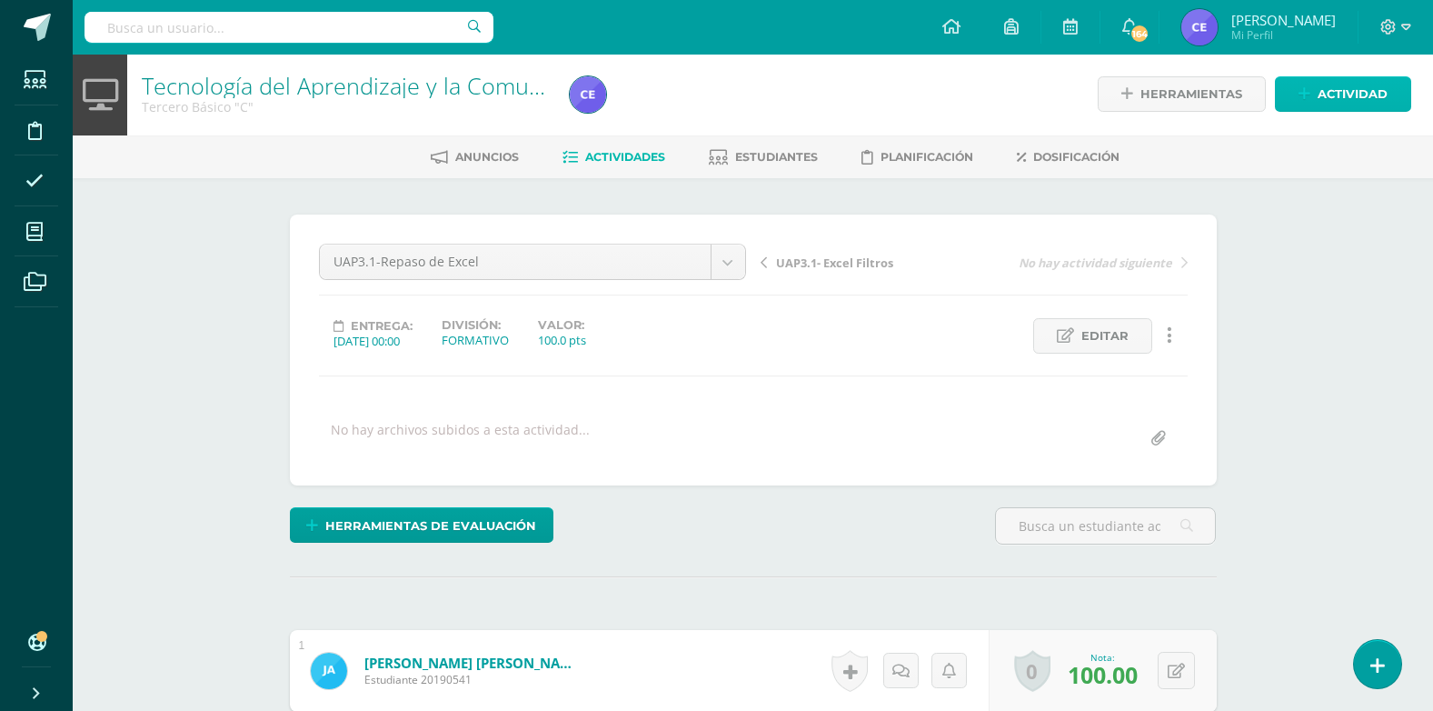
click at [745, 78] on span "Actividad" at bounding box center [1353, 94] width 70 height 34
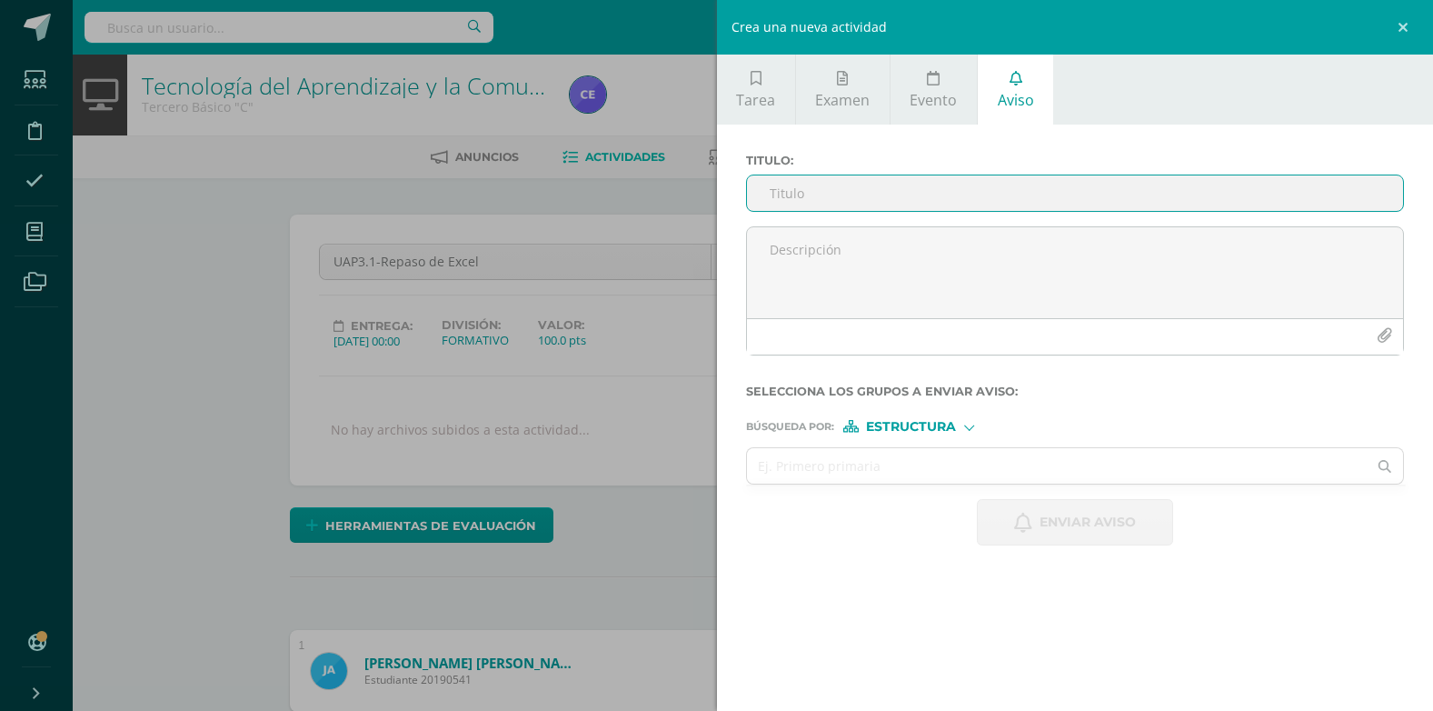
click at [745, 193] on input "Titulo :" at bounding box center [1075, 192] width 657 height 35
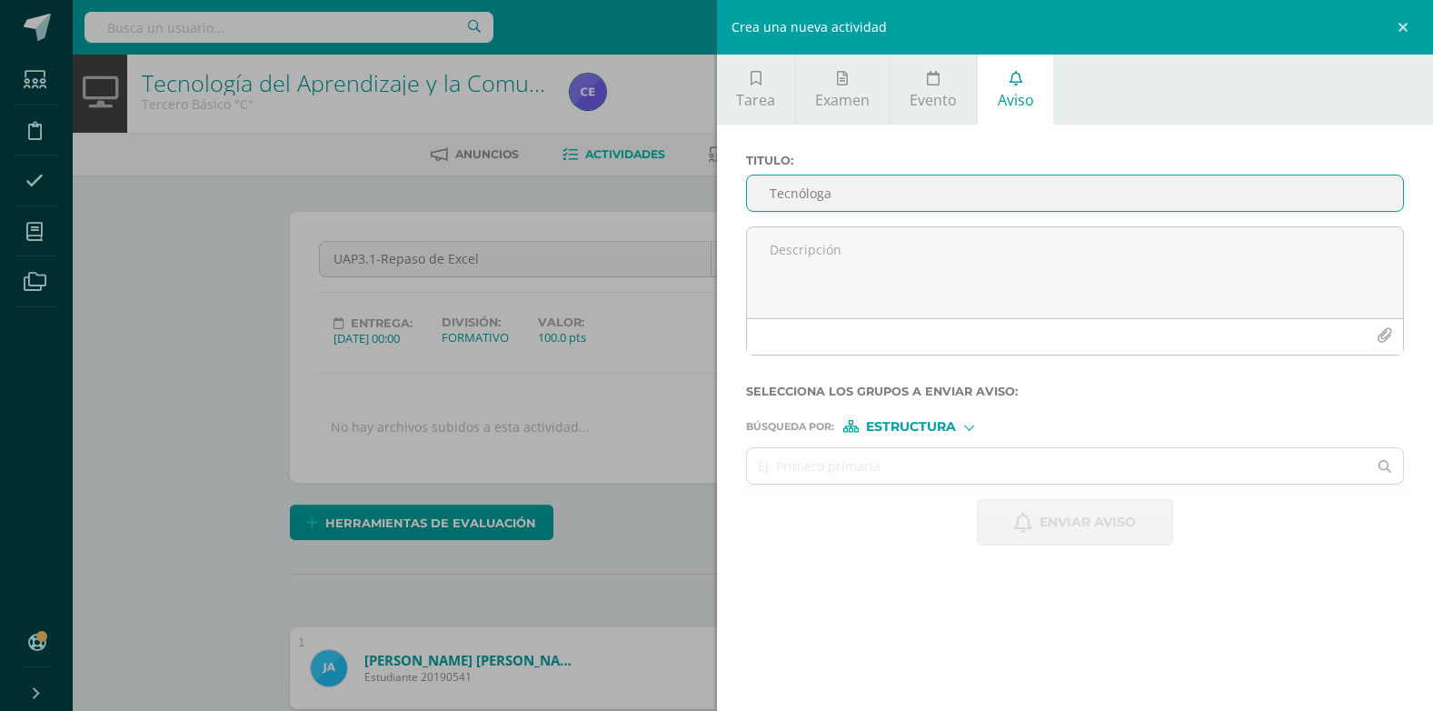
type input "Tecnóloga"
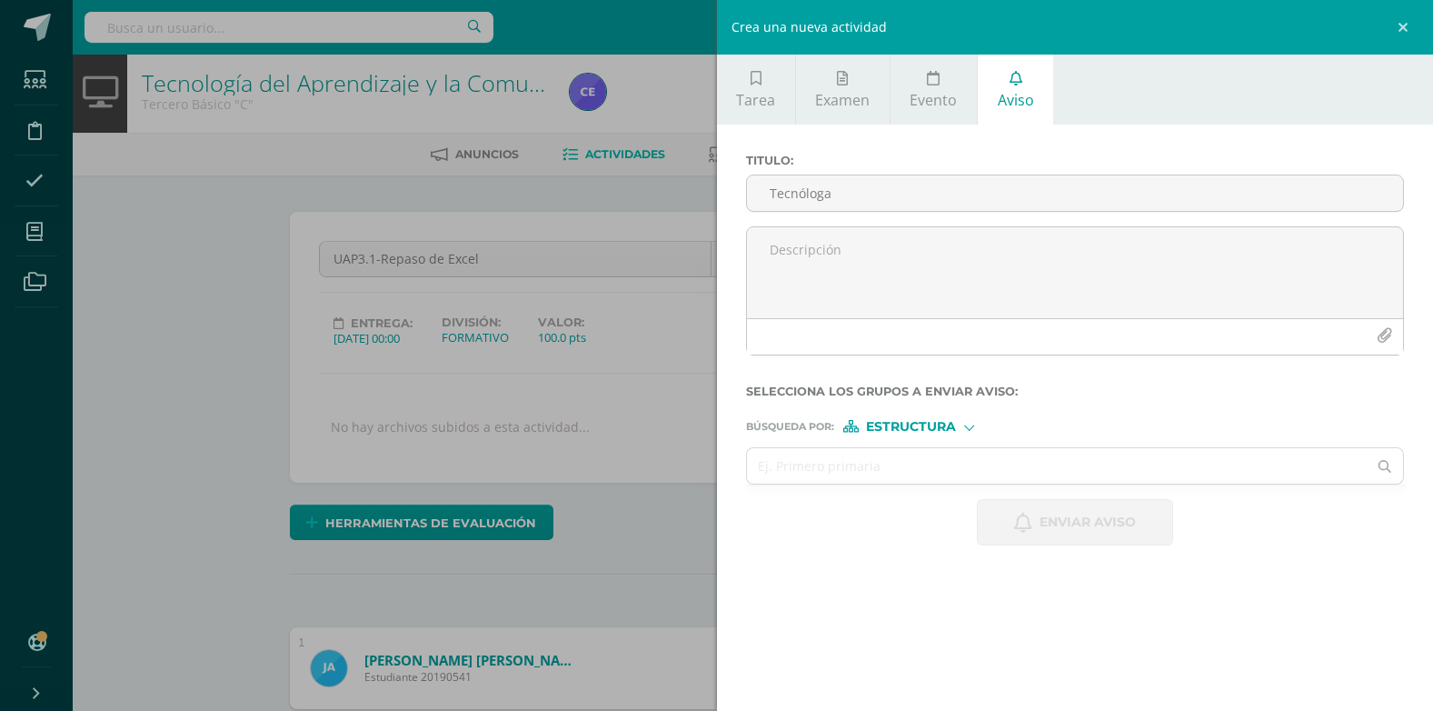
click at [745, 426] on span "Estructura" at bounding box center [911, 427] width 90 height 10
click at [745, 475] on span "Persona" at bounding box center [917, 474] width 65 height 10
click at [745, 470] on input "text" at bounding box center [1057, 465] width 621 height 35
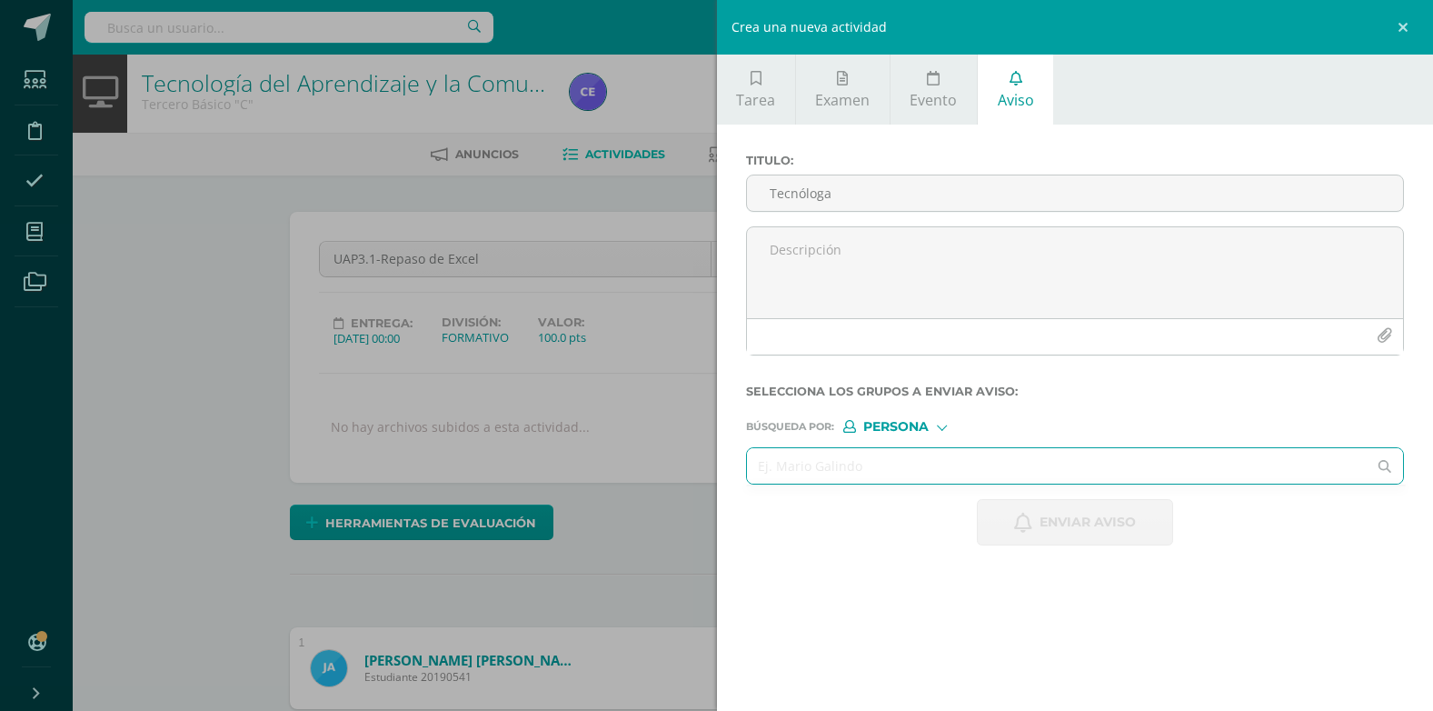
paste input "Díaz Palacios, Ana Lilian"
type input "Díaz Palacios, Ana Lilian"
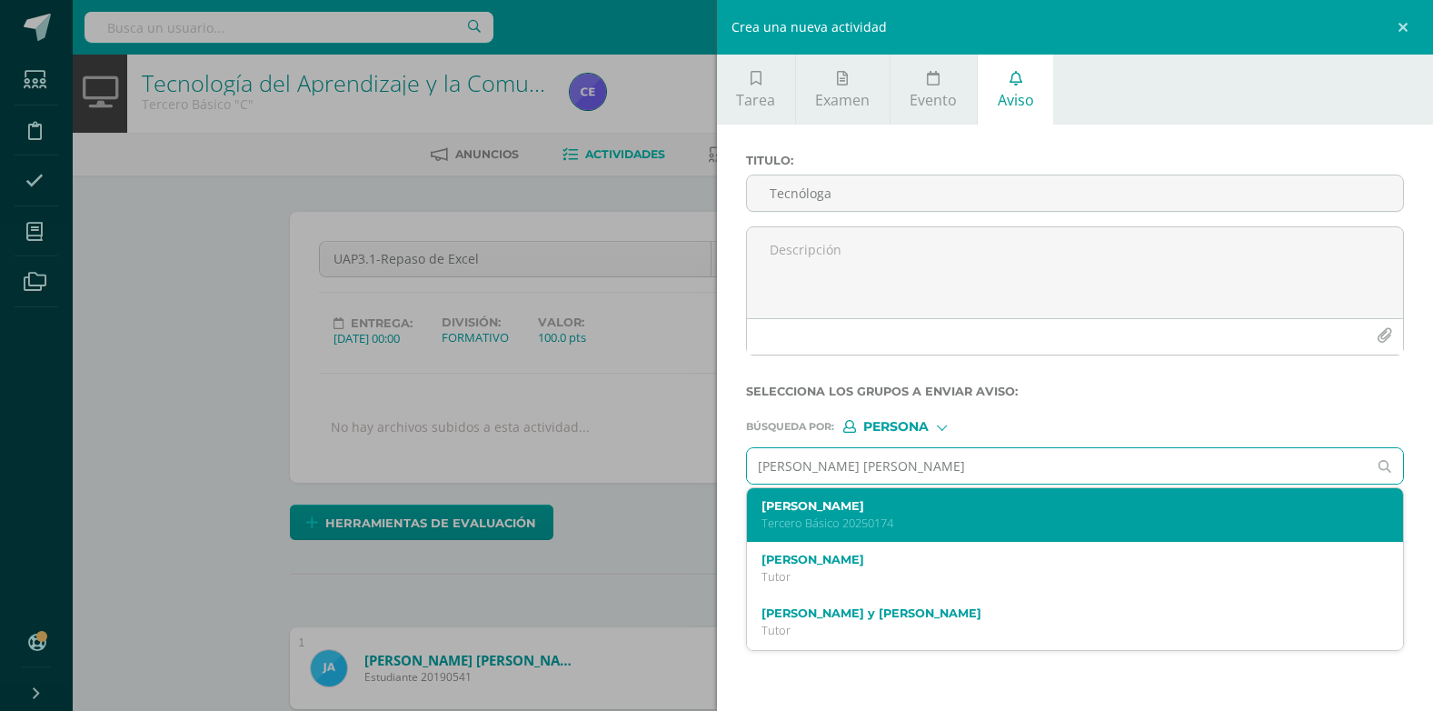
click at [745, 513] on div "Ana Lilian Díaz Palacios Tercero Básico 20250174" at bounding box center [1061, 515] width 600 height 32
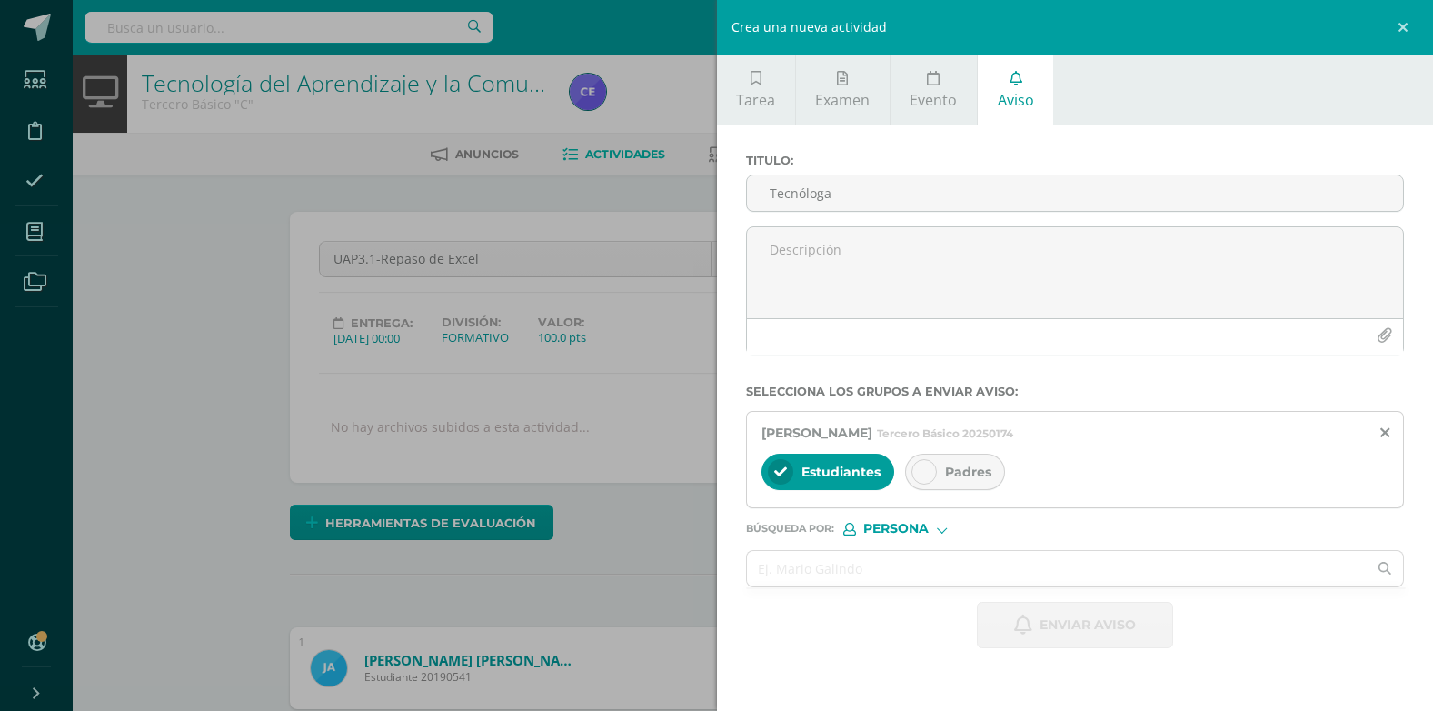
click at [745, 477] on div "Padres" at bounding box center [955, 471] width 100 height 36
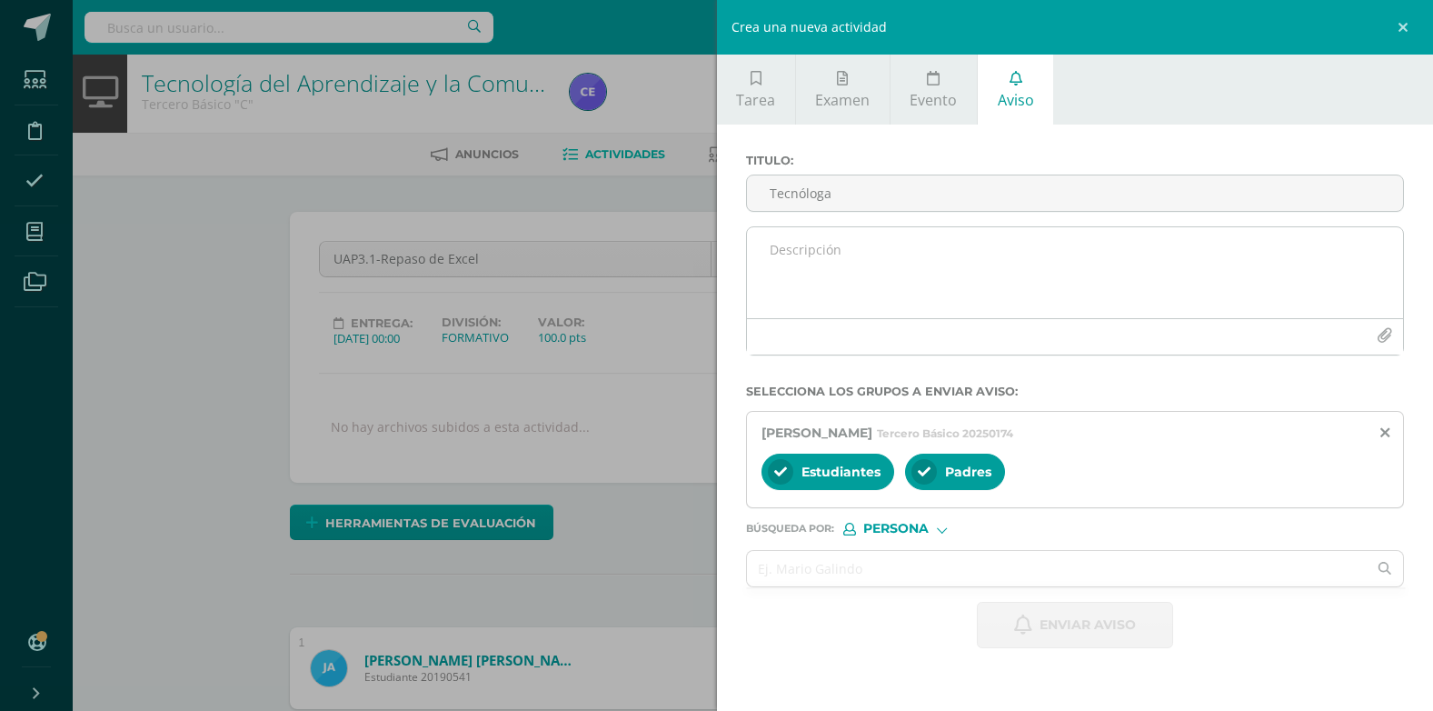
click at [745, 320] on div at bounding box center [1075, 336] width 657 height 36
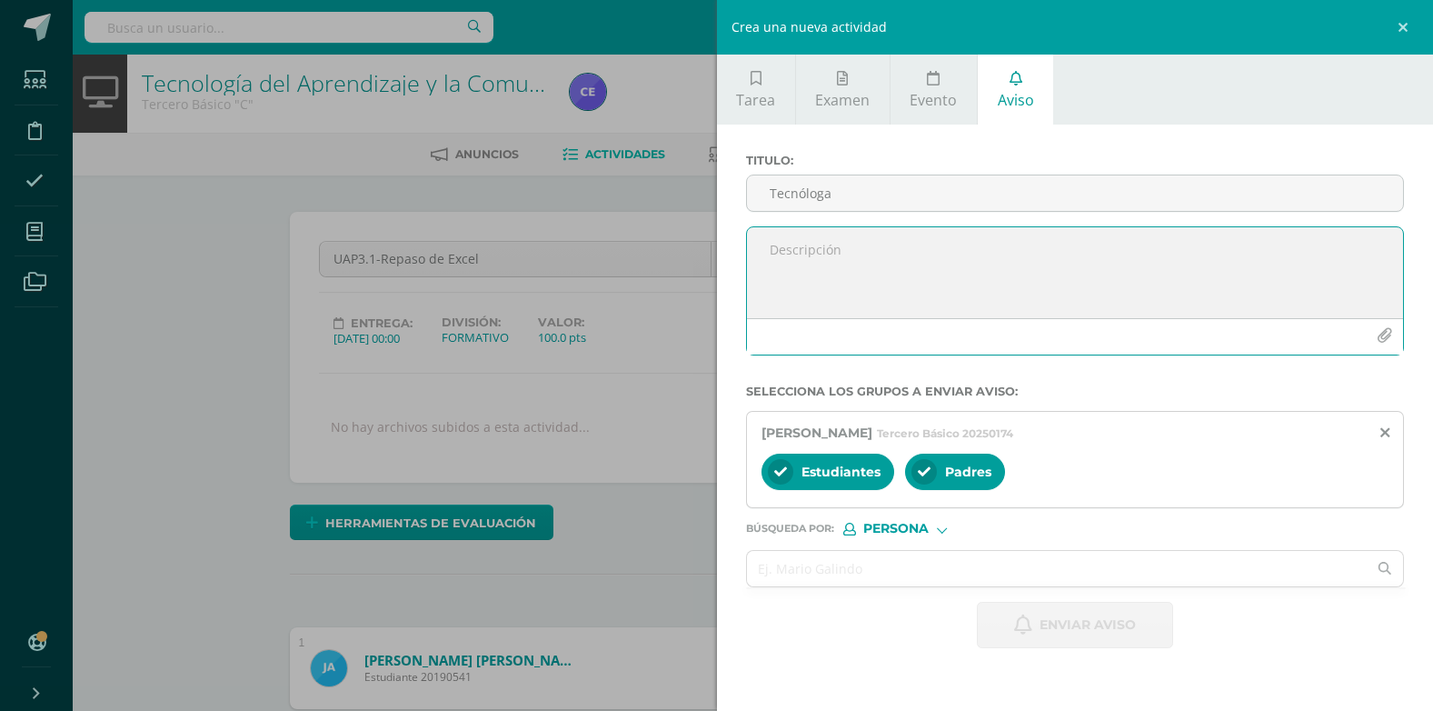
click at [745, 274] on textarea at bounding box center [1075, 272] width 657 height 91
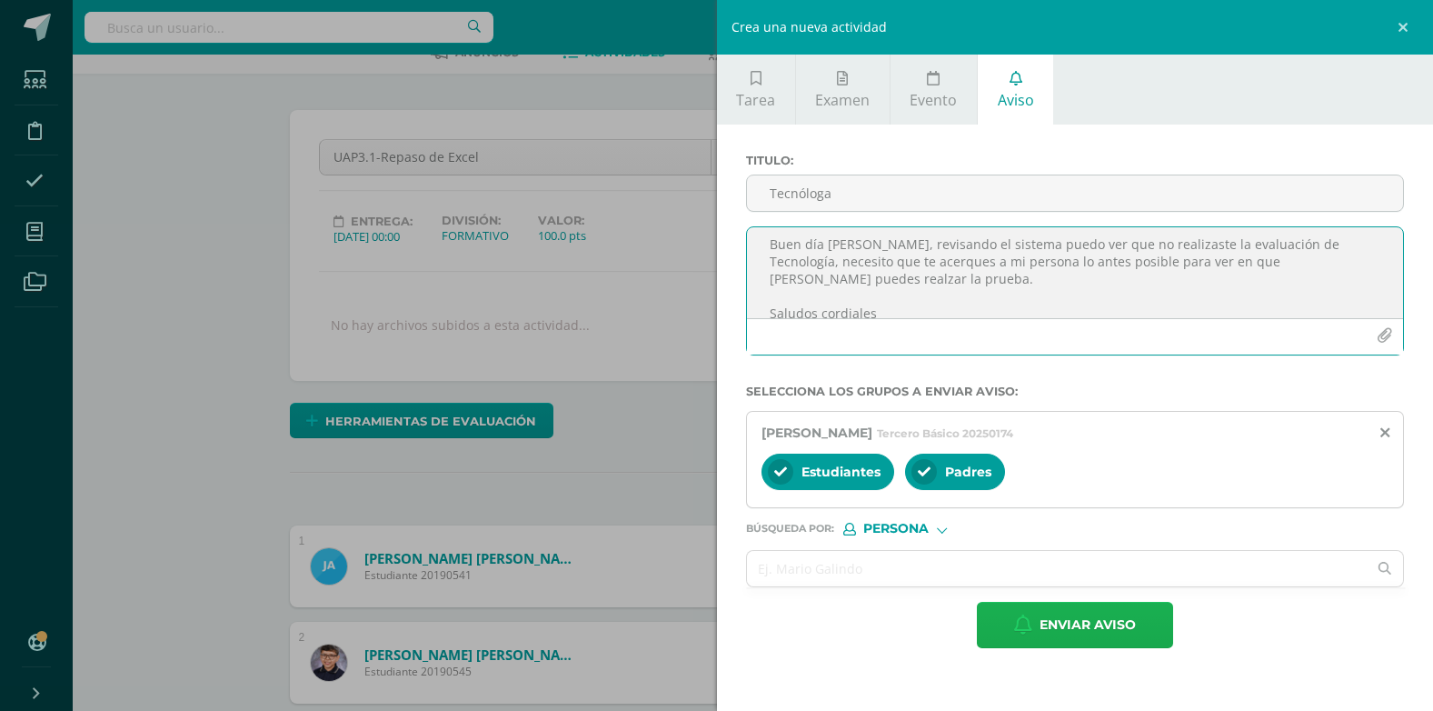
scroll to position [95, 0]
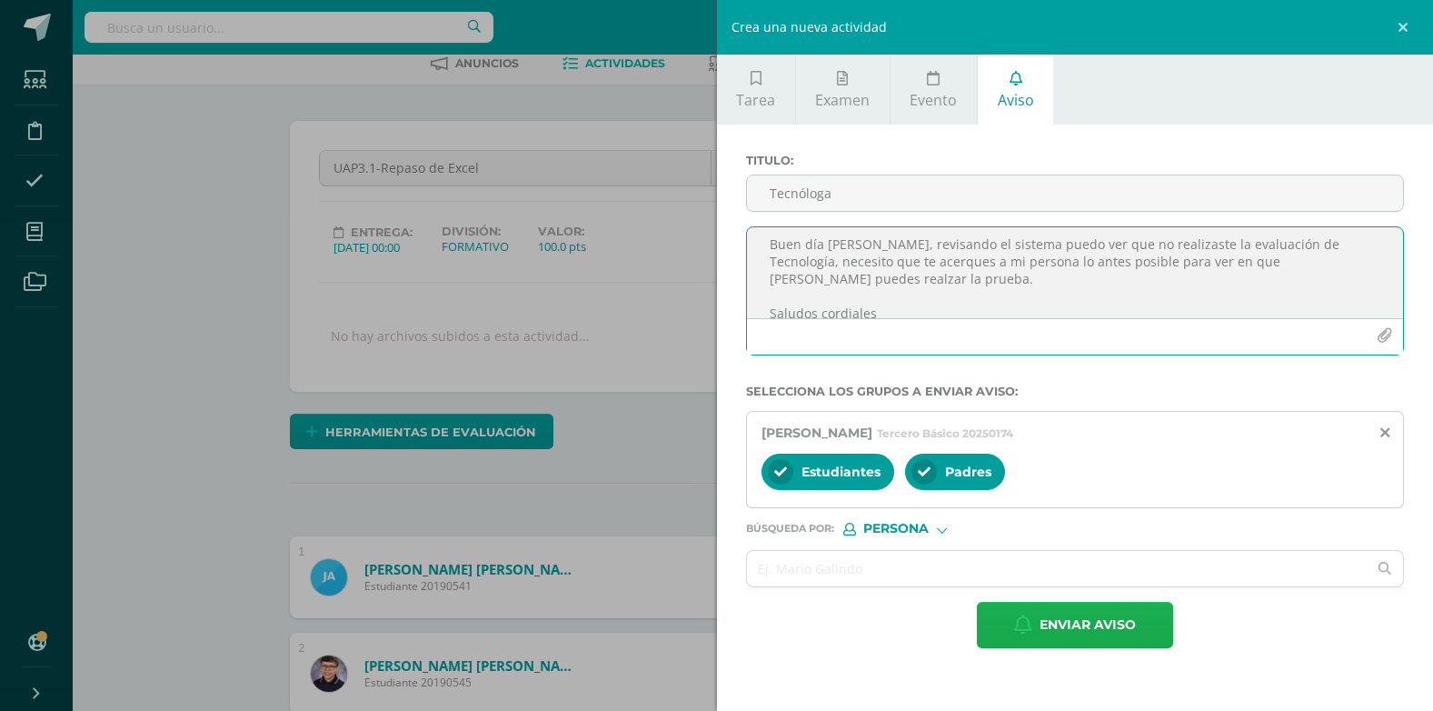
type textarea "Buen día Ana, revisando el sistema puedo ver que no realizaste la evaluación de…"
click at [745, 627] on span "Enviar aviso" at bounding box center [1088, 624] width 96 height 45
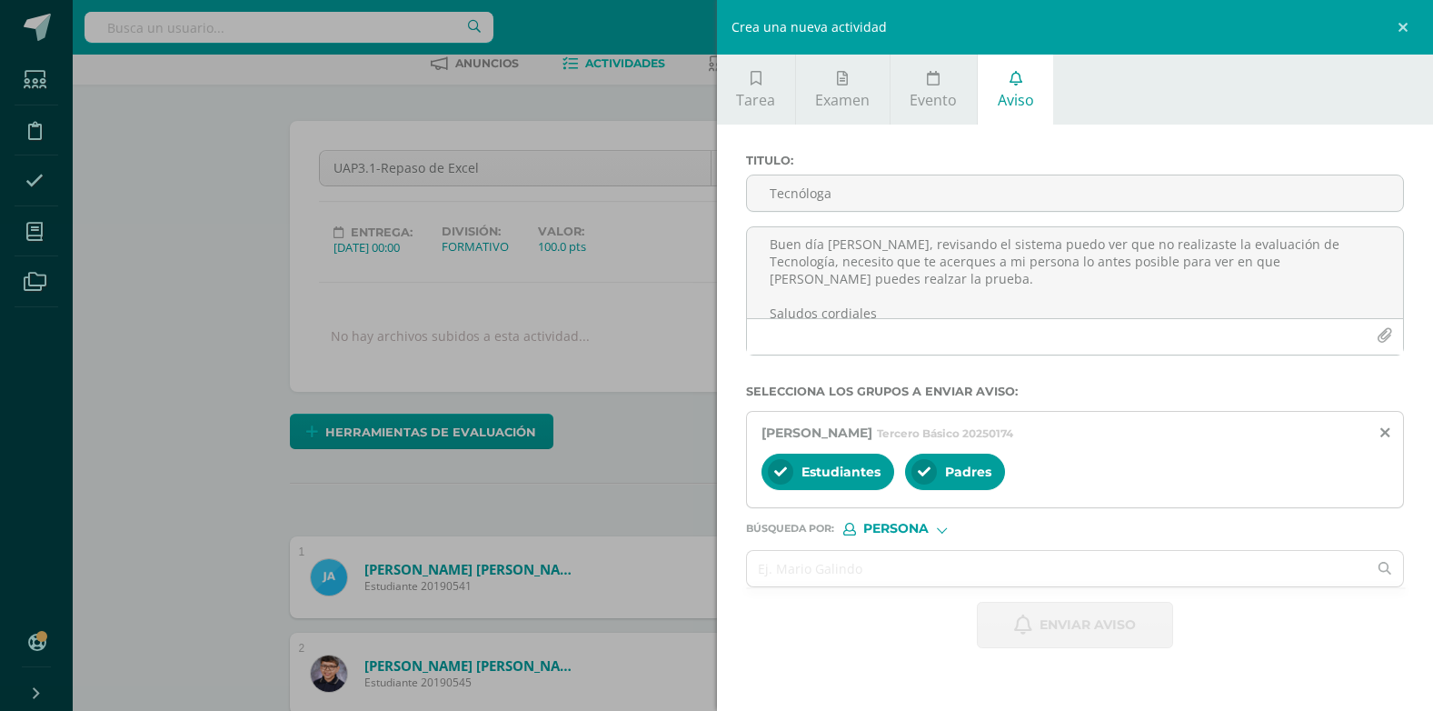
scroll to position [0, 0]
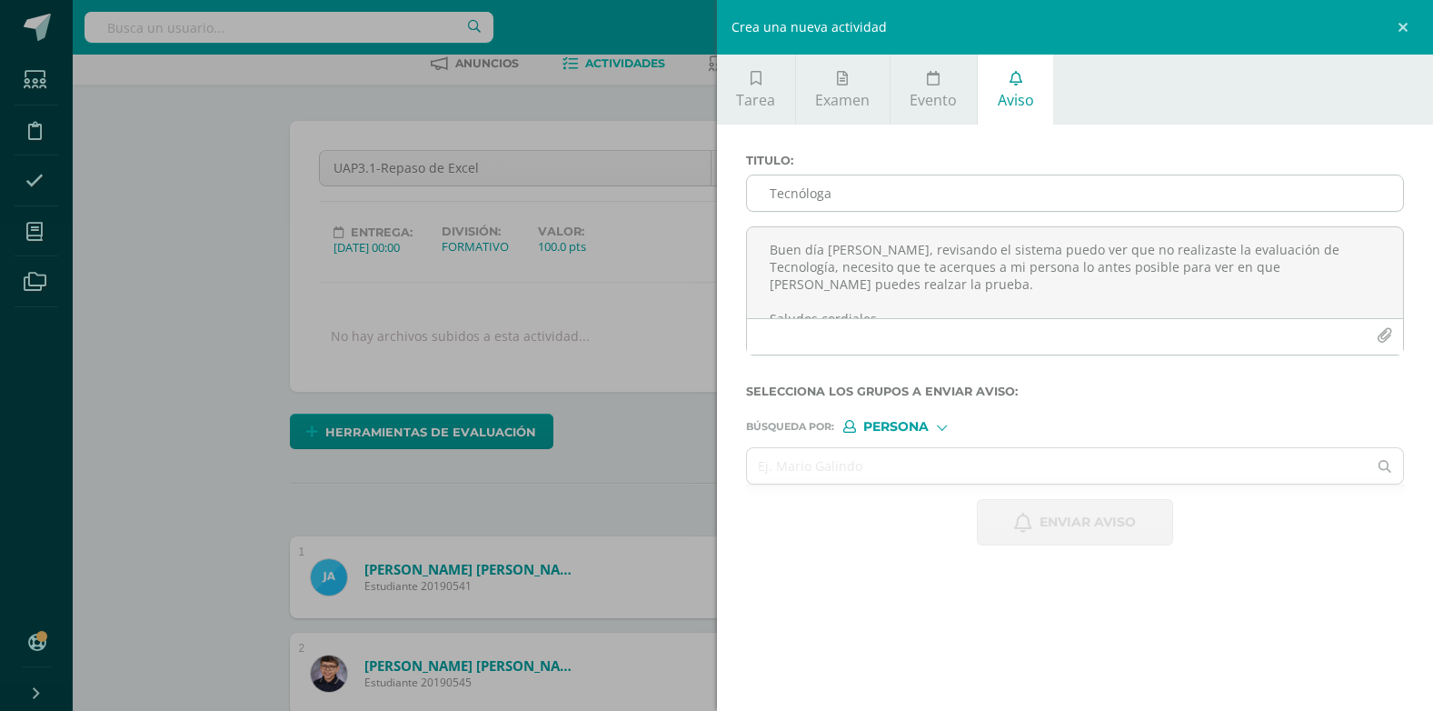
click at [745, 201] on input "Tecnóloga" at bounding box center [1075, 192] width 657 height 35
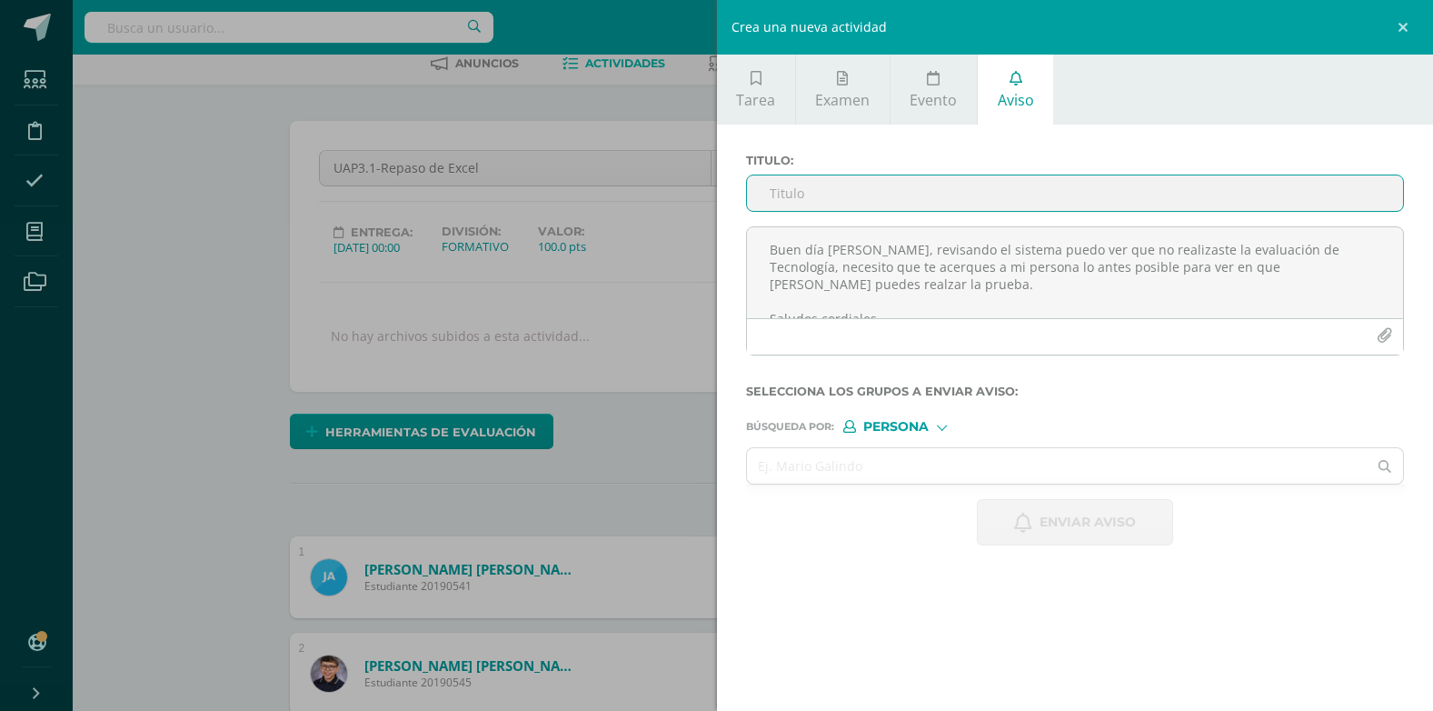
type input "Tecnología"
click at [745, 470] on input "text" at bounding box center [1057, 465] width 621 height 35
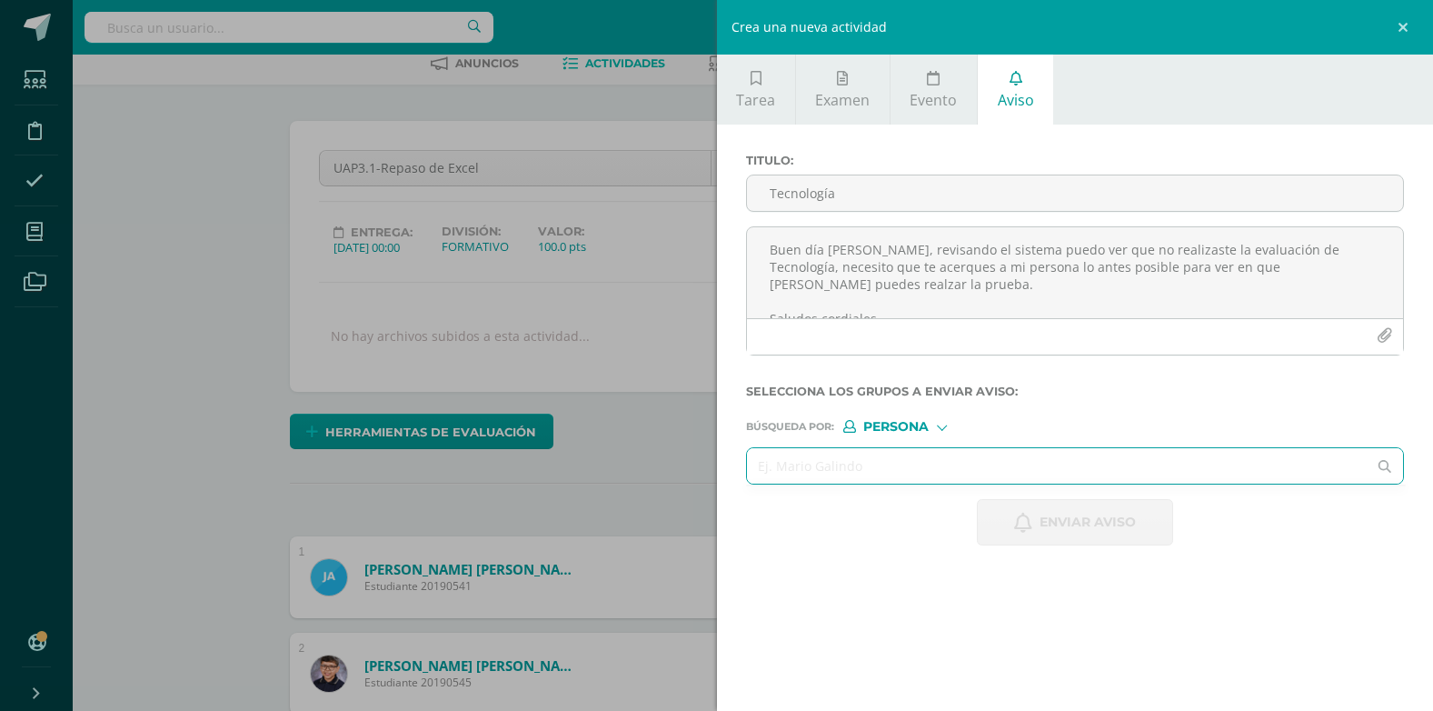
paste input "Müller de la Cruz, Miriam Elizabeth"
type input "Müller de la Cruz, Miriam Elizabeth"
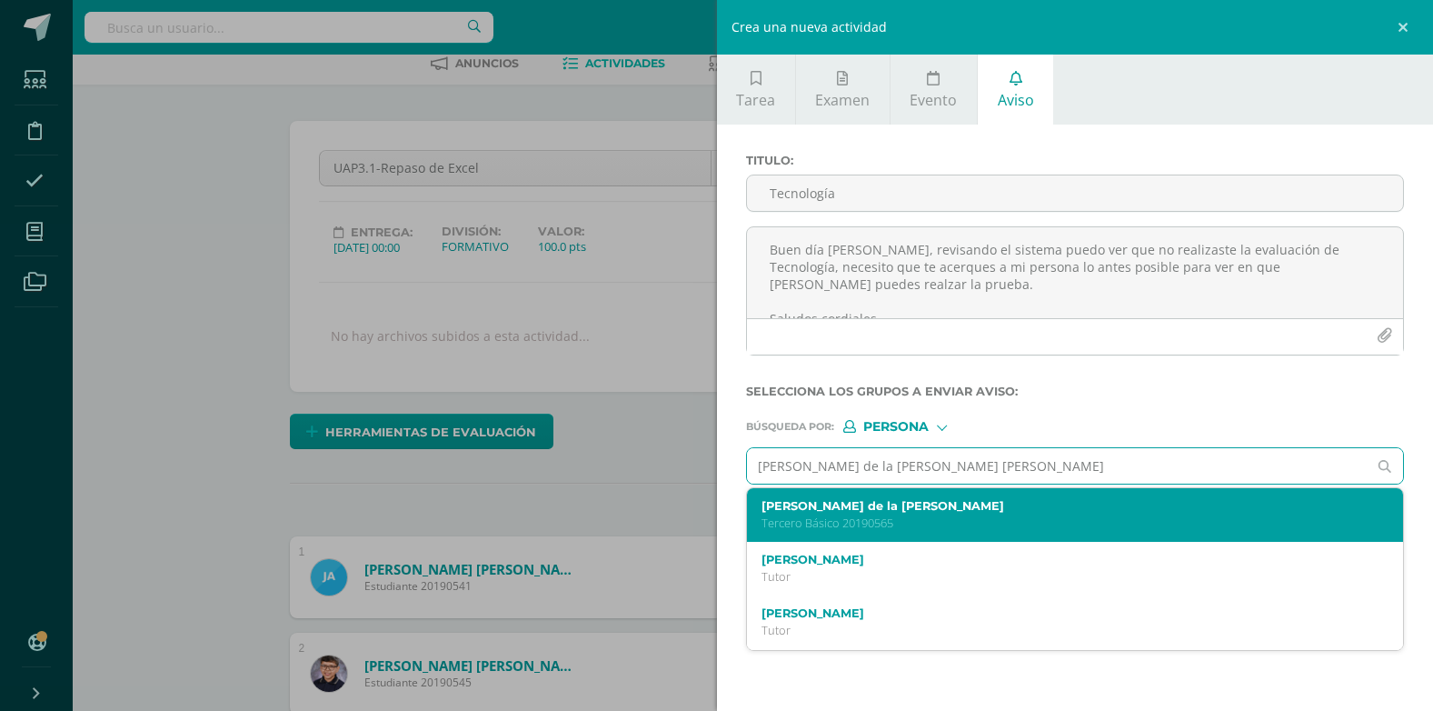
click at [745, 511] on label "Miriam Elizabeth Müller de la Cruz" at bounding box center [1061, 506] width 600 height 14
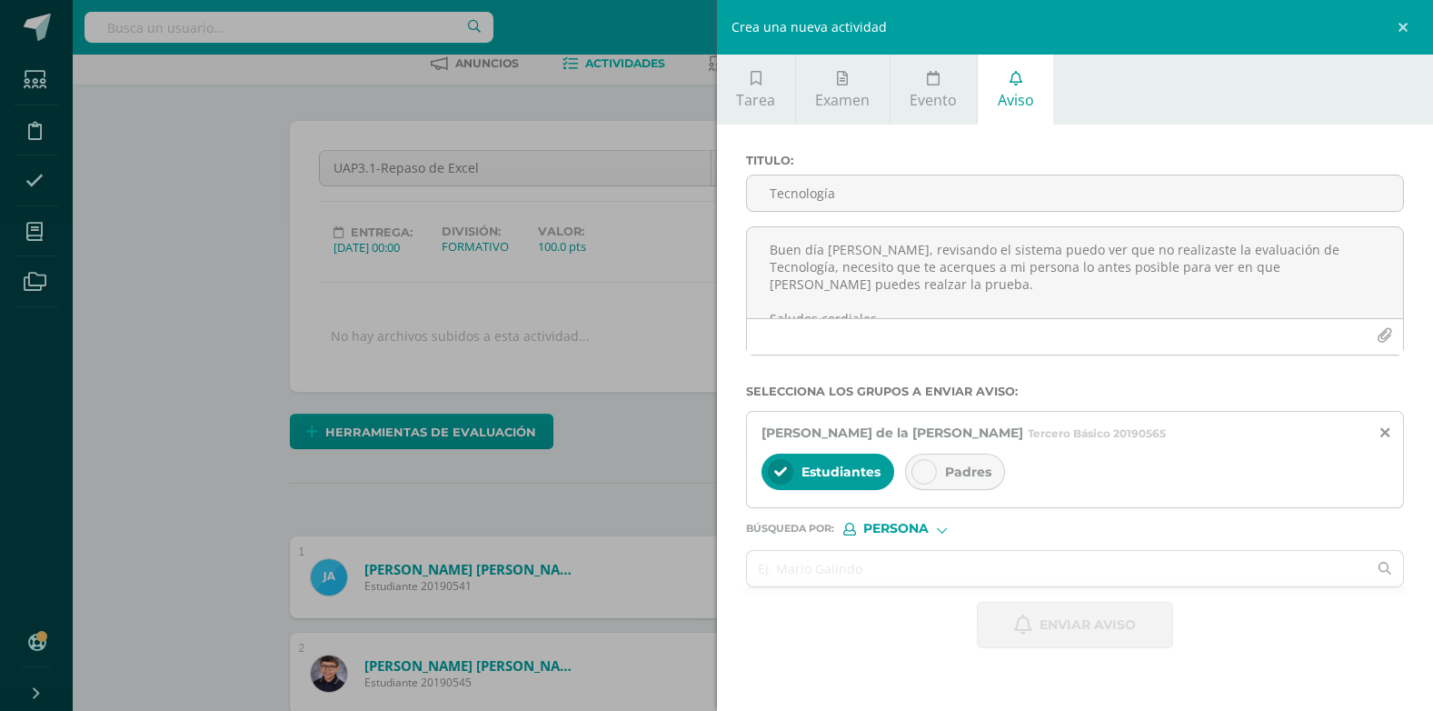
click at [745, 468] on icon at bounding box center [924, 471] width 13 height 13
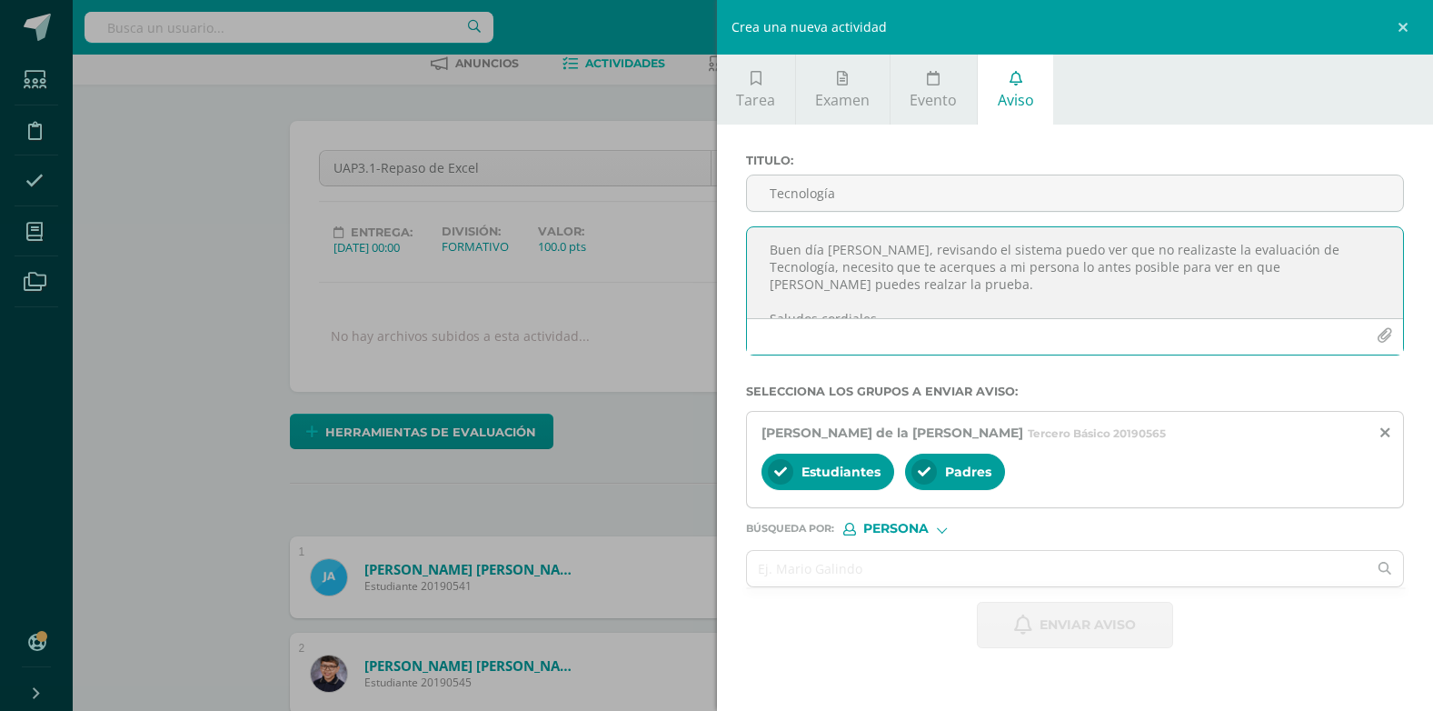
click at [745, 248] on textarea "Buen día Ana, revisando el sistema puedo ver que no realizaste la evaluación de…" at bounding box center [1075, 272] width 657 height 91
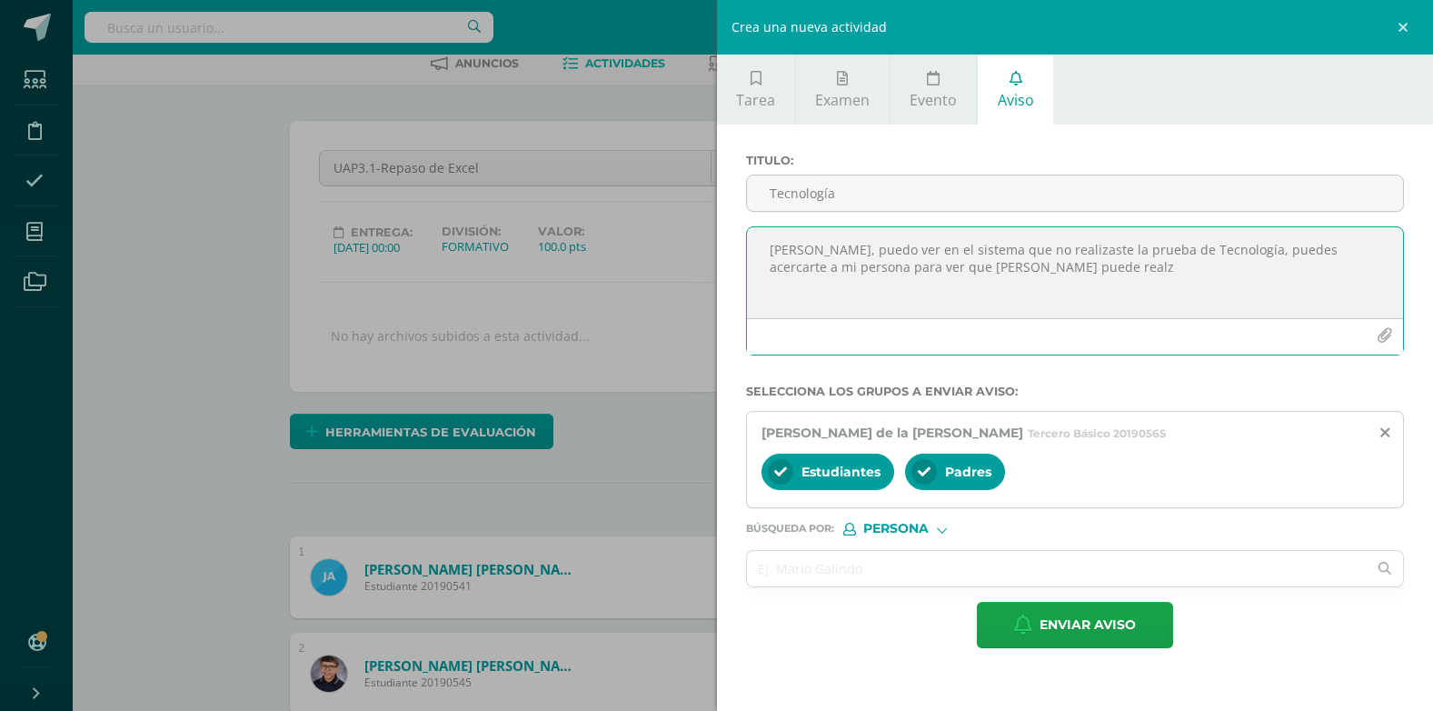
click at [745, 251] on textarea "Hola Miriam, puedo ver en el sistema que no realizaste la prueba de Tecnología,…" at bounding box center [1075, 272] width 657 height 91
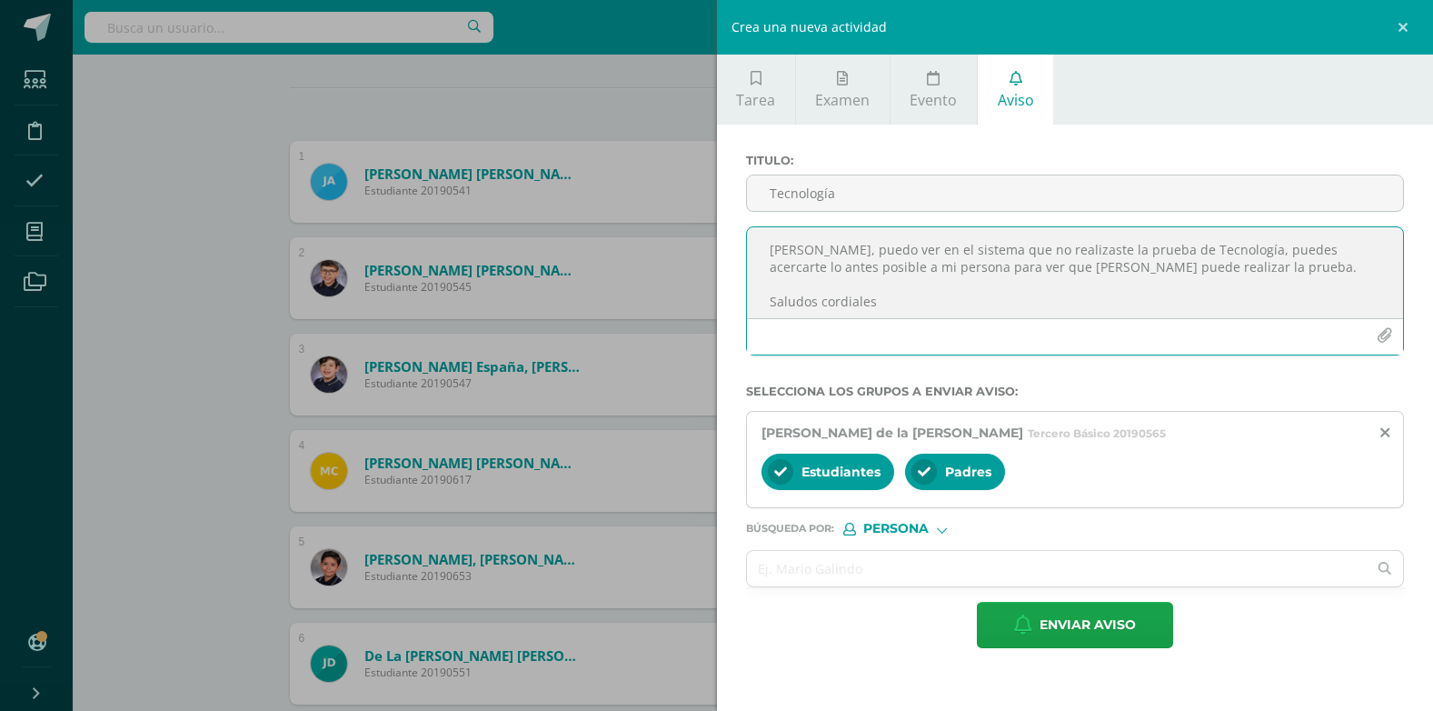
scroll to position [550, 0]
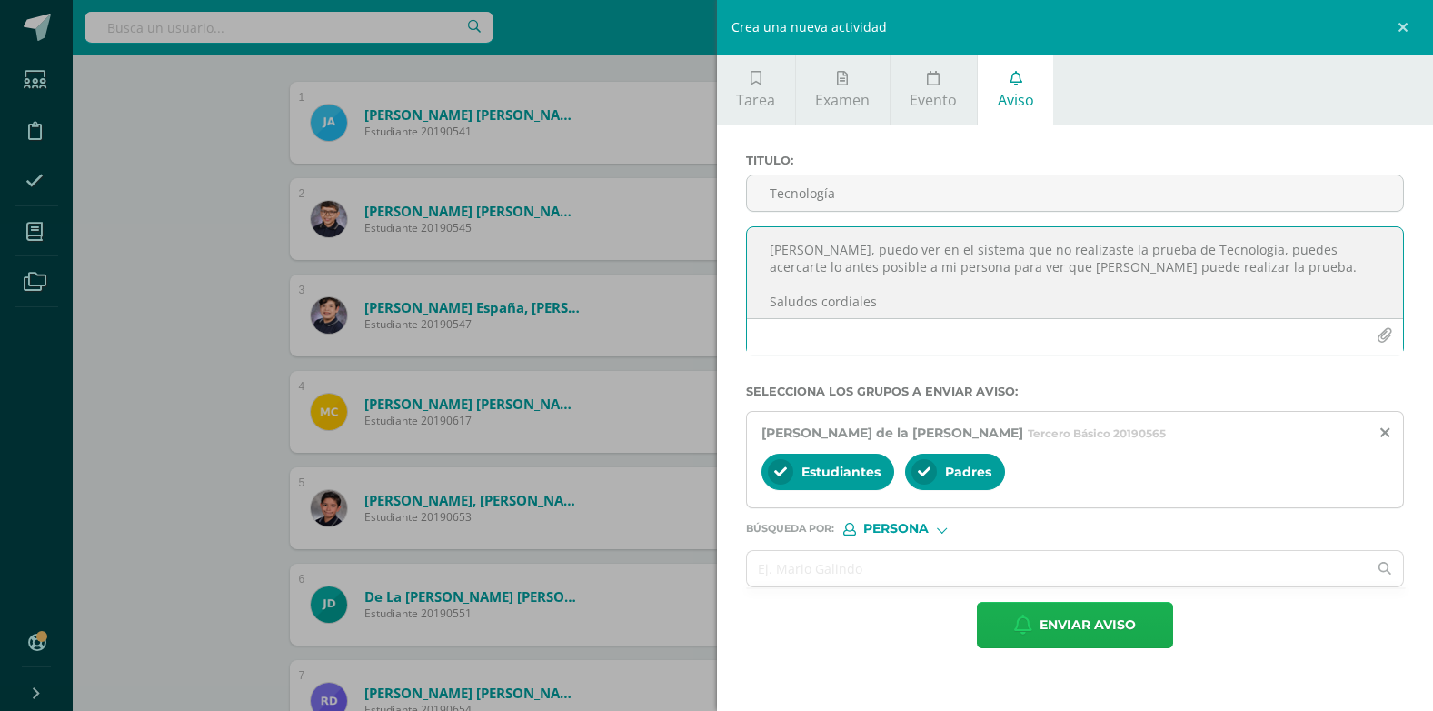
type textarea "Hola Miriam, puedo ver en el sistema que no realizaste la prueba de Tecnología,…"
click at [745, 615] on span "Enviar aviso" at bounding box center [1088, 624] width 96 height 45
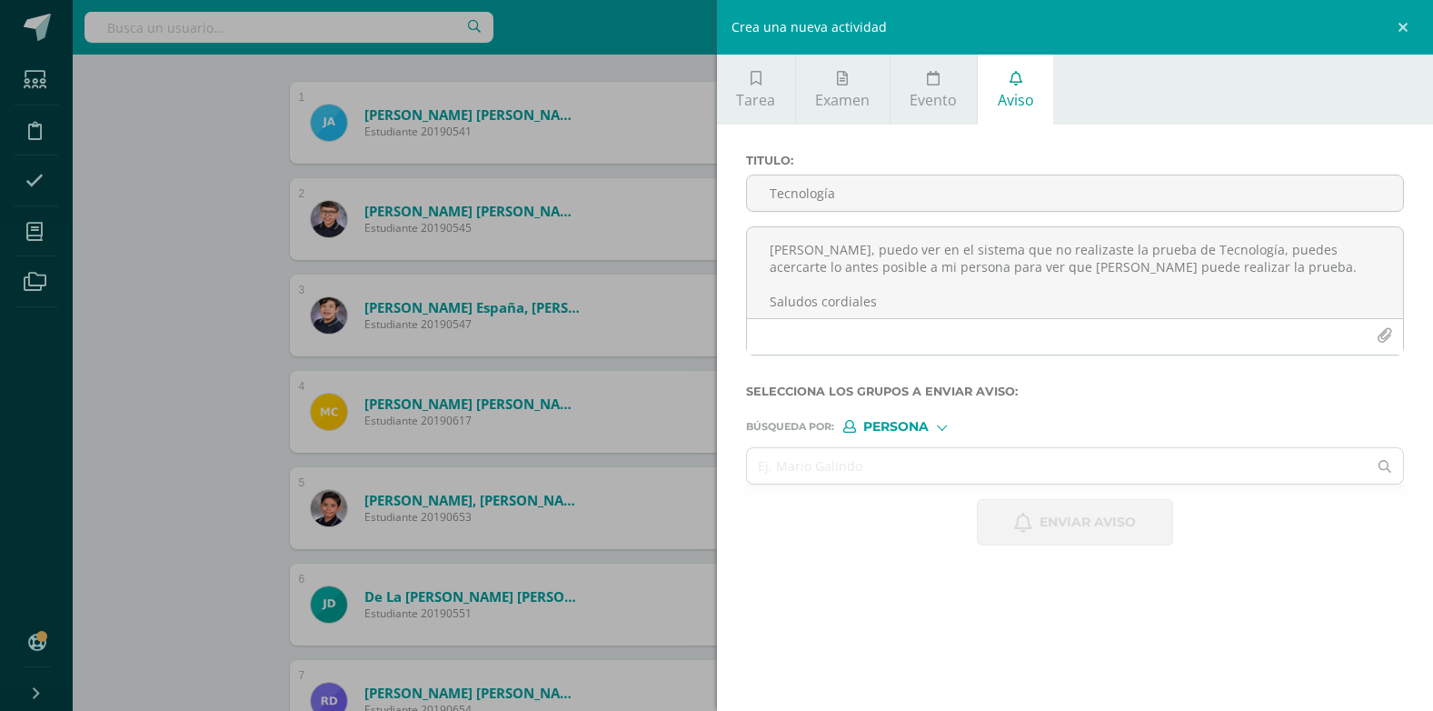
click at [745, 425] on span "Persona" at bounding box center [895, 427] width 65 height 10
click at [745, 451] on input "text" at bounding box center [1057, 465] width 621 height 35
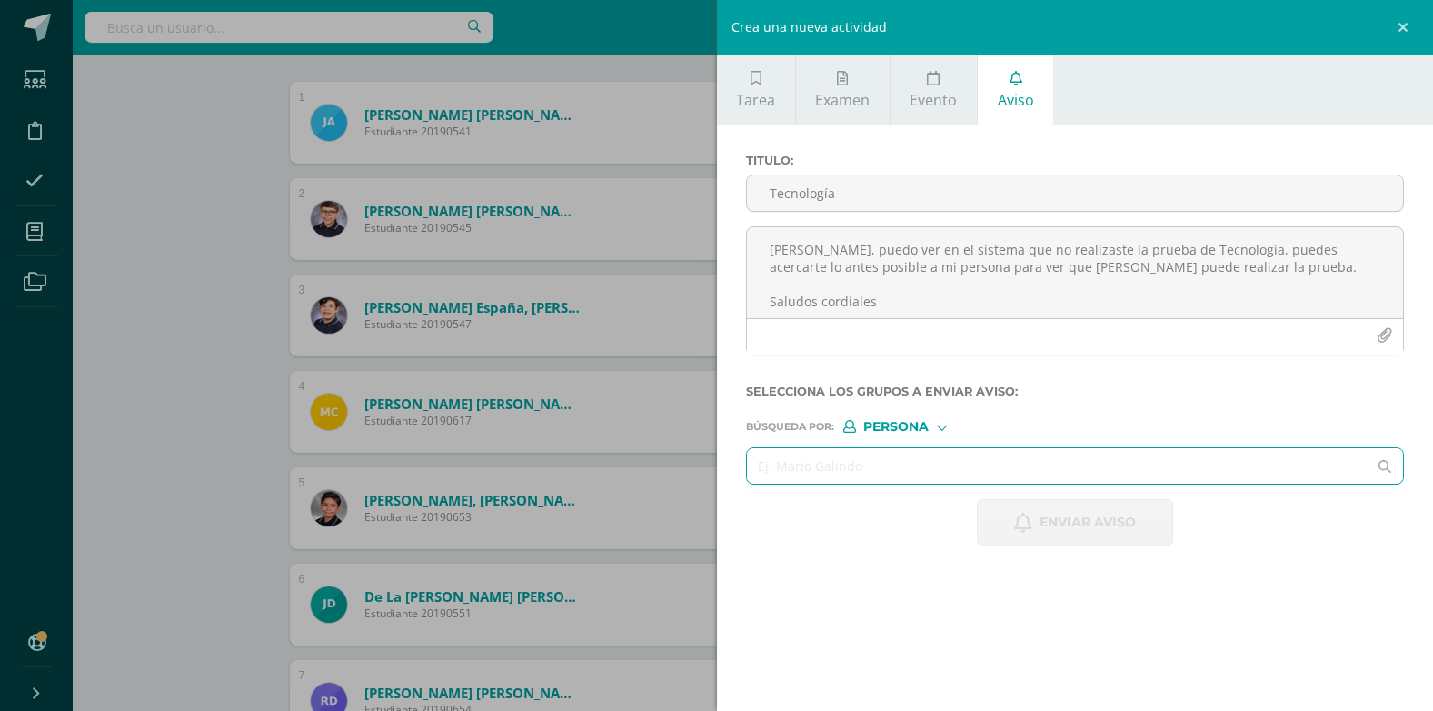
paste input "Vargas Cifuentes, Marco André"
type input "Vargas Cifuentes, Marco André"
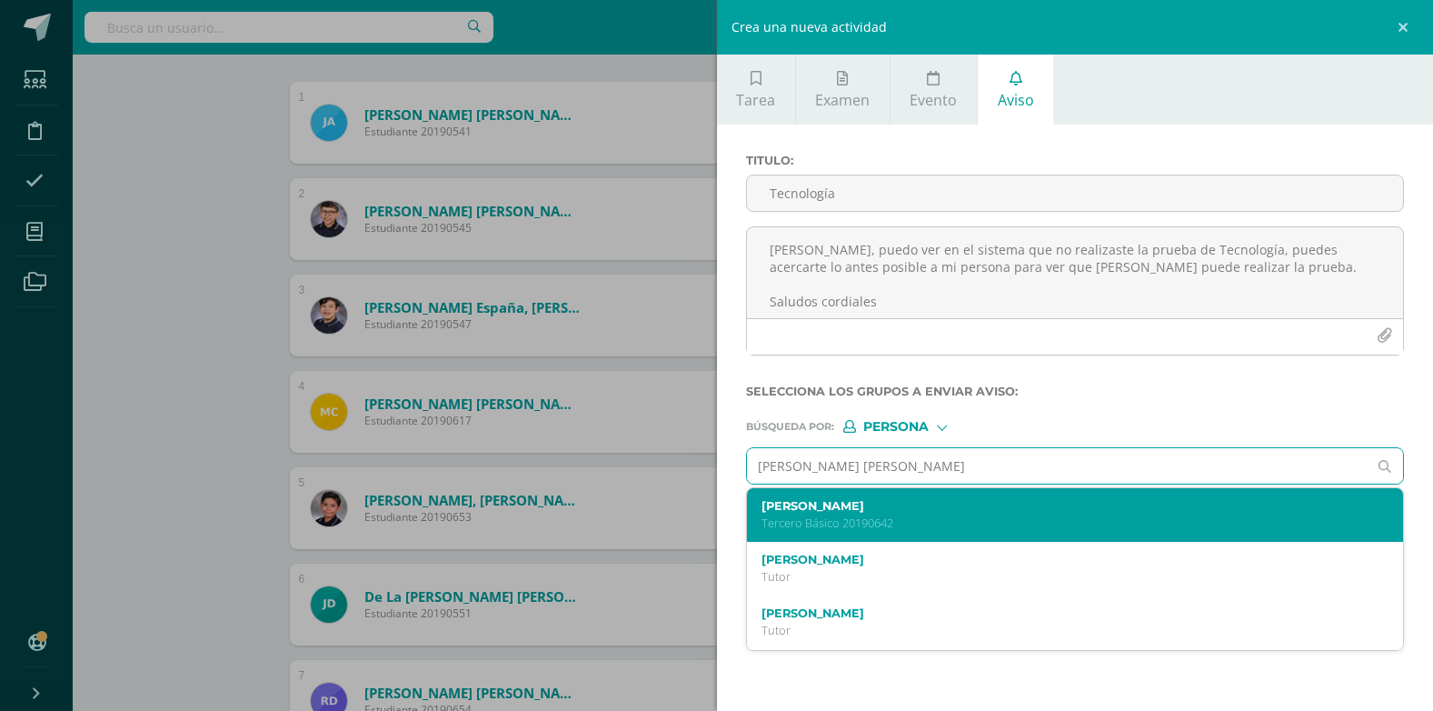
click at [745, 523] on p "Tercero Básico 20190642" at bounding box center [1061, 522] width 600 height 15
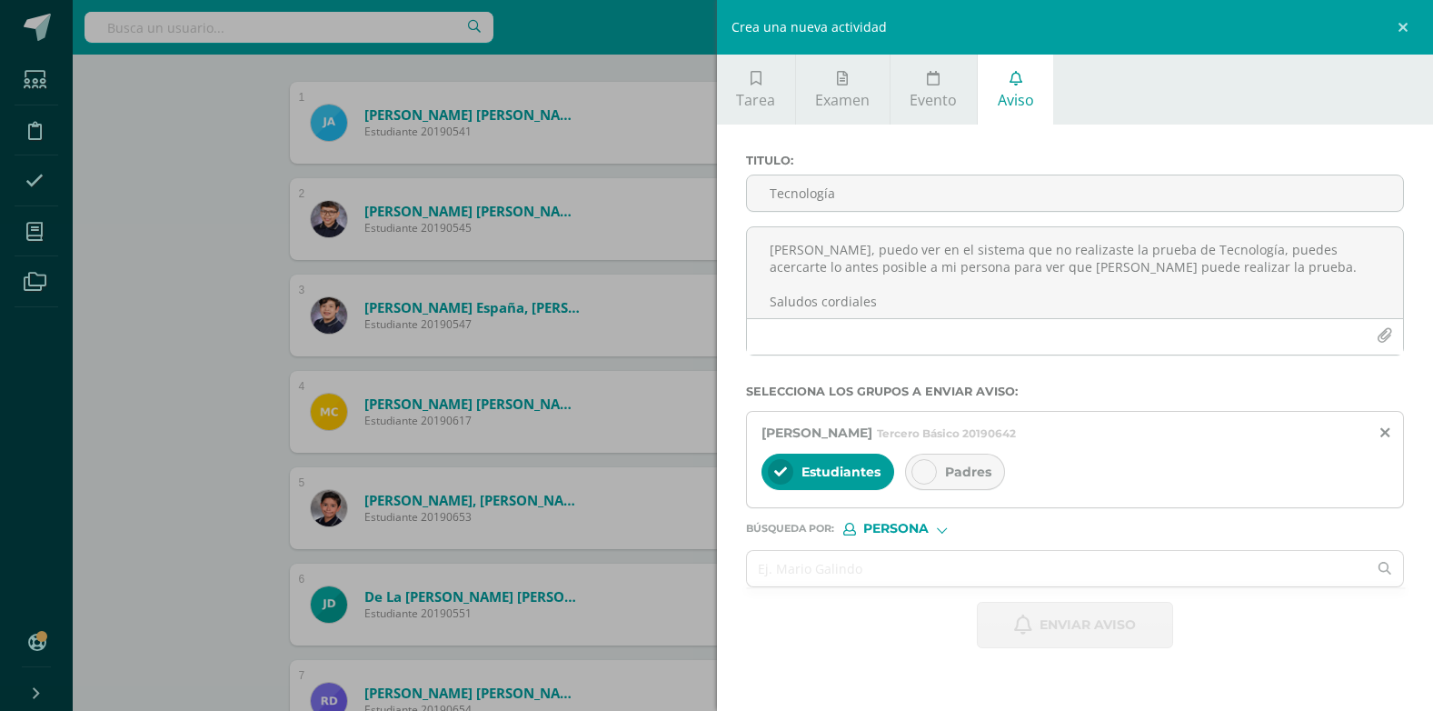
click at [745, 480] on div "Padres" at bounding box center [955, 471] width 100 height 36
click at [745, 185] on input "Tecnología" at bounding box center [1075, 192] width 657 height 35
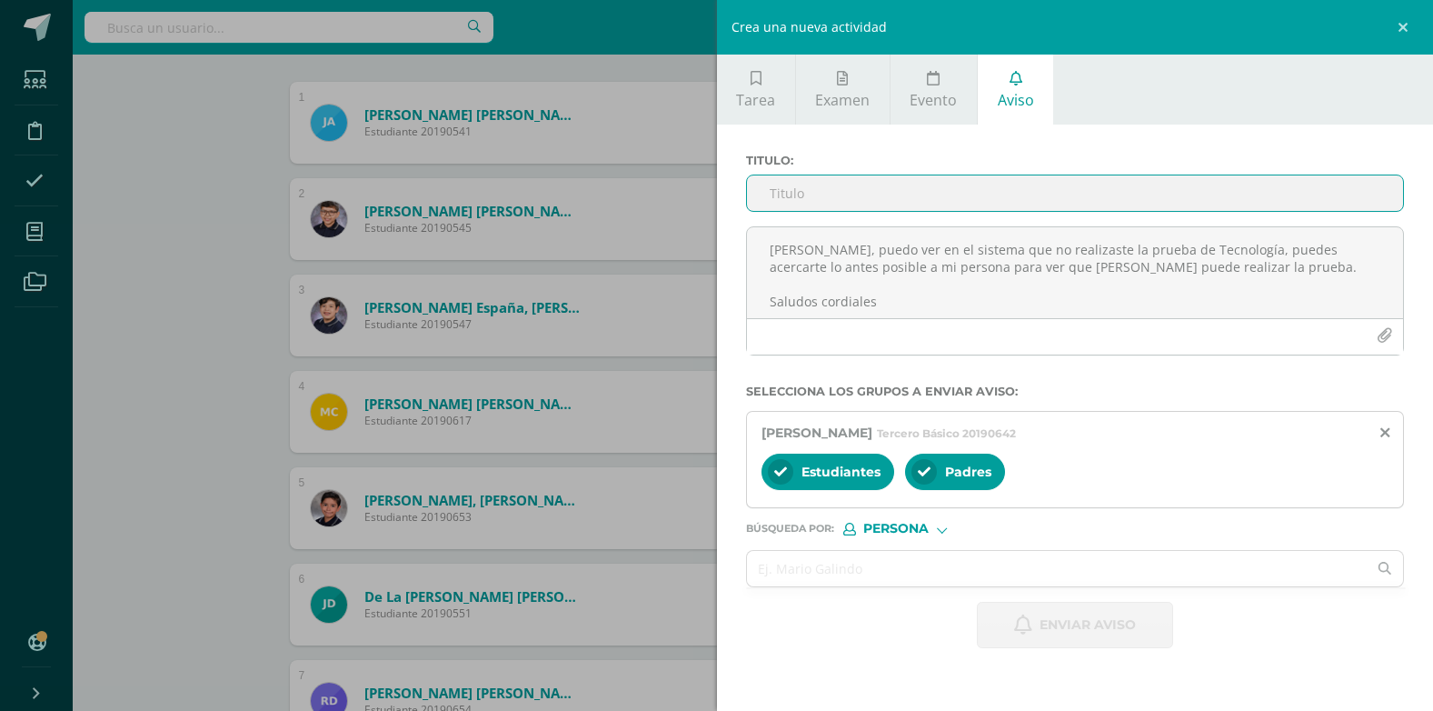
type input "Tecnología"
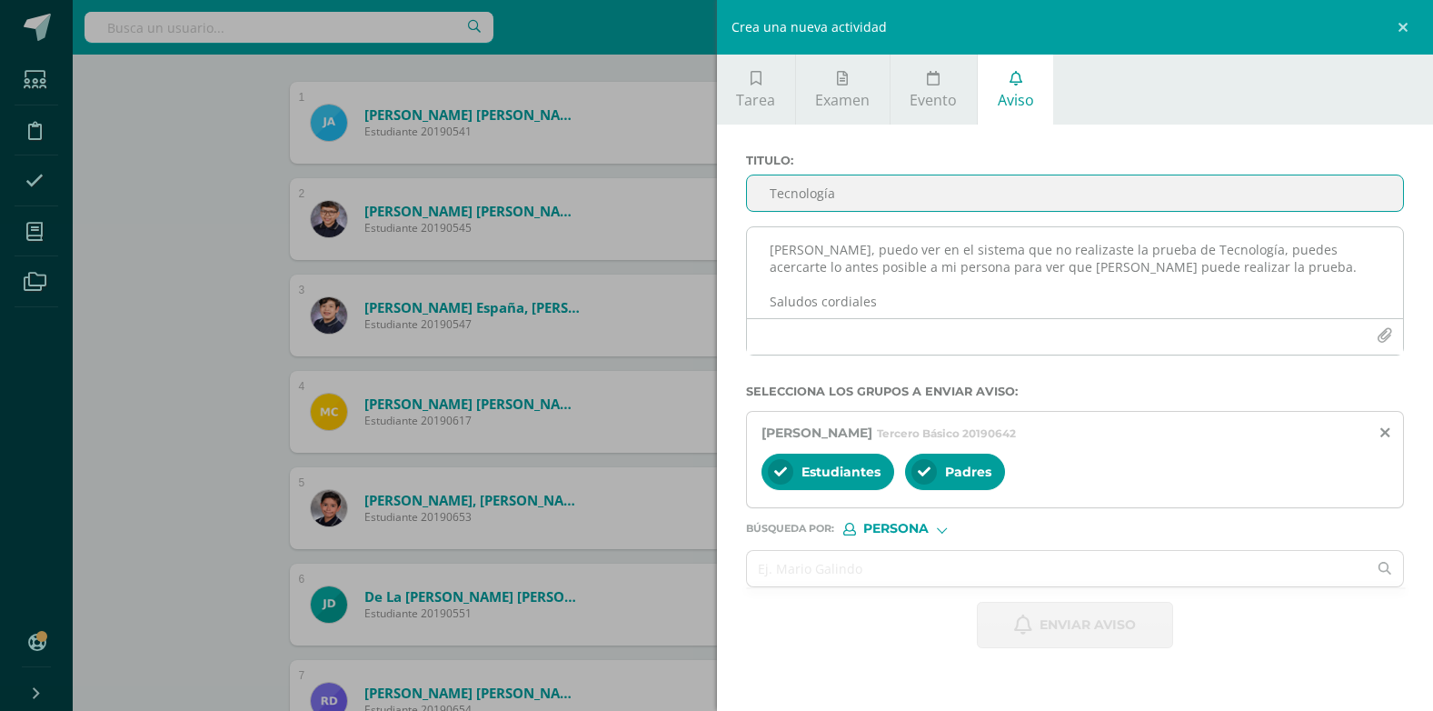
click at [745, 333] on div at bounding box center [1075, 336] width 657 height 36
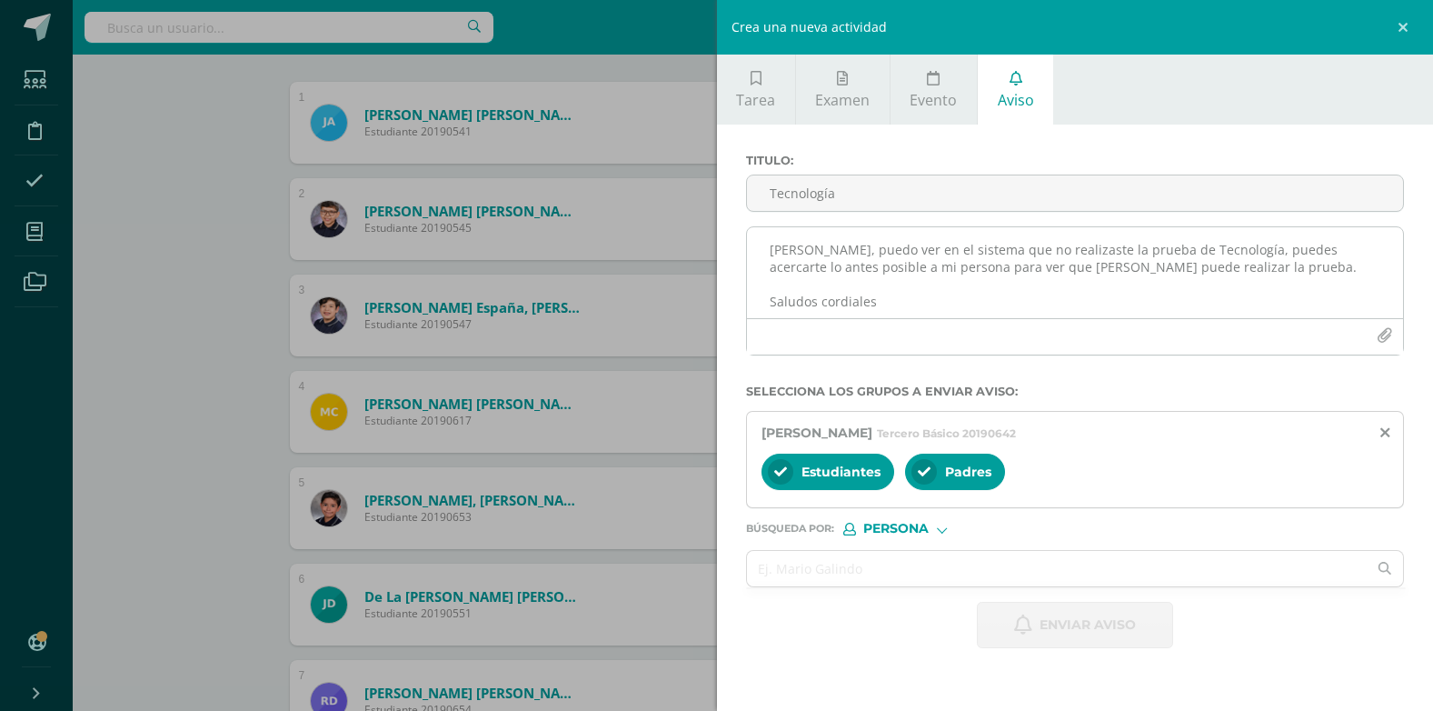
click at [745, 258] on textarea "Hola Miriam, puedo ver en el sistema que no realizaste la prueba de Tecnología,…" at bounding box center [1075, 272] width 657 height 91
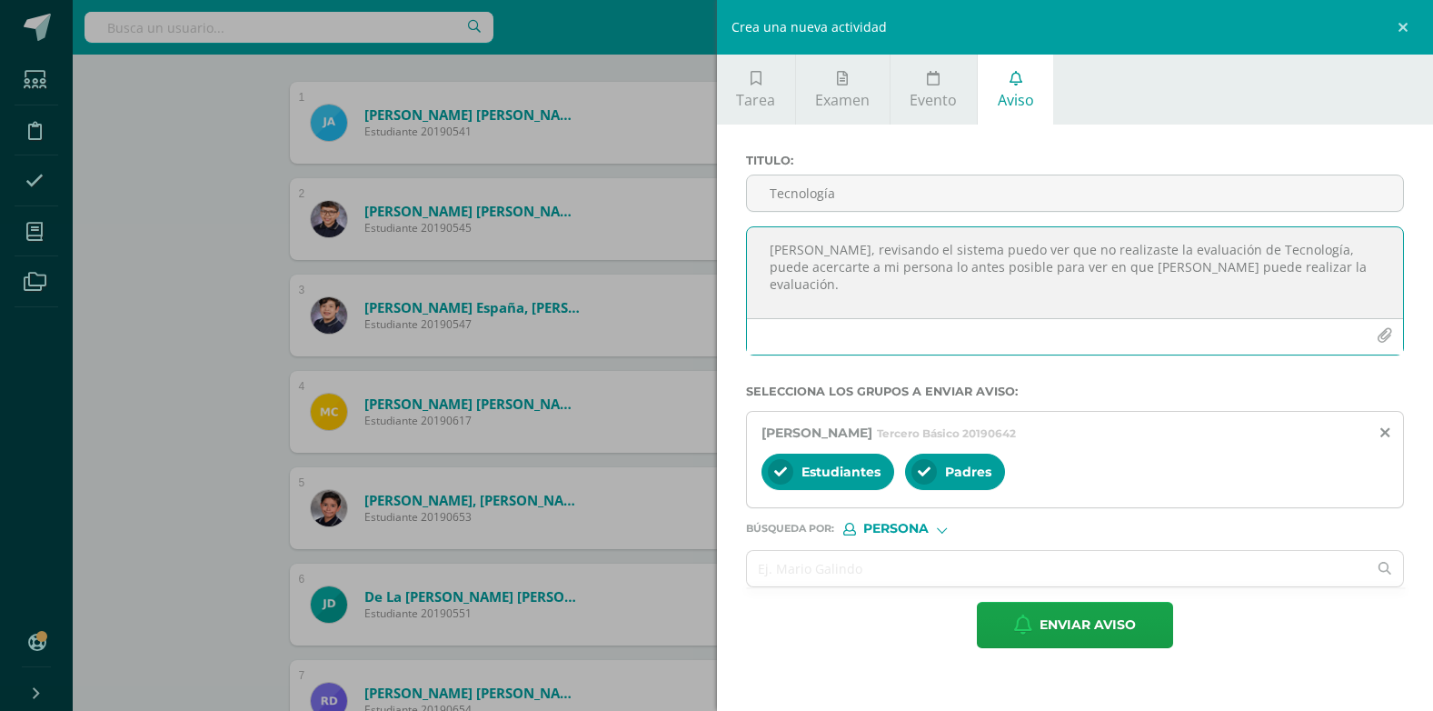
click at [745, 270] on textarea "Hola Marco, revisando el sistema puedo ver que no realizaste la evaluación de T…" at bounding box center [1075, 272] width 657 height 91
click at [745, 279] on textarea "Hola Marco, revisando el sistema puedo ver que no realizaste la evaluación de T…" at bounding box center [1075, 272] width 657 height 91
type textarea "Hola Marco, revisando el sistema puedo ver que no realizaste la evaluación de T…"
click at [745, 621] on span "Enviar aviso" at bounding box center [1088, 624] width 96 height 45
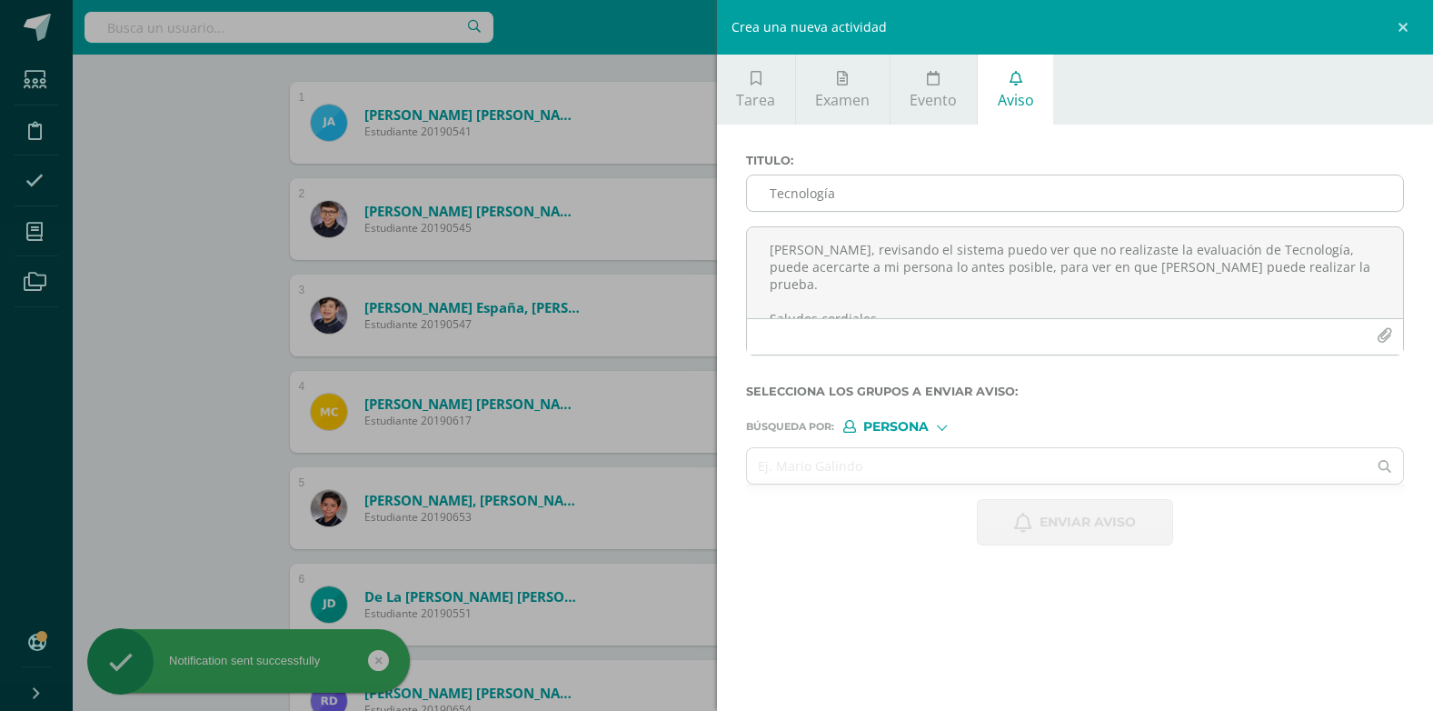
click at [745, 195] on input "Tecnología" at bounding box center [1075, 192] width 657 height 35
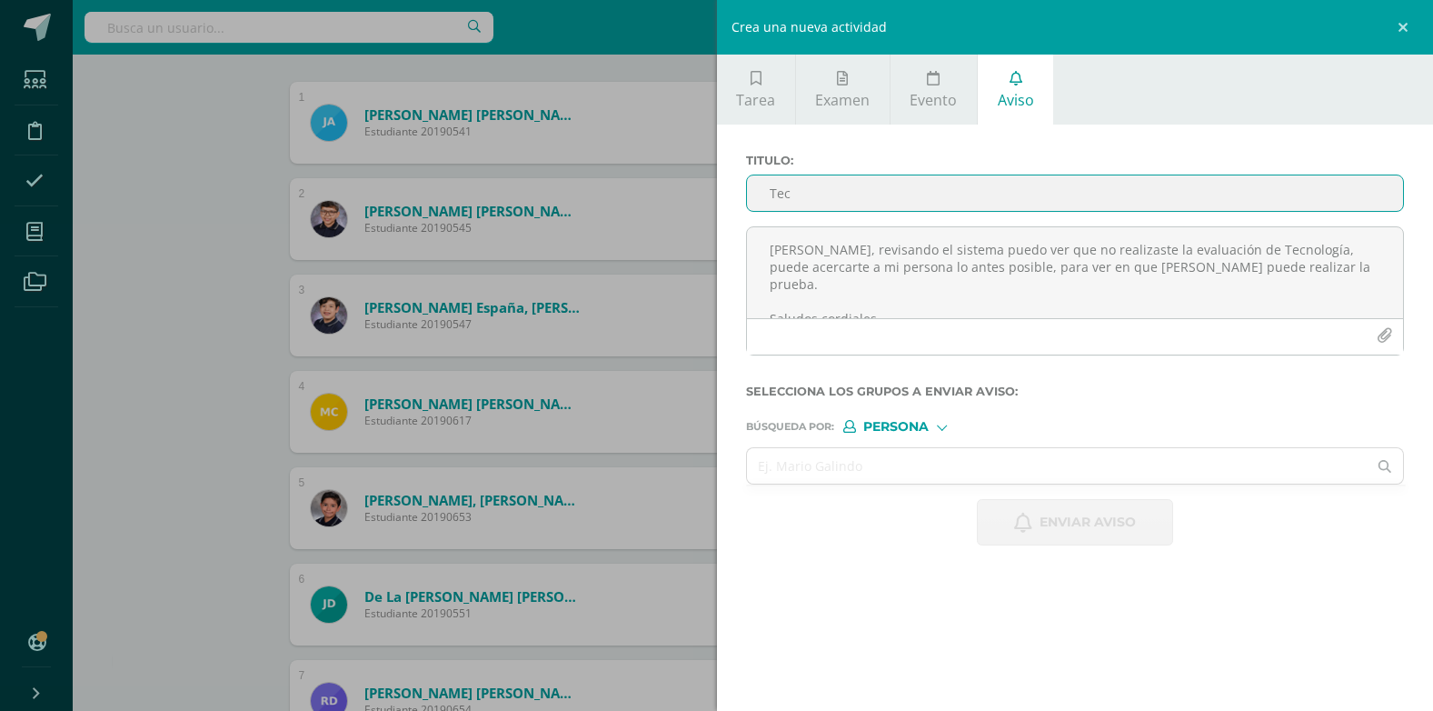
type input "Tecnología"
click at [745, 472] on input "text" at bounding box center [1057, 465] width 621 height 35
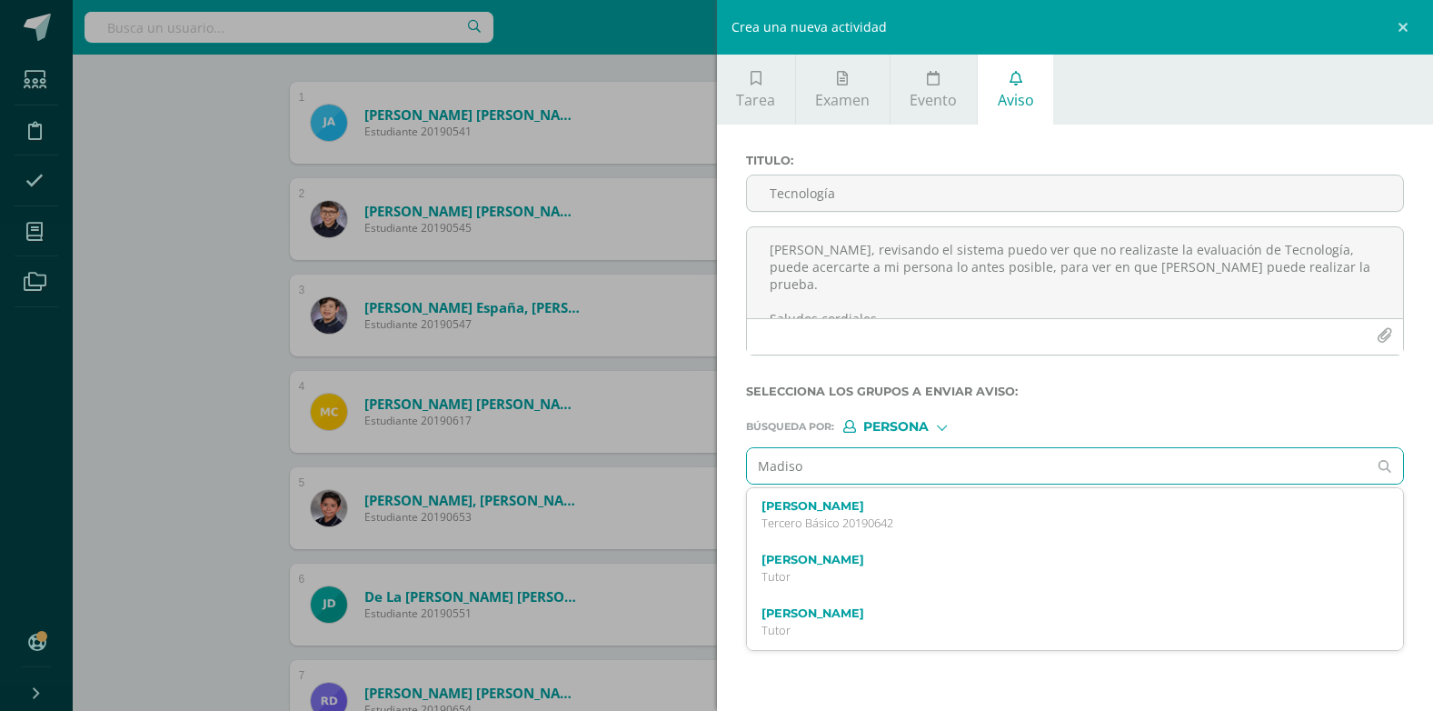
type input "Madison"
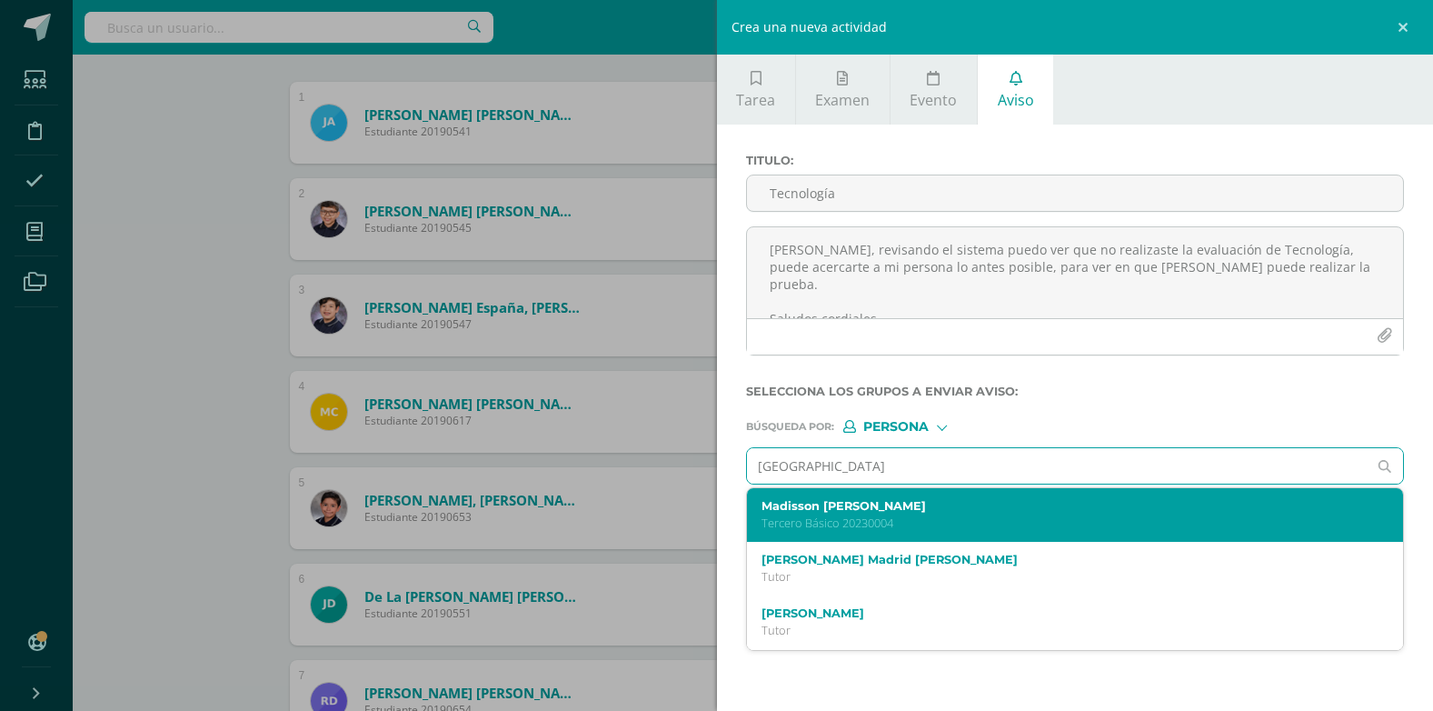
click at [745, 515] on p "Tercero Básico 20230004" at bounding box center [1061, 522] width 600 height 15
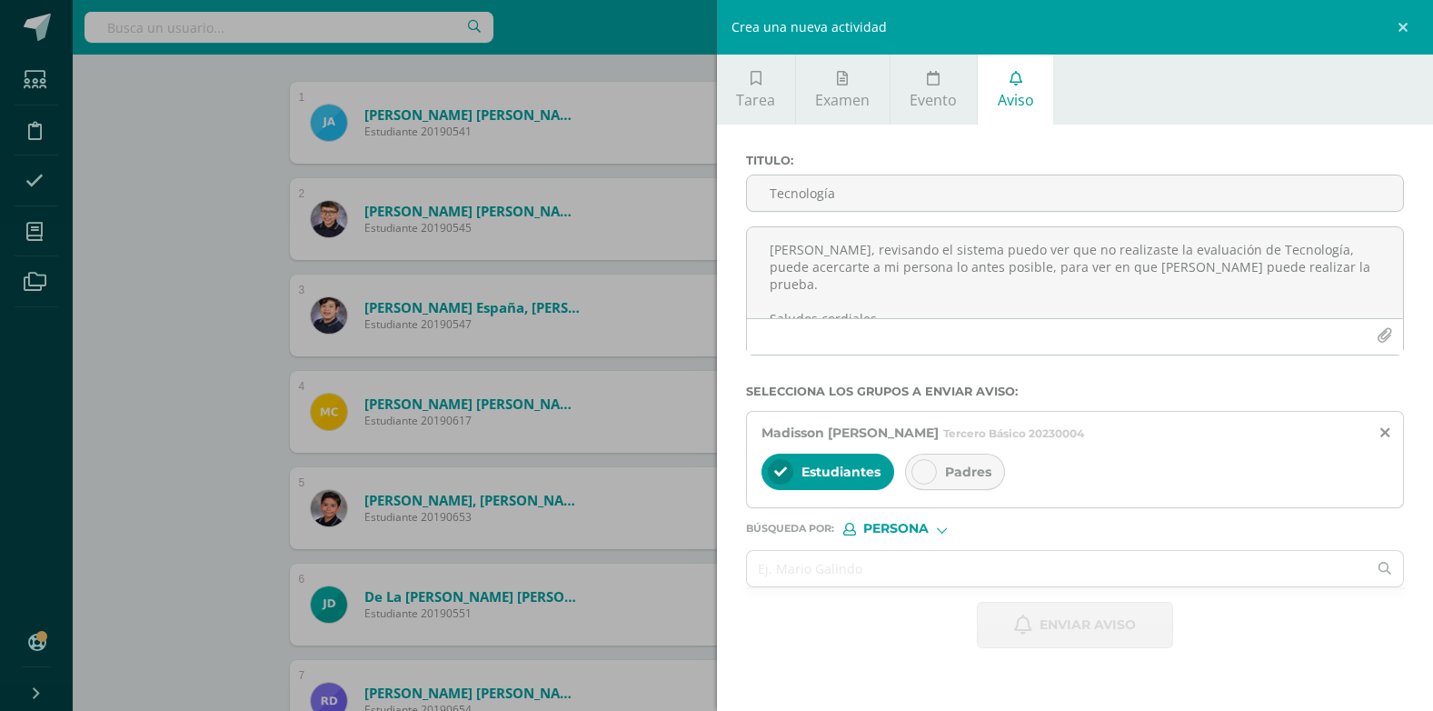
click at [745, 464] on div at bounding box center [923, 471] width 25 height 25
click at [745, 562] on input "text" at bounding box center [1057, 568] width 621 height 35
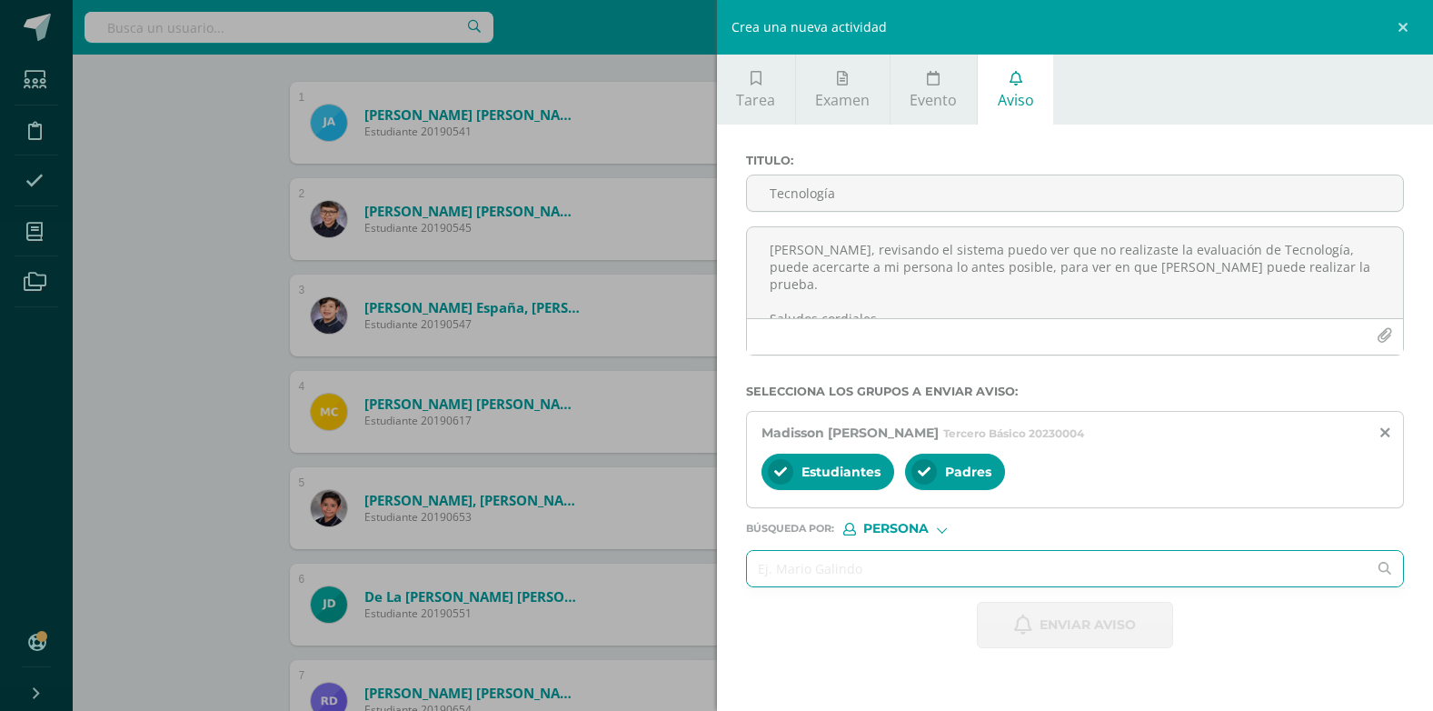
type input "r"
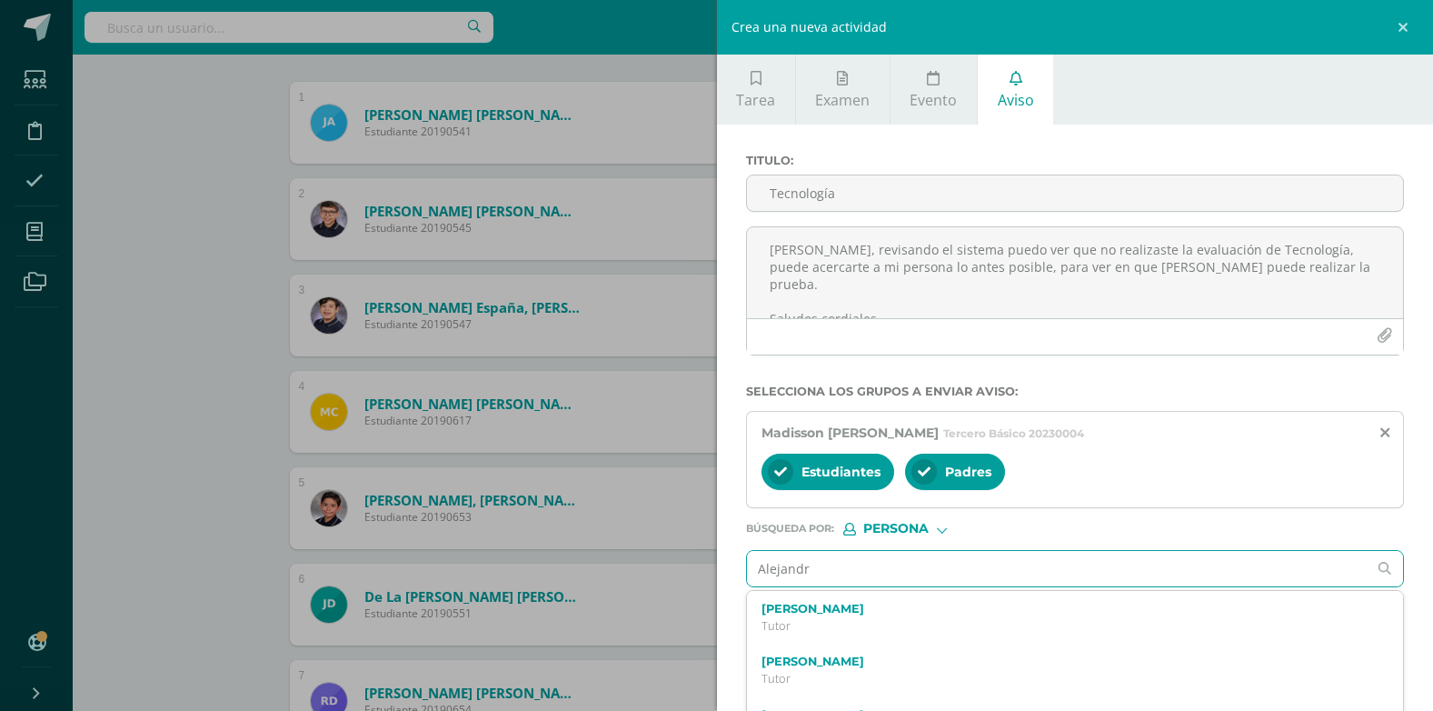
type input "Alejandro"
drag, startPoint x: 858, startPoint y: 578, endPoint x: 731, endPoint y: 575, distance: 127.2
click at [731, 575] on div "Titulo : Tecnología Hola Marco, revisando el sistema puedo ver que no realizast…" at bounding box center [1075, 400] width 717 height 552
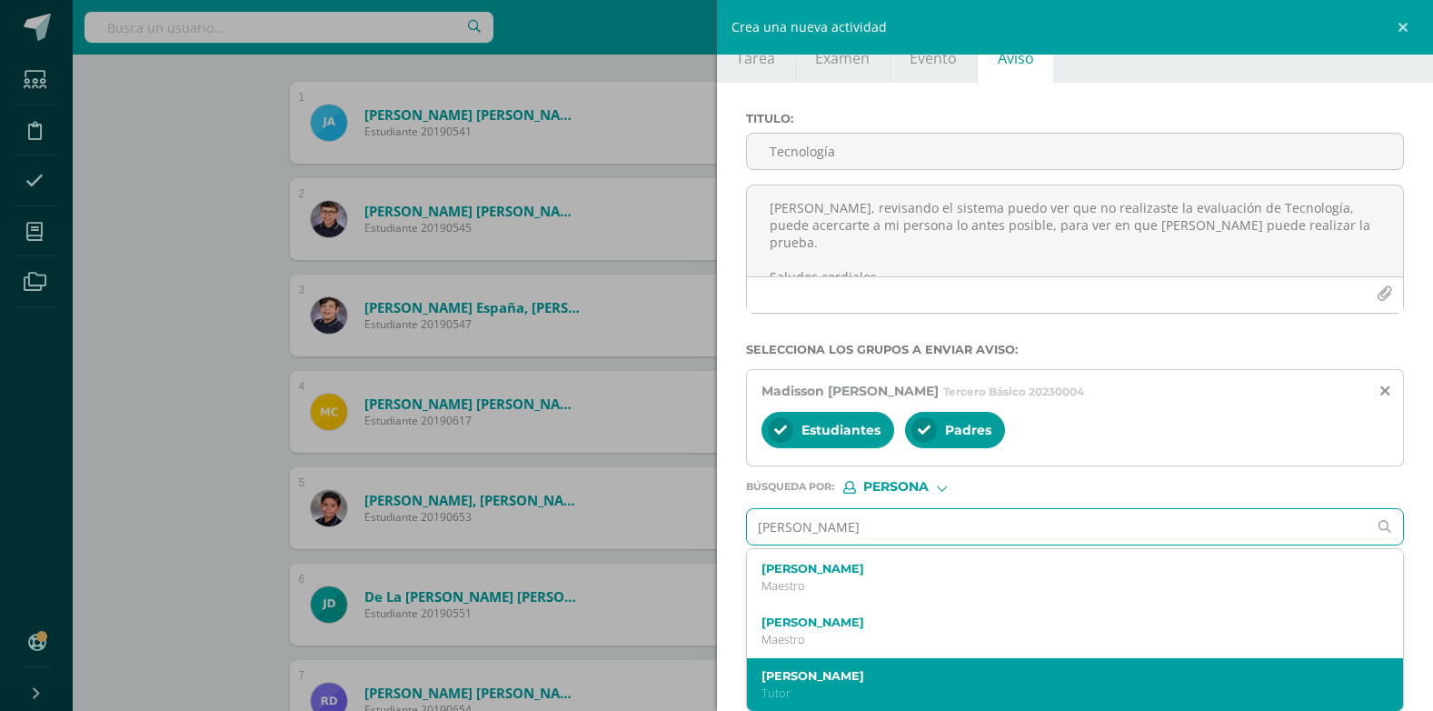
scroll to position [43, 0]
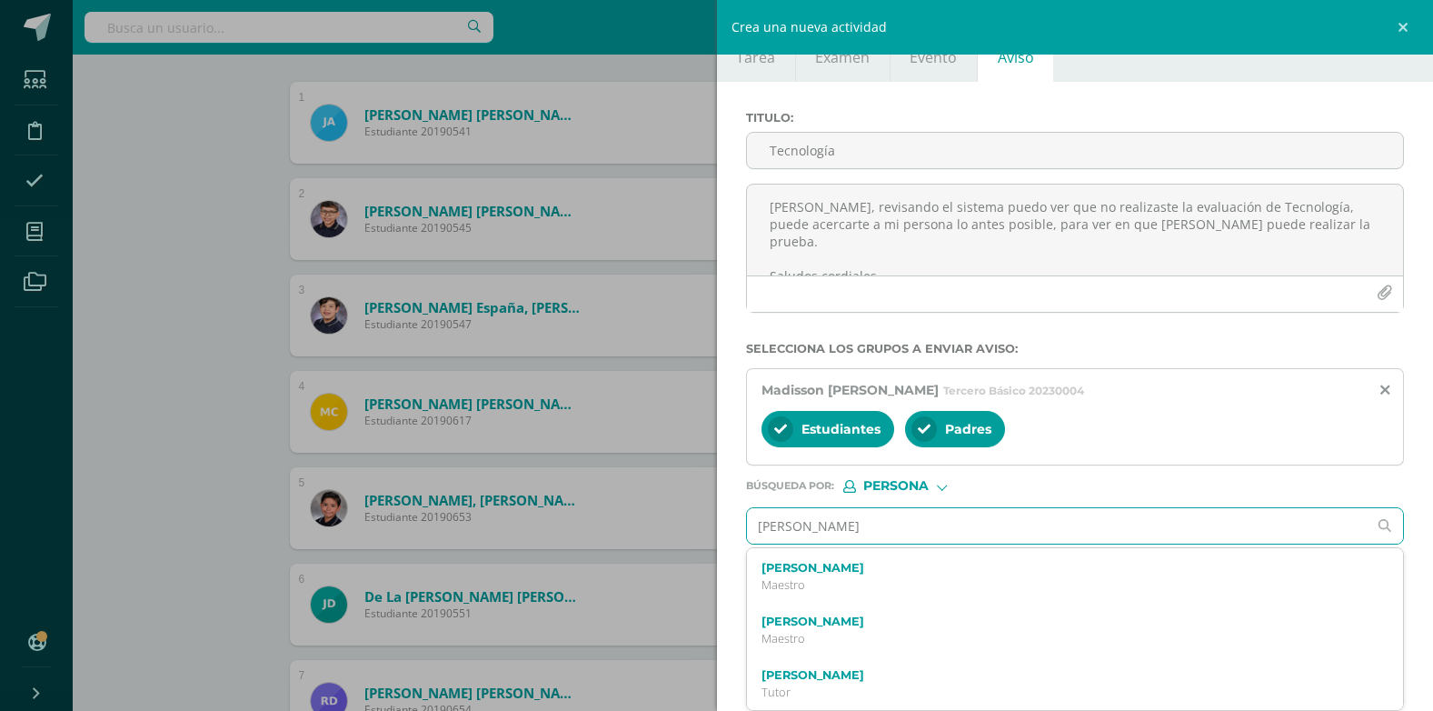
type input "Gregorio"
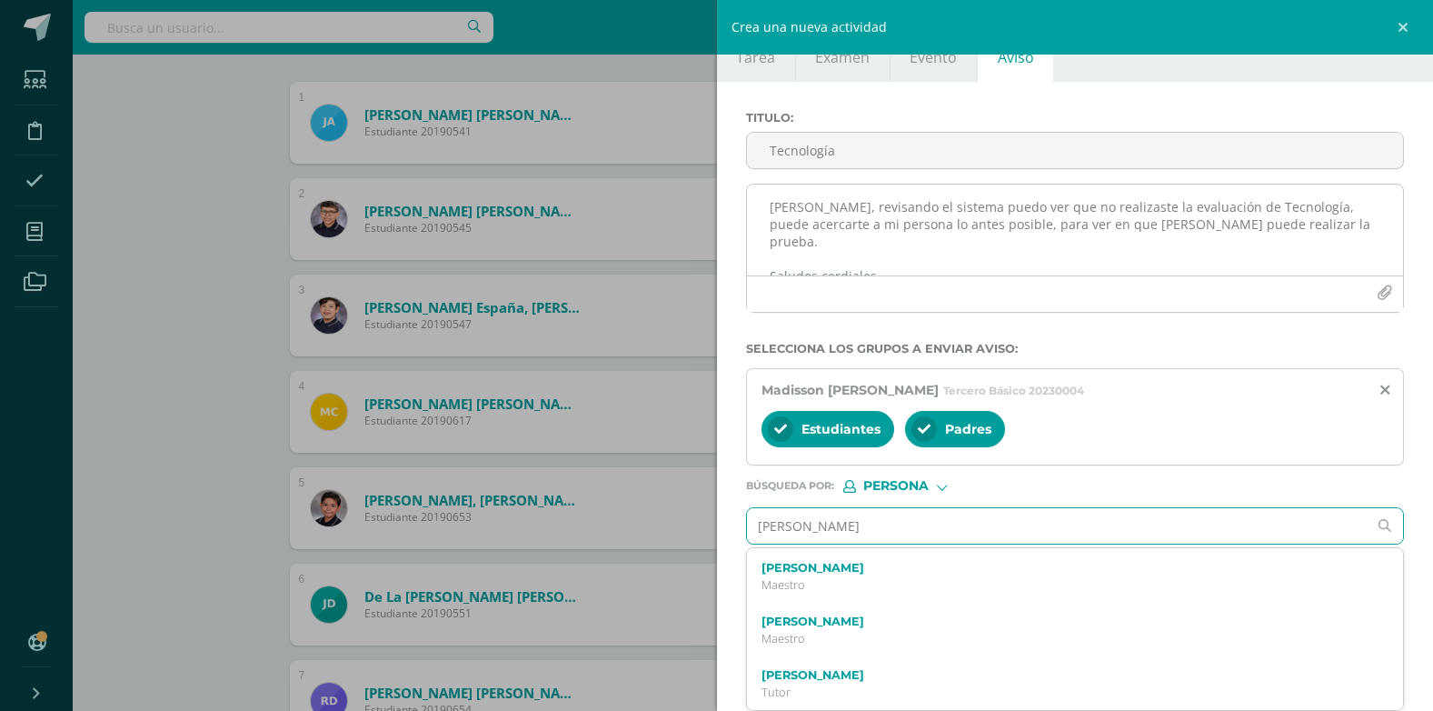
click at [745, 234] on textarea "Hola Marco, revisando el sistema puedo ver que no realizaste la evaluación de T…" at bounding box center [1075, 229] width 657 height 91
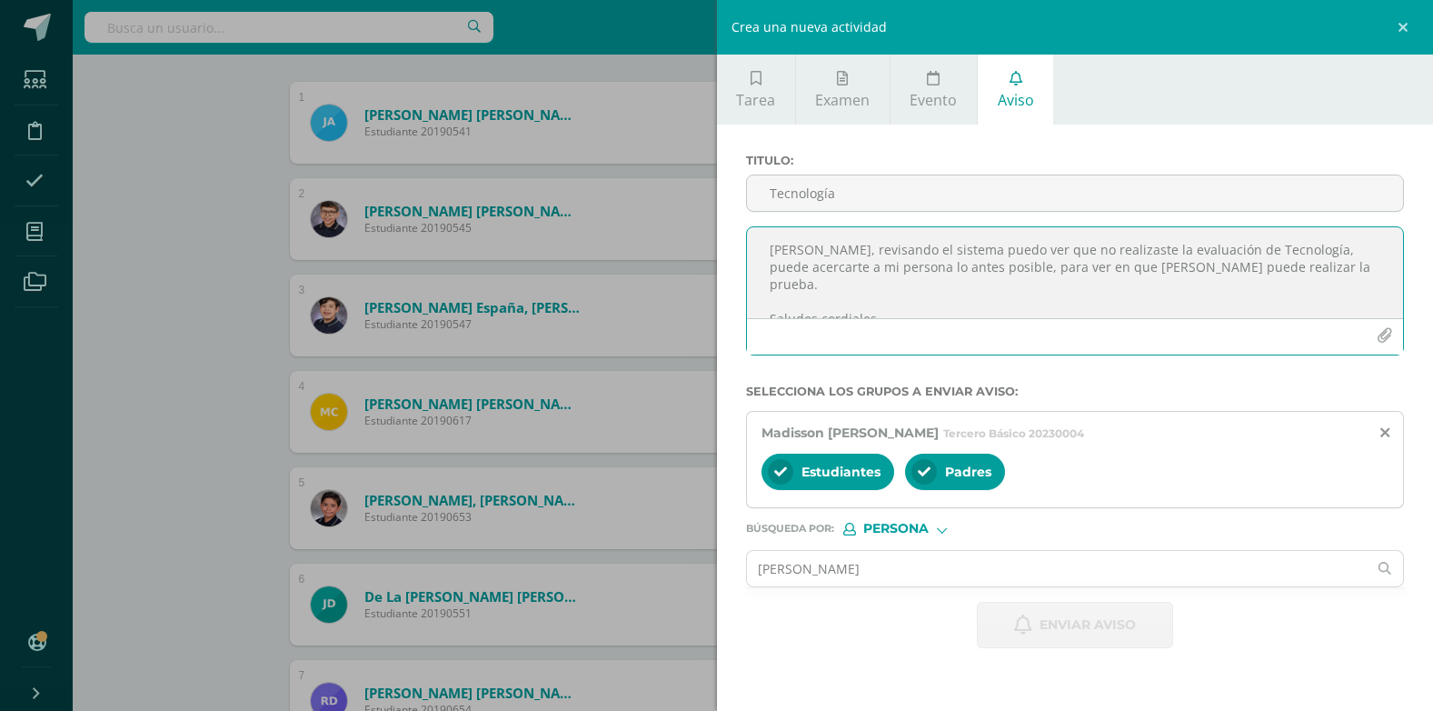
click at [745, 271] on textarea "Hola Marco, revisando el sistema puedo ver que no realizaste la evaluación de T…" at bounding box center [1075, 272] width 657 height 91
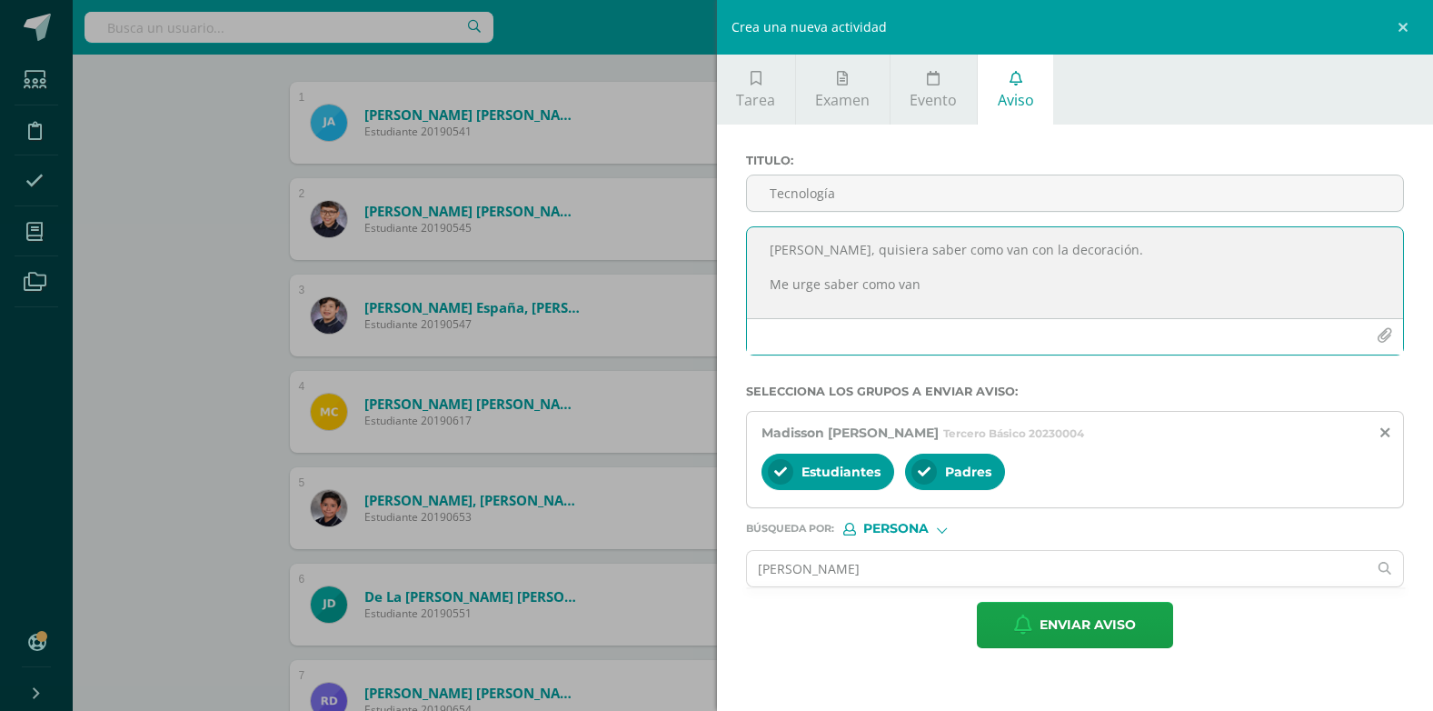
scroll to position [459, 0]
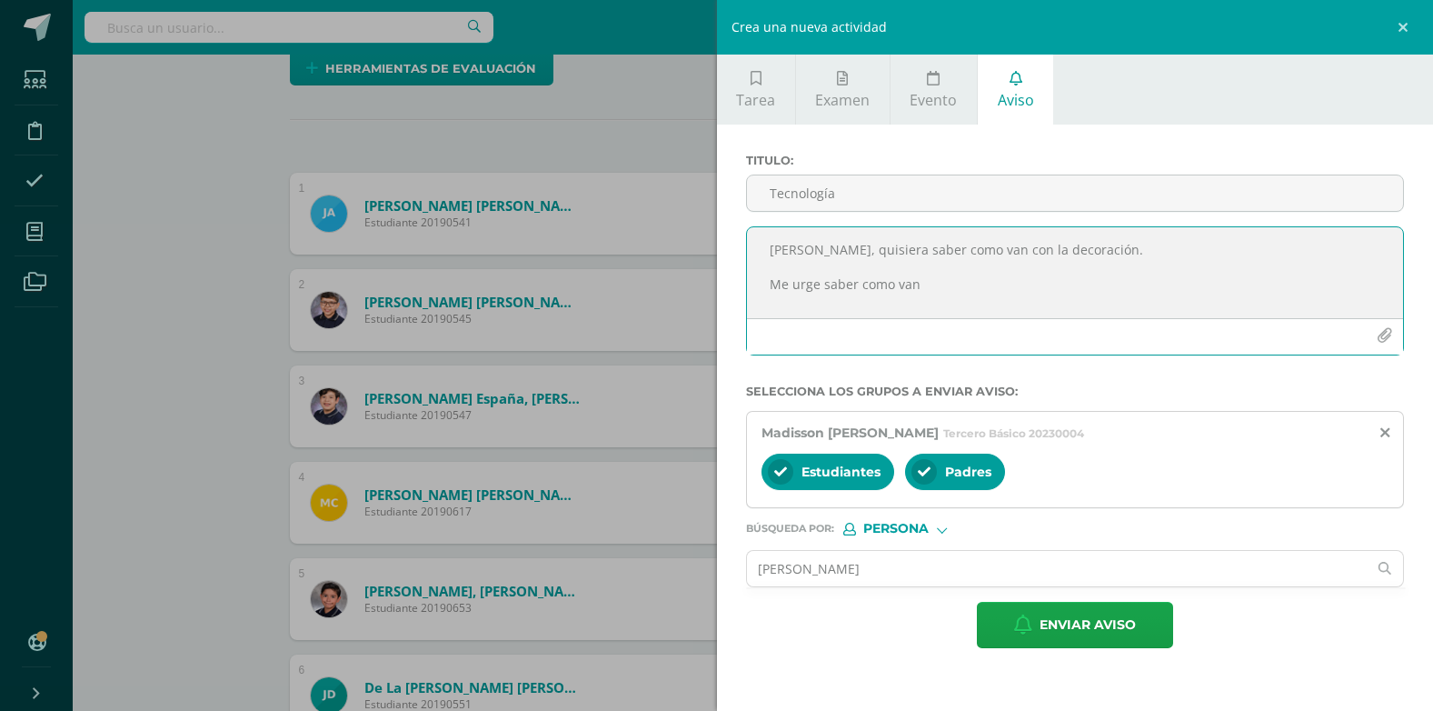
type textarea "Hola Madisson, quisiera saber como van con la decoración. Me urge saber como van"
click at [745, 482] on div "Padres" at bounding box center [955, 471] width 100 height 36
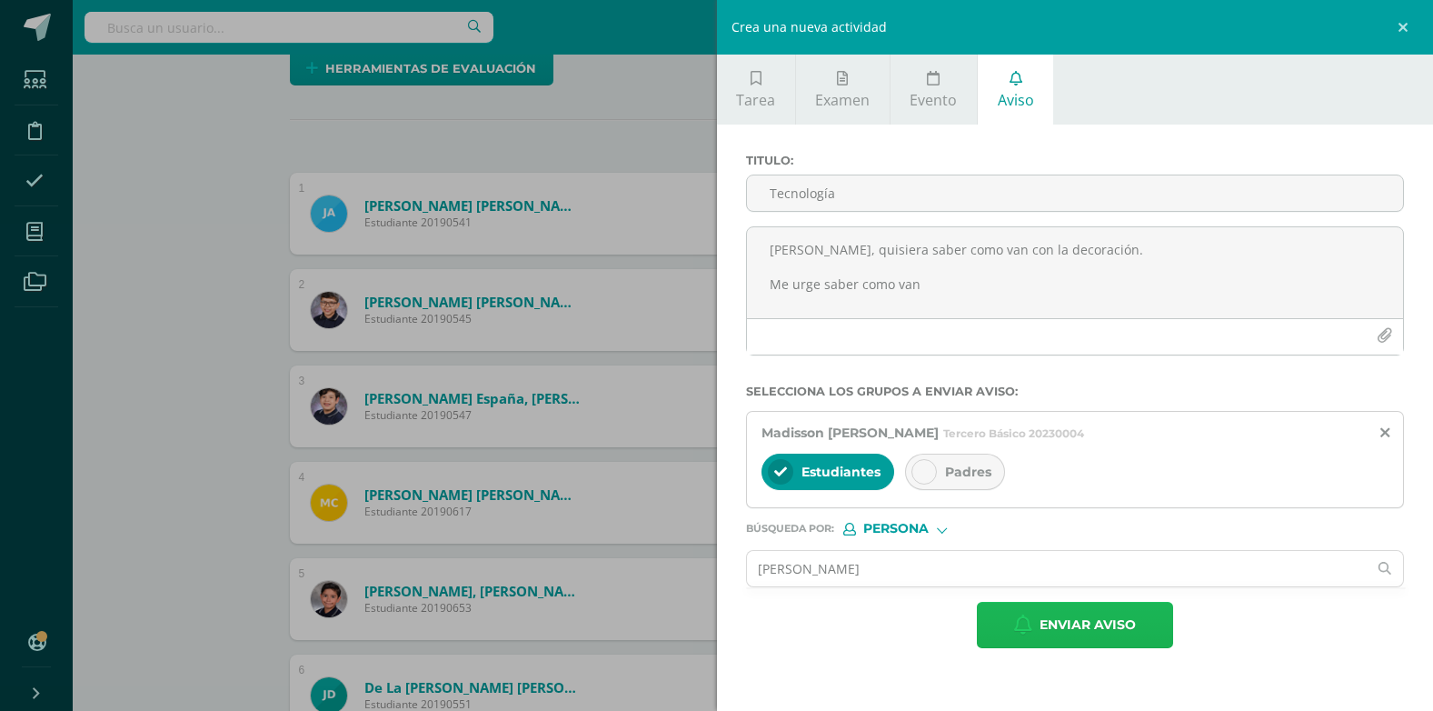
click at [745, 619] on span "Enviar aviso" at bounding box center [1088, 624] width 96 height 45
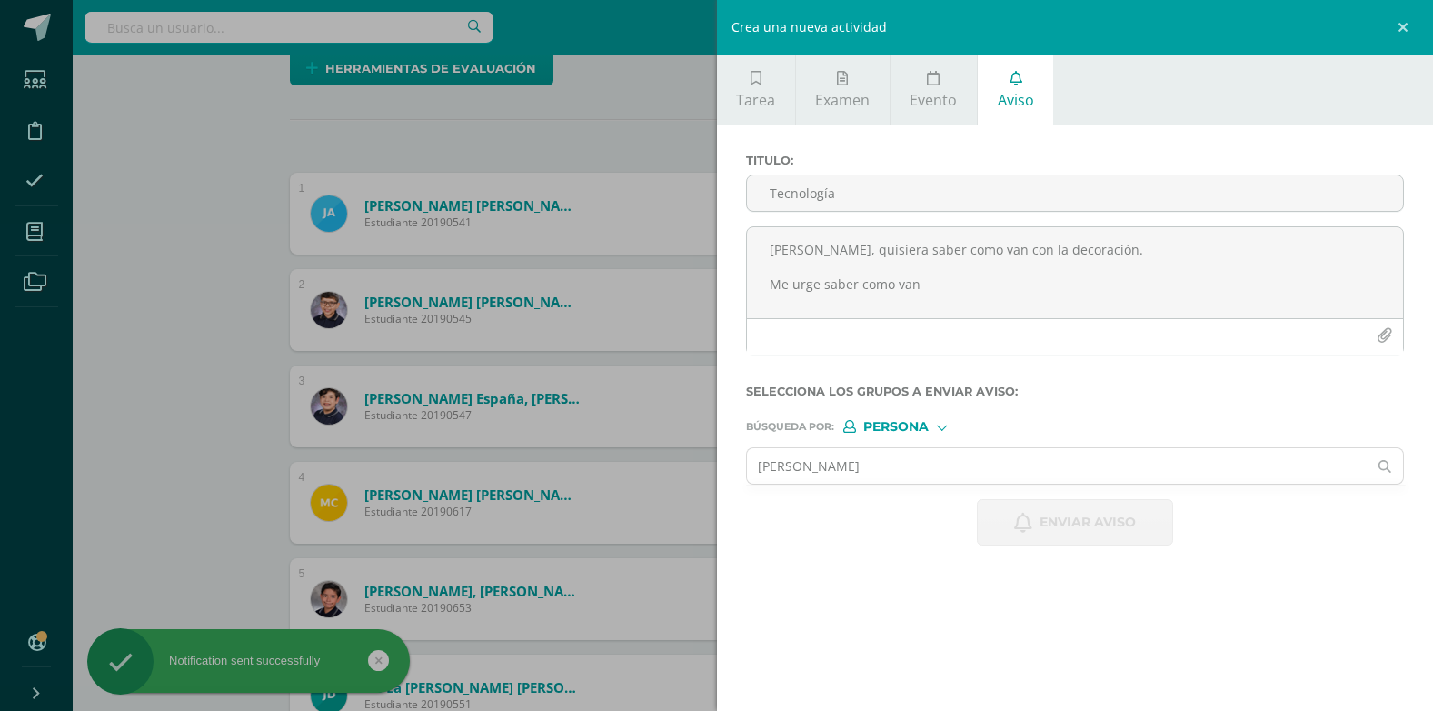
click at [211, 344] on div "Crea una nueva actividad Tarea Examen Evento Aviso Título: Fecha: 2025-08-11 20…" at bounding box center [716, 355] width 1433 height 711
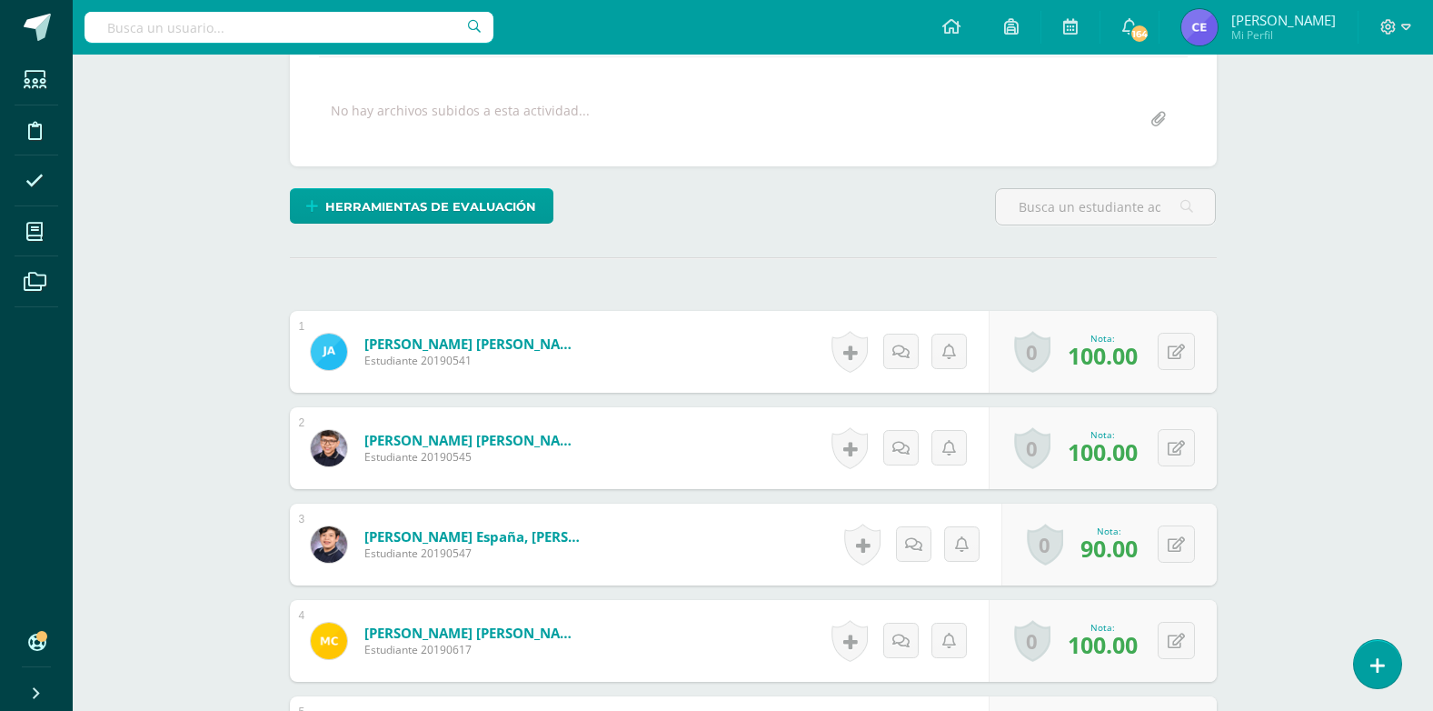
scroll to position [0, 0]
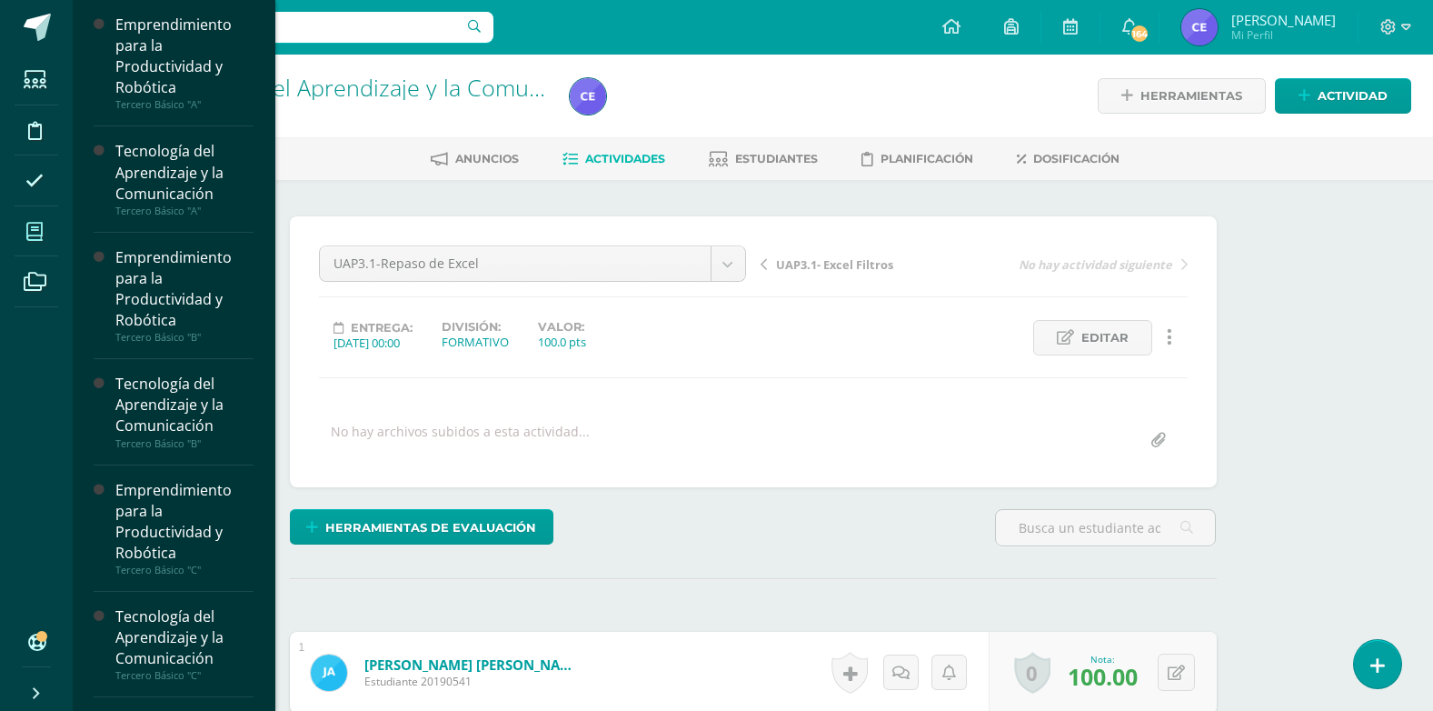
click at [37, 235] on icon at bounding box center [34, 232] width 16 height 18
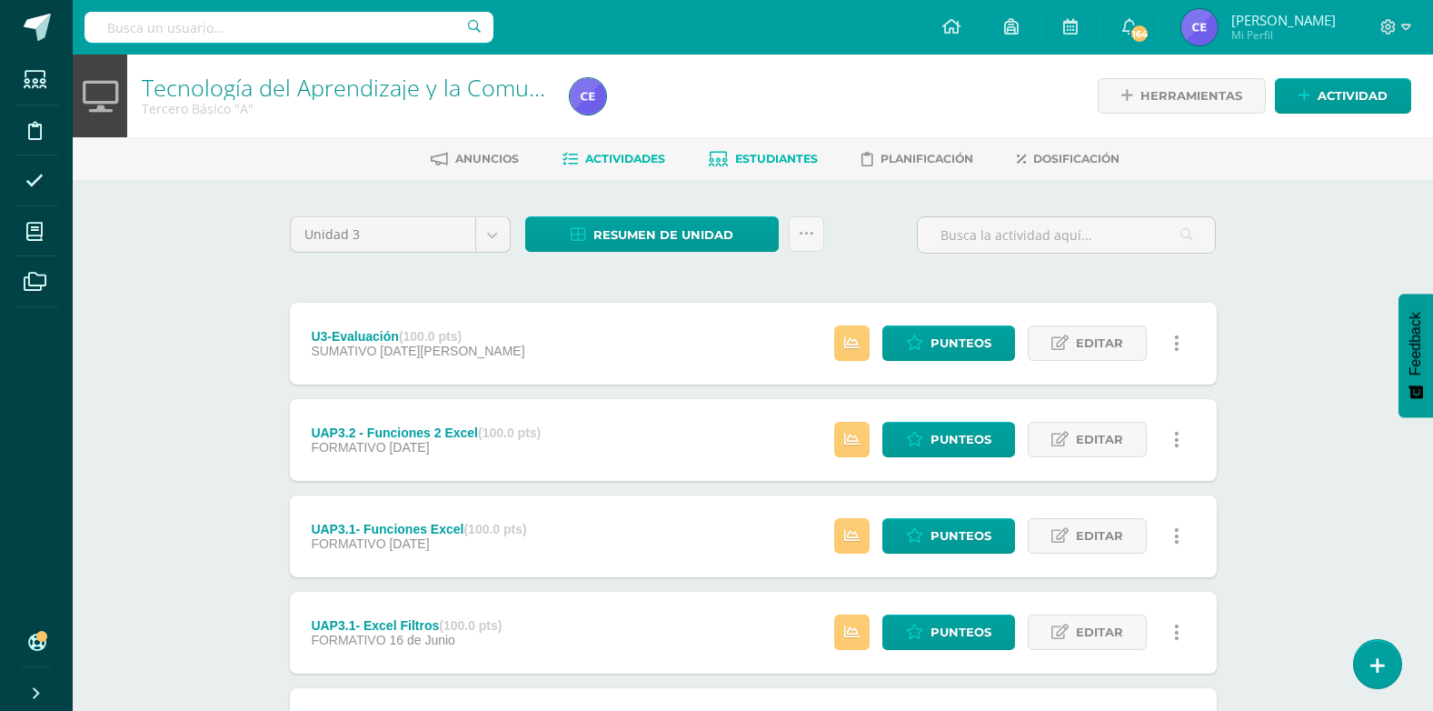
click at [748, 160] on span "Estudiantes" at bounding box center [776, 159] width 83 height 14
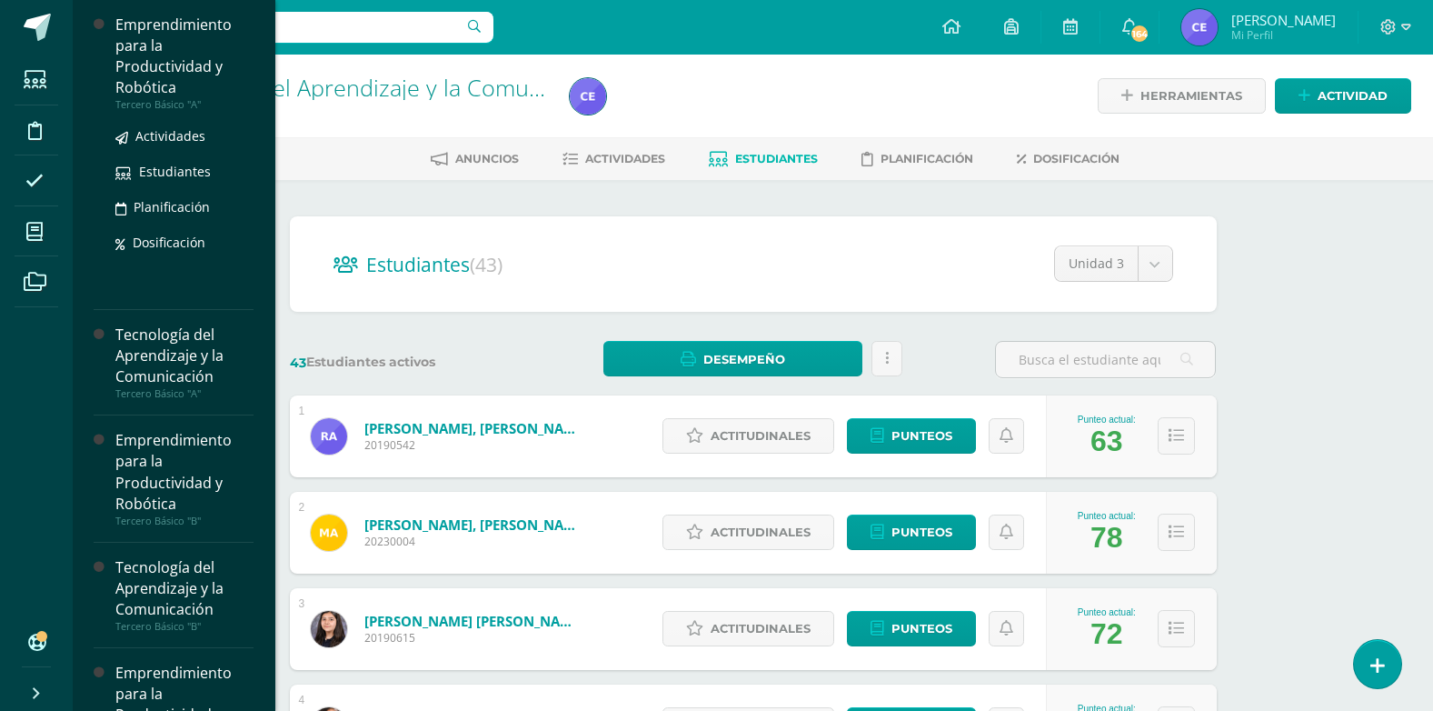
click at [151, 41] on div "Emprendimiento para la Productividad y Robótica" at bounding box center [184, 57] width 138 height 84
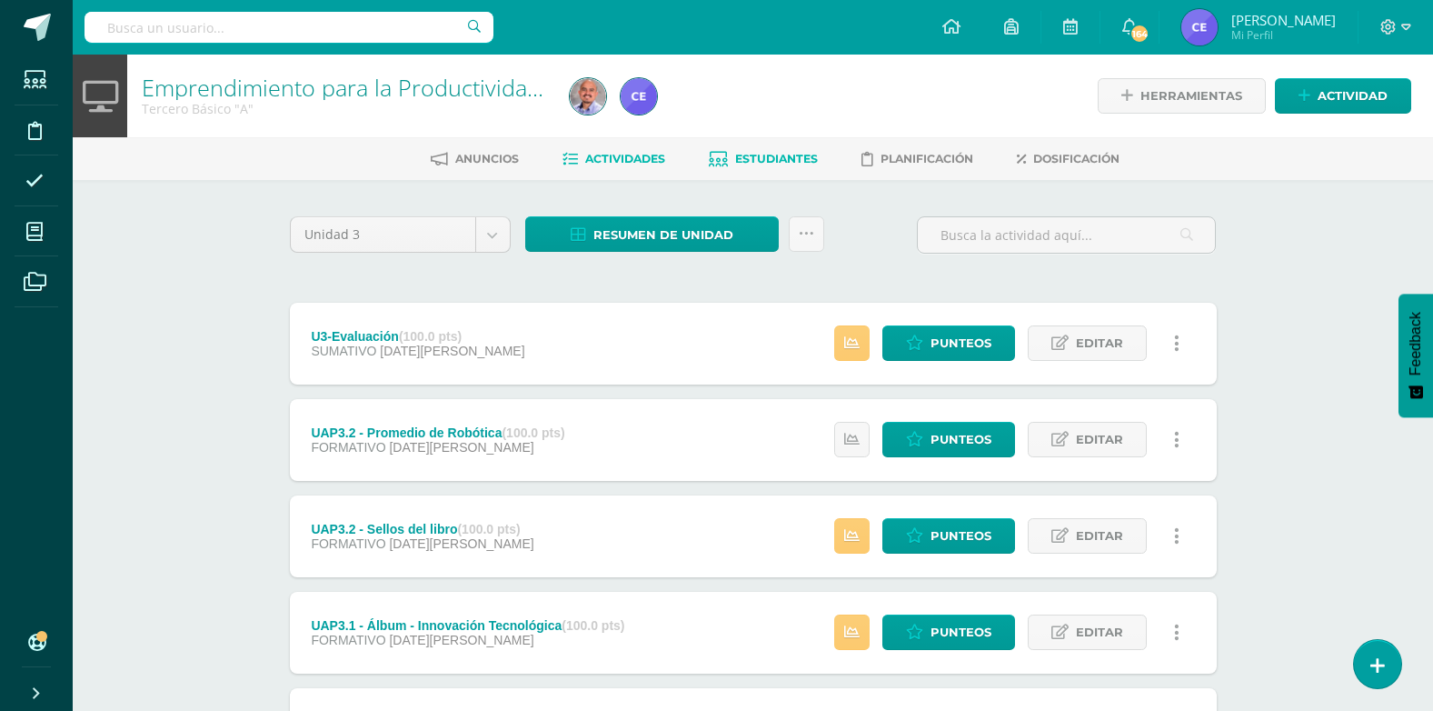
click at [779, 152] on span "Estudiantes" at bounding box center [776, 159] width 83 height 14
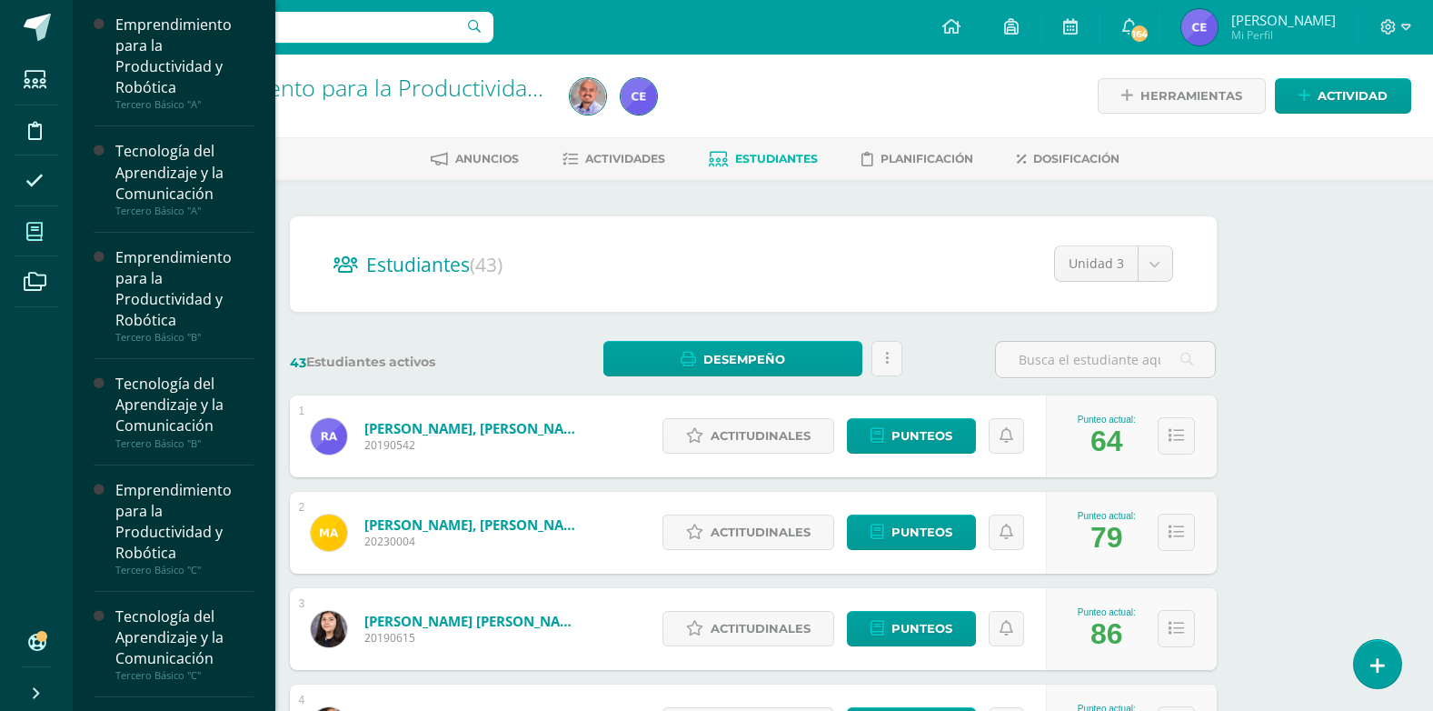
click at [34, 239] on icon at bounding box center [34, 232] width 16 height 18
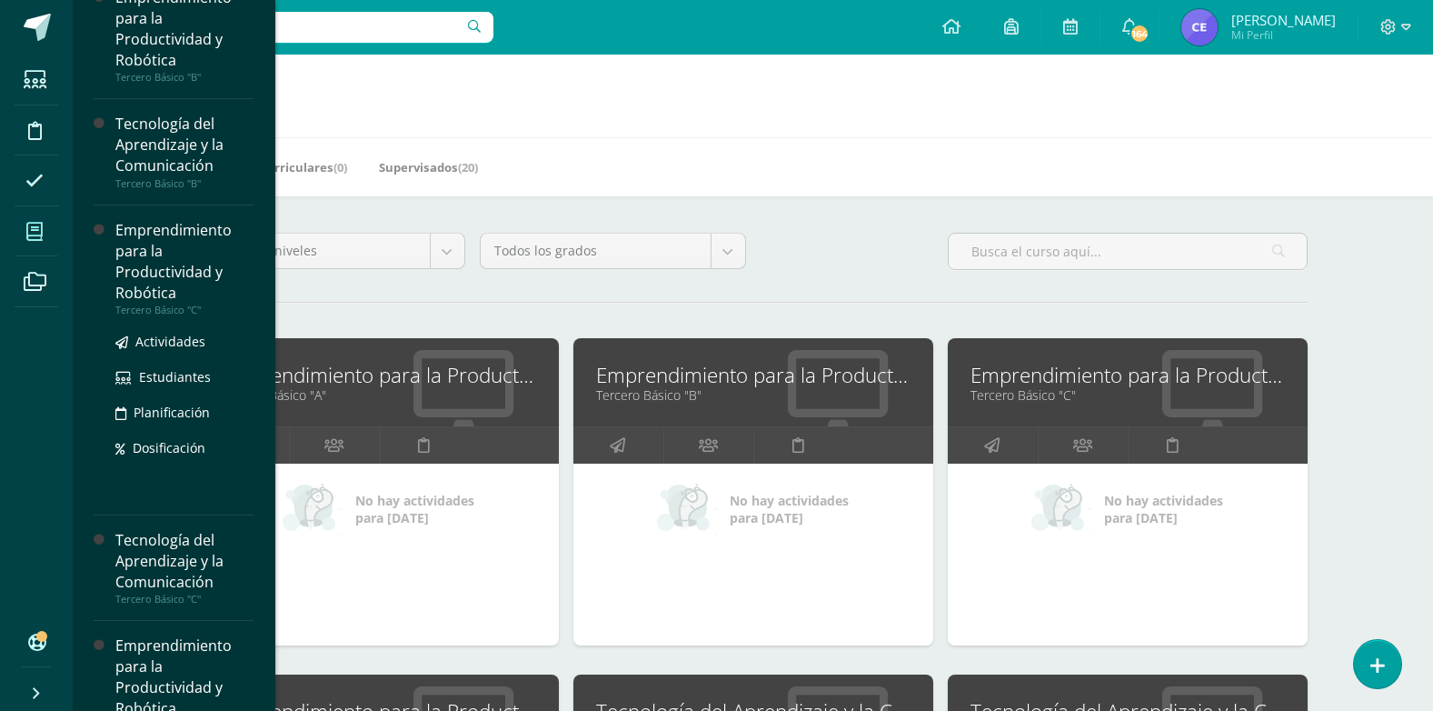
scroll to position [363, 0]
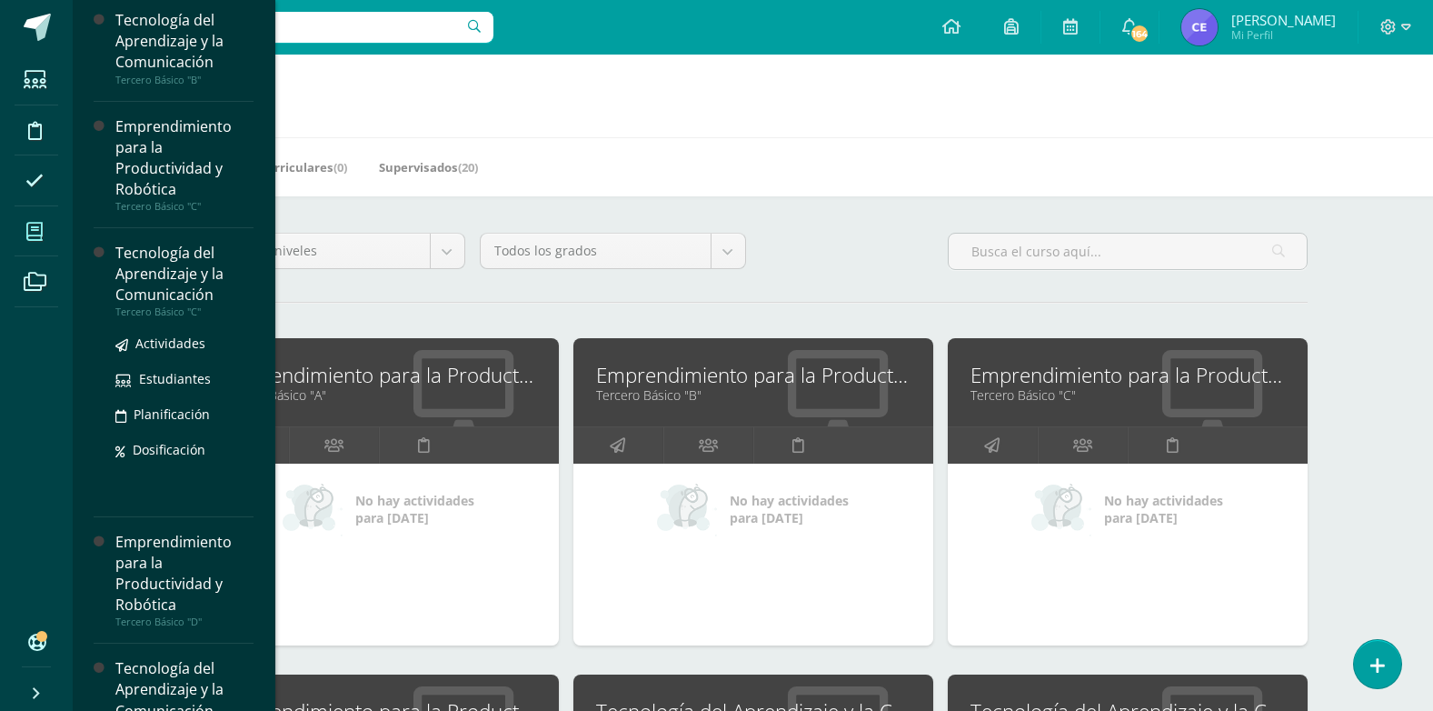
click at [158, 276] on div "Tecnología del Aprendizaje y la Comunicación" at bounding box center [184, 274] width 138 height 63
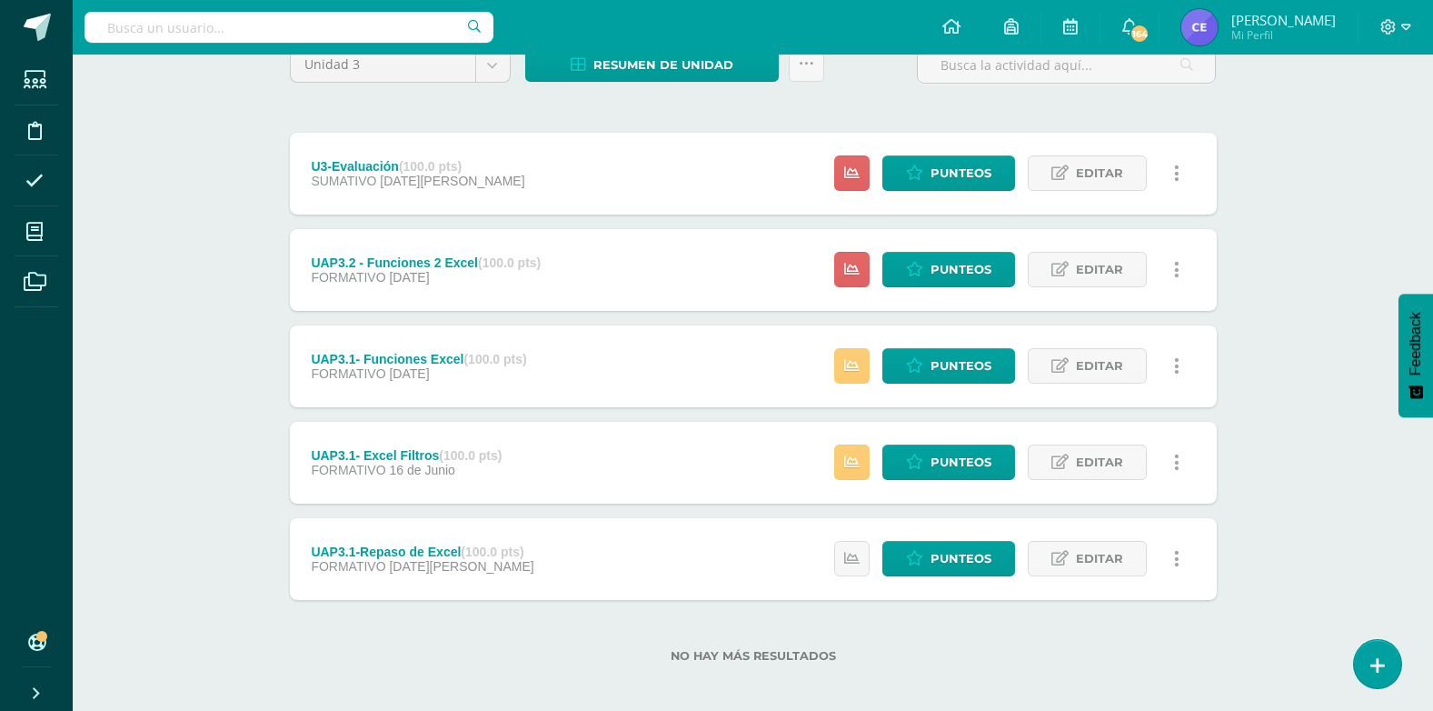
scroll to position [180, 0]
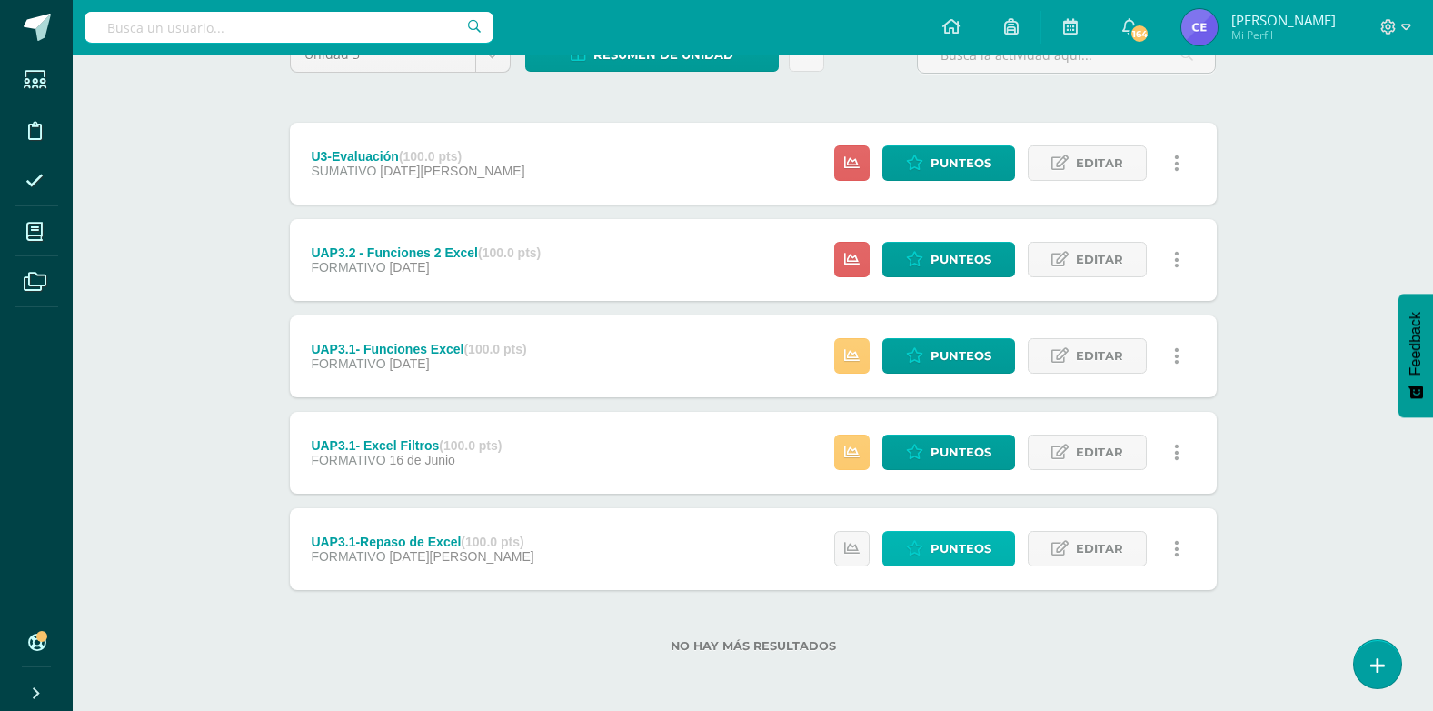
click at [970, 547] on span "Punteos" at bounding box center [961, 549] width 61 height 34
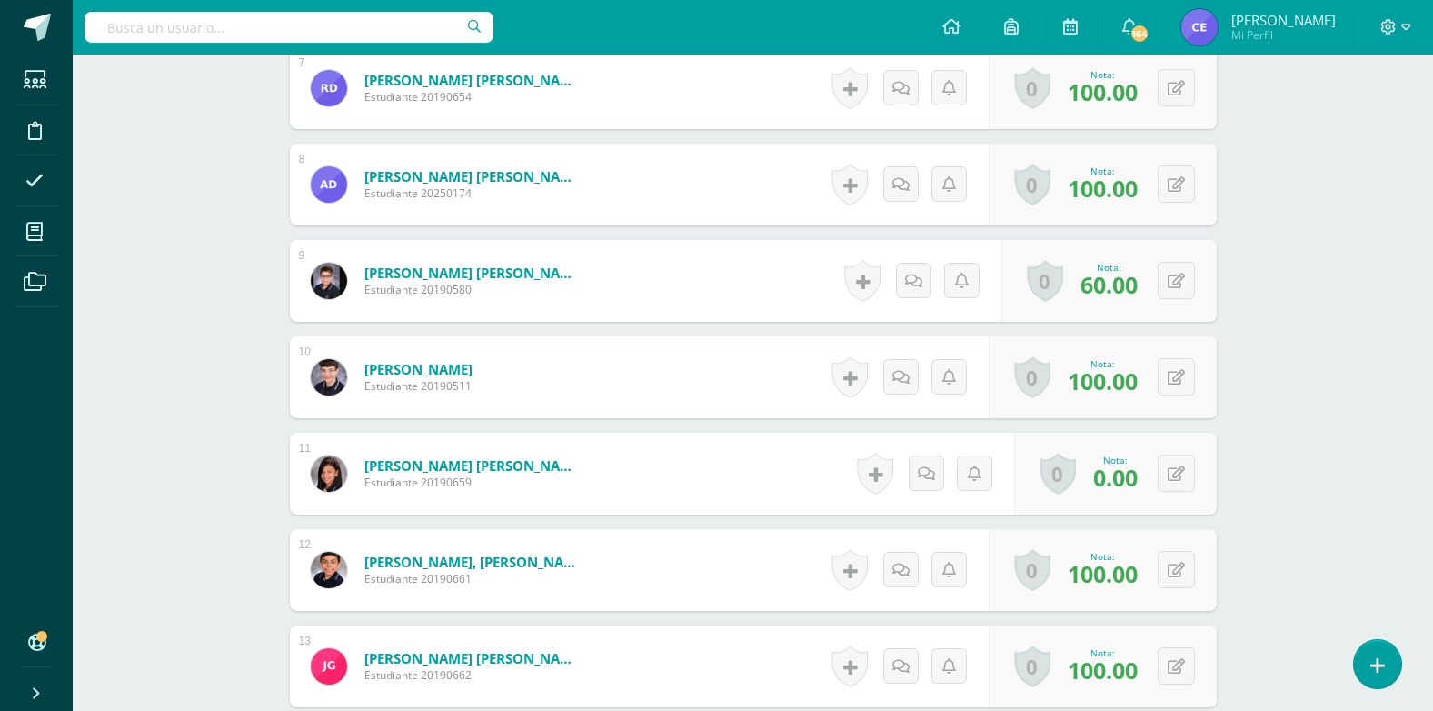
scroll to position [1268, 0]
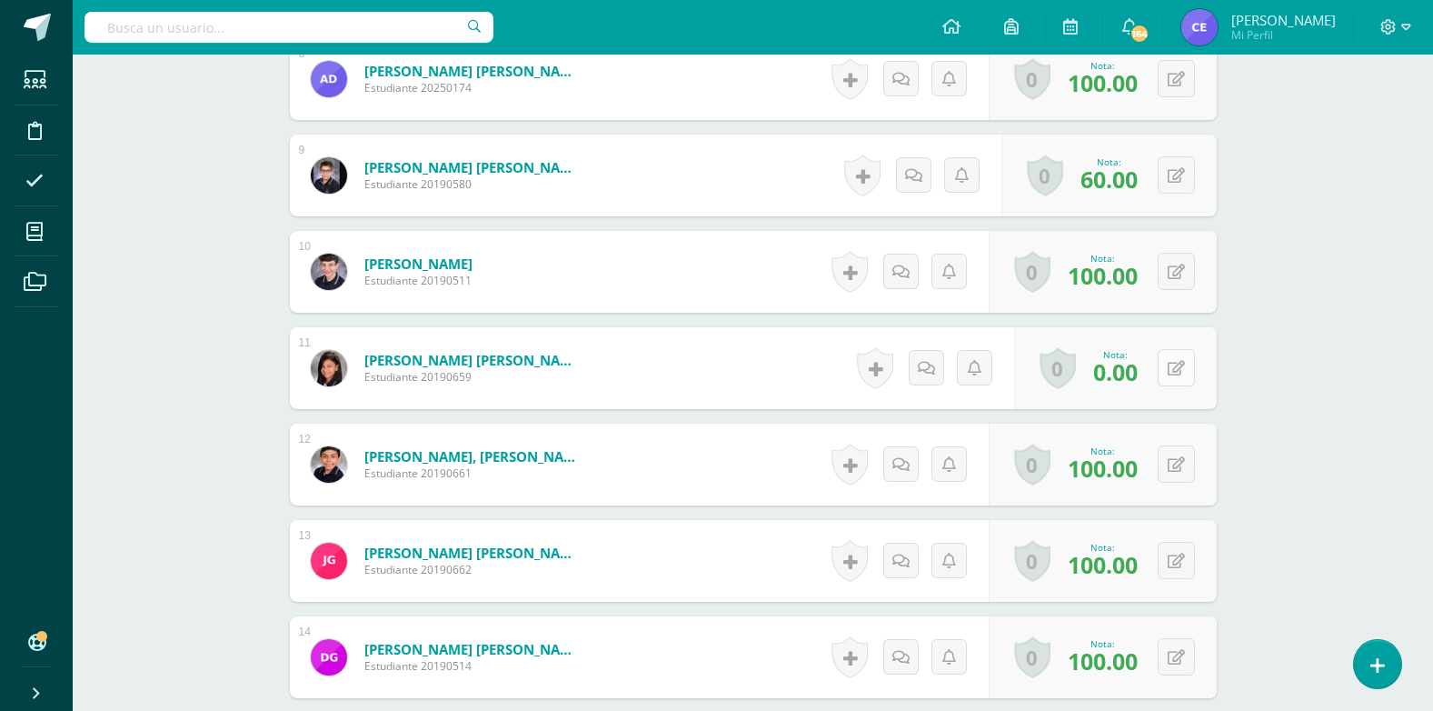
click at [1163, 365] on div "0 [GEOGRAPHIC_DATA] Logros obtenidos Aún no hay logros agregados Nota: 0.00" at bounding box center [1115, 368] width 203 height 82
click at [1199, 354] on button at bounding box center [1189, 367] width 38 height 38
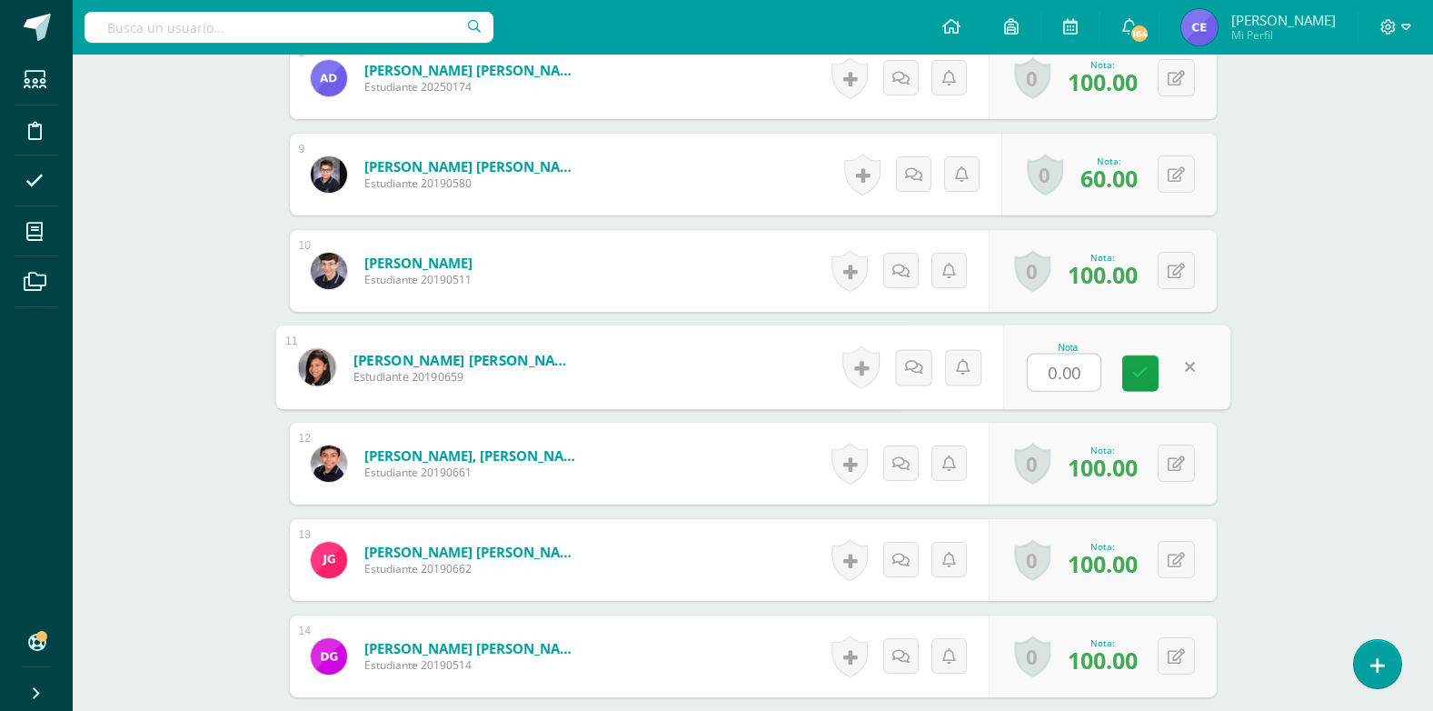
type input "0"
click at [1140, 365] on icon at bounding box center [1140, 372] width 16 height 15
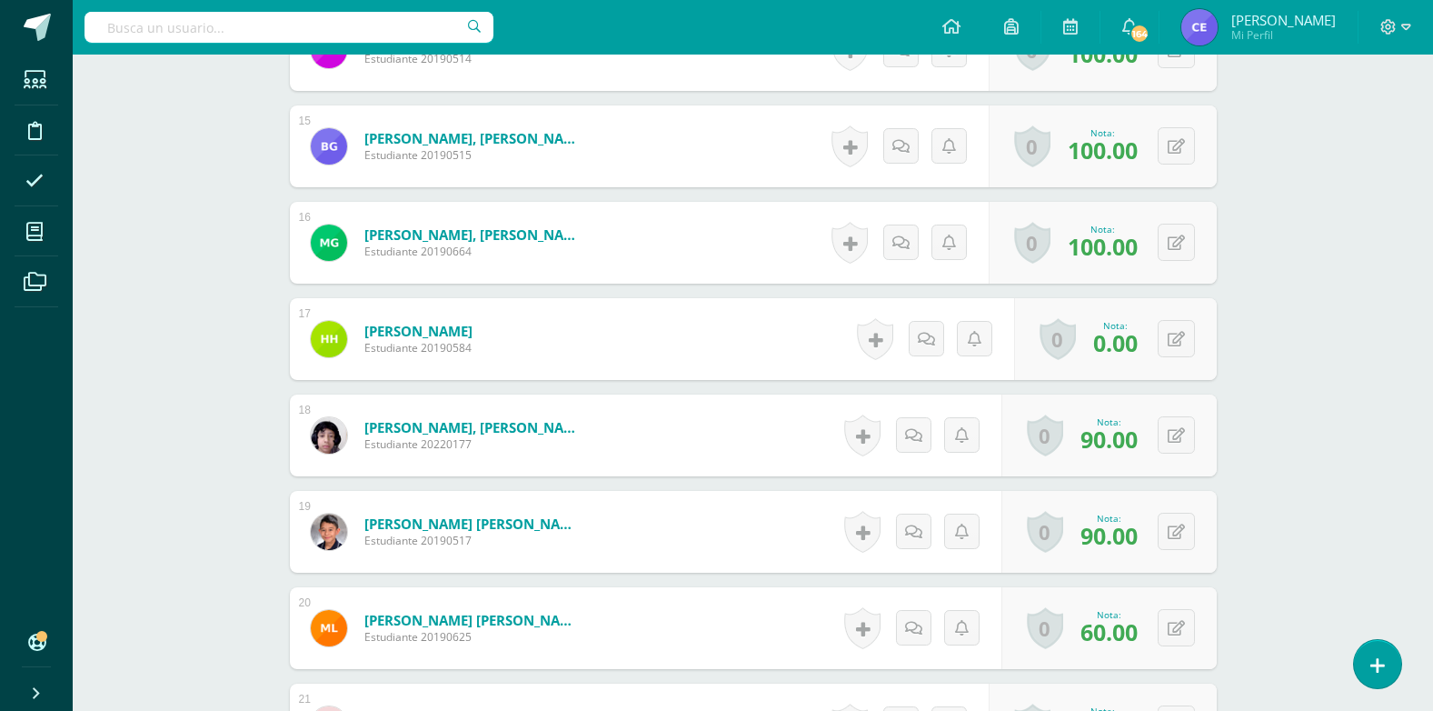
scroll to position [1906, 0]
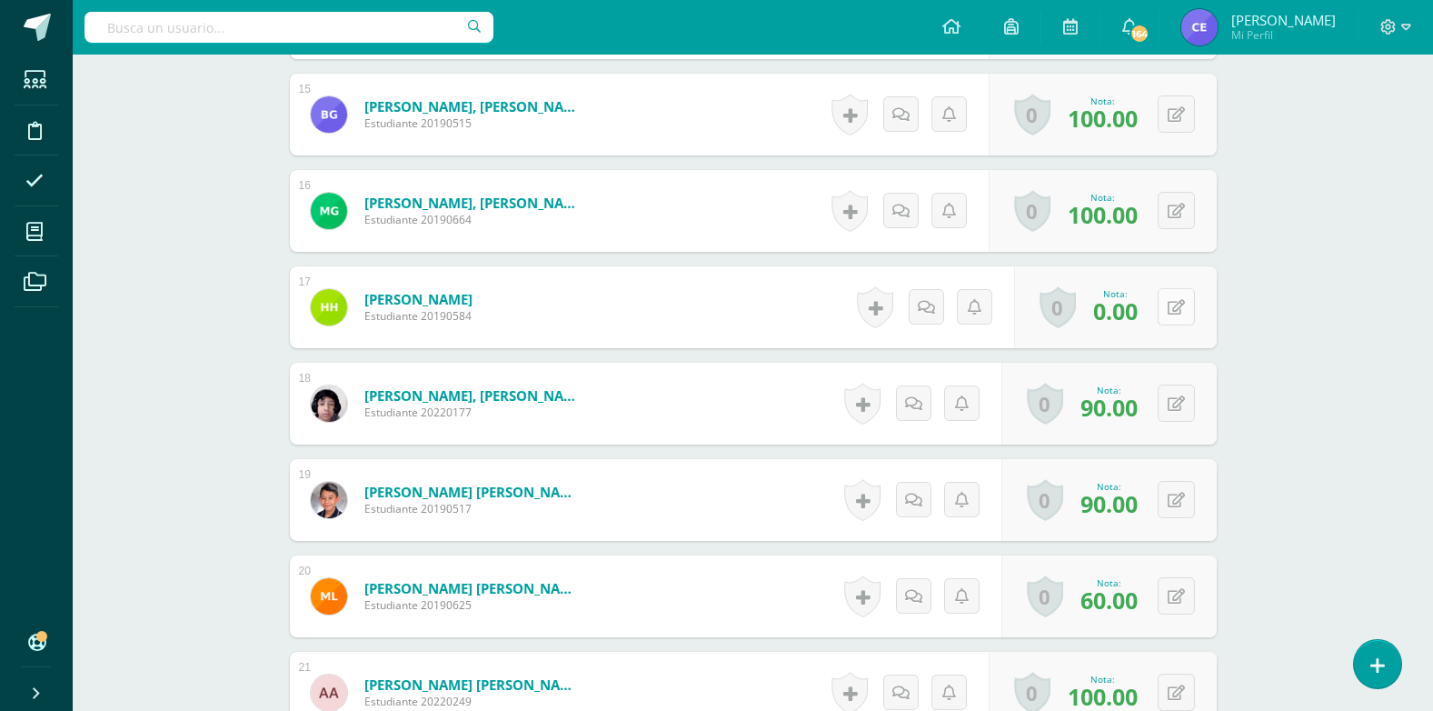
click at [1174, 304] on button at bounding box center [1176, 306] width 37 height 37
type input "0"
click at [1149, 308] on link at bounding box center [1140, 313] width 36 height 36
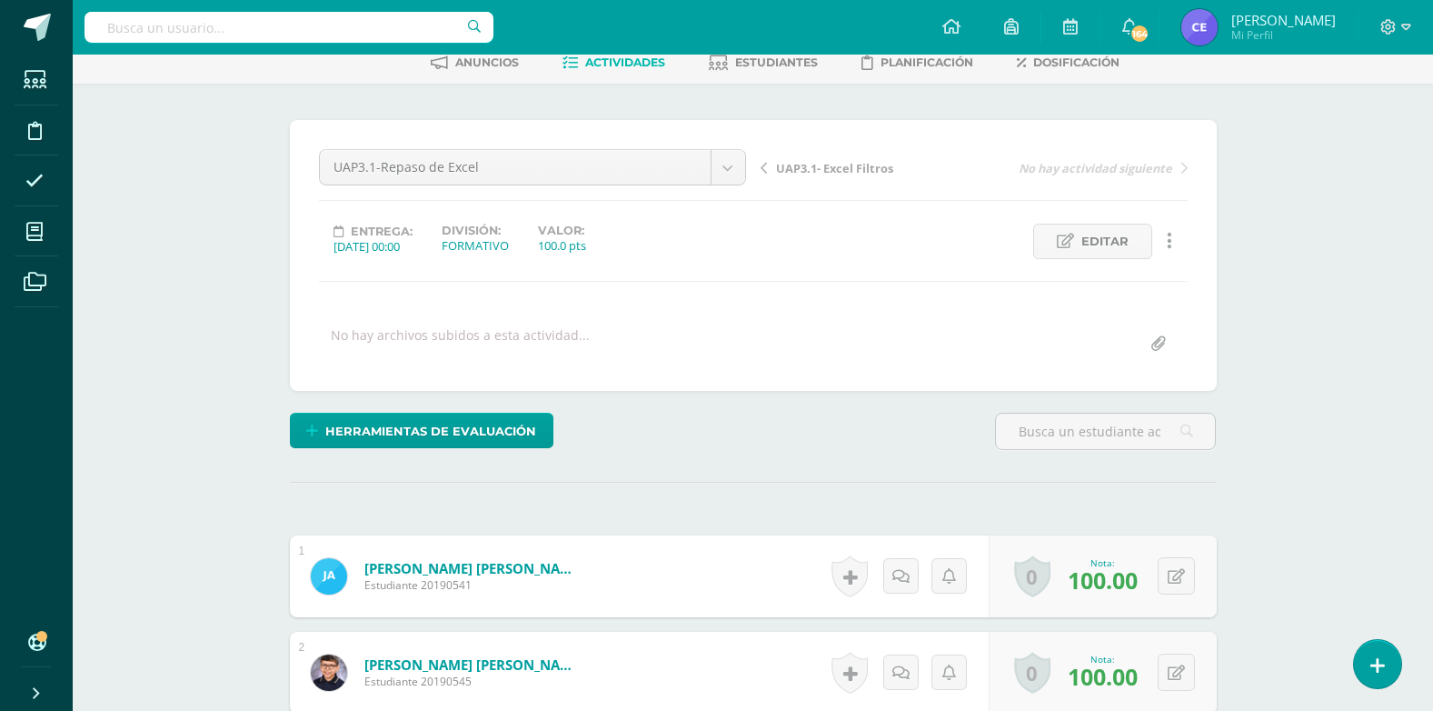
scroll to position [0, 0]
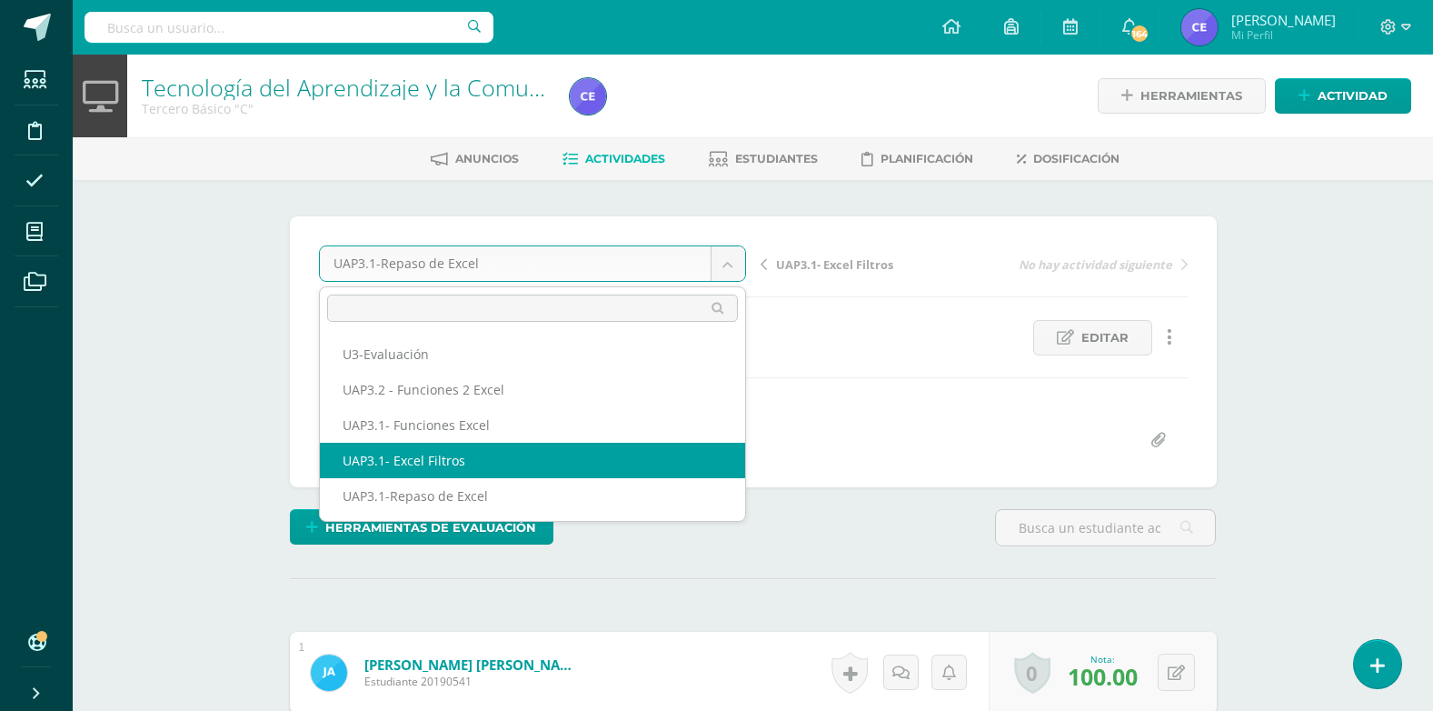
select select "/dashboard/teacher/grade-activity/223476/"
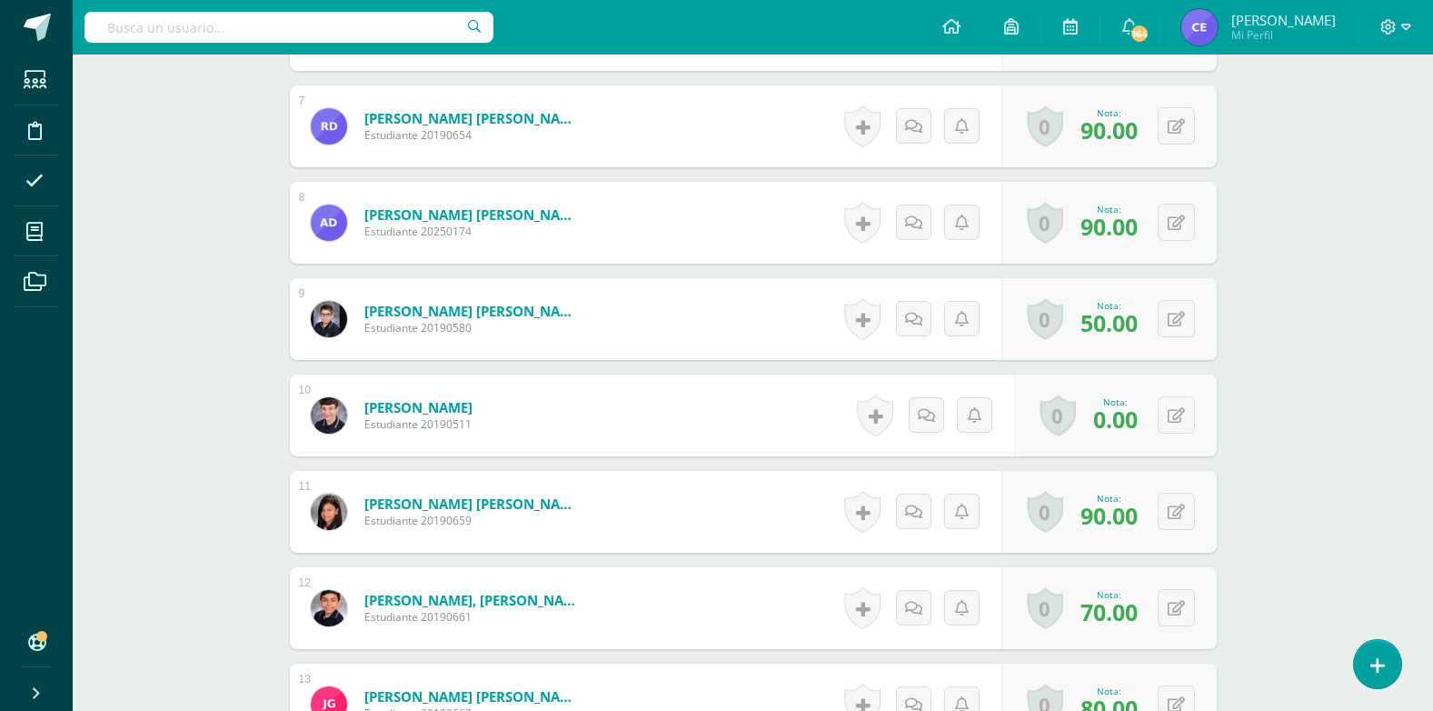
scroll to position [1140, 0]
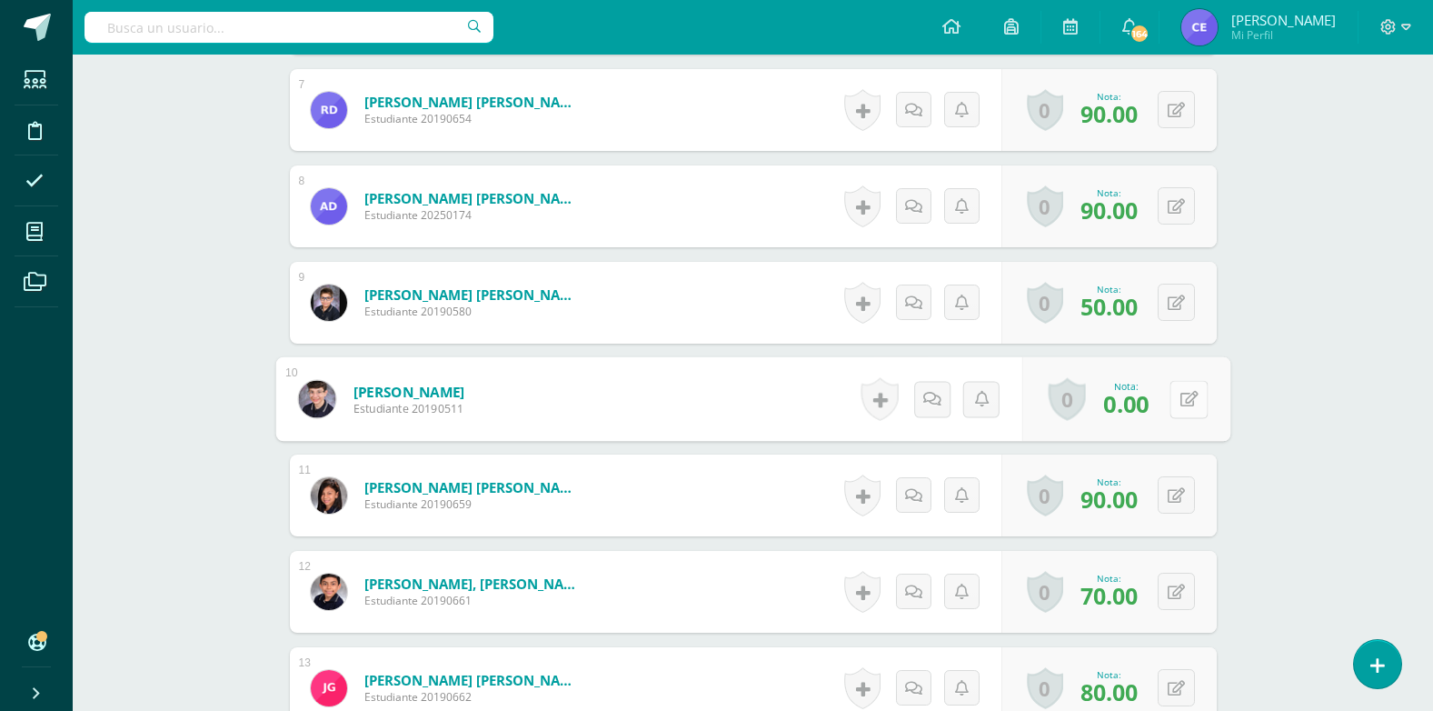
click at [1160, 404] on div "0 Logros Logros obtenidos Aún no hay logros agregados Nota: 0.00" at bounding box center [1125, 399] width 208 height 85
click at [1178, 401] on button at bounding box center [1189, 398] width 38 height 38
type input "0"
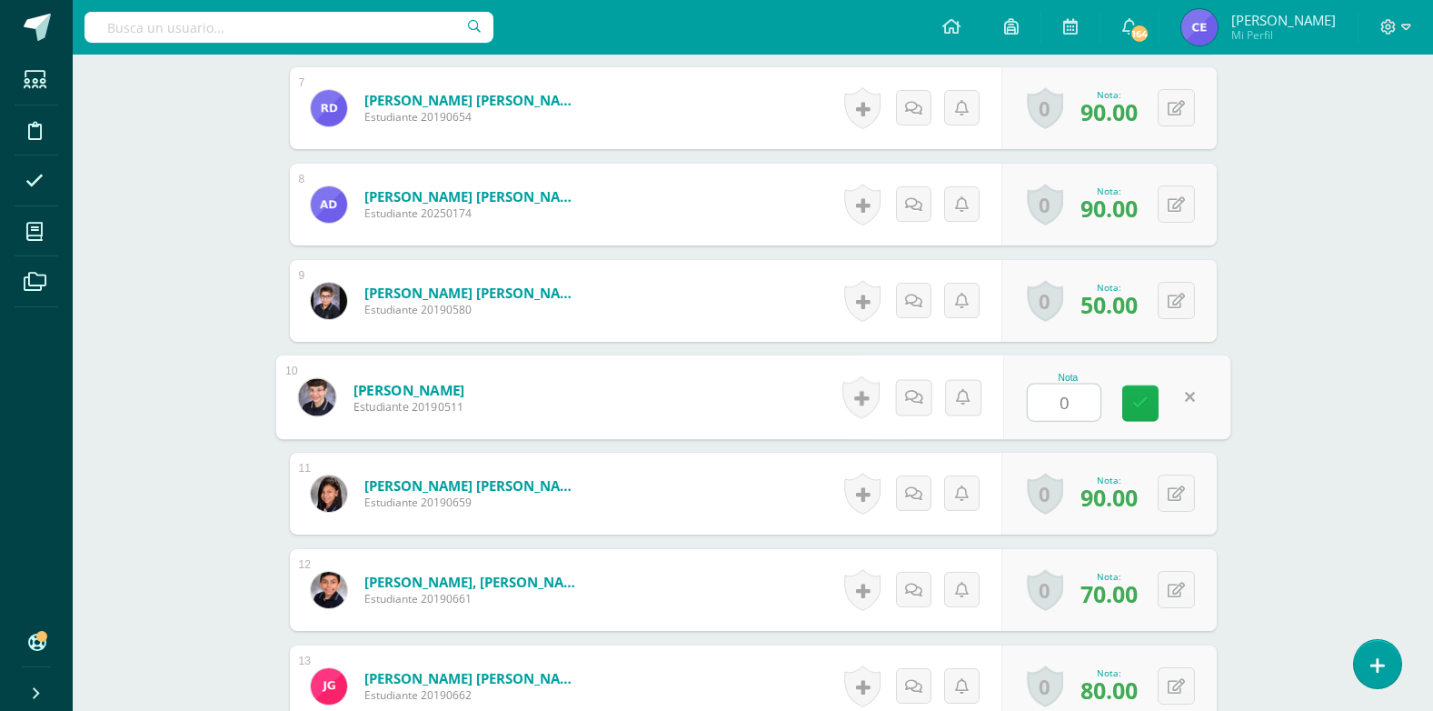
click at [1141, 408] on icon at bounding box center [1140, 402] width 16 height 15
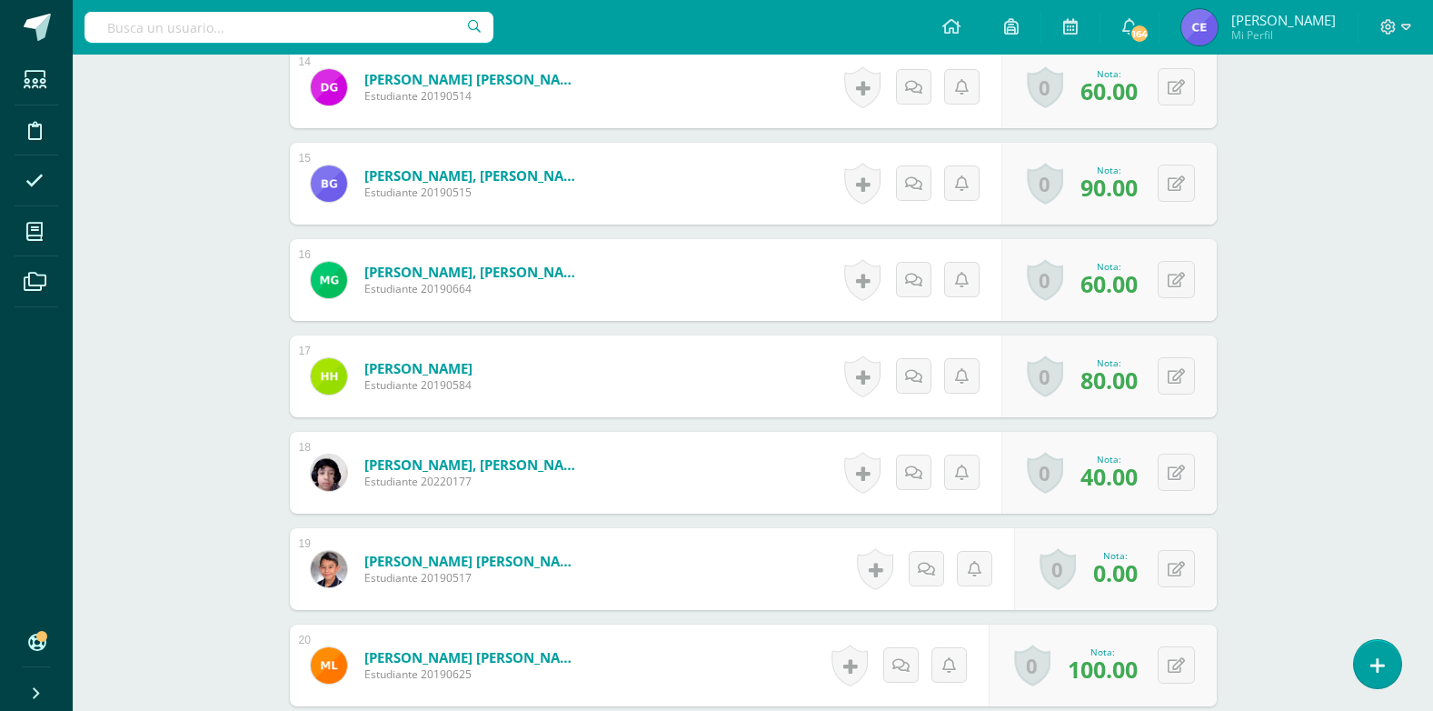
scroll to position [1869, 0]
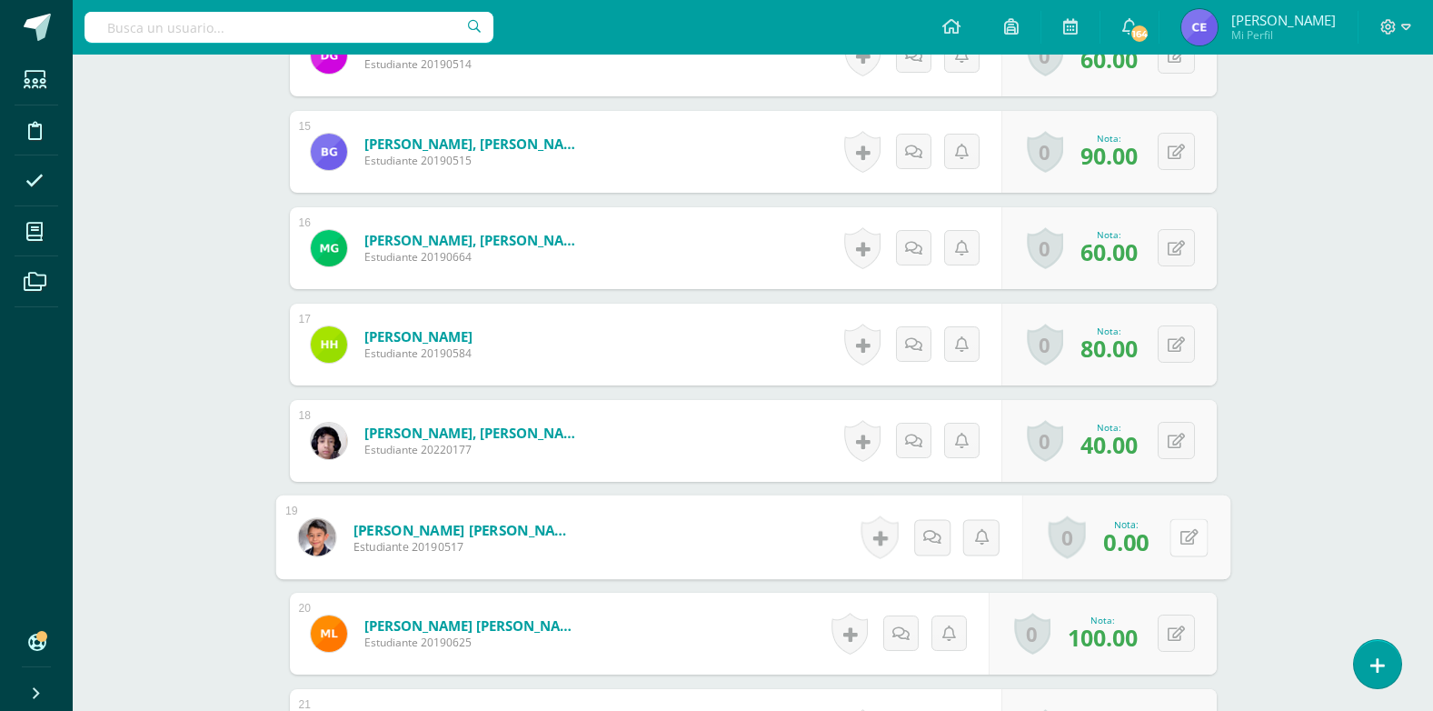
click at [1172, 529] on button at bounding box center [1189, 537] width 38 height 38
type input "0"
click at [1144, 542] on icon at bounding box center [1140, 542] width 16 height 15
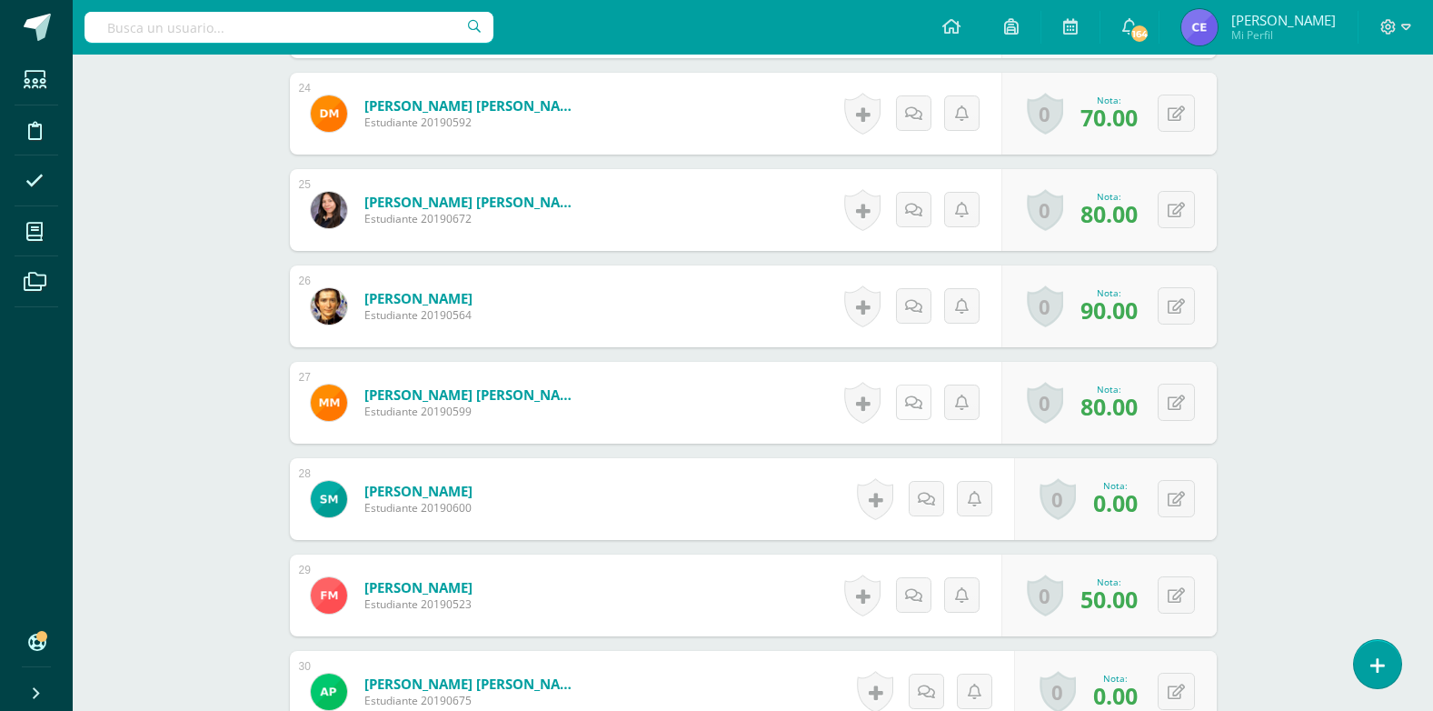
scroll to position [2778, 0]
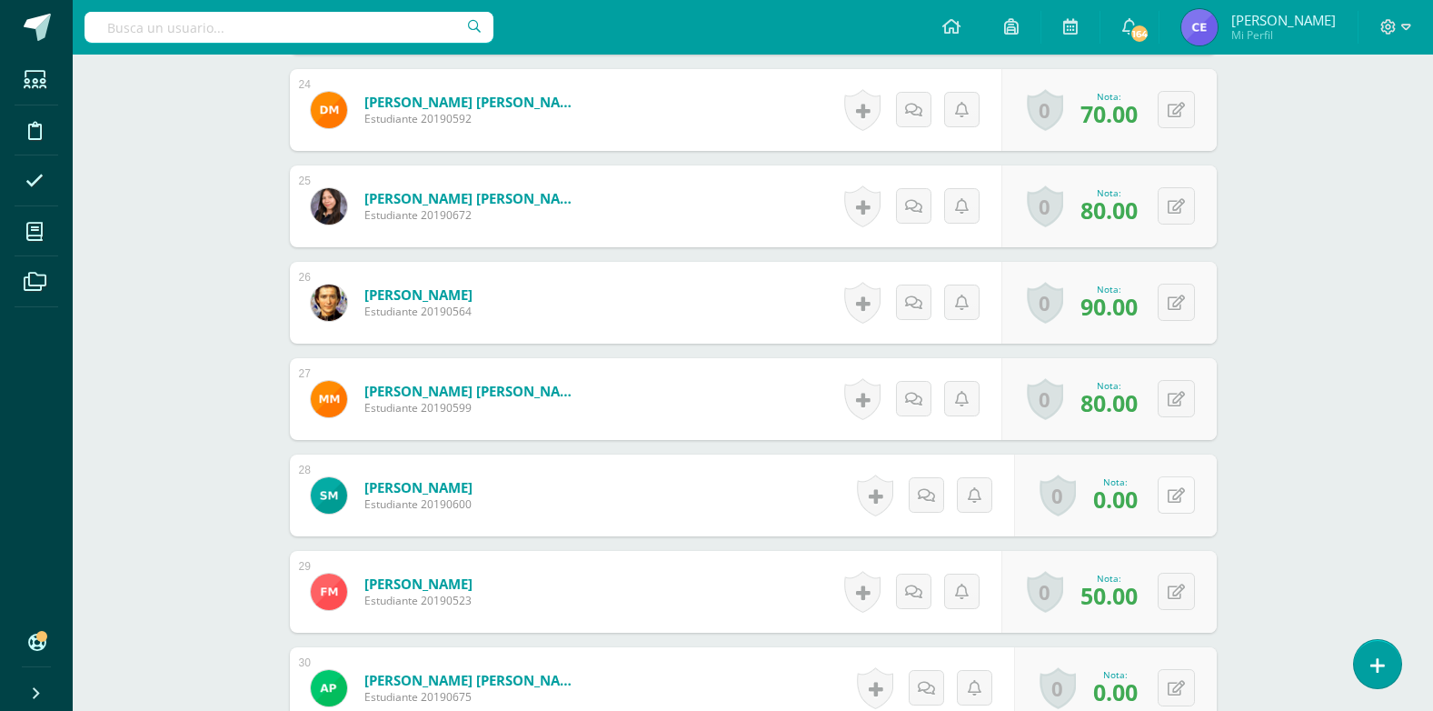
click at [1188, 493] on button at bounding box center [1176, 494] width 37 height 37
type input "0"
click at [1135, 493] on icon at bounding box center [1140, 500] width 16 height 15
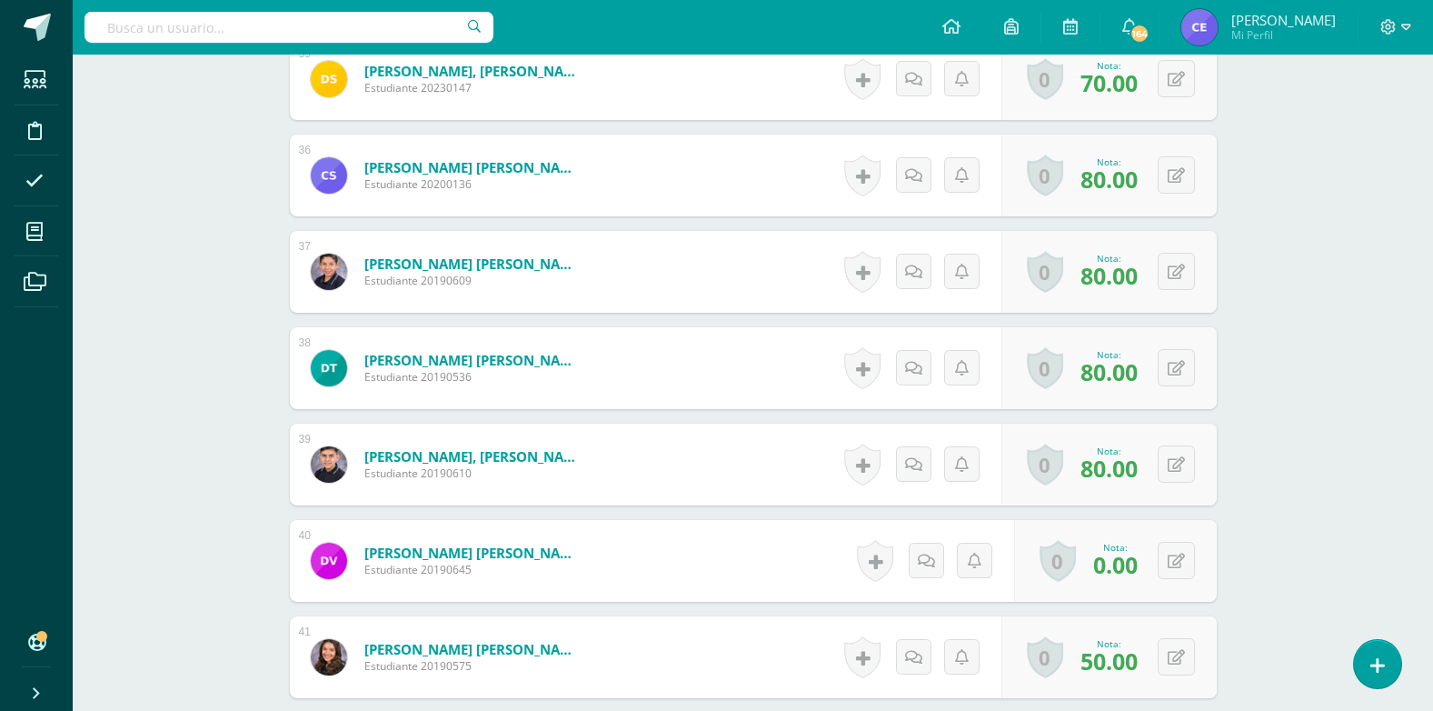
scroll to position [3959, 0]
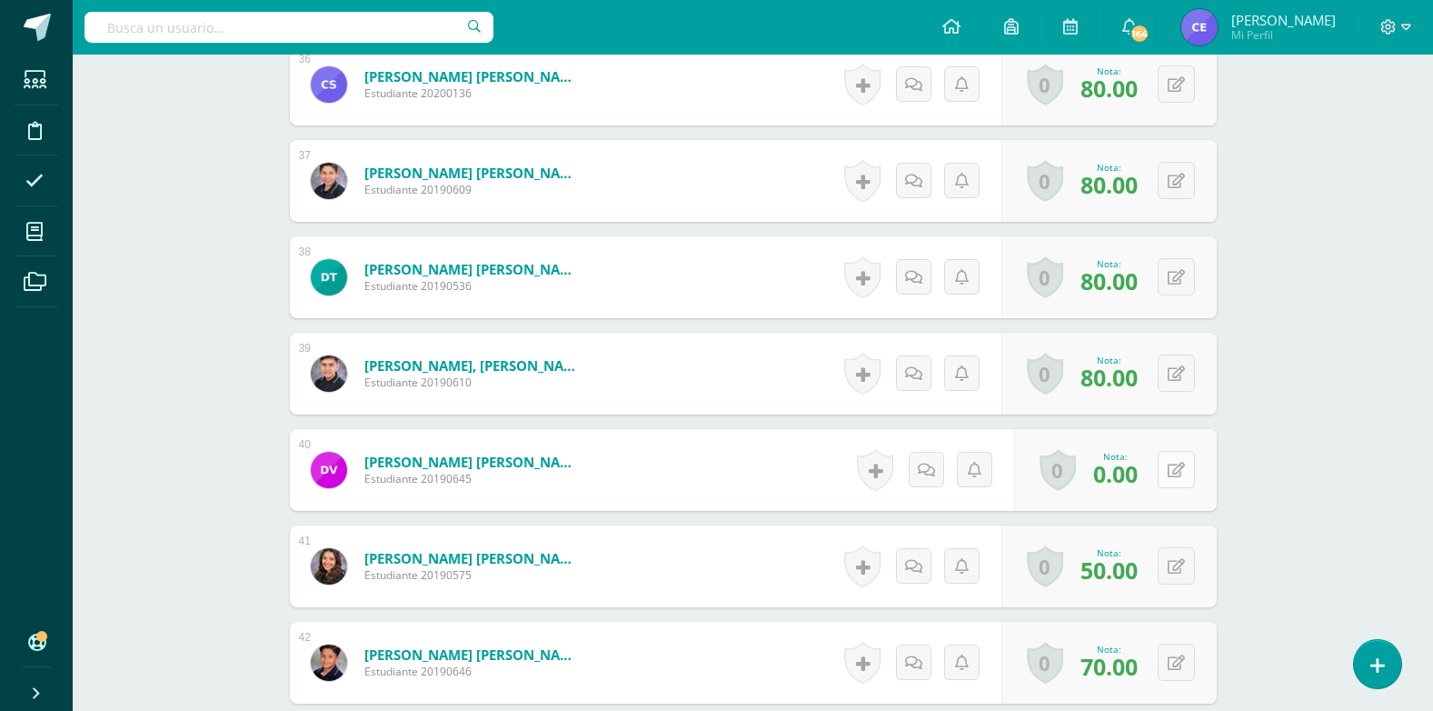
click at [1182, 479] on button at bounding box center [1176, 469] width 37 height 37
type input "0"
click at [1150, 464] on link at bounding box center [1140, 476] width 36 height 36
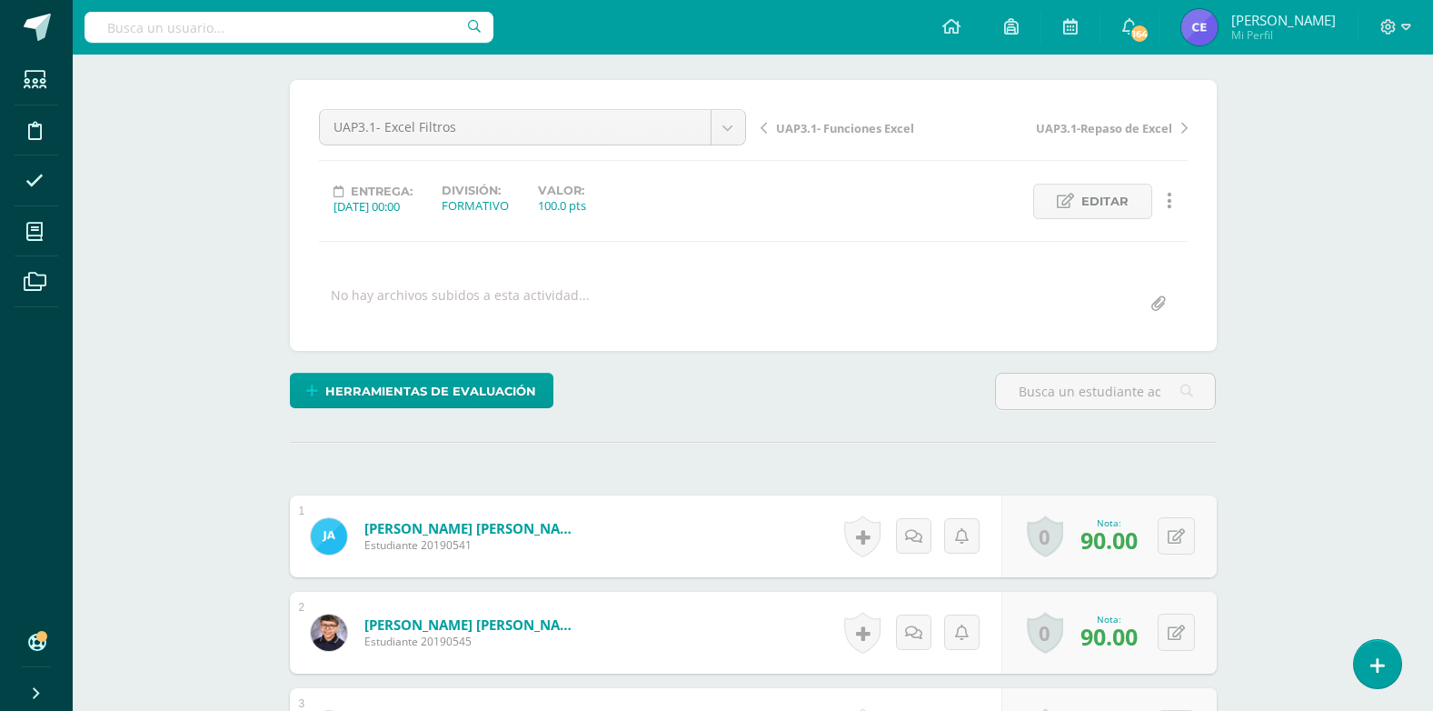
scroll to position [0, 0]
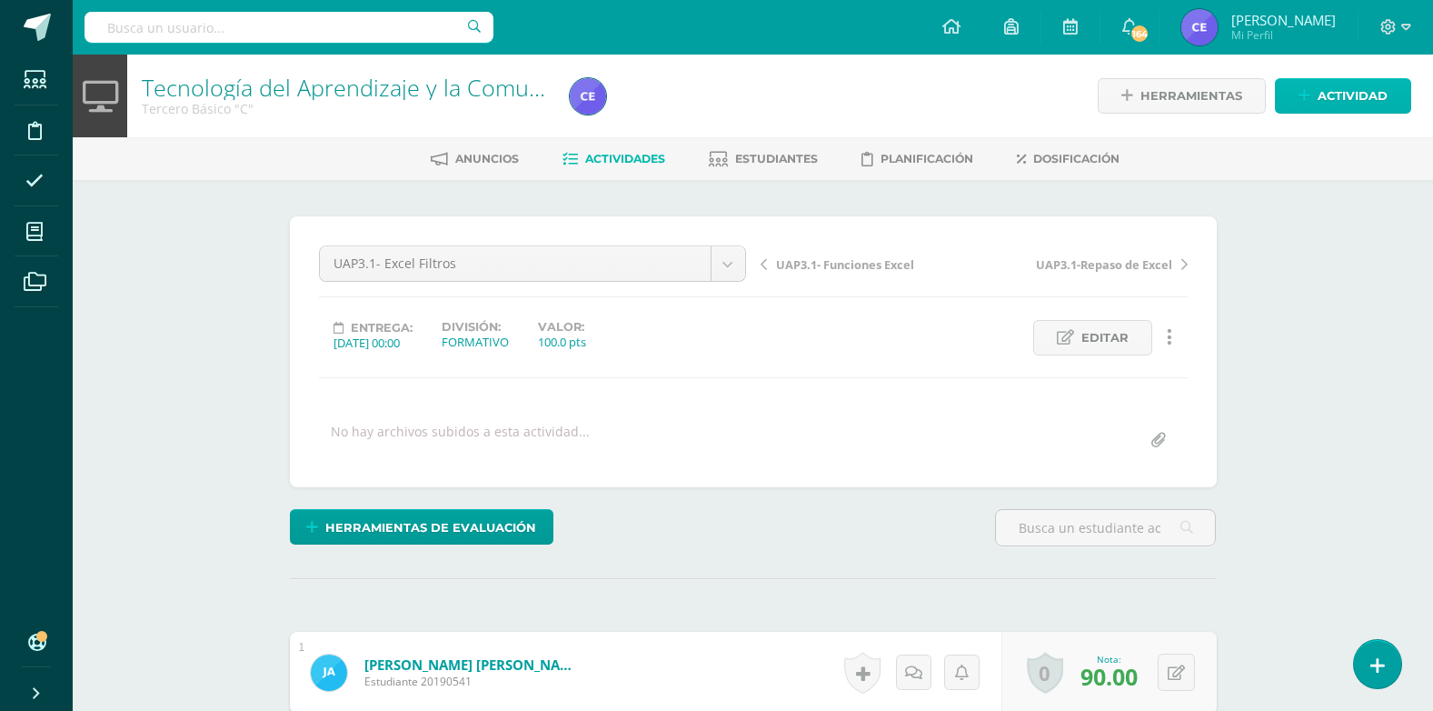
click at [1329, 105] on span "Actividad" at bounding box center [1353, 96] width 70 height 34
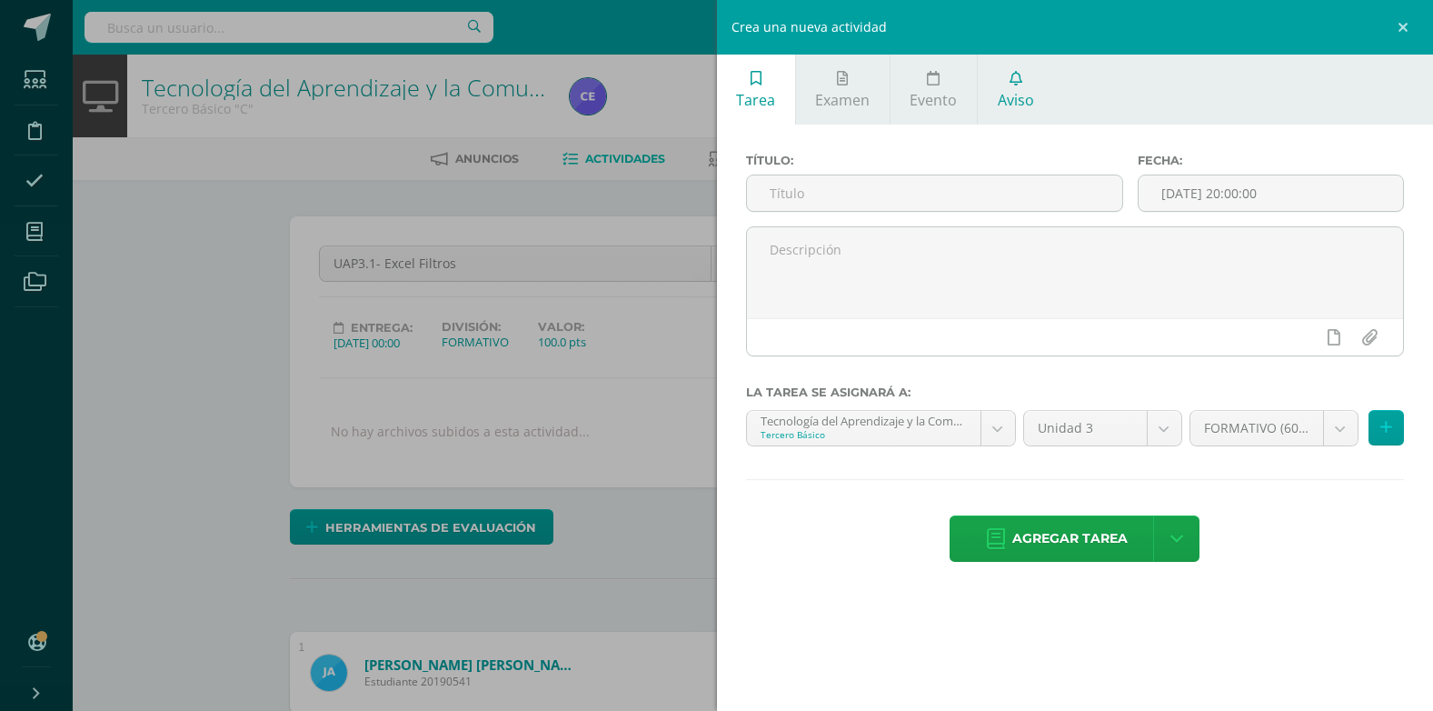
click at [1022, 91] on span "Aviso" at bounding box center [1016, 100] width 36 height 20
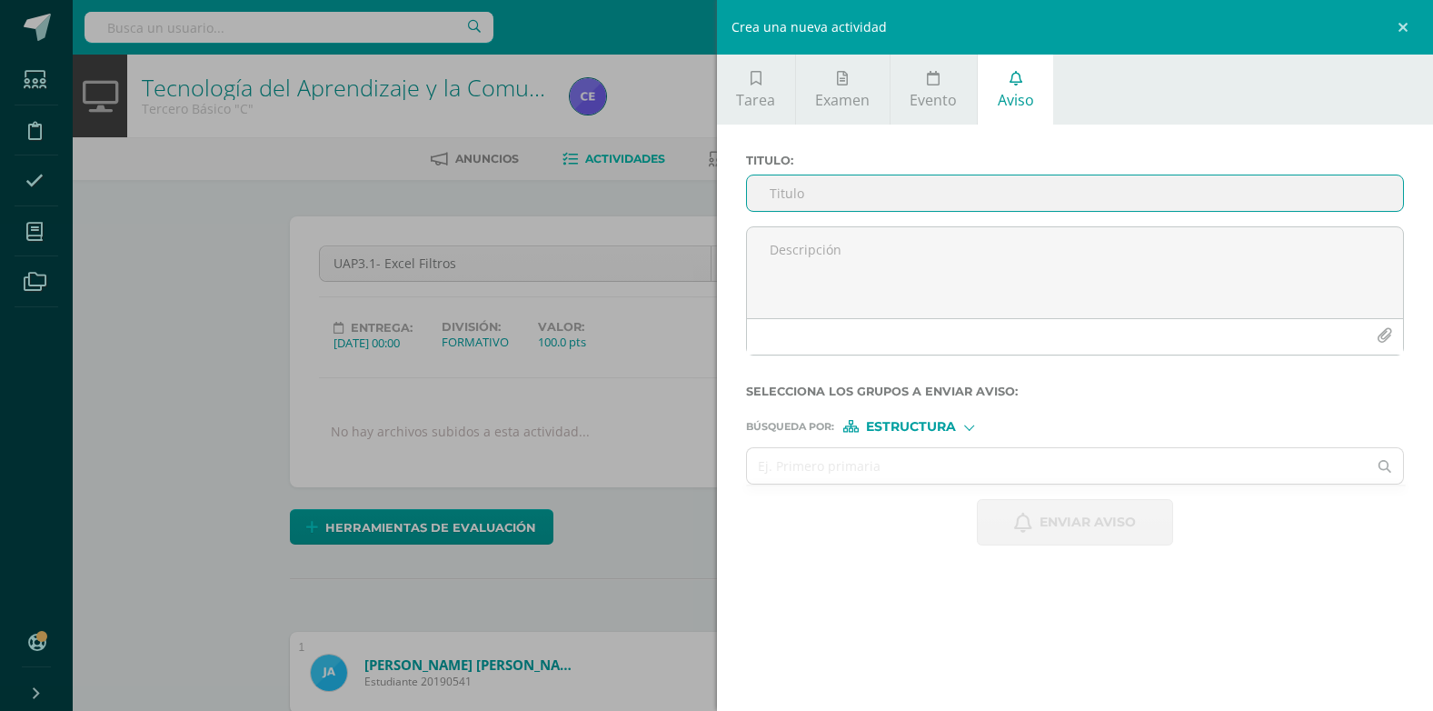
click at [856, 204] on input "Titulo :" at bounding box center [1075, 192] width 657 height 35
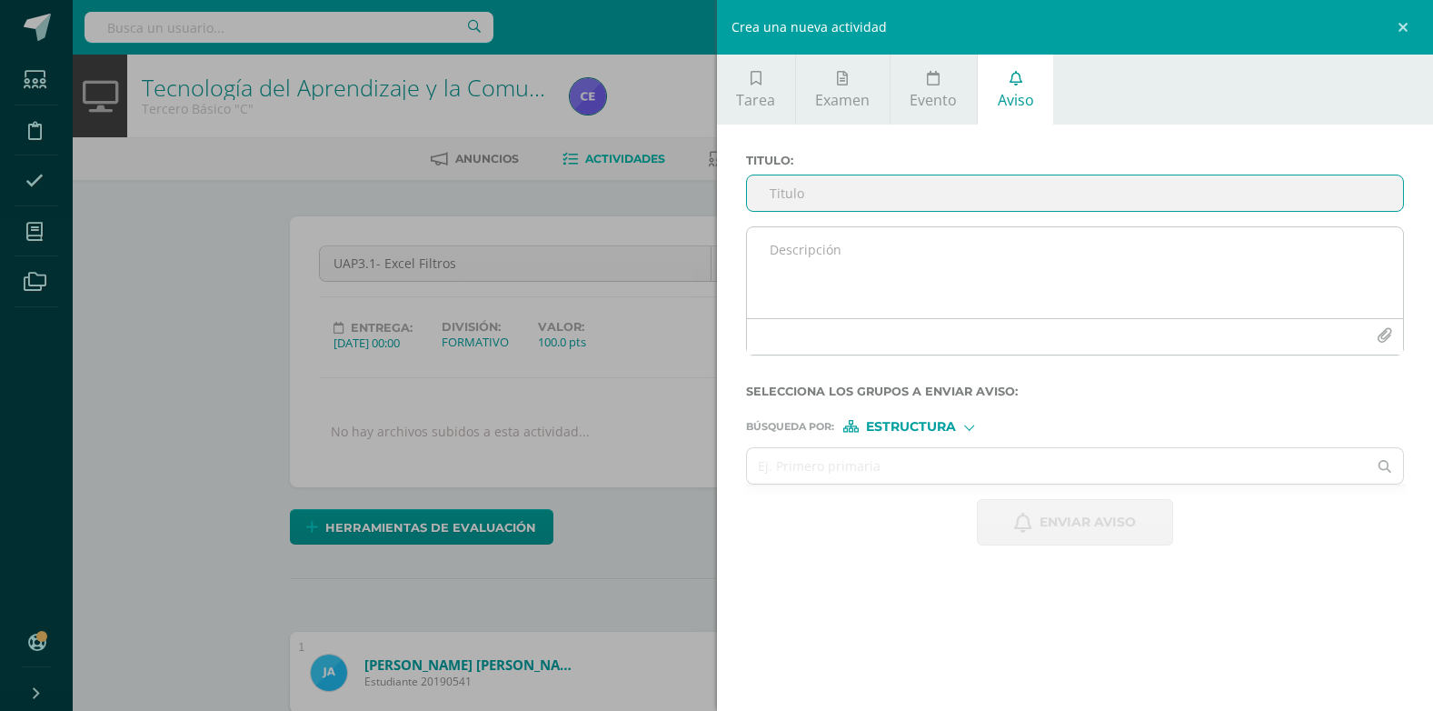
click at [766, 352] on div at bounding box center [1075, 336] width 657 height 36
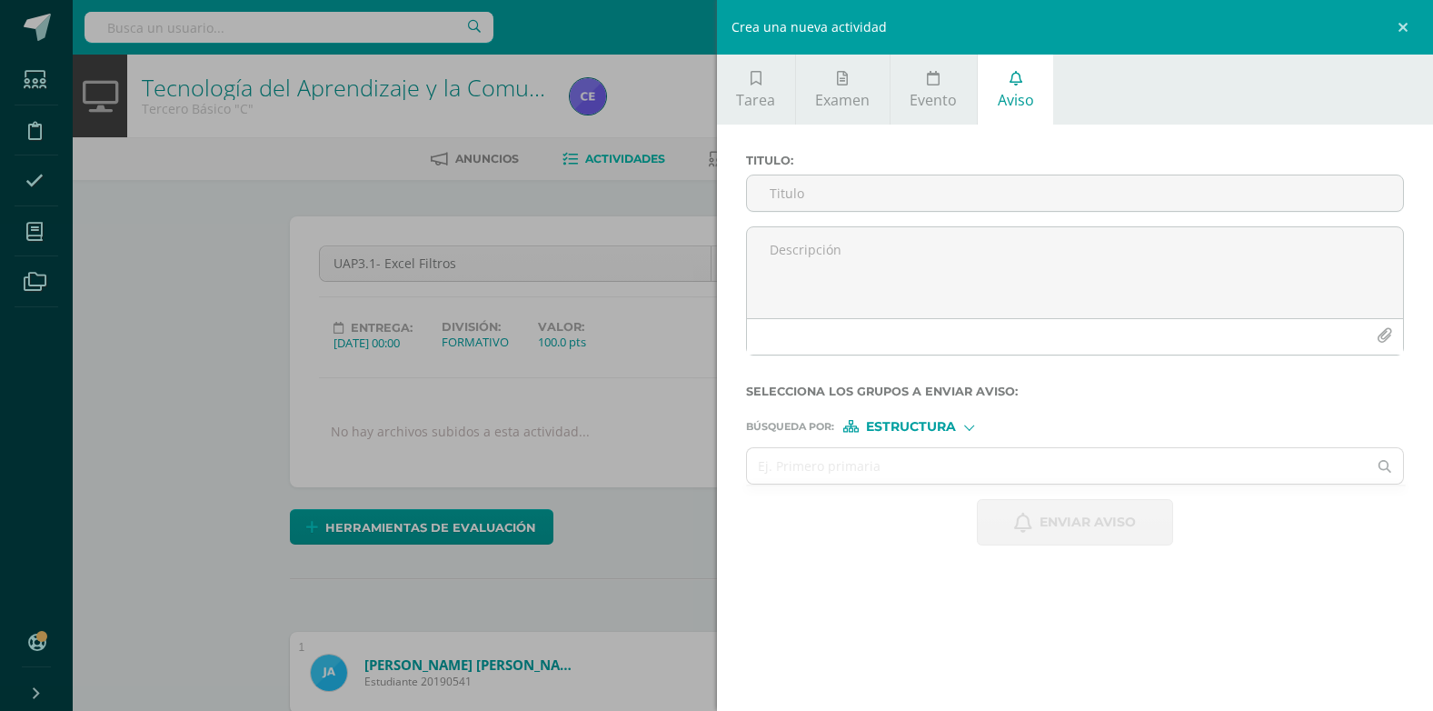
click at [930, 430] on span "Estructura" at bounding box center [911, 427] width 90 height 10
click at [928, 469] on span "Persona" at bounding box center [917, 474] width 65 height 10
click at [811, 461] on input "text" at bounding box center [1057, 465] width 621 height 35
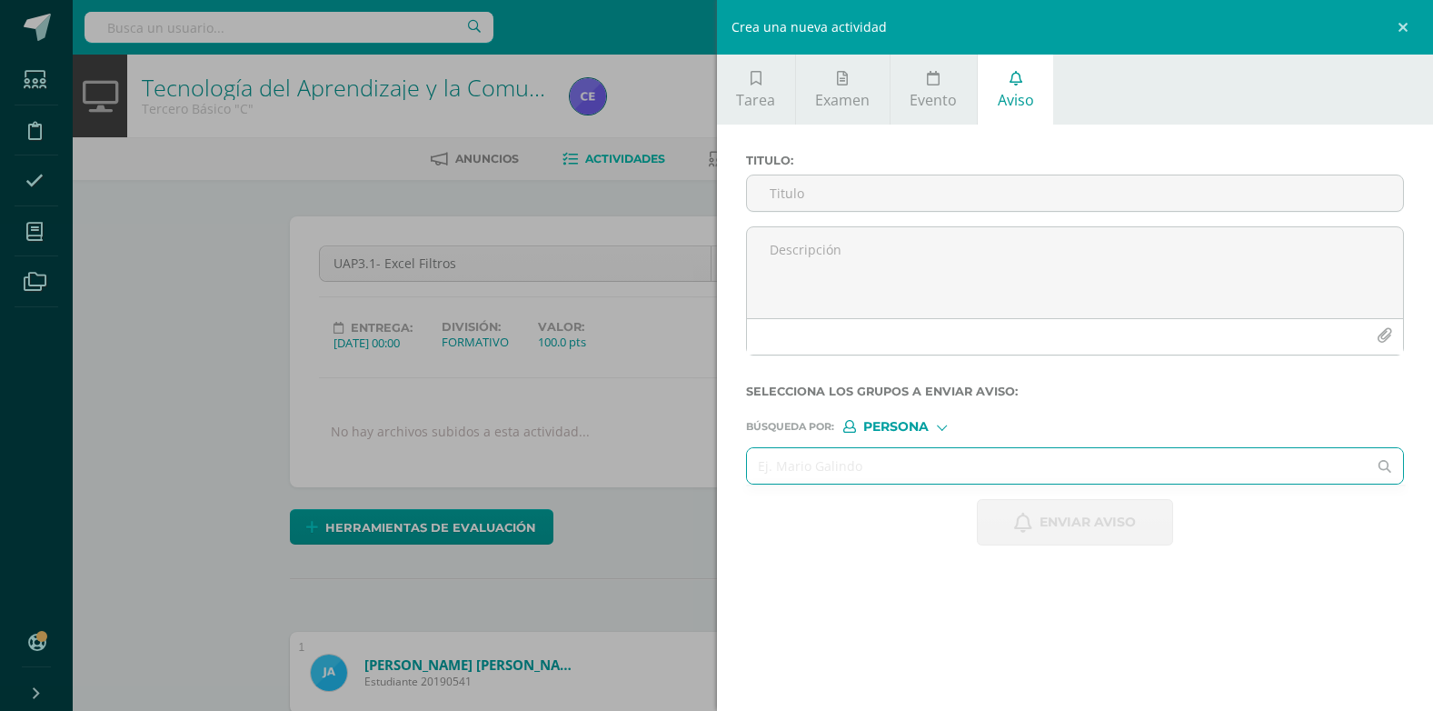
paste input "[PERSON_NAME] [PERSON_NAME]"
type input "[PERSON_NAME] [PERSON_NAME]"
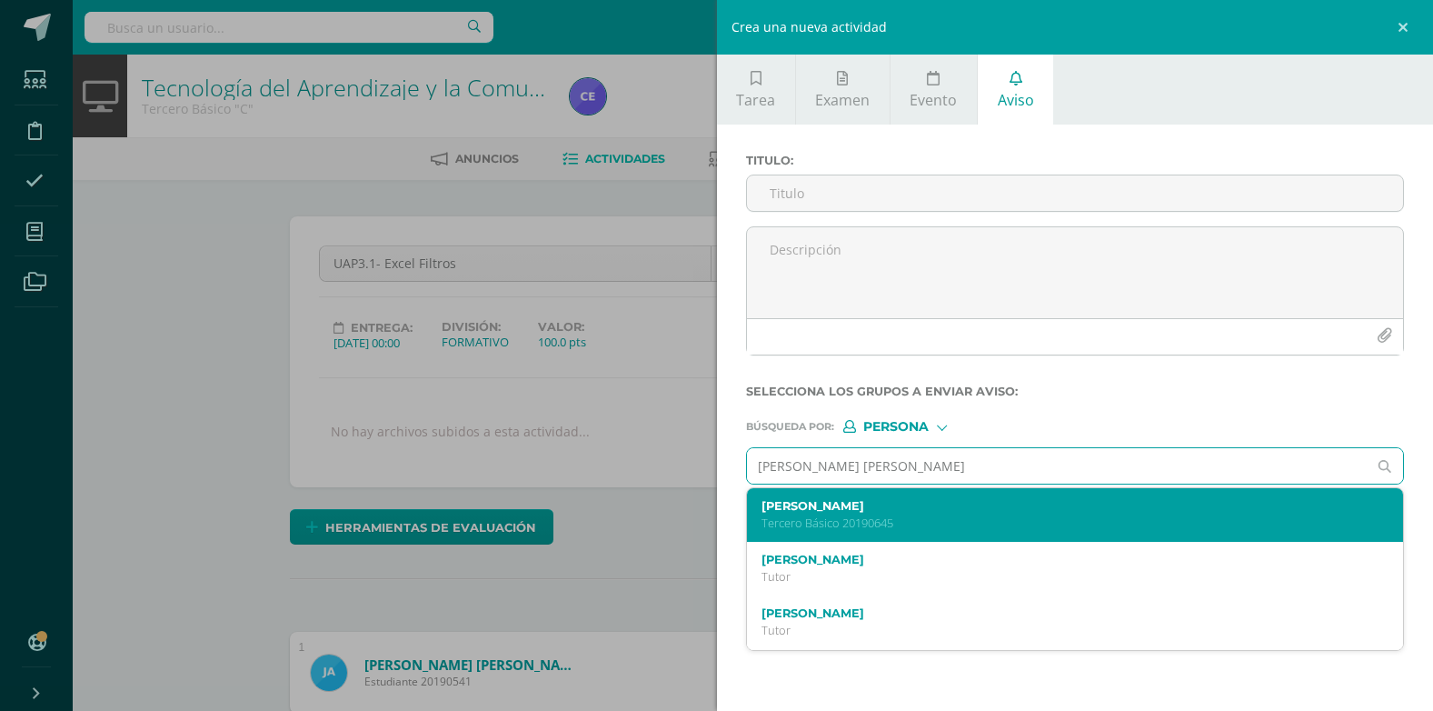
click at [851, 509] on label "Diego Andrés Villanueva Fuentes" at bounding box center [1061, 506] width 600 height 14
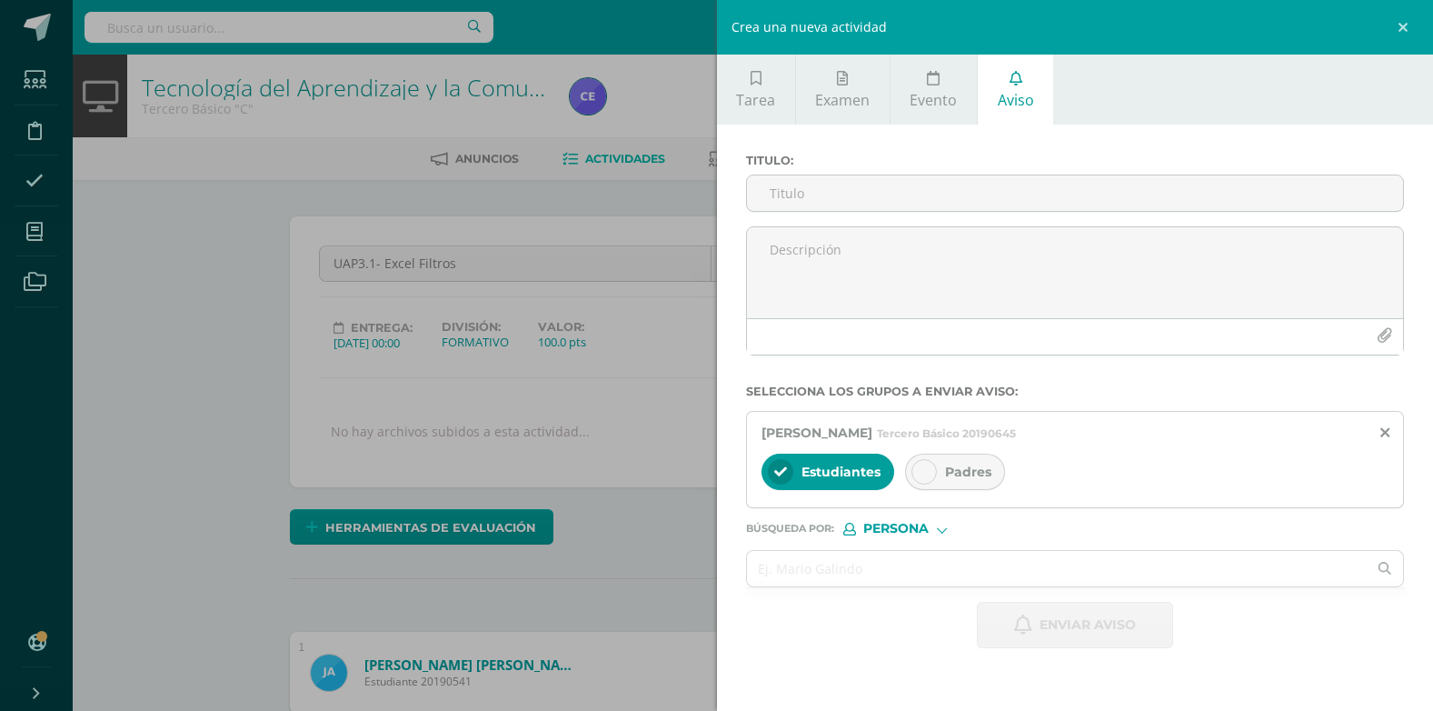
click at [933, 477] on div at bounding box center [923, 471] width 25 height 25
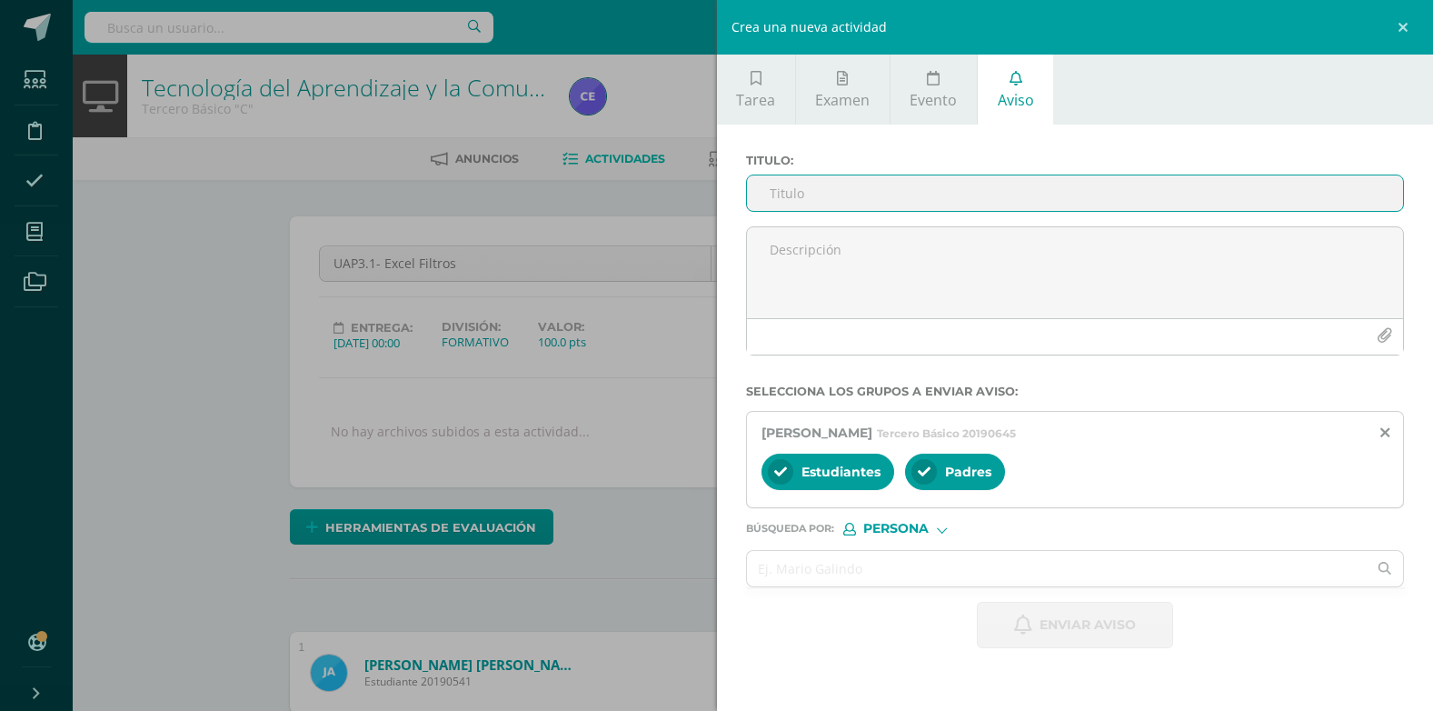
click at [858, 185] on input "Titulo :" at bounding box center [1075, 192] width 657 height 35
type input "Tecnología"
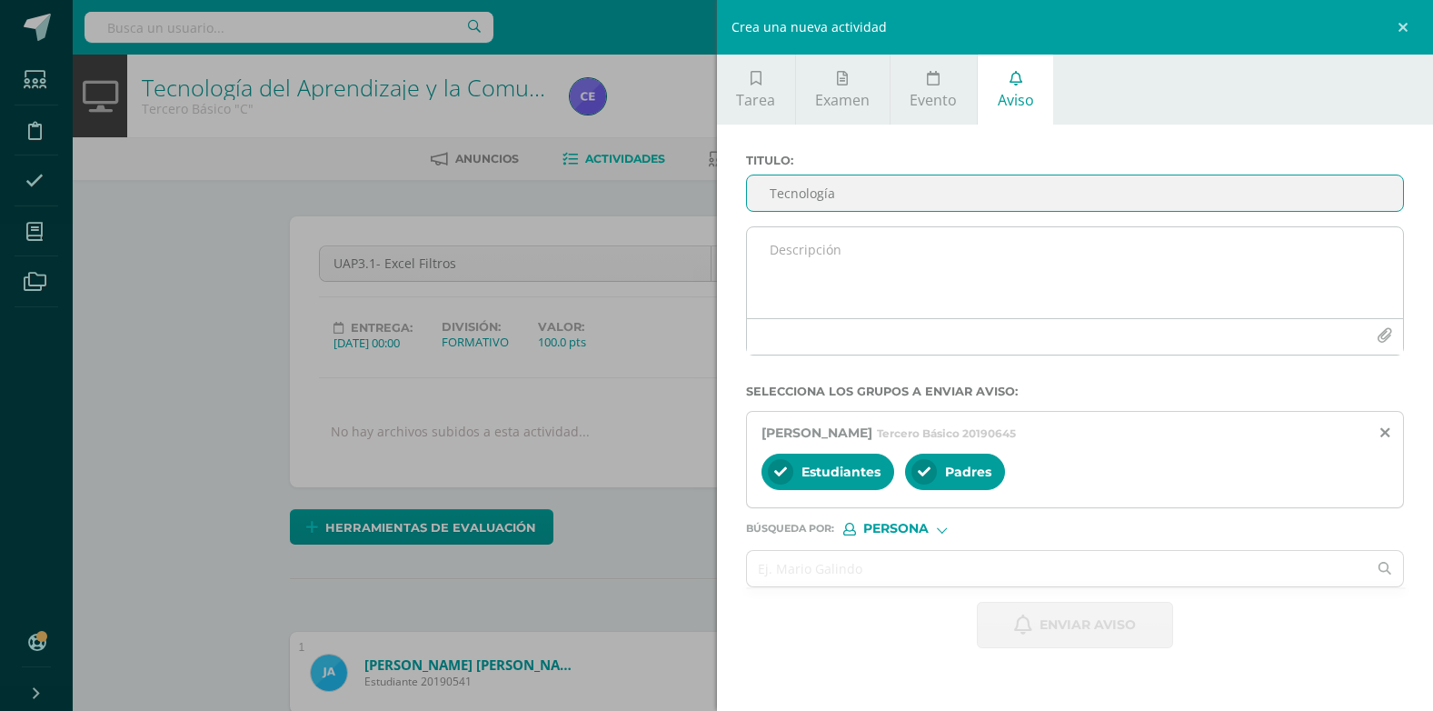
click at [803, 264] on textarea at bounding box center [1075, 272] width 657 height 91
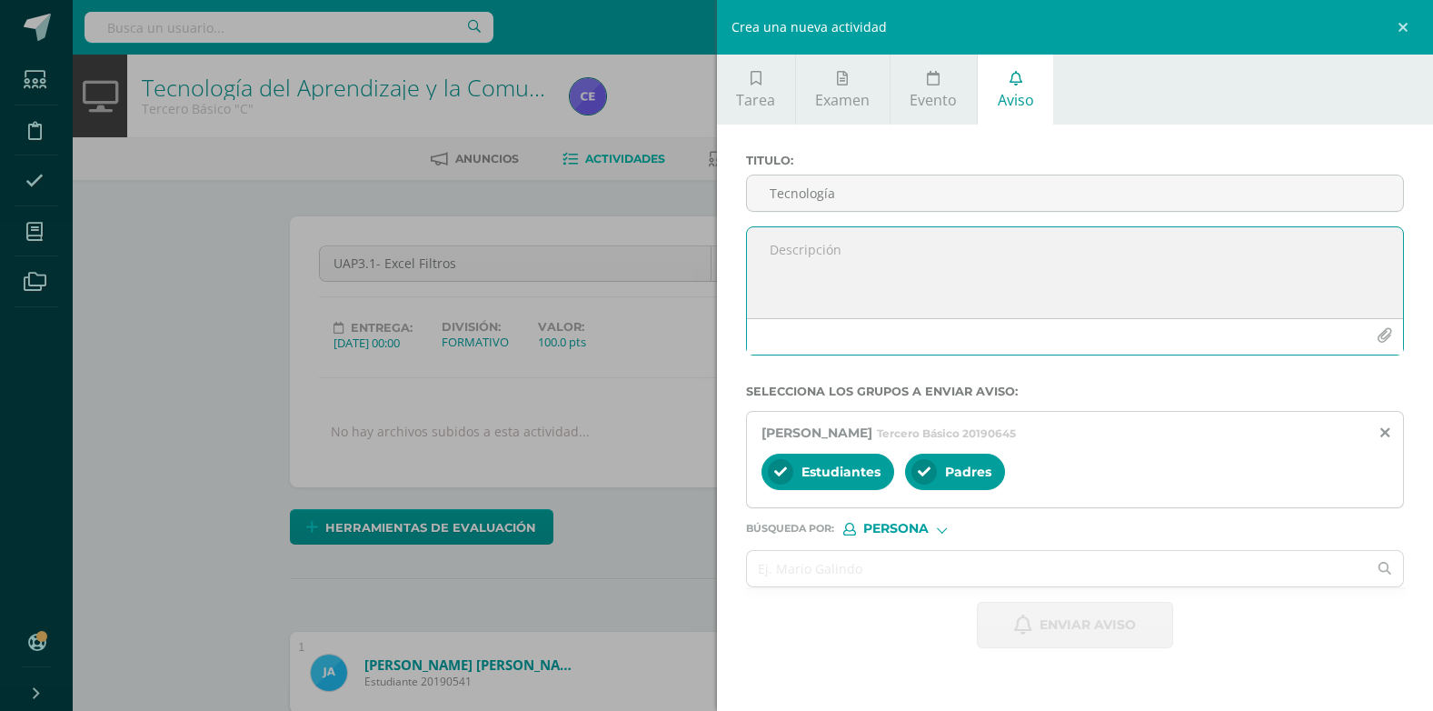
paste textarea "Hola buen día, Rafael, te recuerdo que no entregaste la actividad de: (Excel - …"
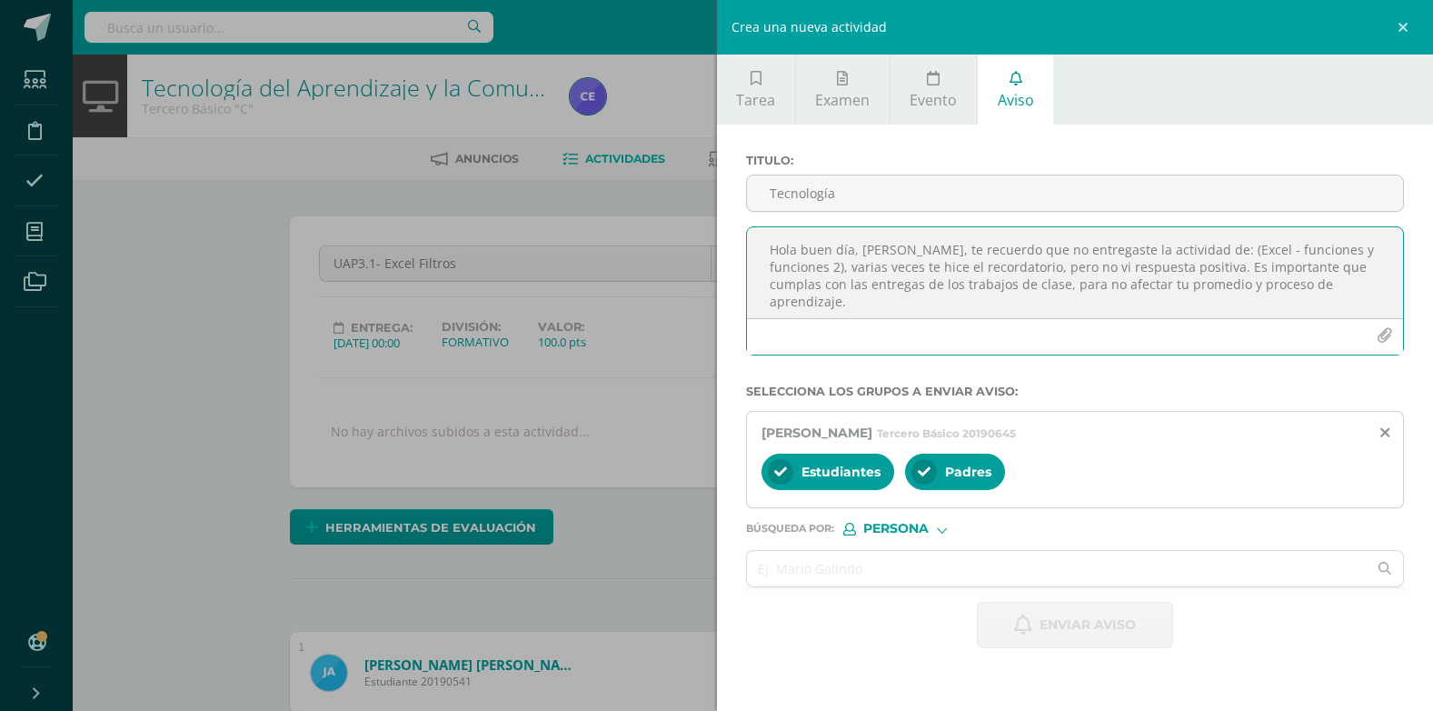
scroll to position [45, 0]
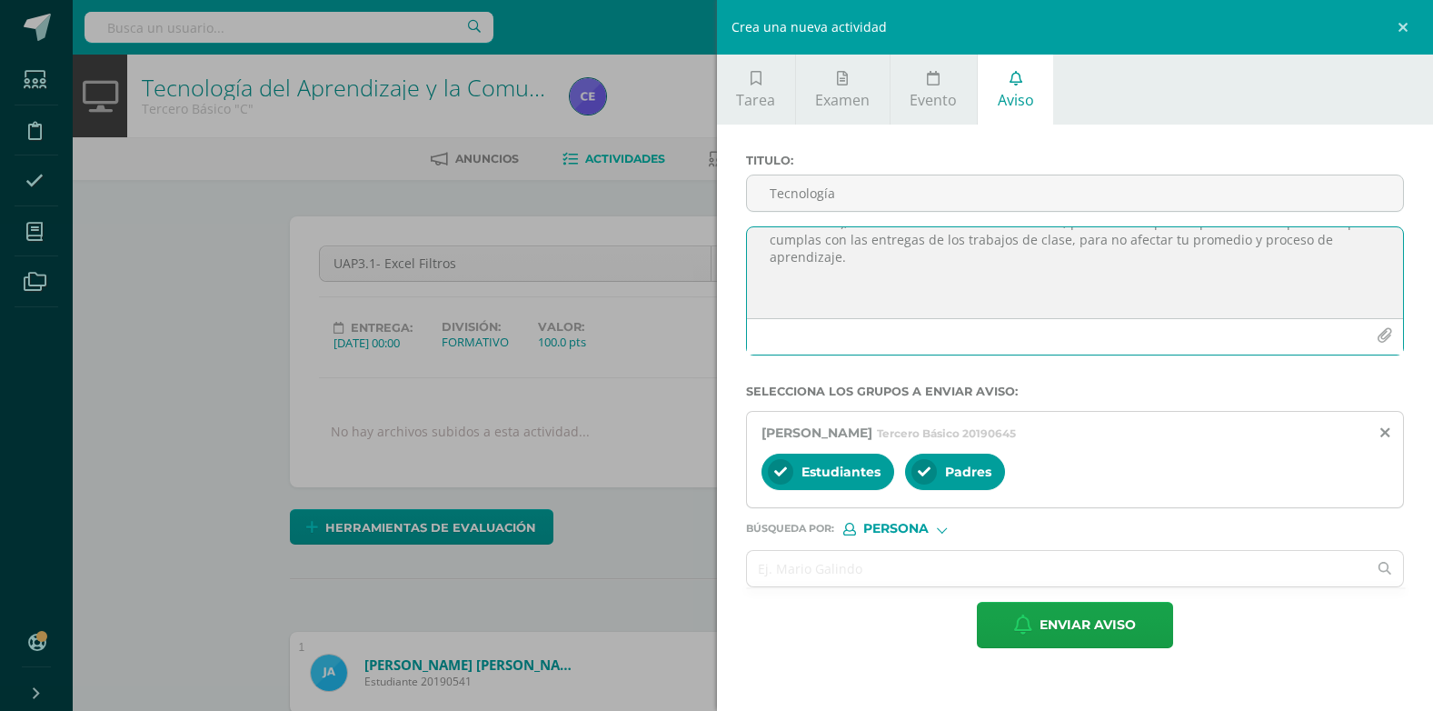
click at [770, 309] on textarea "Hola buen día, Rafael, te recuerdo que no entregaste la actividad de: (Excel - …" at bounding box center [1075, 272] width 657 height 91
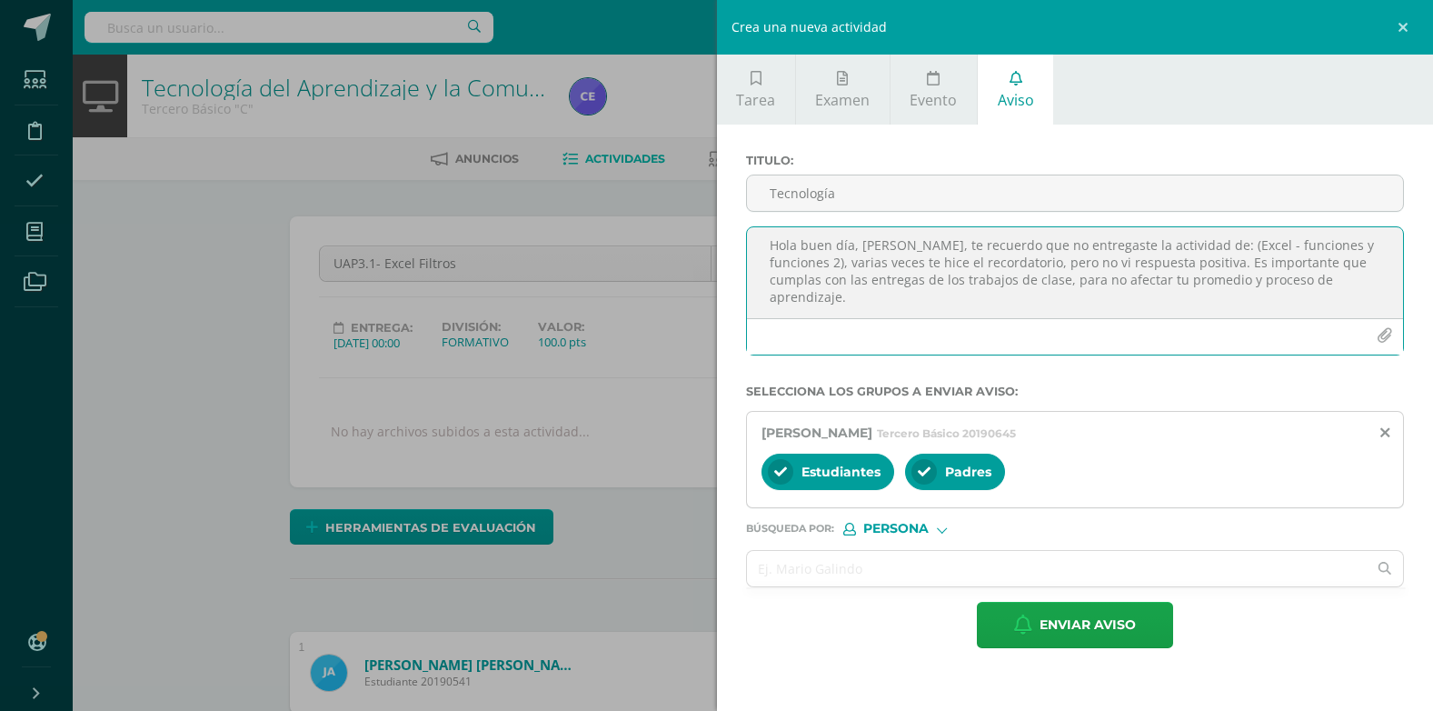
scroll to position [0, 0]
click at [850, 250] on textarea "Hola buen día, Rafael, te recuerdo que no entregaste la actividad de: (Excel - …" at bounding box center [1075, 272] width 657 height 91
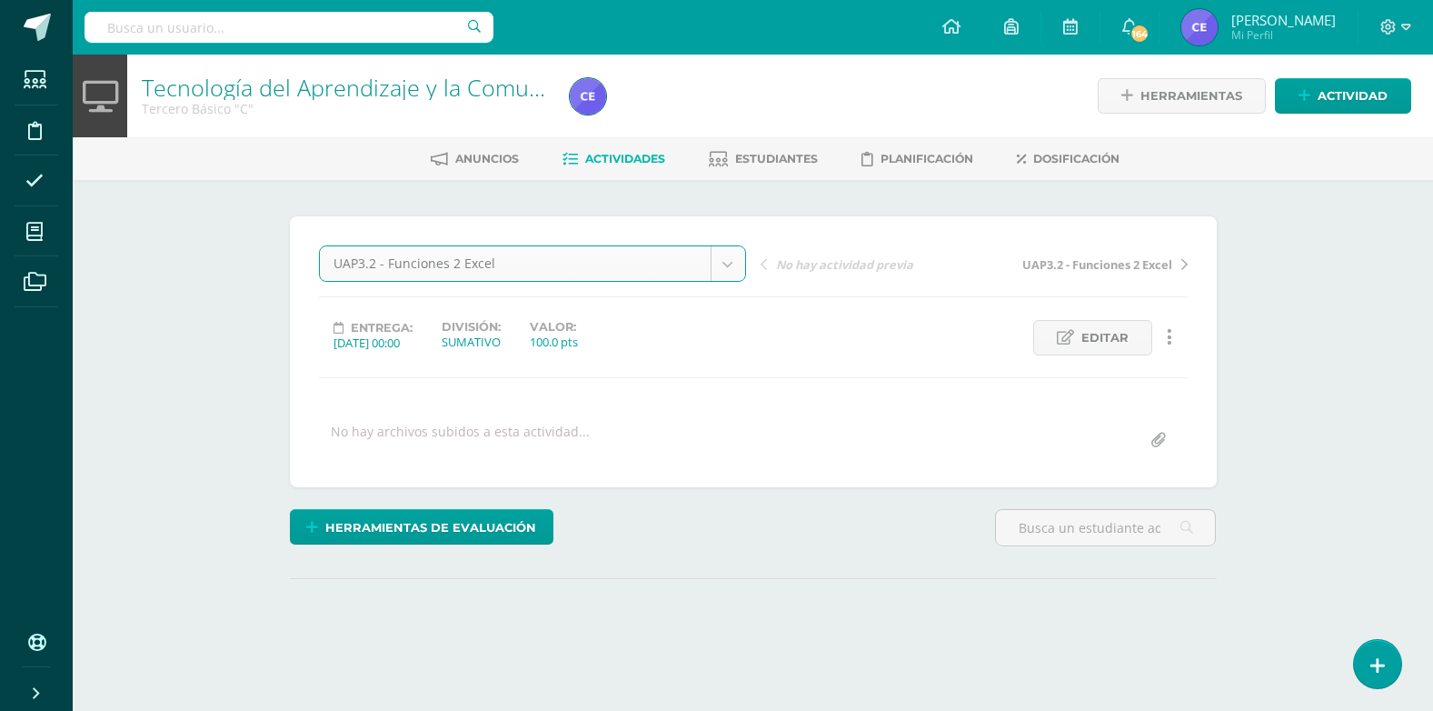
select select "/dashboard/teacher/grade-activity/224325/"
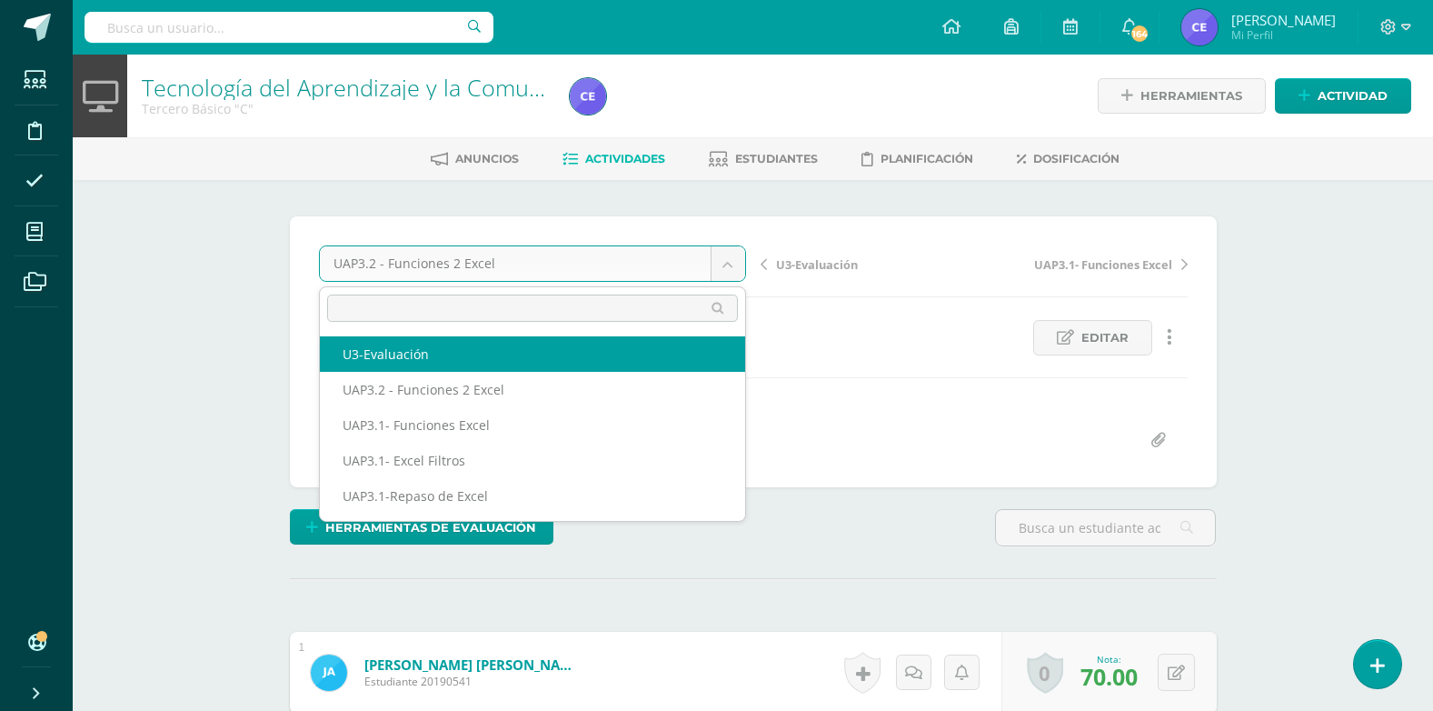
select select "/dashboard/teacher/grade-activity/224427/"
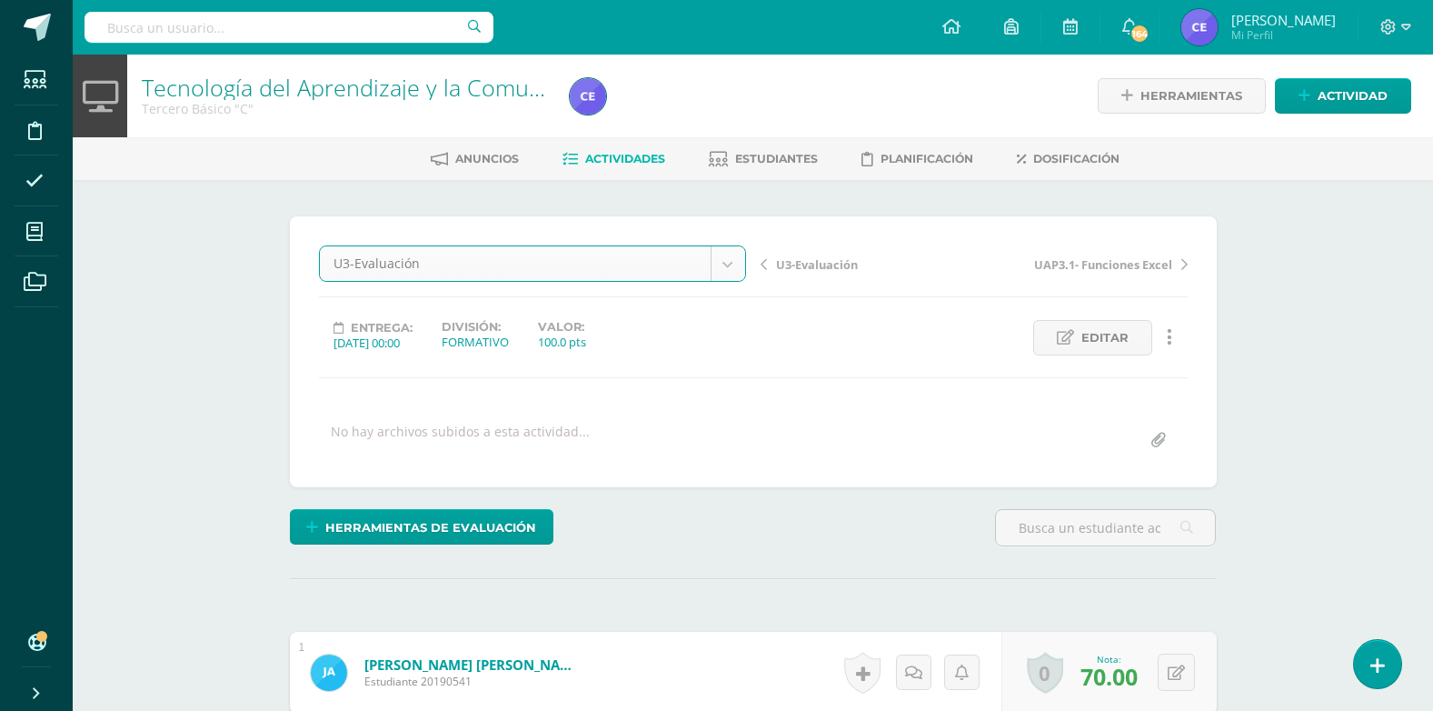
scroll to position [1, 0]
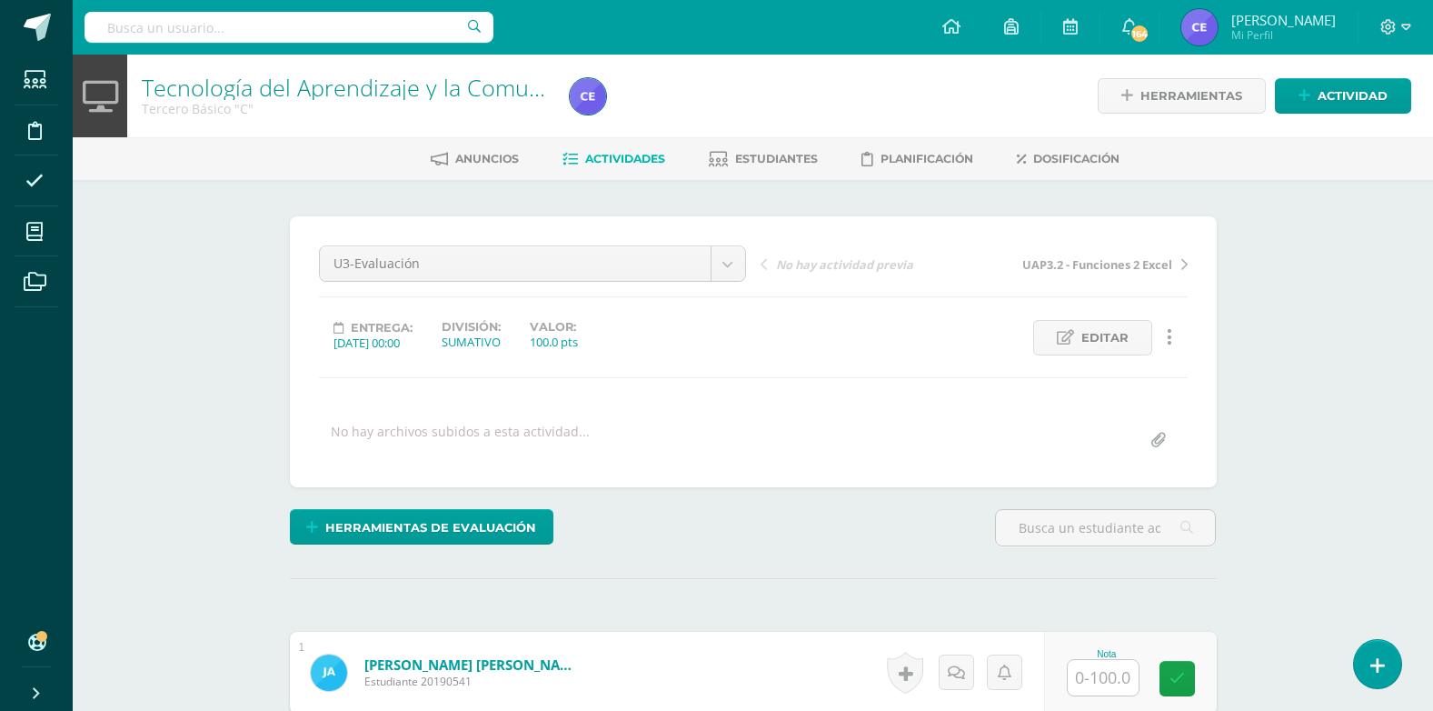
click at [648, 161] on span "Actividades" at bounding box center [625, 159] width 80 height 14
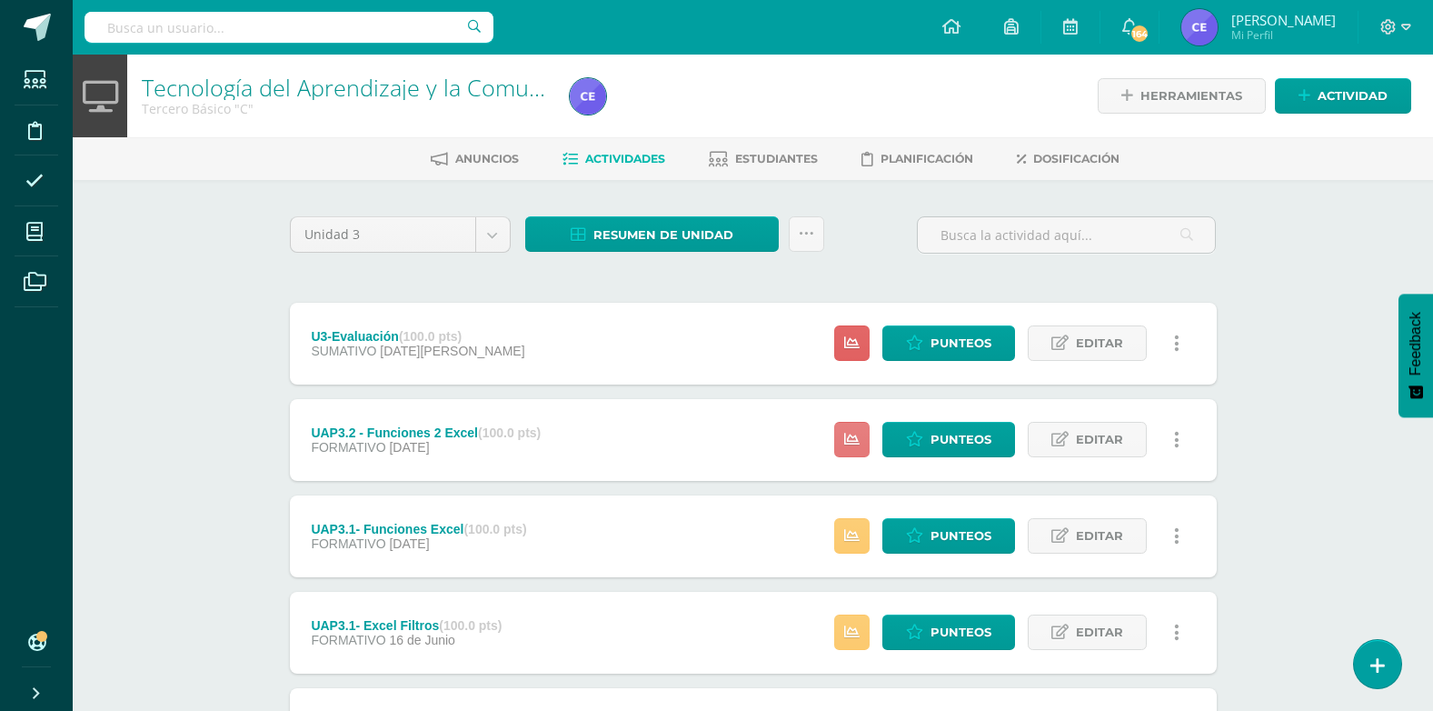
click at [853, 439] on icon at bounding box center [851, 439] width 15 height 15
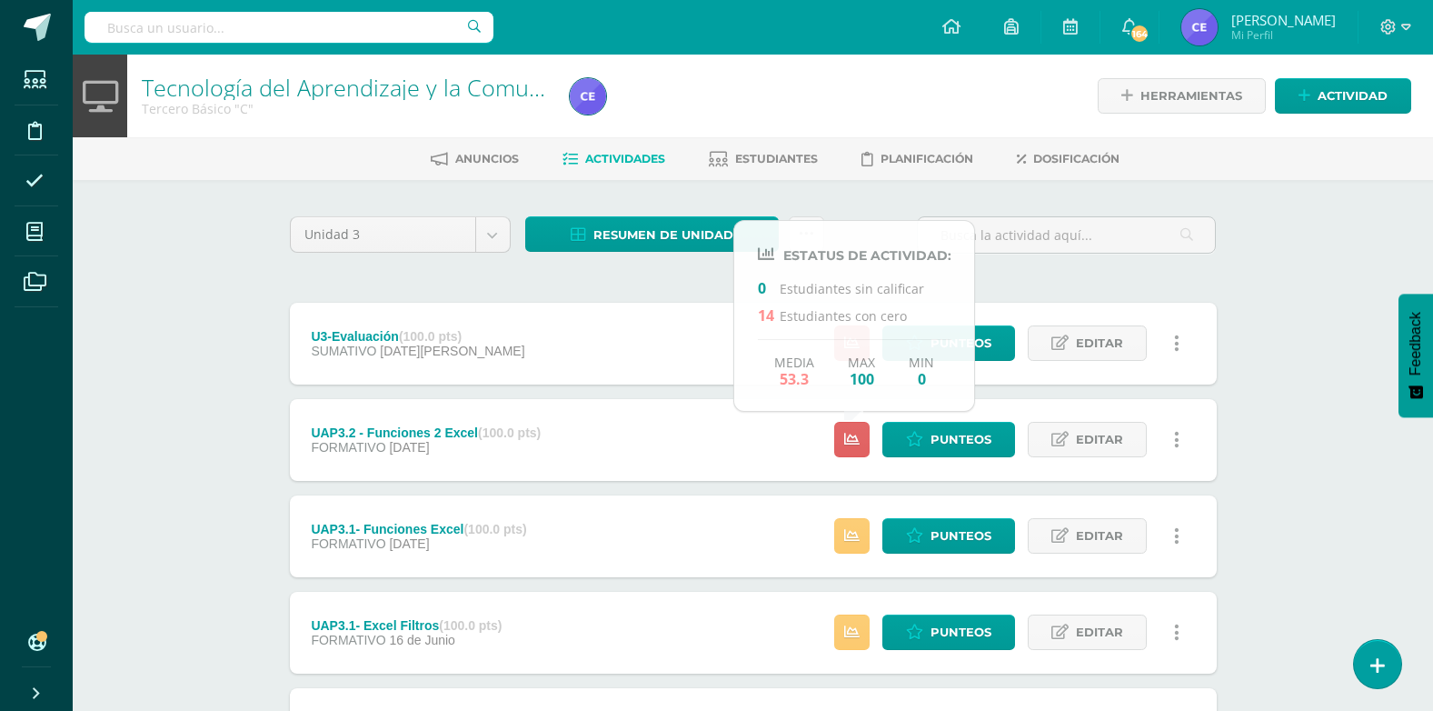
click at [185, 357] on div "Tecnología del Aprendizaje y la Comunicación Tercero Básico "C" Herramientas De…" at bounding box center [753, 473] width 1360 height 836
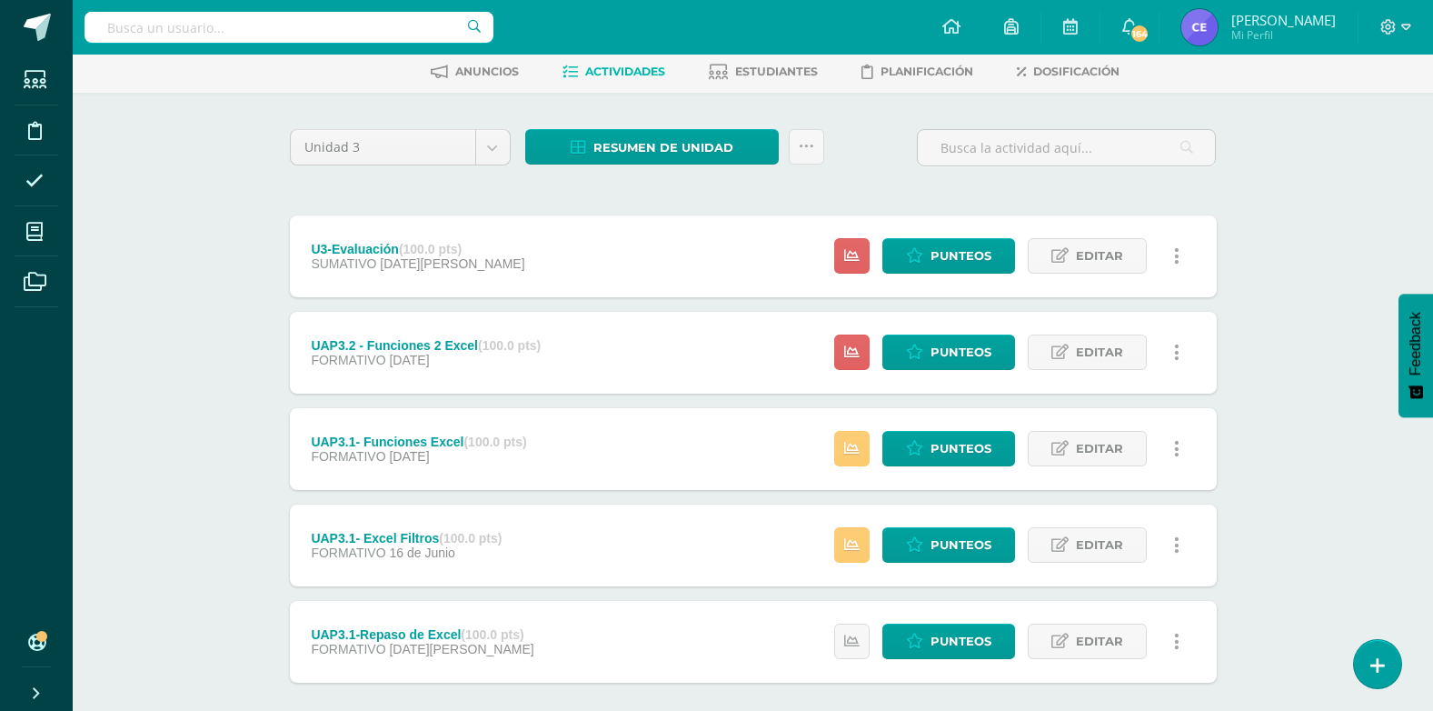
scroll to position [180, 0]
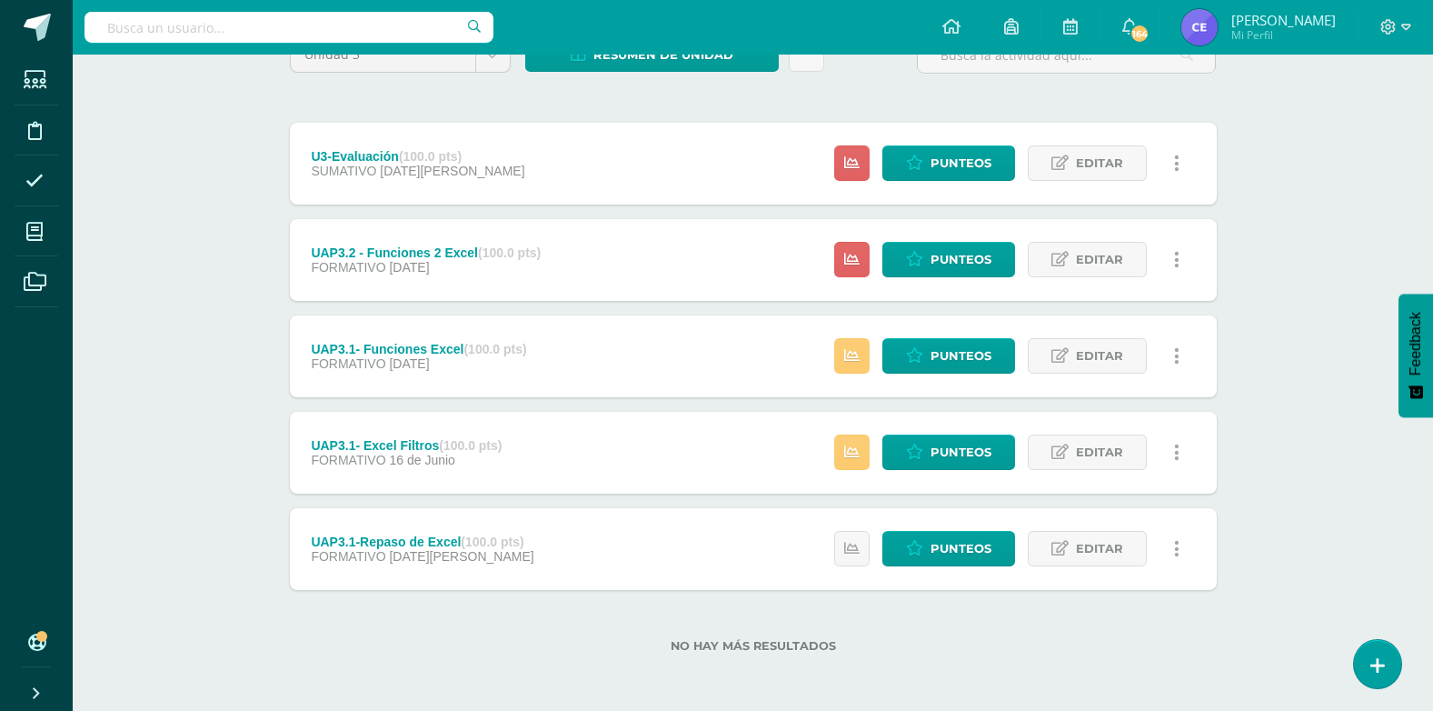
click at [435, 549] on span "[DATE][PERSON_NAME]" at bounding box center [461, 556] width 144 height 15
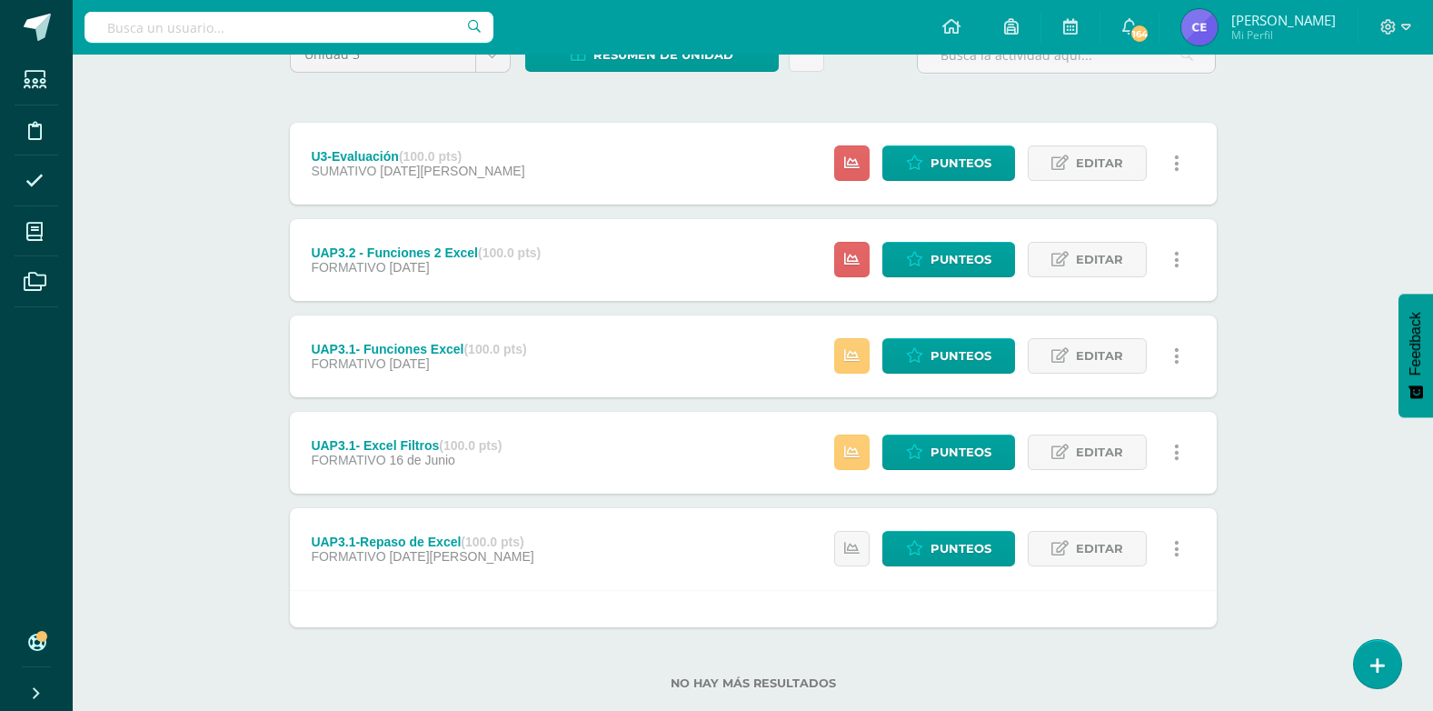
click at [403, 542] on div "UAP3.1-Repaso de Excel (100.0 pts)" at bounding box center [422, 541] width 223 height 15
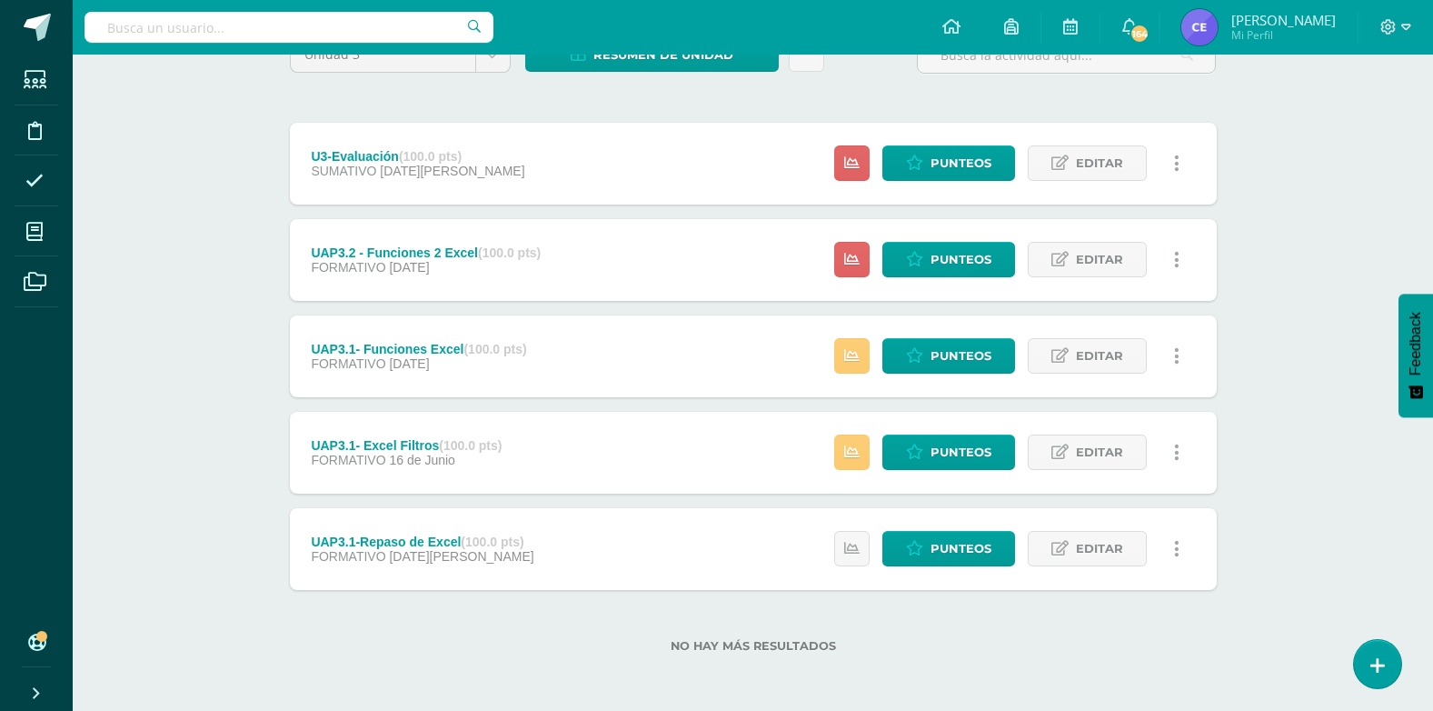
click at [397, 443] on div "UAP3.1- Excel Filtros (100.0 pts)" at bounding box center [406, 445] width 191 height 15
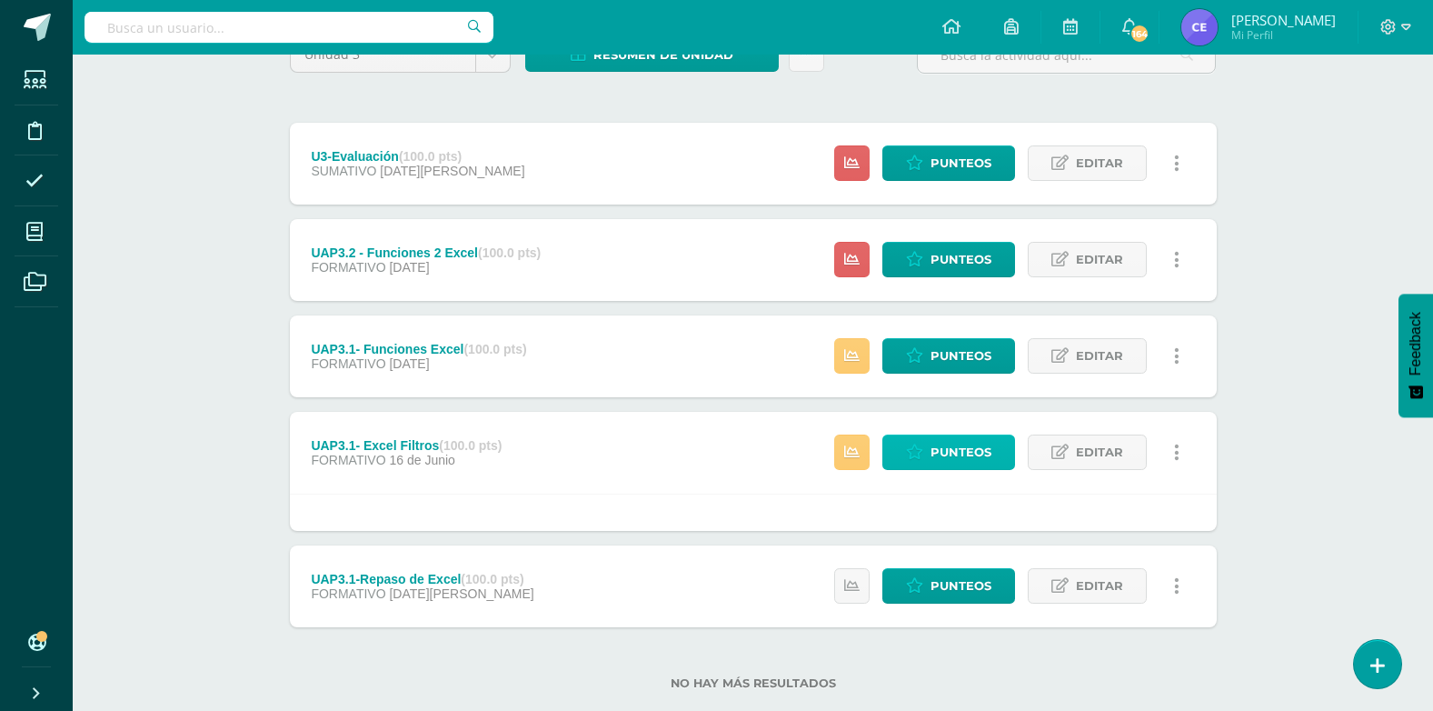
click at [956, 453] on span "Punteos" at bounding box center [961, 452] width 61 height 34
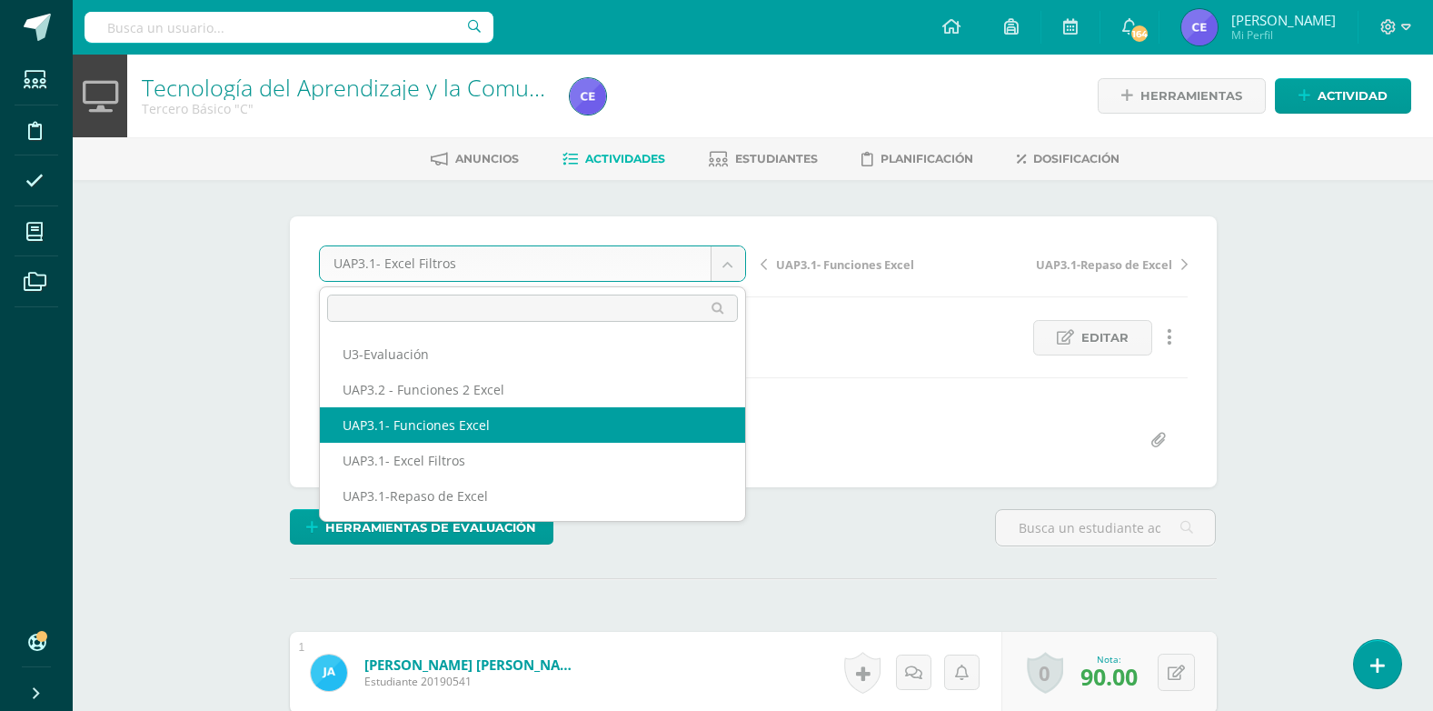
select select "/dashboard/teacher/grade-activity/224321/"
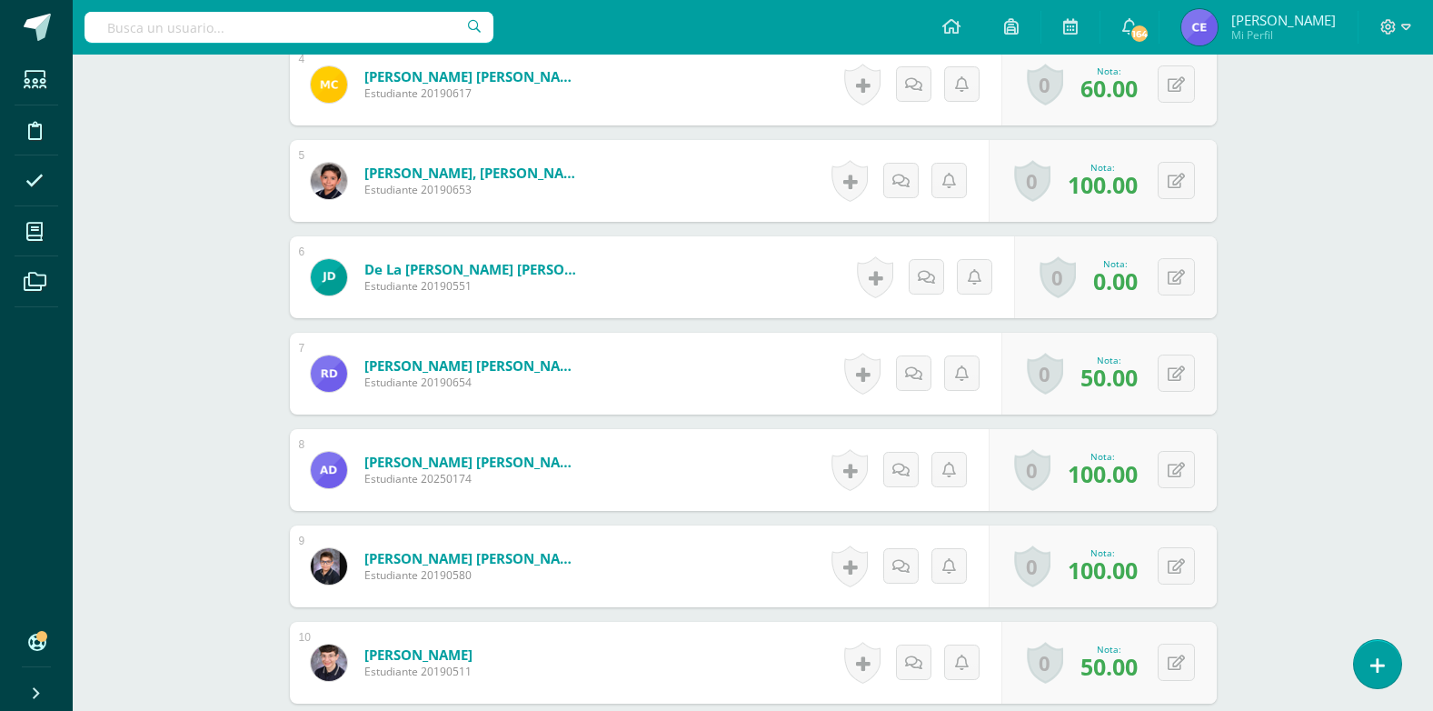
scroll to position [878, 0]
click at [1179, 278] on icon at bounding box center [1188, 275] width 18 height 15
type input "50"
click at [1134, 282] on icon at bounding box center [1140, 281] width 16 height 15
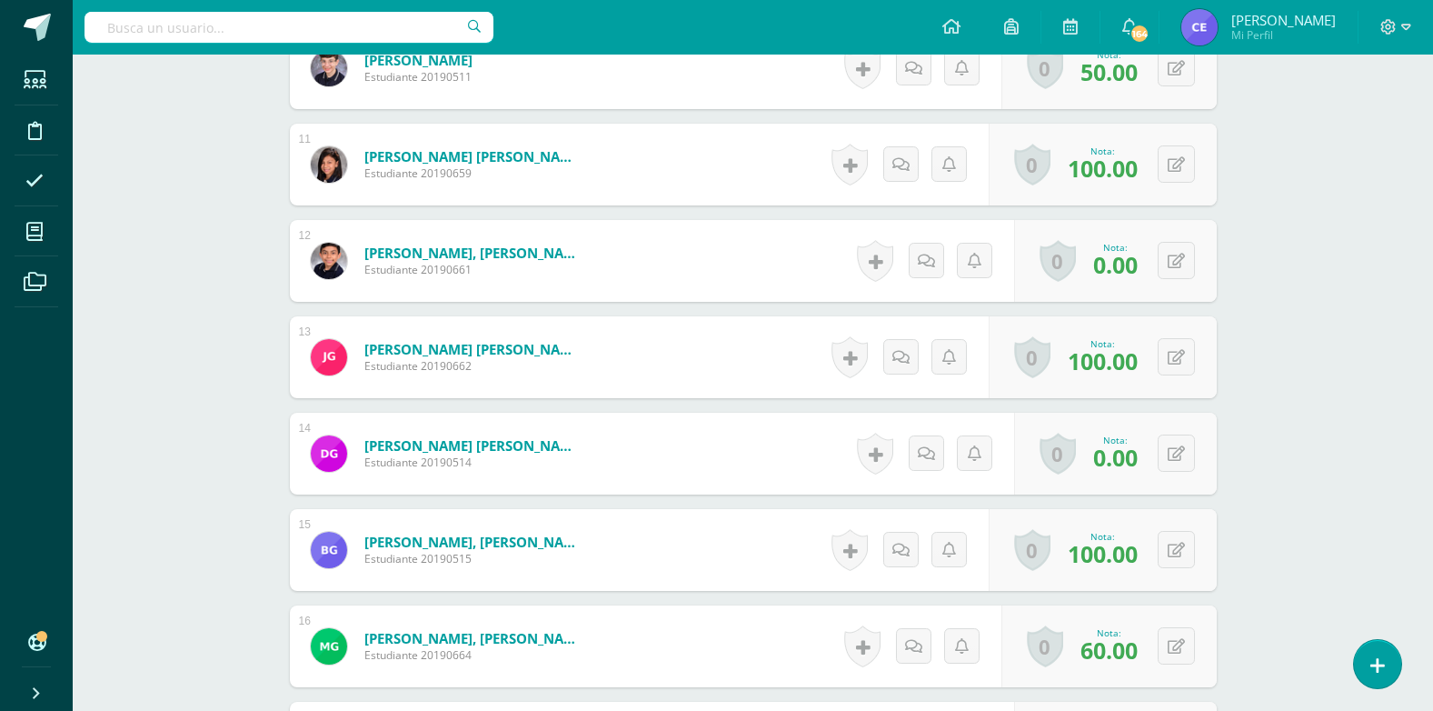
scroll to position [1515, 0]
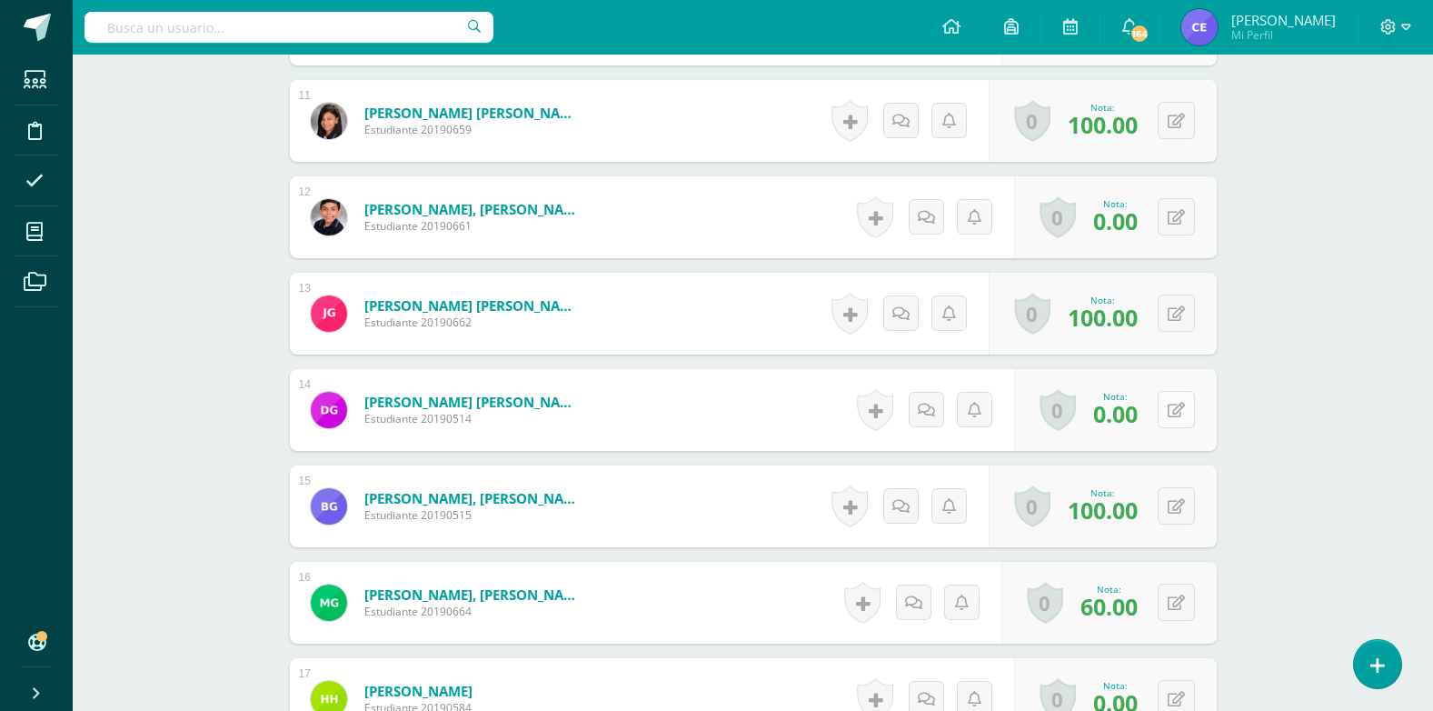
click at [1174, 417] on button at bounding box center [1176, 409] width 37 height 37
type input "100"
click at [1145, 417] on icon at bounding box center [1140, 415] width 16 height 15
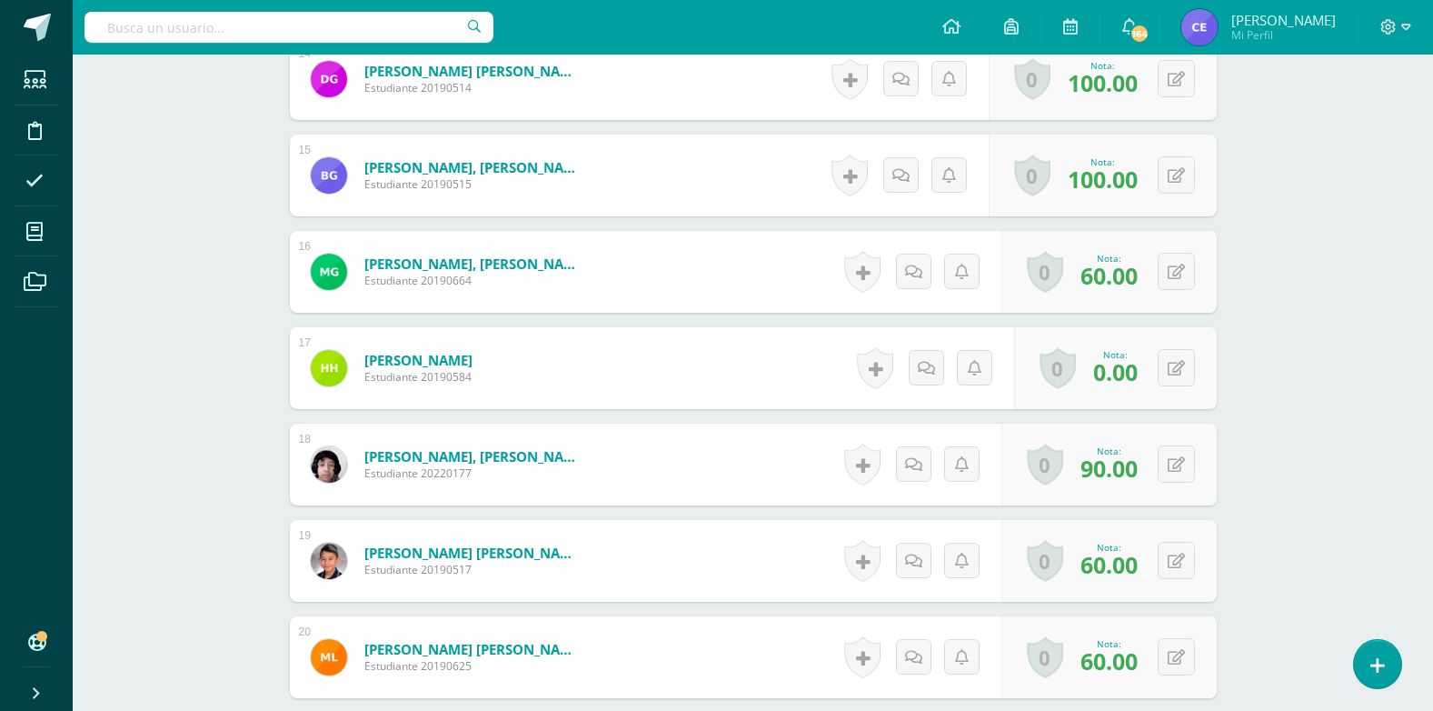
scroll to position [1878, 0]
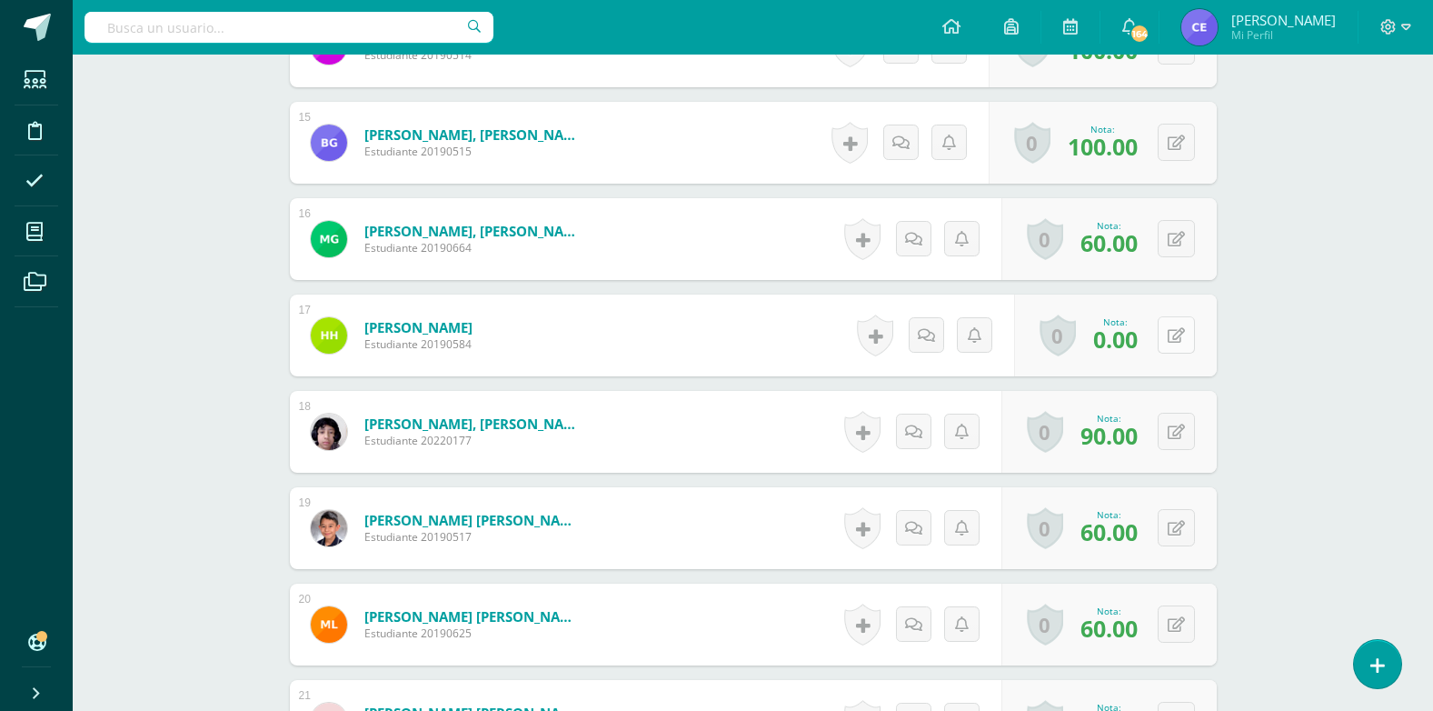
click at [1182, 333] on icon at bounding box center [1176, 335] width 17 height 15
type input "0"
click at [1145, 333] on icon at bounding box center [1140, 340] width 16 height 15
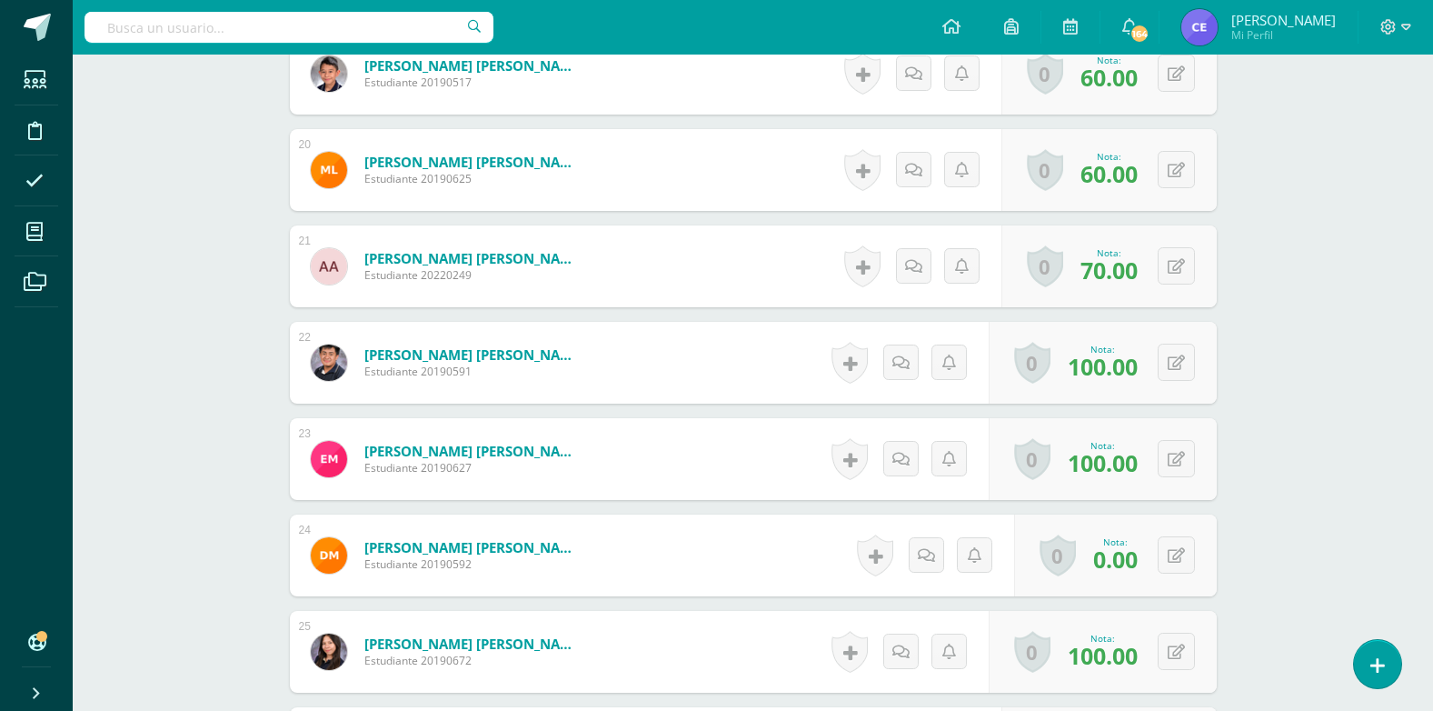
scroll to position [2424, 0]
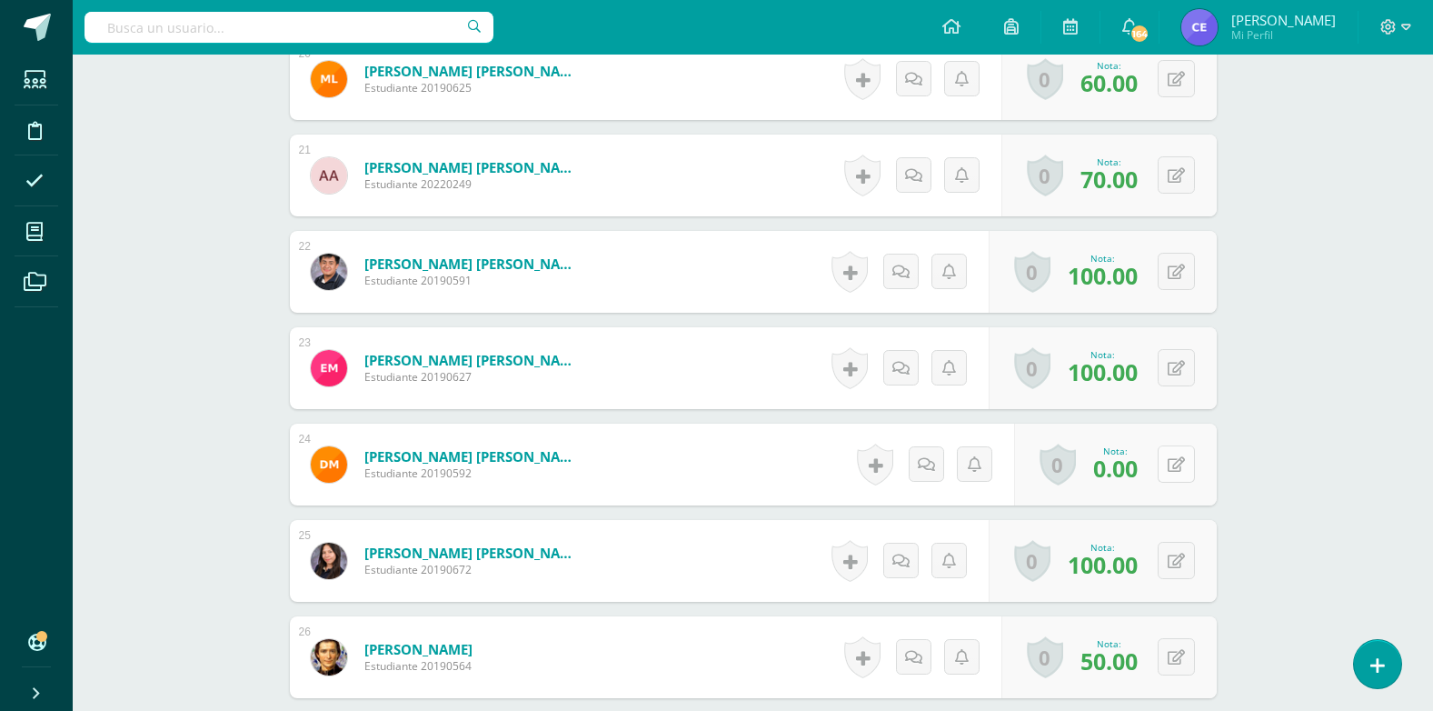
click at [1172, 461] on button at bounding box center [1176, 463] width 37 height 37
type input "60"
click at [1136, 477] on icon at bounding box center [1140, 470] width 16 height 15
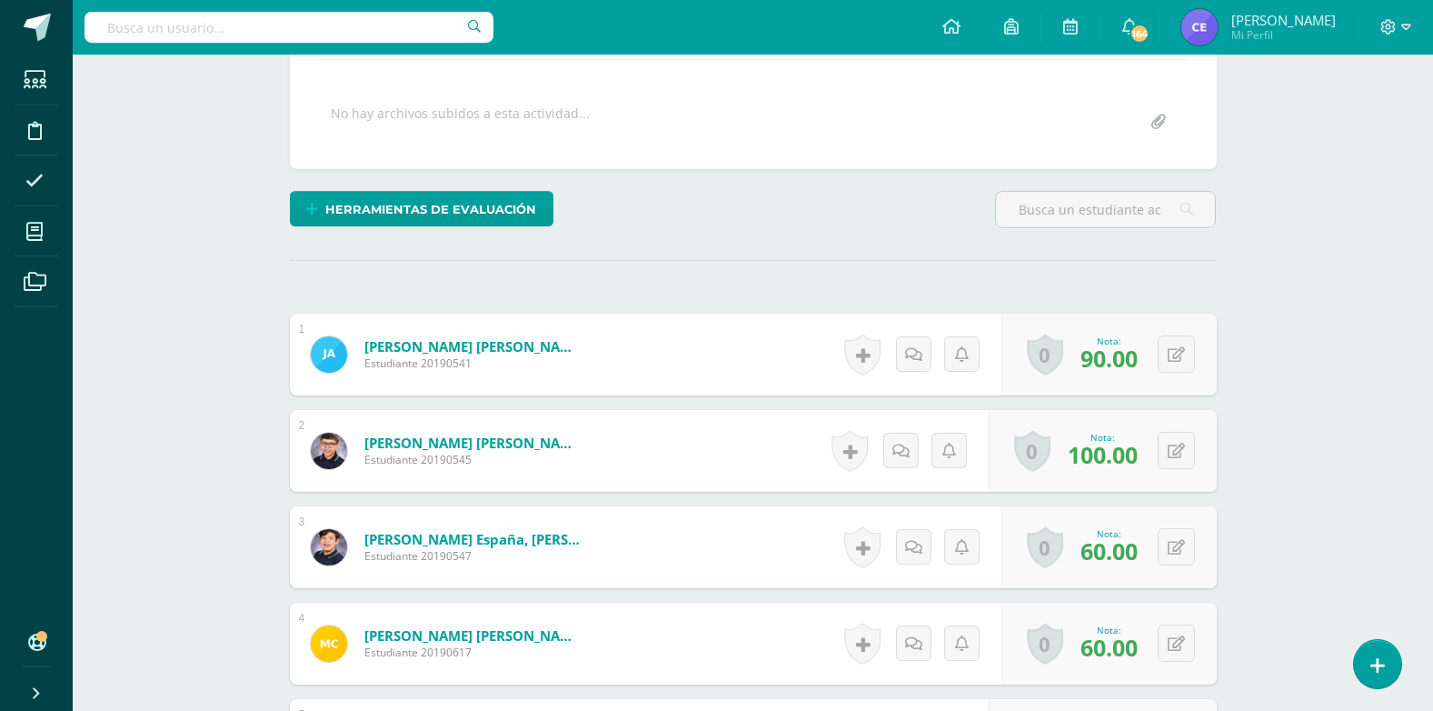
scroll to position [0, 0]
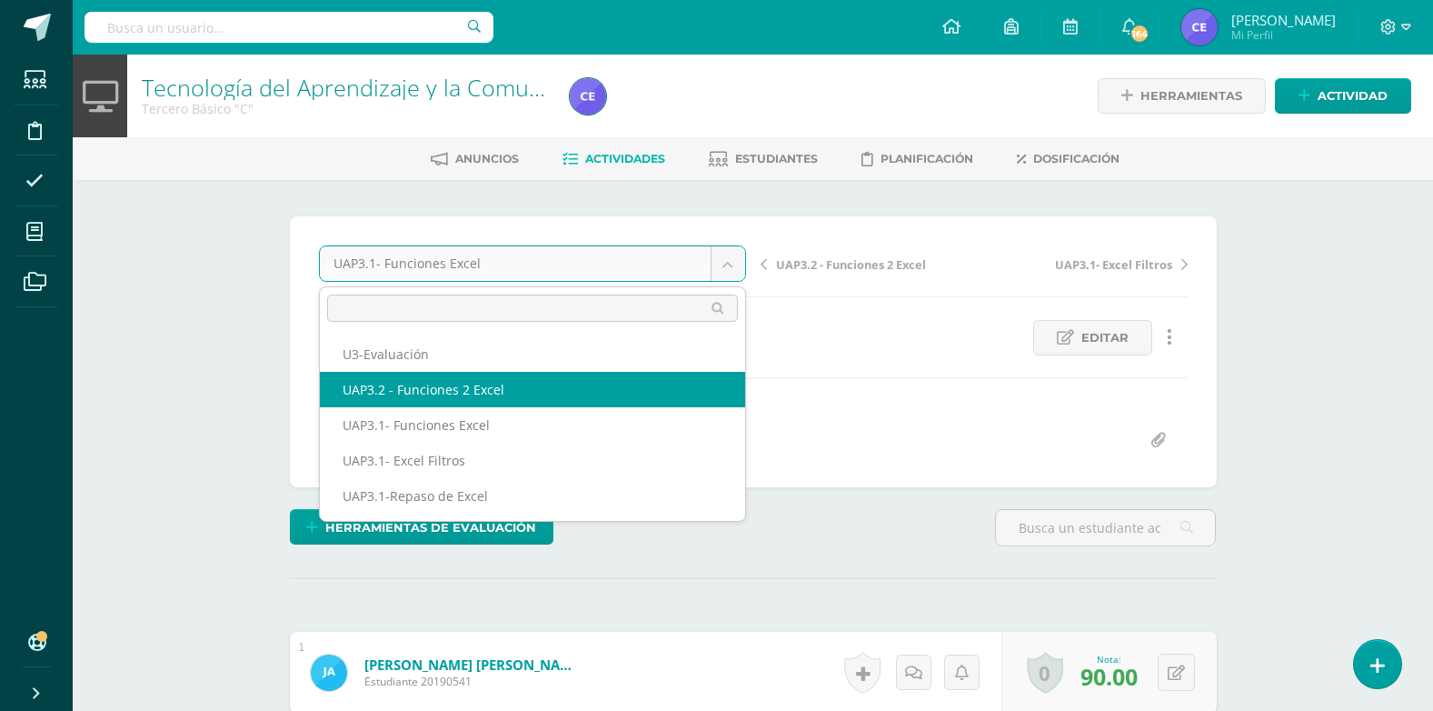
select select "/dashboard/teacher/grade-activity/224325/"
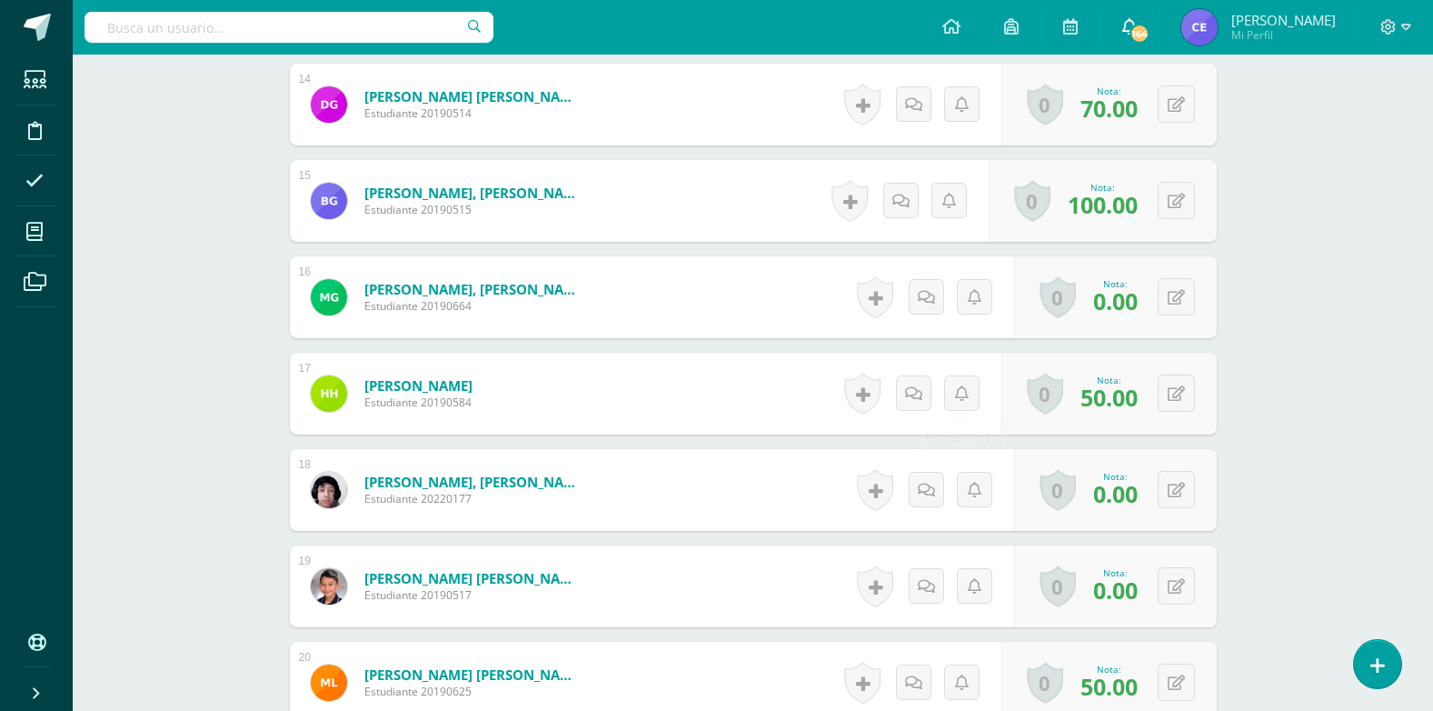
scroll to position [1821, 0]
click at [1180, 501] on button at bounding box center [1176, 488] width 37 height 37
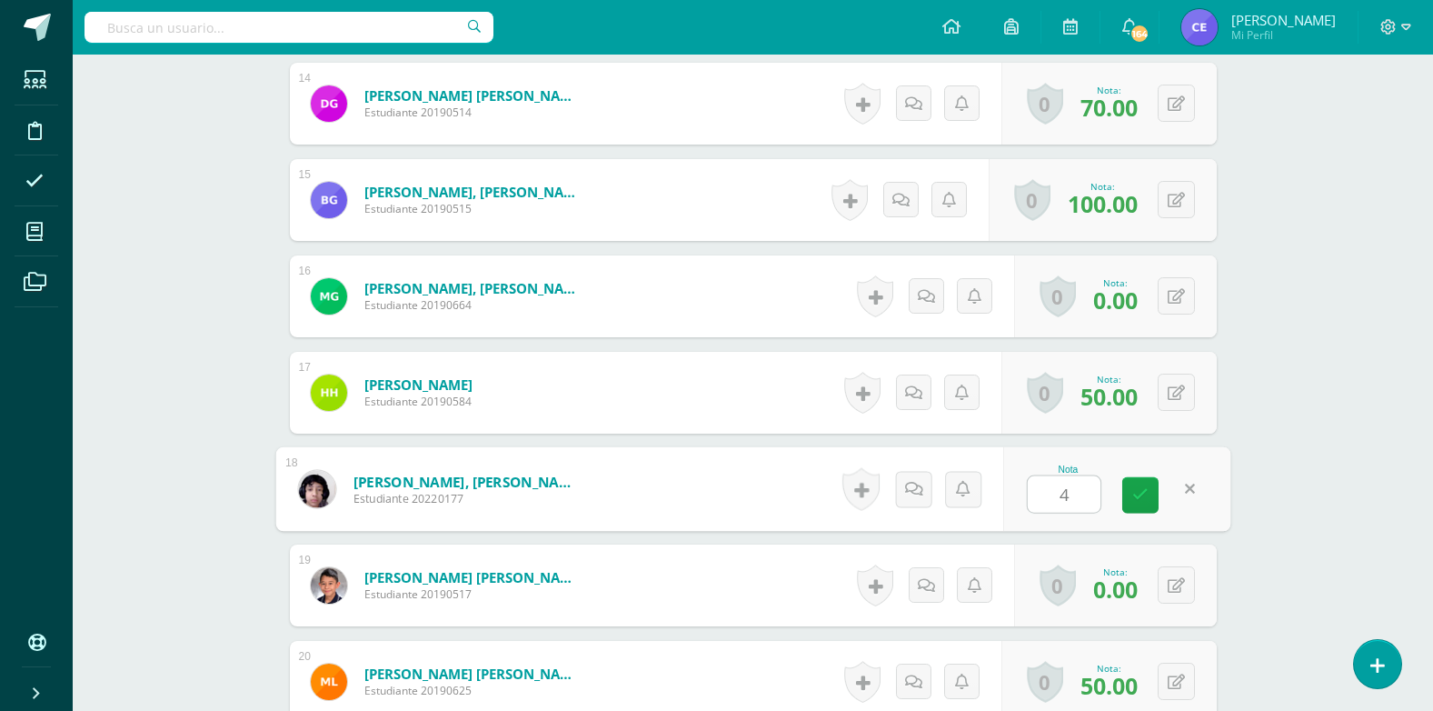
type input "40"
click at [1147, 499] on icon at bounding box center [1140, 494] width 16 height 15
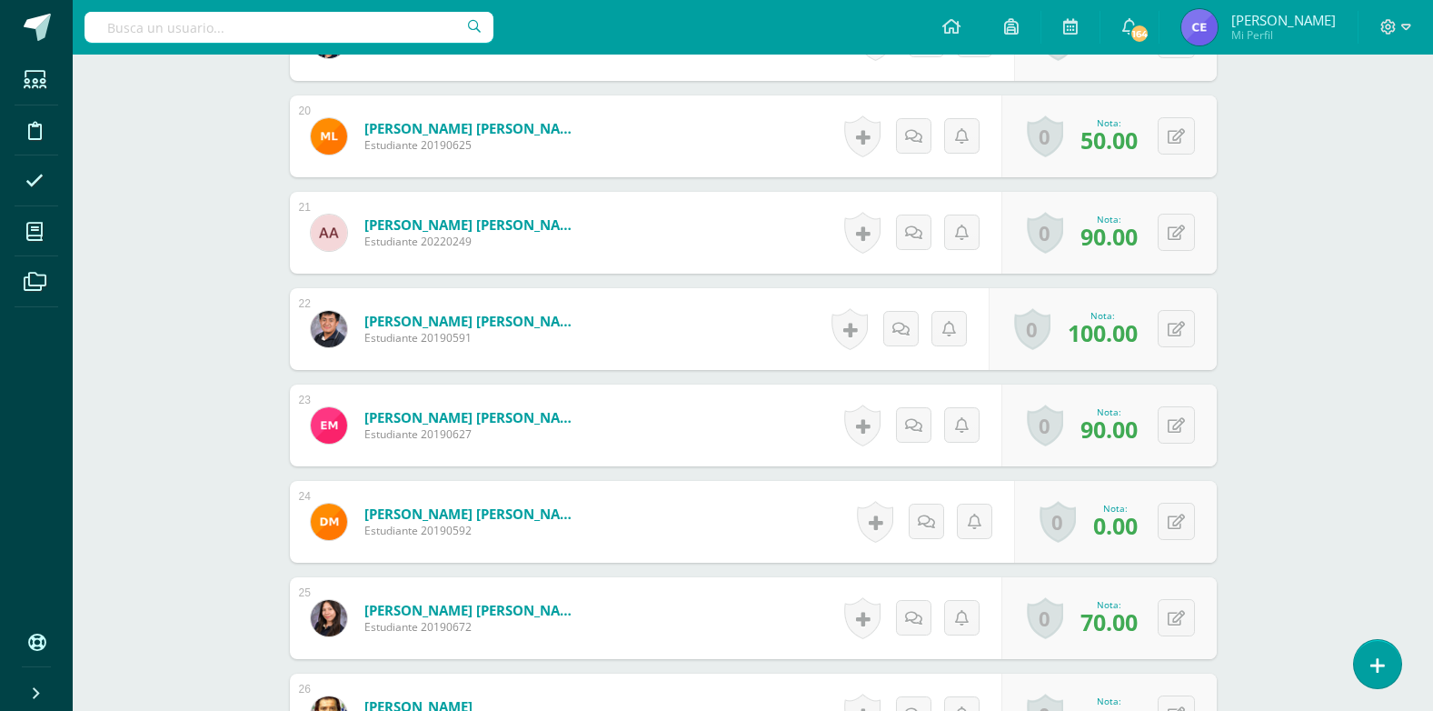
scroll to position [2457, 0]
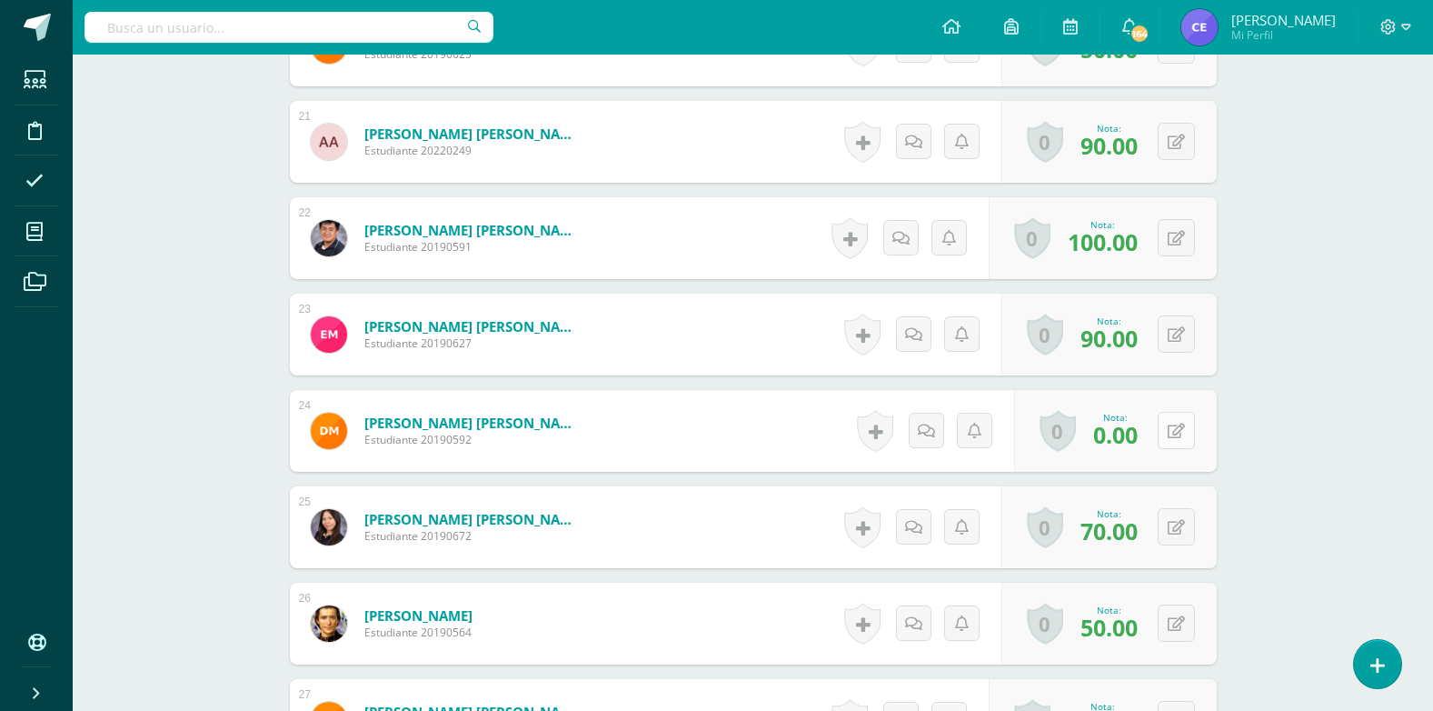
click at [1181, 434] on icon at bounding box center [1176, 430] width 17 height 15
type input "0"
click at [1153, 443] on link at bounding box center [1140, 437] width 36 height 36
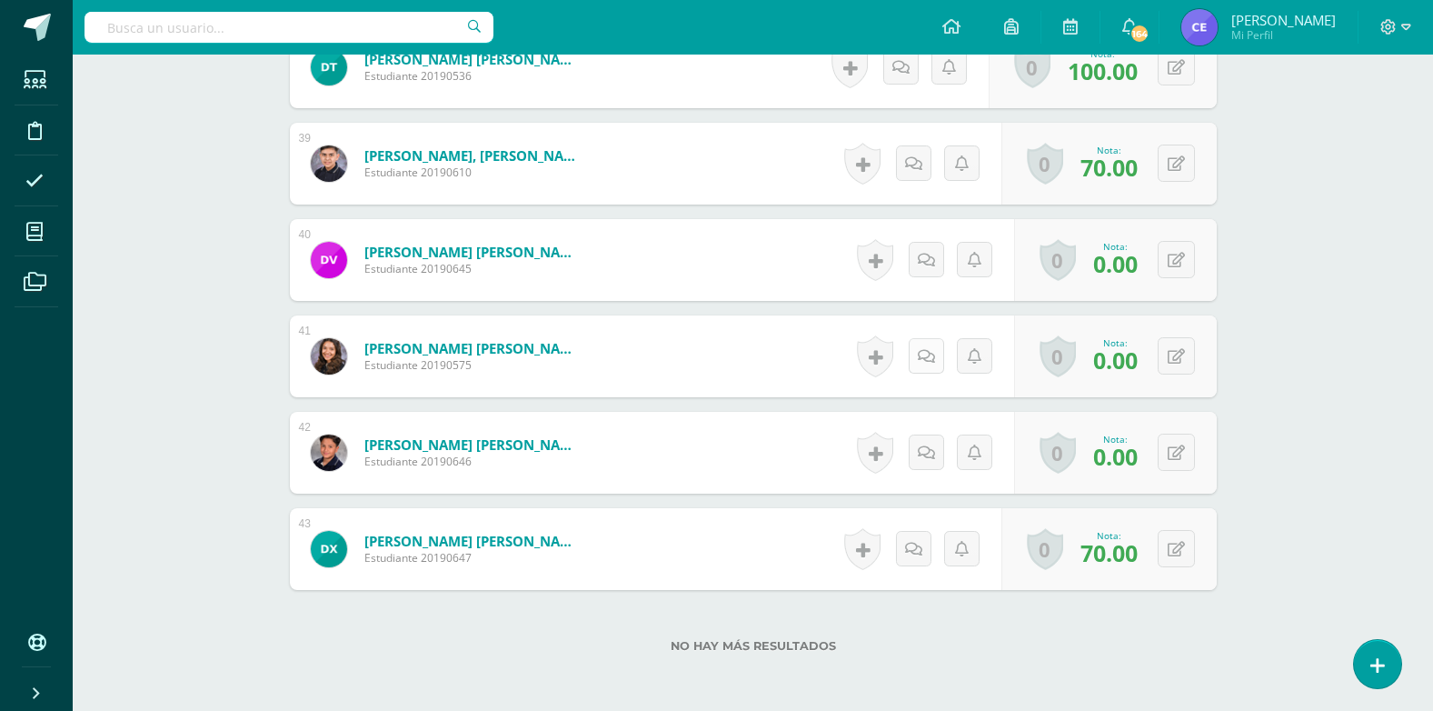
scroll to position [4184, 0]
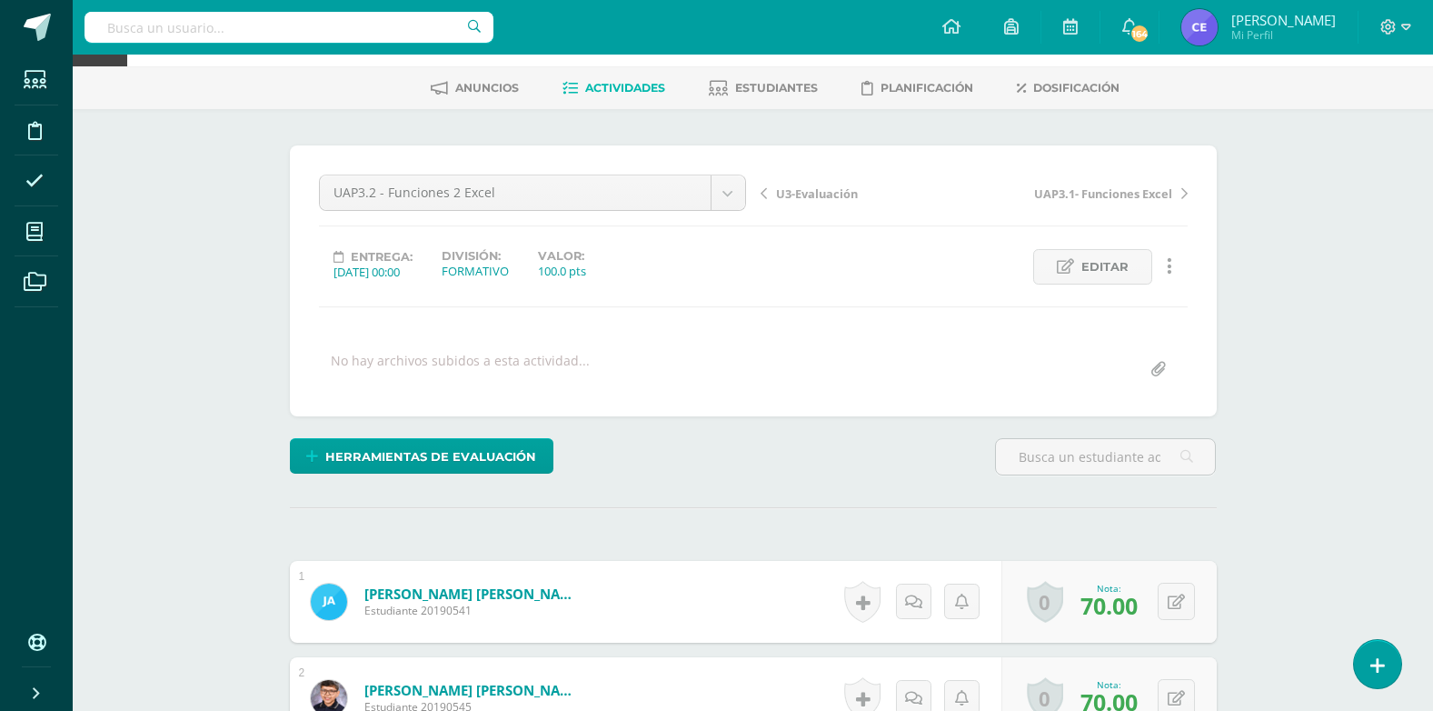
scroll to position [0, 0]
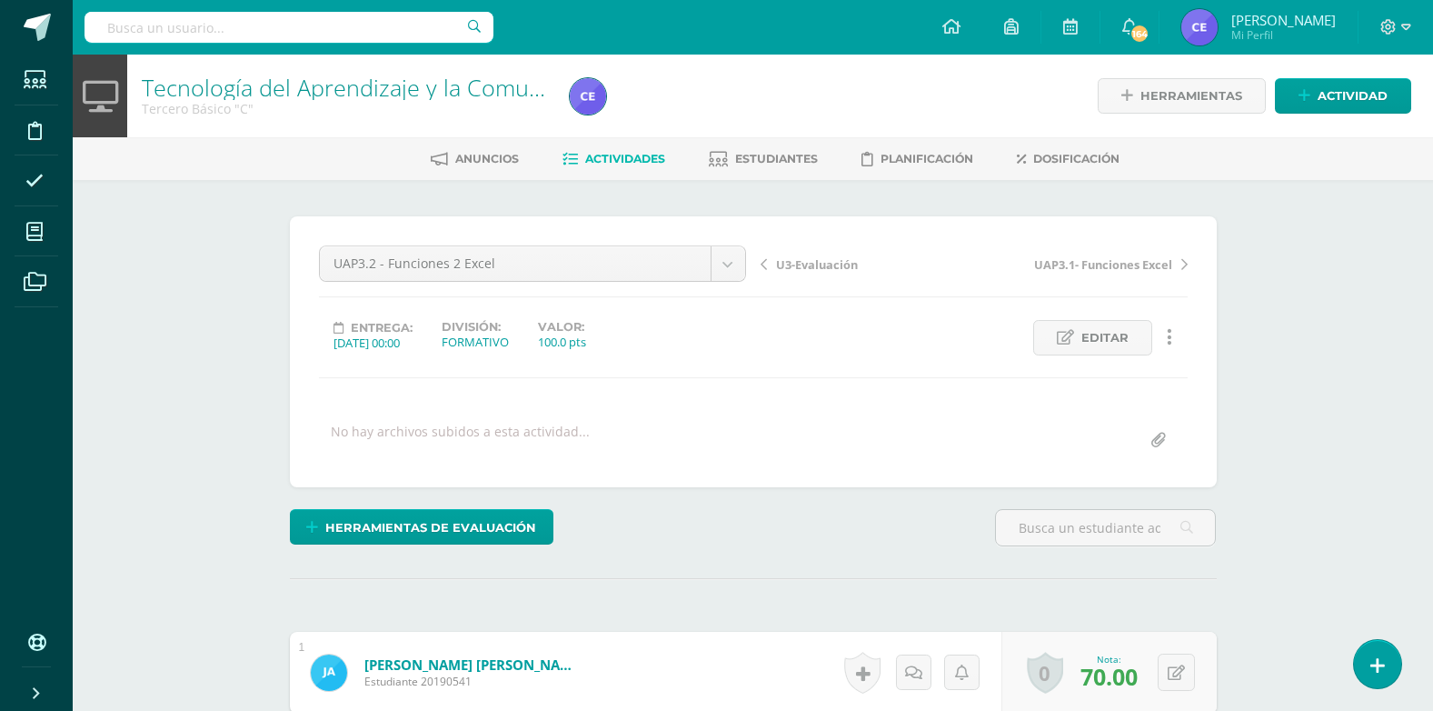
click at [629, 158] on span "Actividades" at bounding box center [625, 159] width 80 height 14
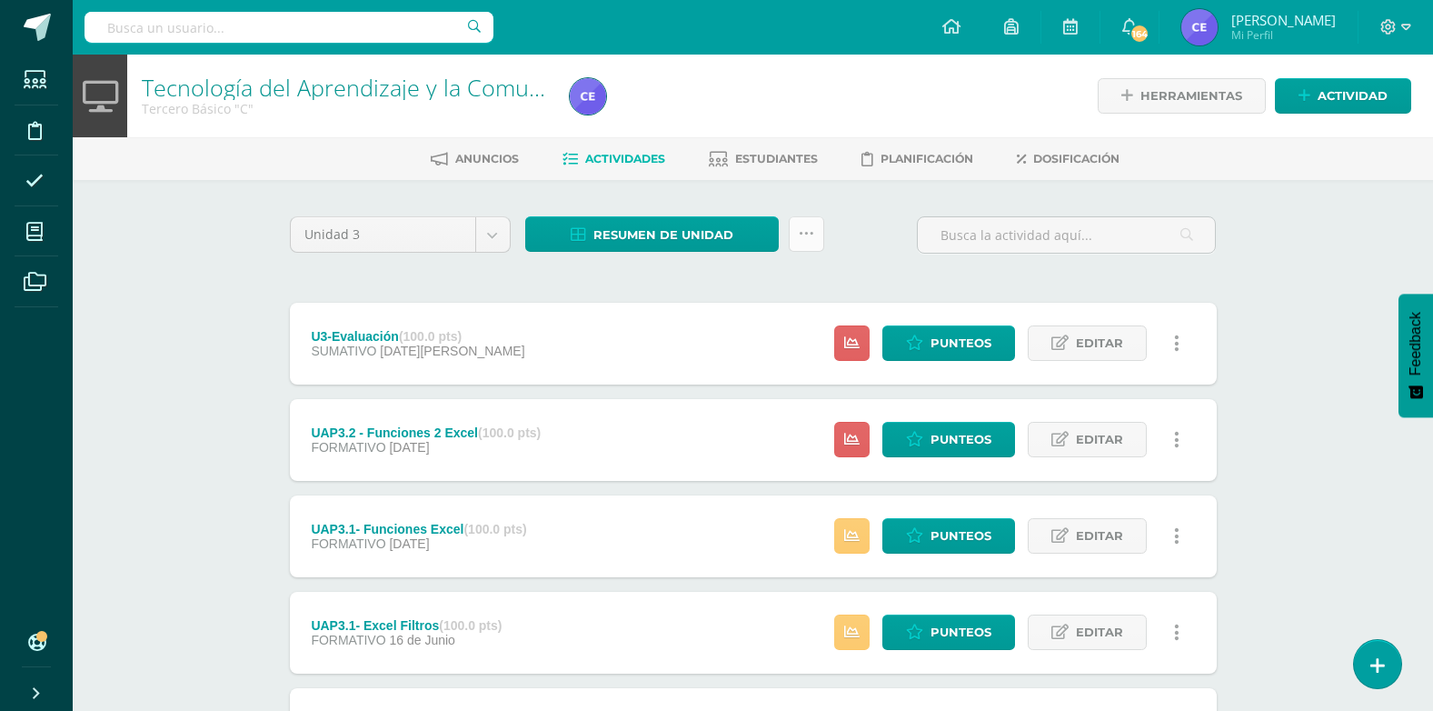
click at [806, 229] on icon at bounding box center [806, 233] width 15 height 15
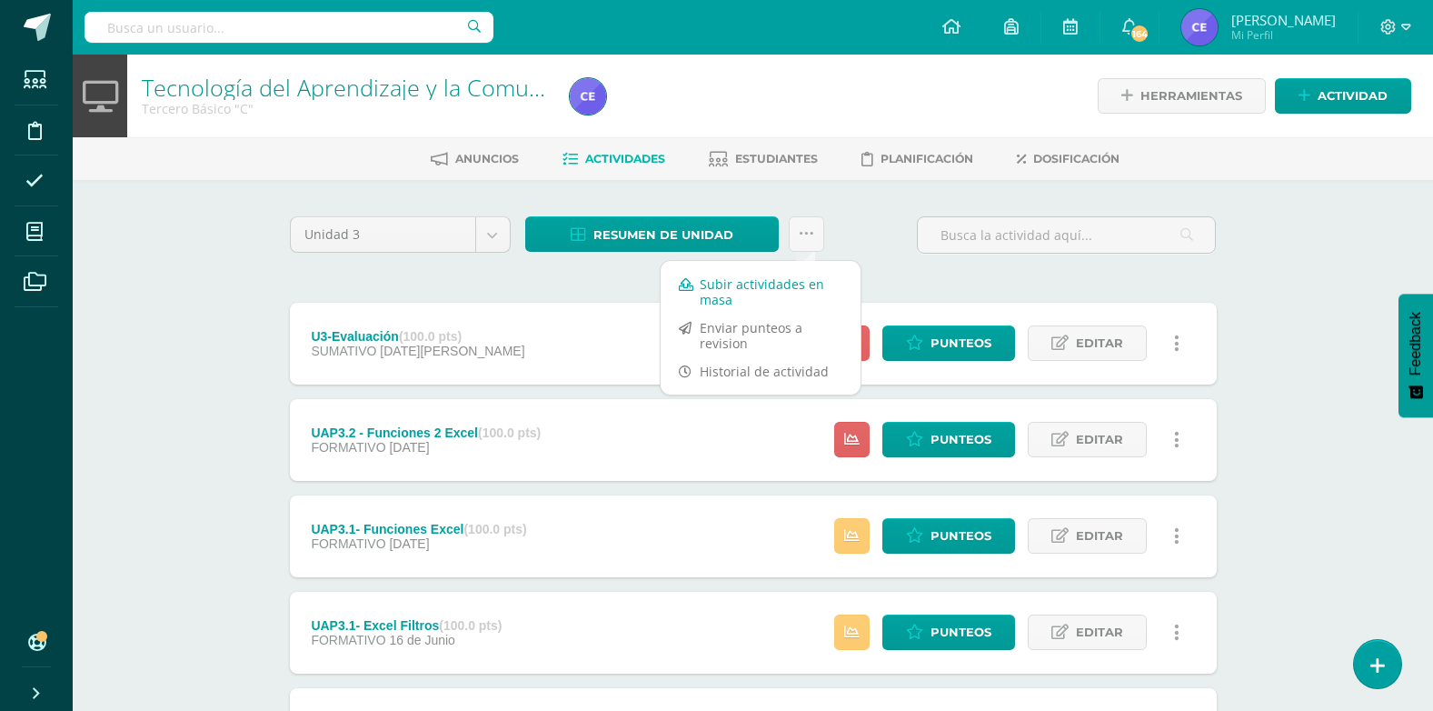
click at [740, 294] on link "Subir actividades en masa" at bounding box center [761, 292] width 200 height 44
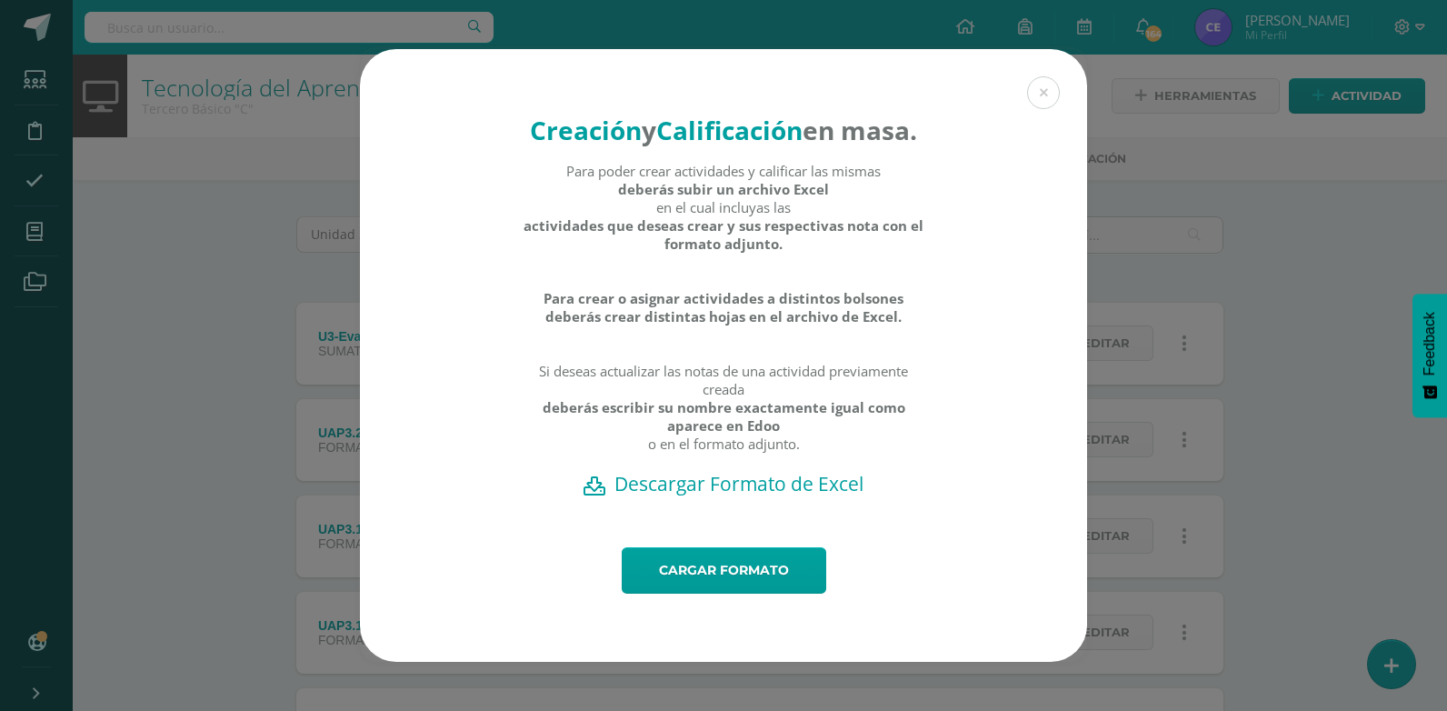
click at [735, 519] on div "Creación y Calificación en masa. Para poder crear actividades y calificar las m…" at bounding box center [723, 298] width 727 height 498
click at [733, 496] on h2 "Descargar Formato de Excel" at bounding box center [723, 483] width 663 height 25
click at [727, 496] on h2 "Descargar Formato de Excel" at bounding box center [723, 483] width 663 height 25
click at [742, 578] on link "Cargar formato" at bounding box center [724, 570] width 204 height 46
click at [706, 587] on link "Cargar formato" at bounding box center [724, 570] width 204 height 46
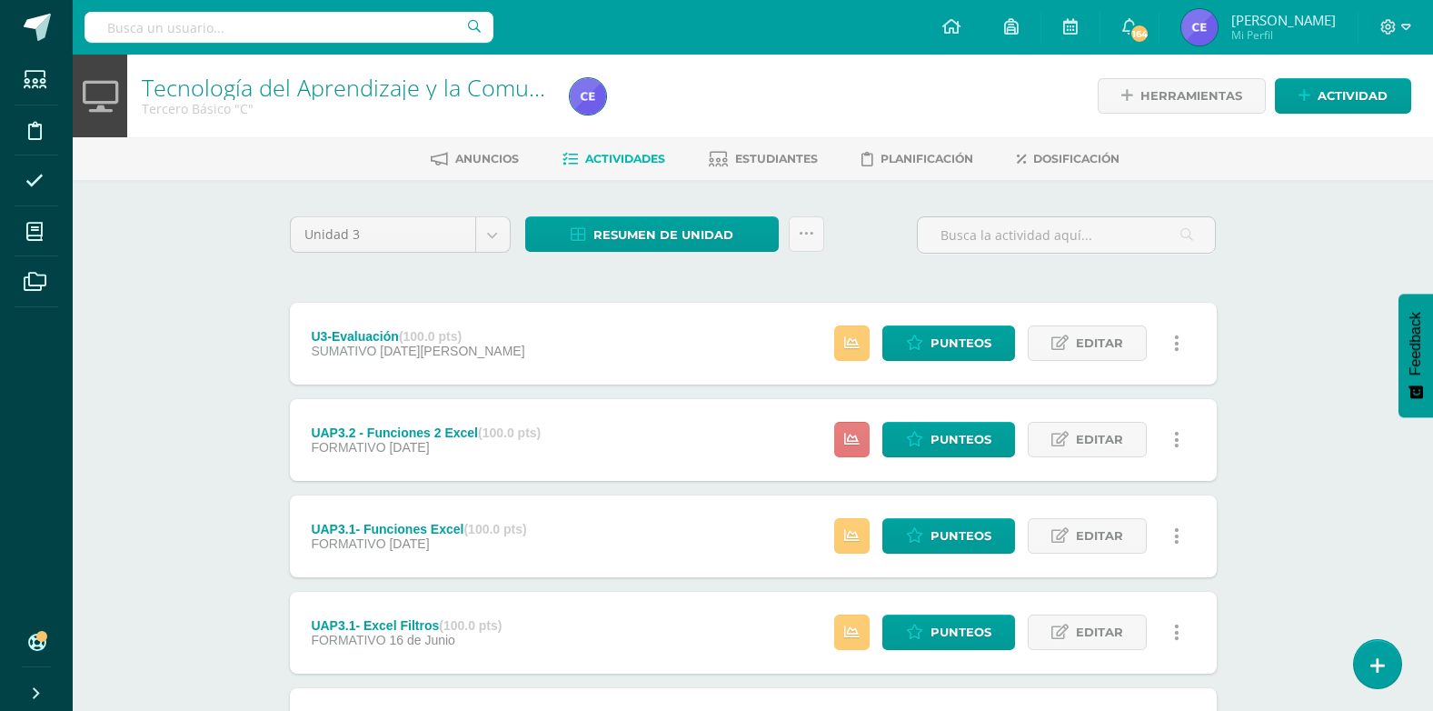
click at [860, 439] on icon at bounding box center [851, 439] width 15 height 15
click at [188, 446] on div "Tecnología del Aprendizaje y la Comunicación Tercero Básico "C" Herramientas De…" at bounding box center [753, 473] width 1360 height 836
click at [1316, 95] on link "Actividad" at bounding box center [1343, 95] width 136 height 35
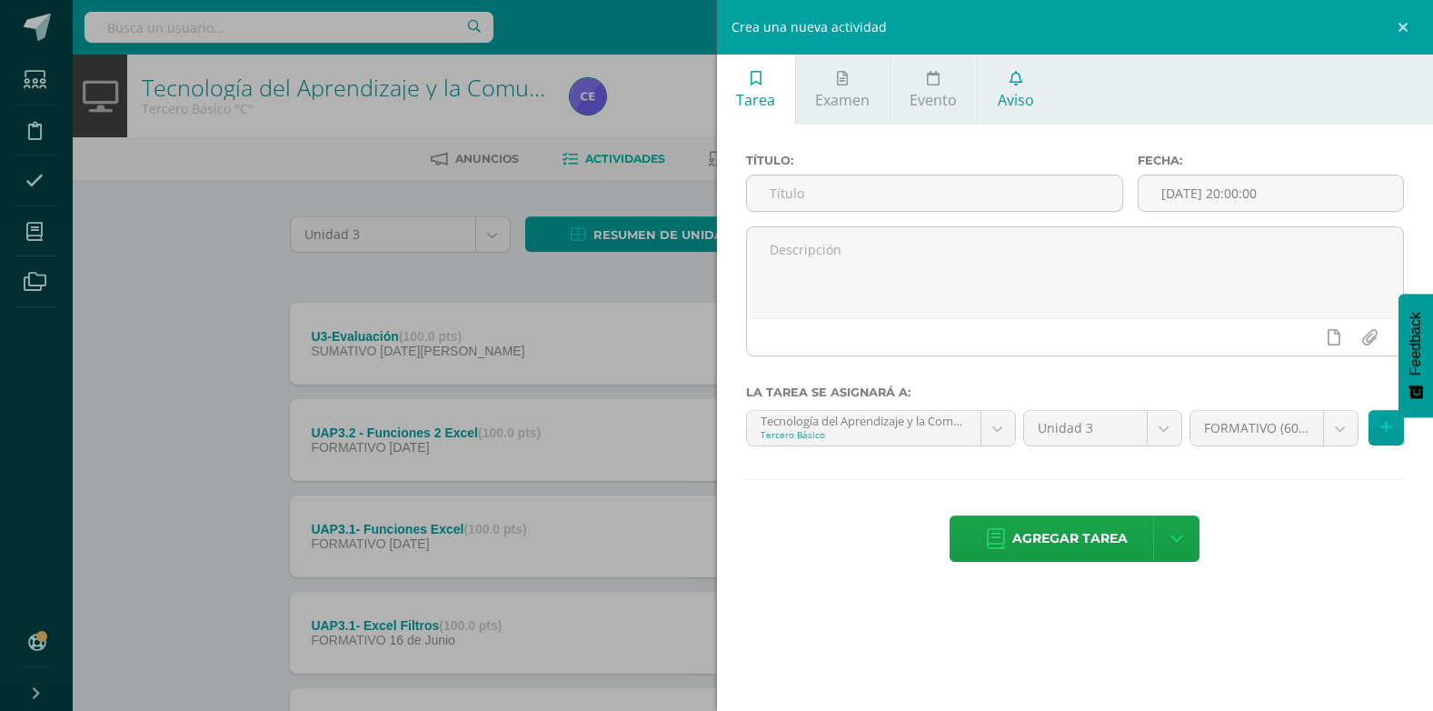
click at [1020, 87] on link "Aviso" at bounding box center [1015, 90] width 75 height 70
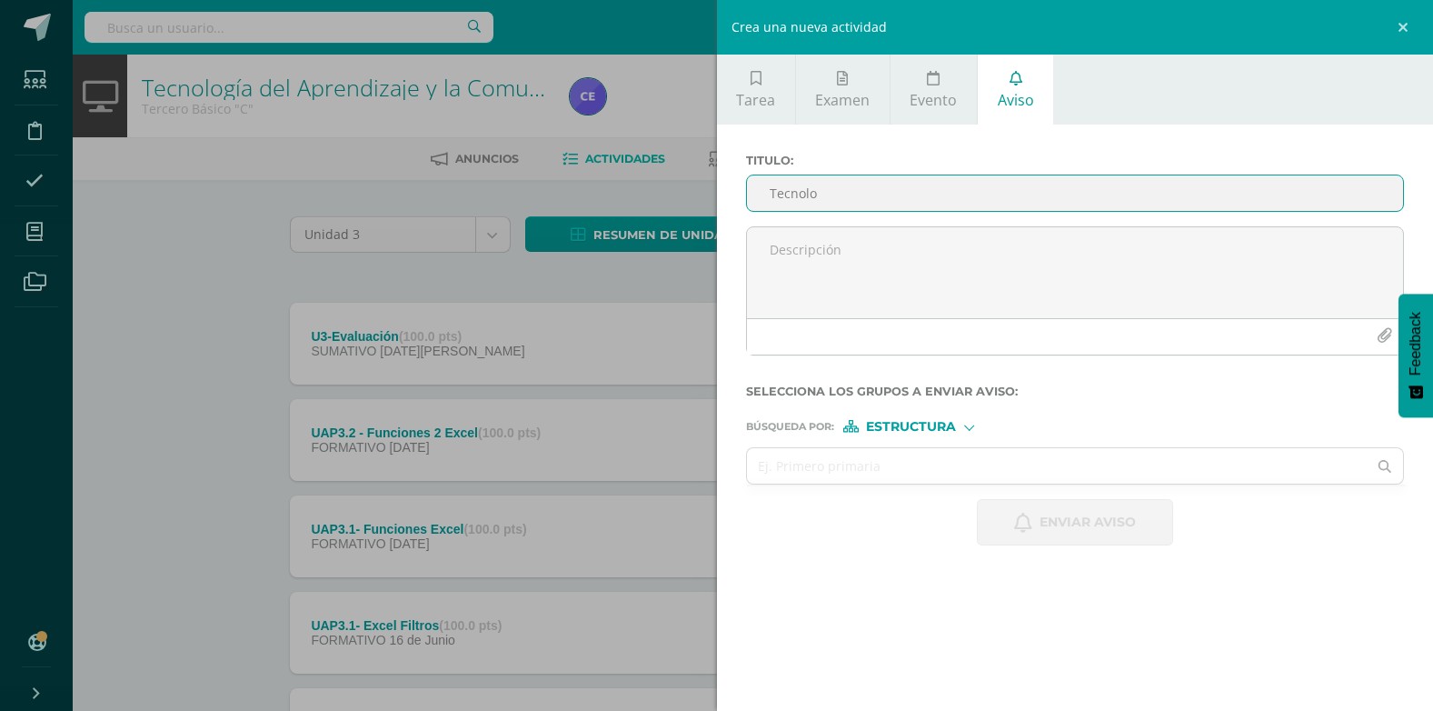
type input "Tecnología"
click at [883, 426] on span "Estructura" at bounding box center [911, 427] width 90 height 10
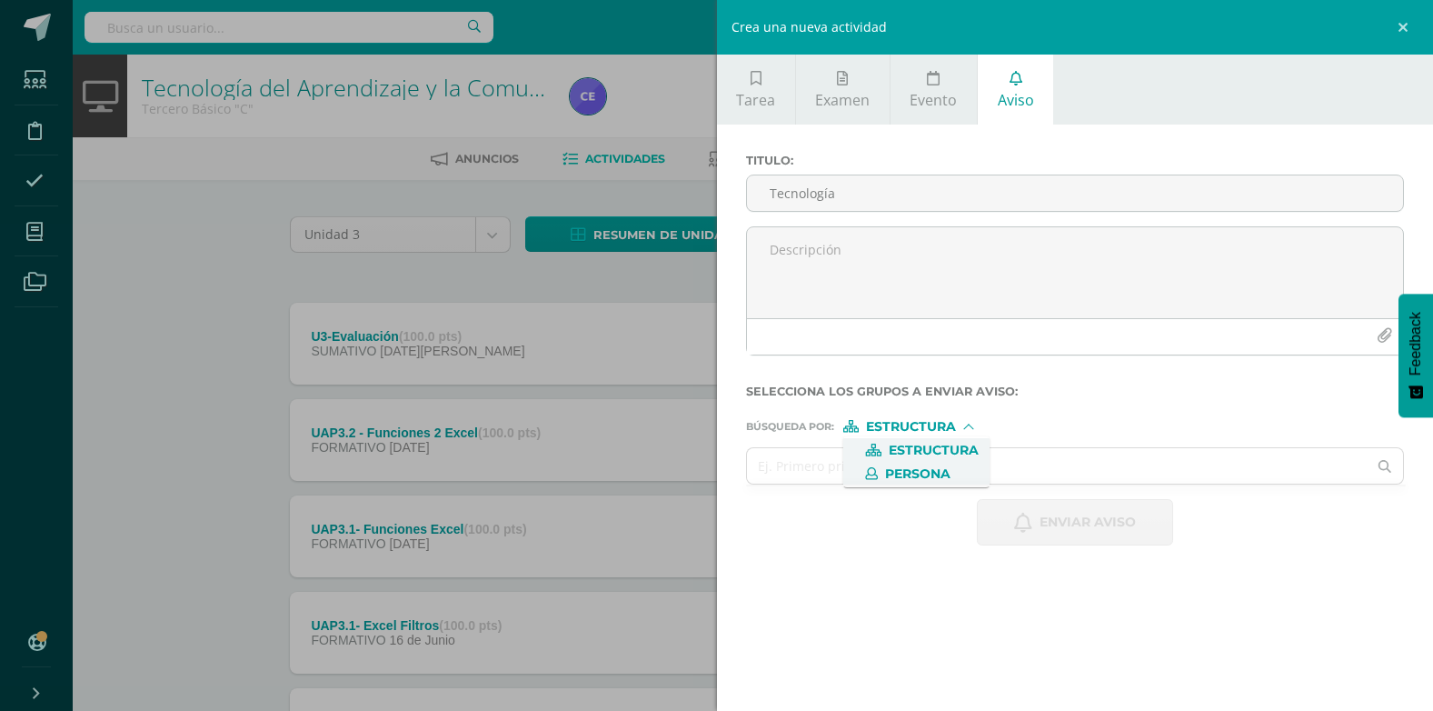
click at [905, 469] on span "Persona" at bounding box center [917, 474] width 65 height 10
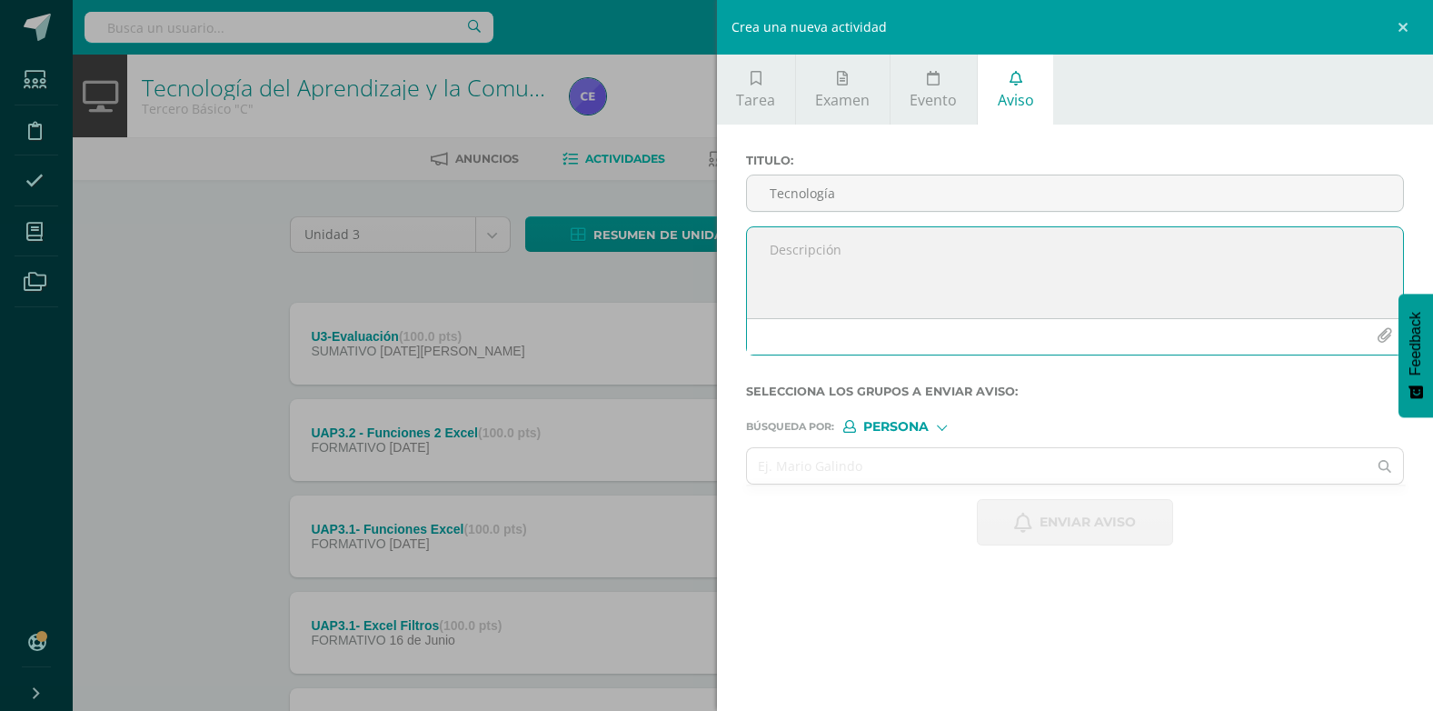
click at [814, 277] on textarea at bounding box center [1075, 272] width 657 height 91
click at [852, 473] on input "text" at bounding box center [1057, 465] width 621 height 35
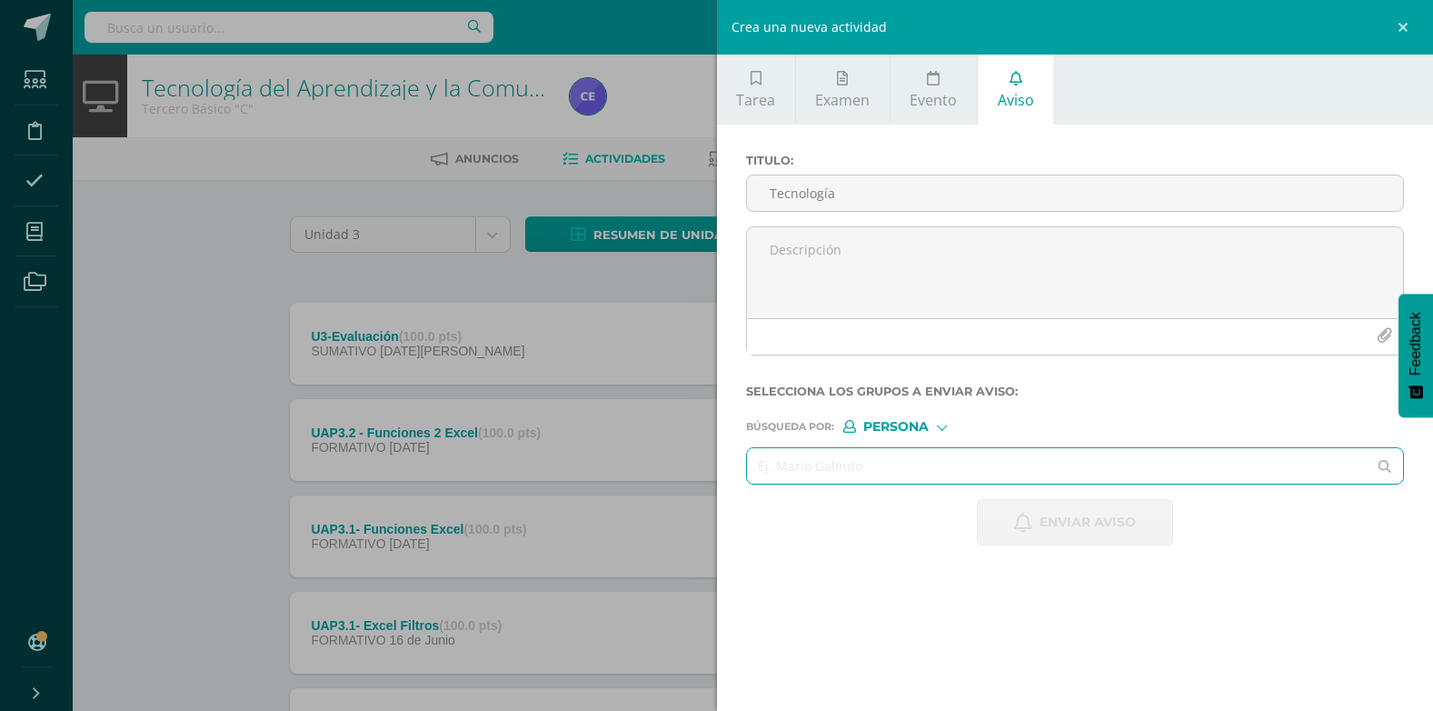
paste input "[PERSON_NAME] [PERSON_NAME]"
type input "[PERSON_NAME] [PERSON_NAME]"
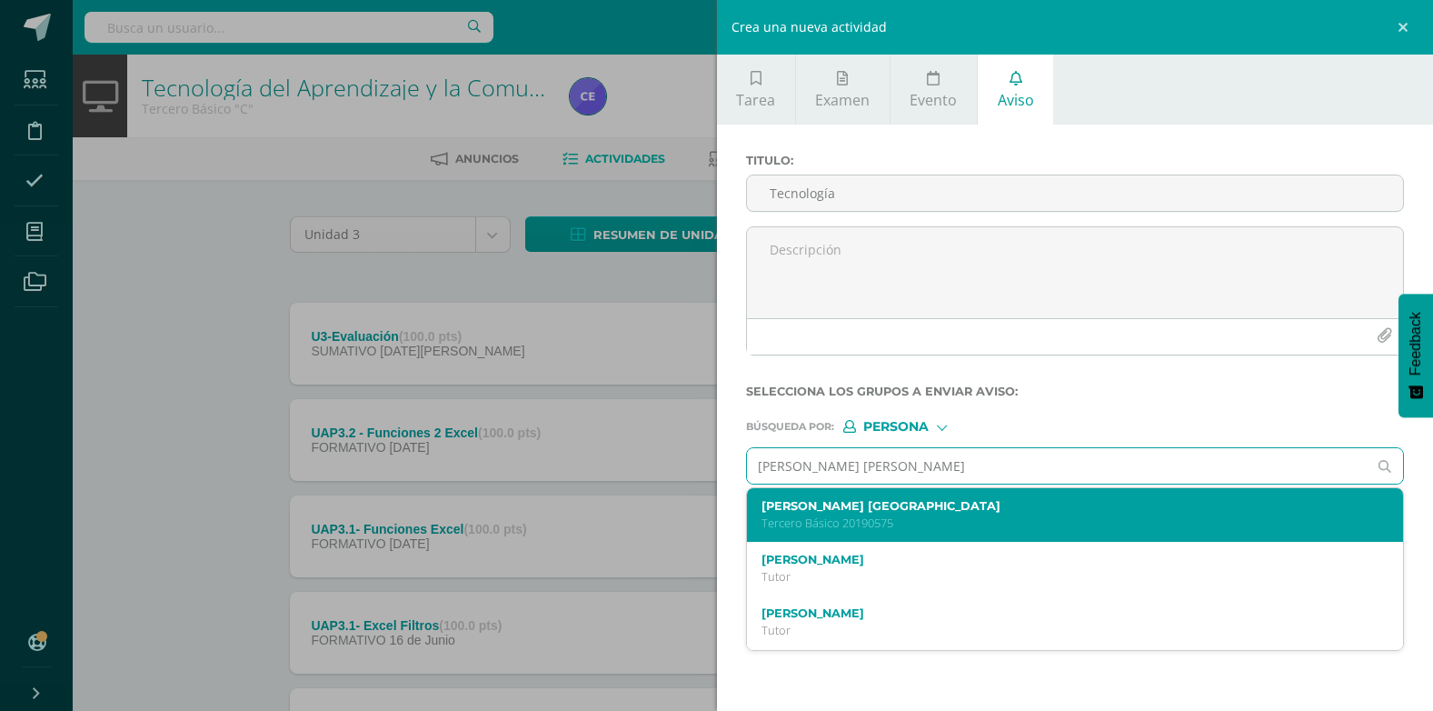
click at [931, 513] on label "[PERSON_NAME] [GEOGRAPHIC_DATA]" at bounding box center [1061, 506] width 600 height 14
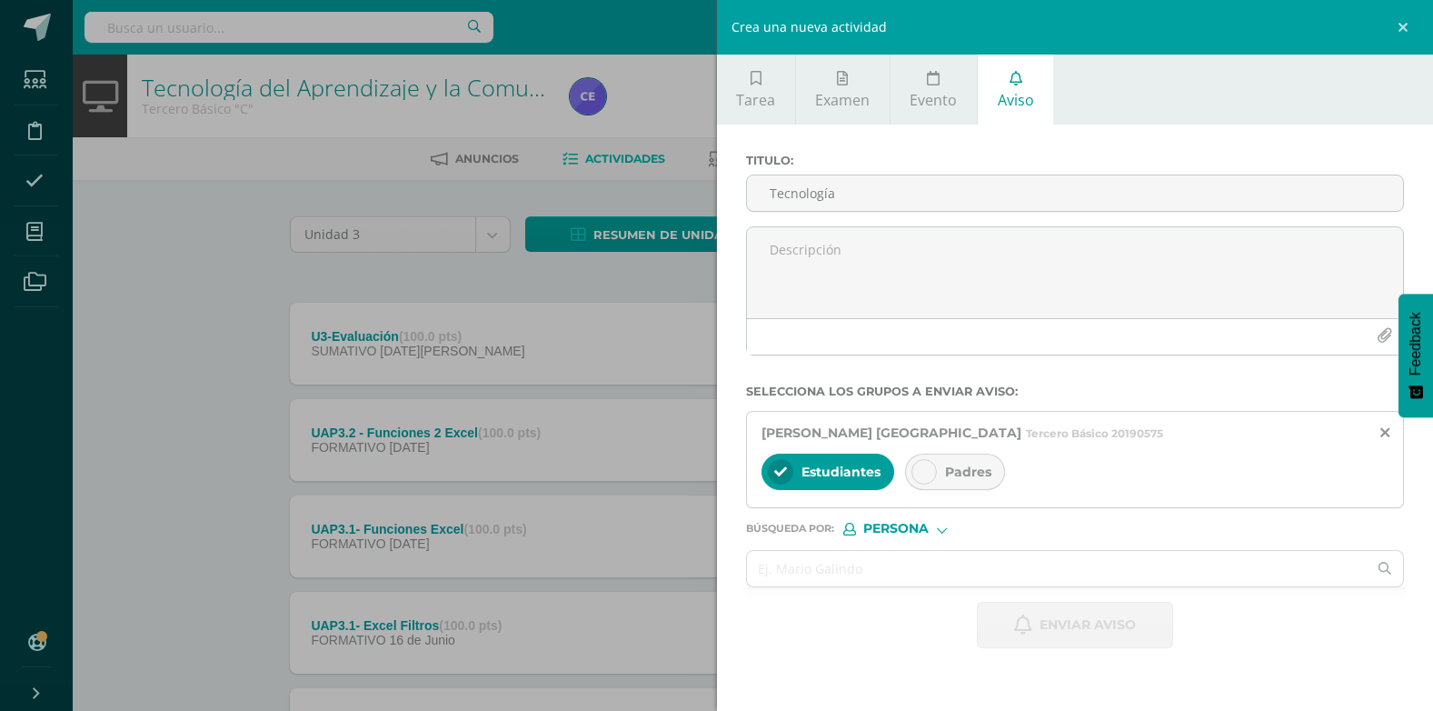
click at [949, 464] on span "Padres" at bounding box center [968, 471] width 46 height 16
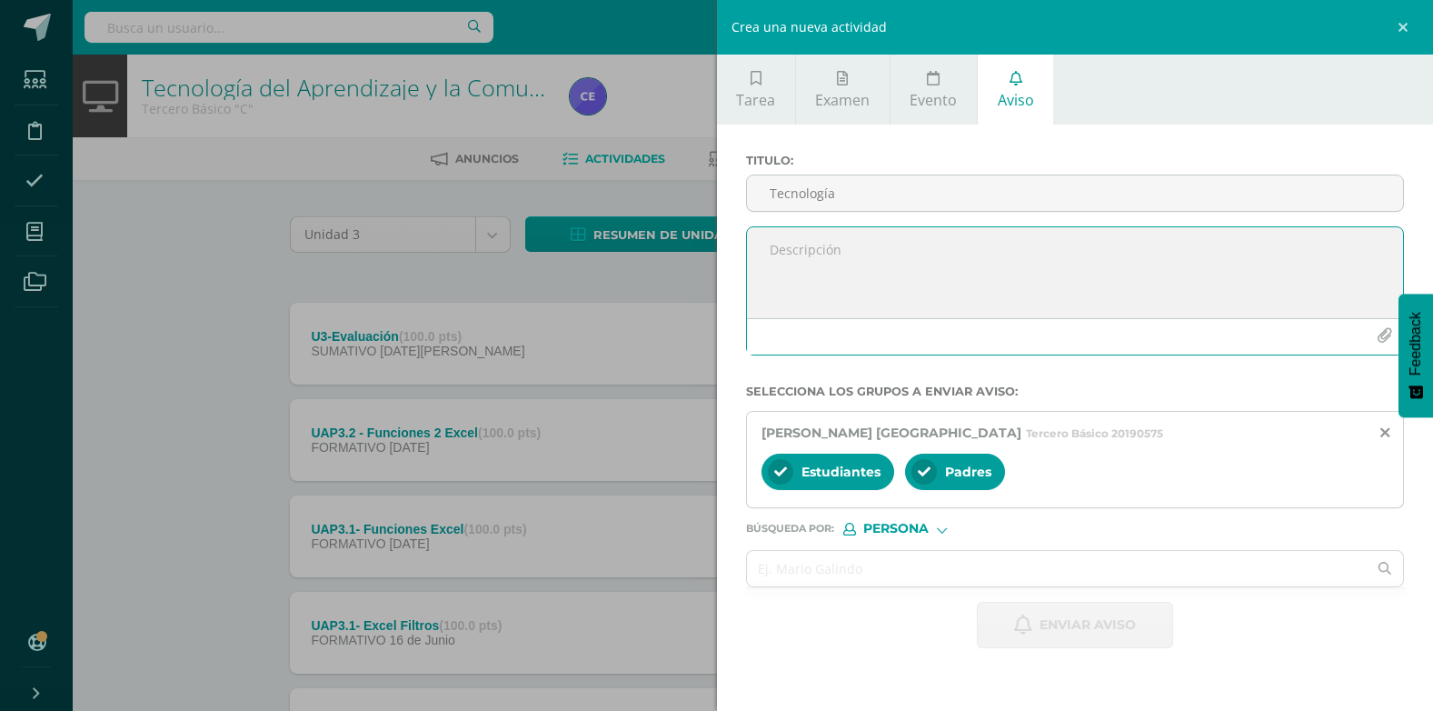
click at [890, 285] on textarea at bounding box center [1075, 272] width 657 height 91
paste textarea "Hola buen día, Rafael, te recuerdo que no entregaste la actividad de: (Excel - …"
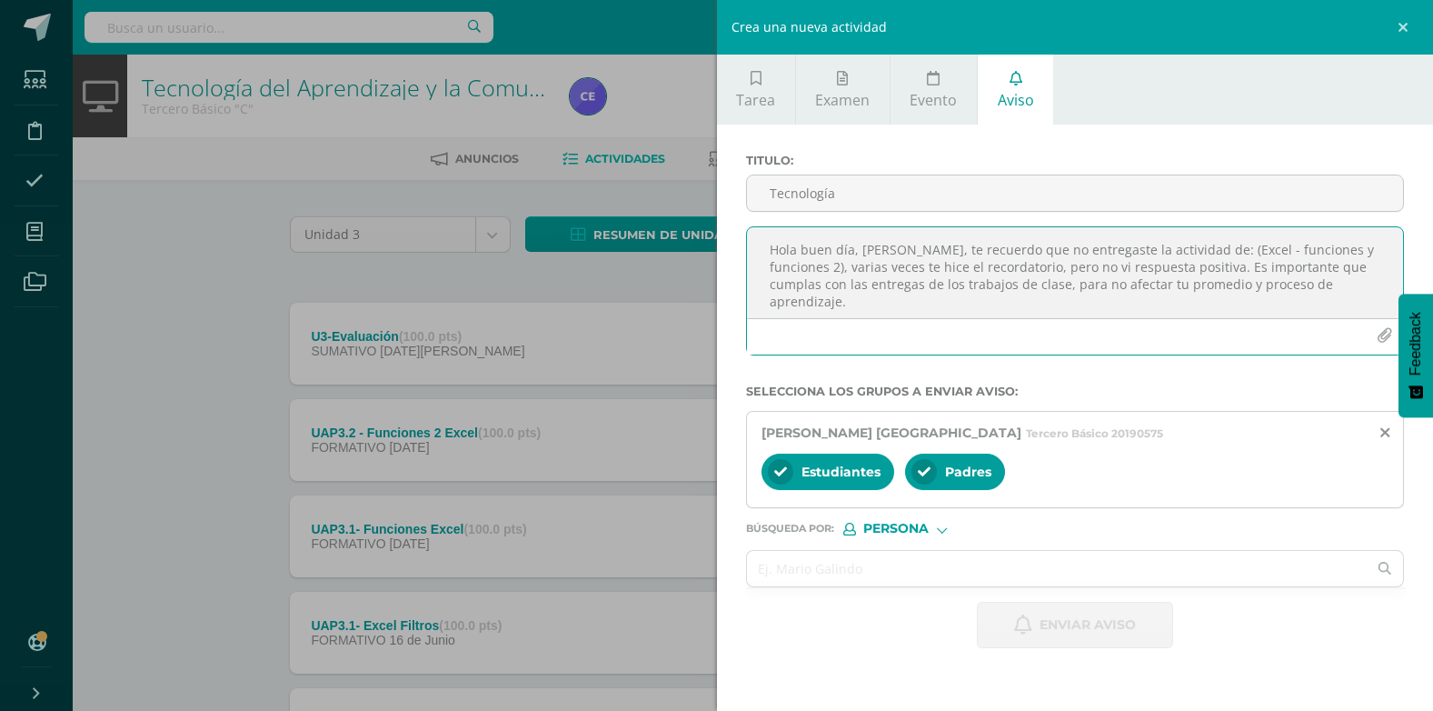
scroll to position [45, 0]
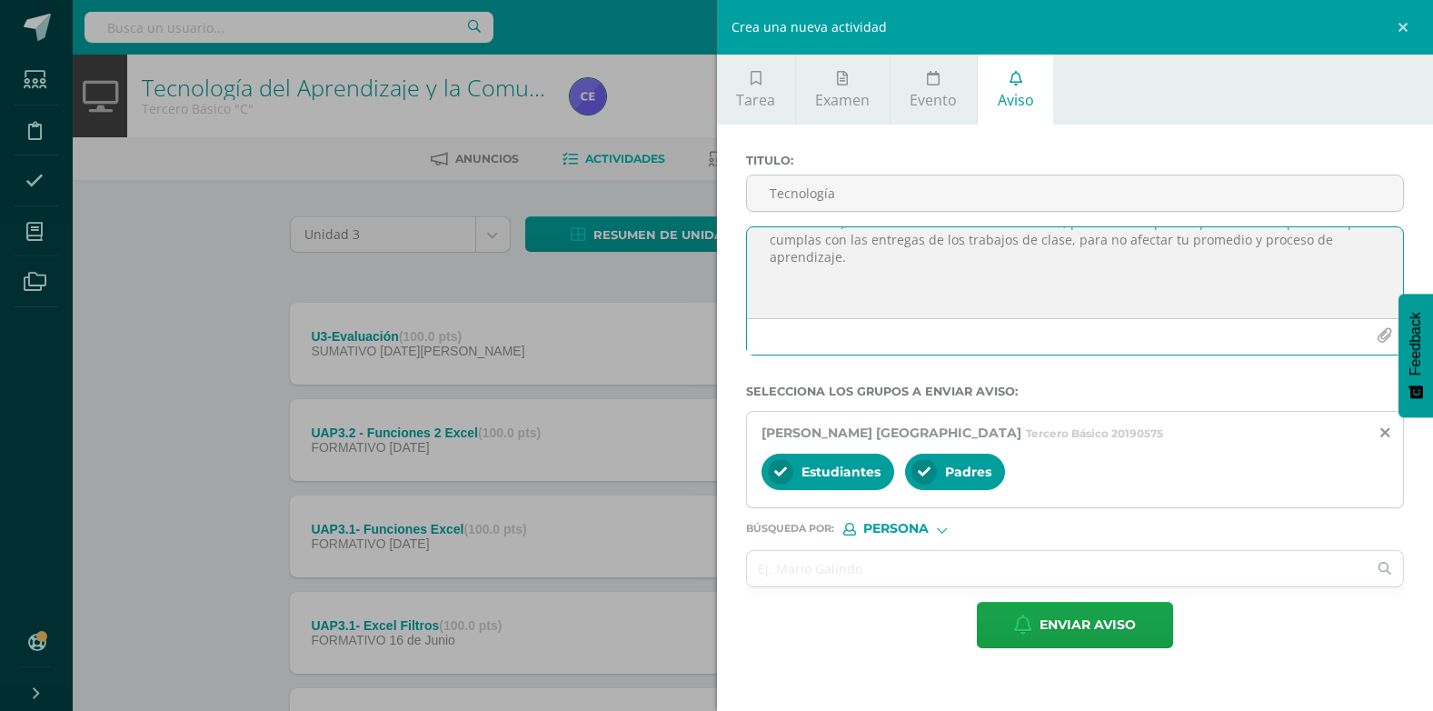
click at [766, 310] on textarea "Hola buen día, Rafael, te recuerdo que no entregaste la actividad de: (Excel - …" at bounding box center [1075, 272] width 657 height 91
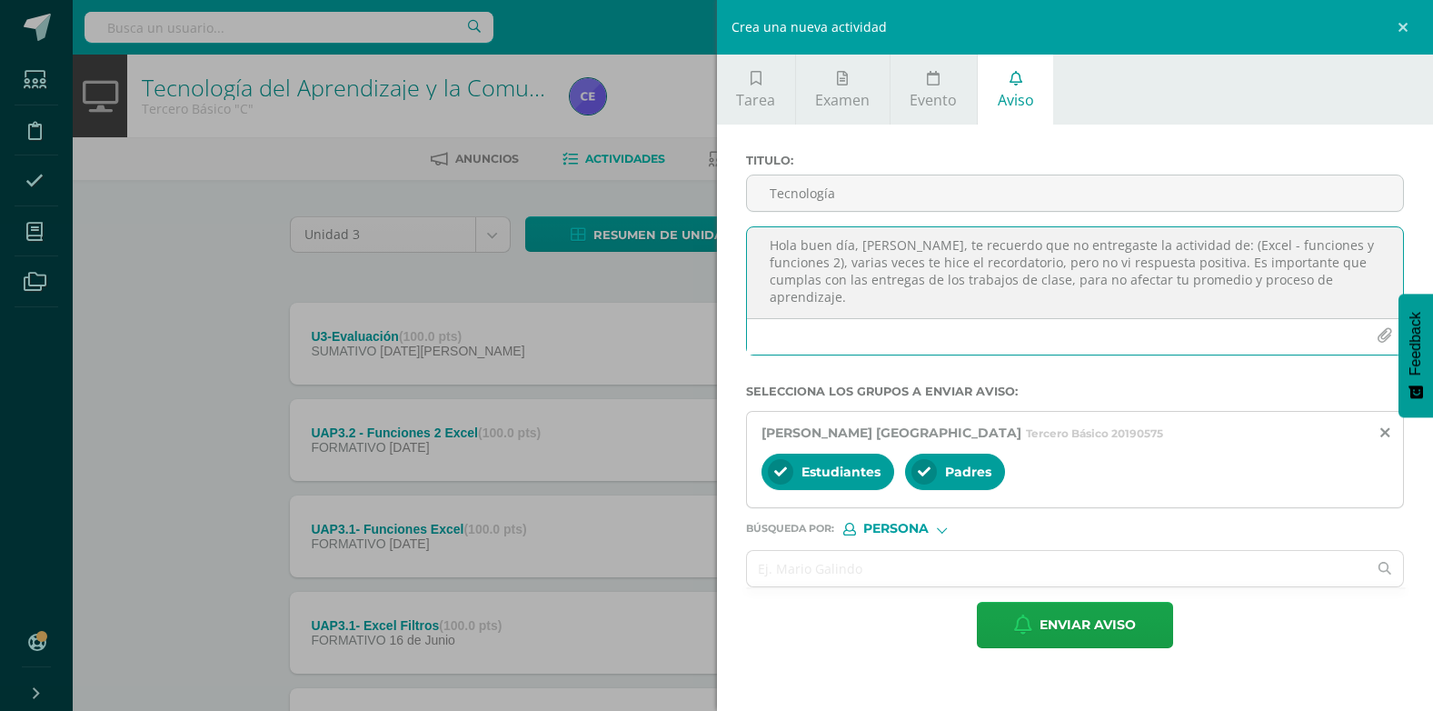
scroll to position [0, 0]
click at [896, 241] on textarea "Hola buen día, Rafael, te recuerdo que no entregaste la actividad de: (Excel - …" at bounding box center [1075, 272] width 657 height 91
click at [1293, 251] on textarea "Hola buen día, Bryana, te recuerdo que no entregaste la actividad de: (Excel - …" at bounding box center [1075, 272] width 657 height 91
type textarea "Hola buen día, Bryana, te recuerdo que no entregaste la actividad de: (Excel - …"
click at [1108, 636] on span "Enviar aviso" at bounding box center [1088, 624] width 96 height 45
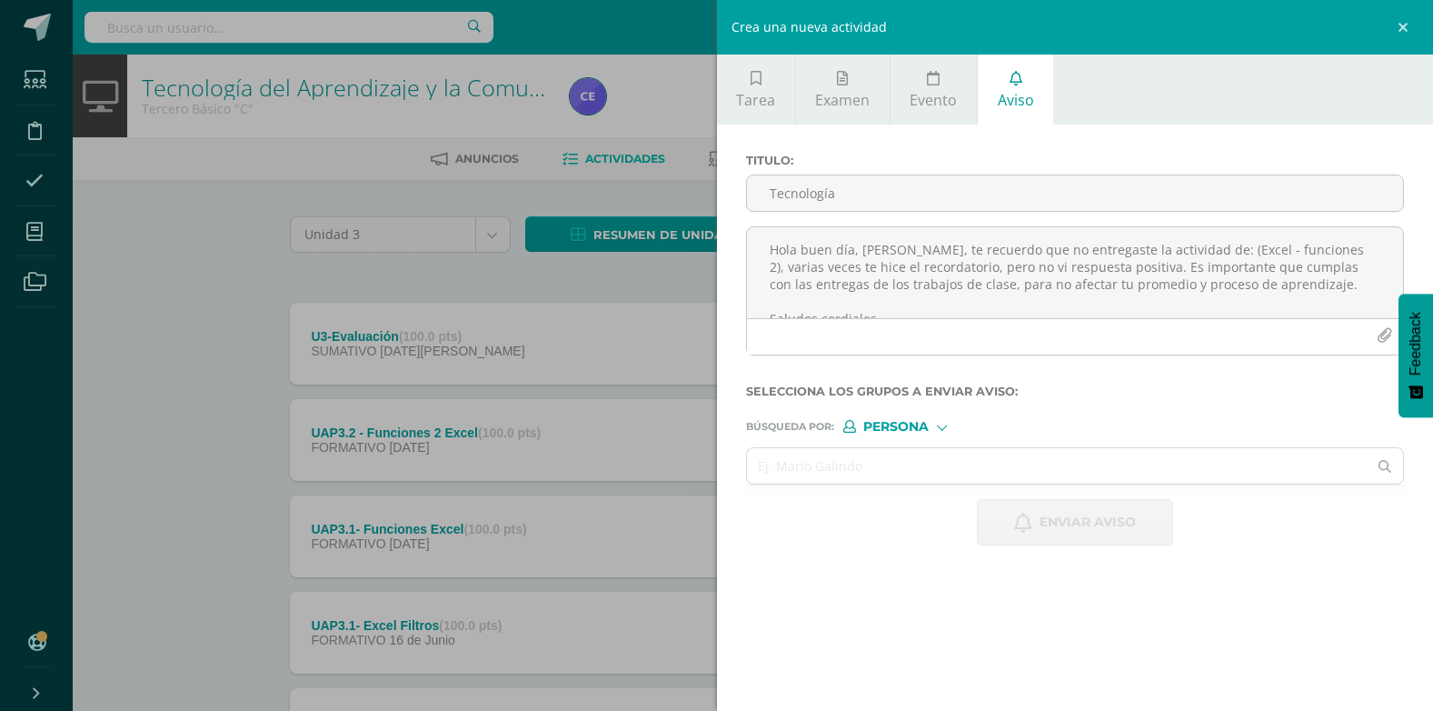
click at [191, 409] on div "Crea una nueva actividad Tarea Examen Evento Aviso Título: Fecha: 2025-08-11 20…" at bounding box center [716, 355] width 1433 height 711
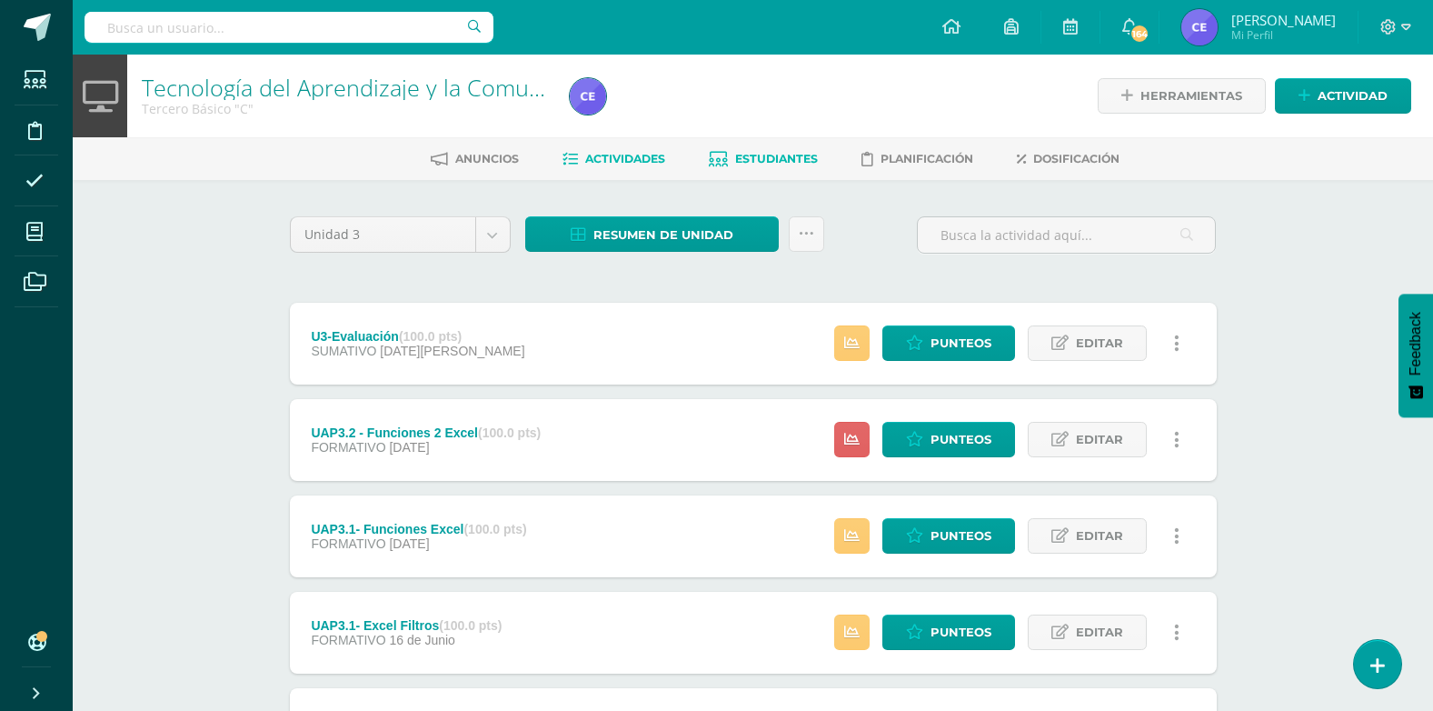
click at [766, 158] on span "Estudiantes" at bounding box center [776, 159] width 83 height 14
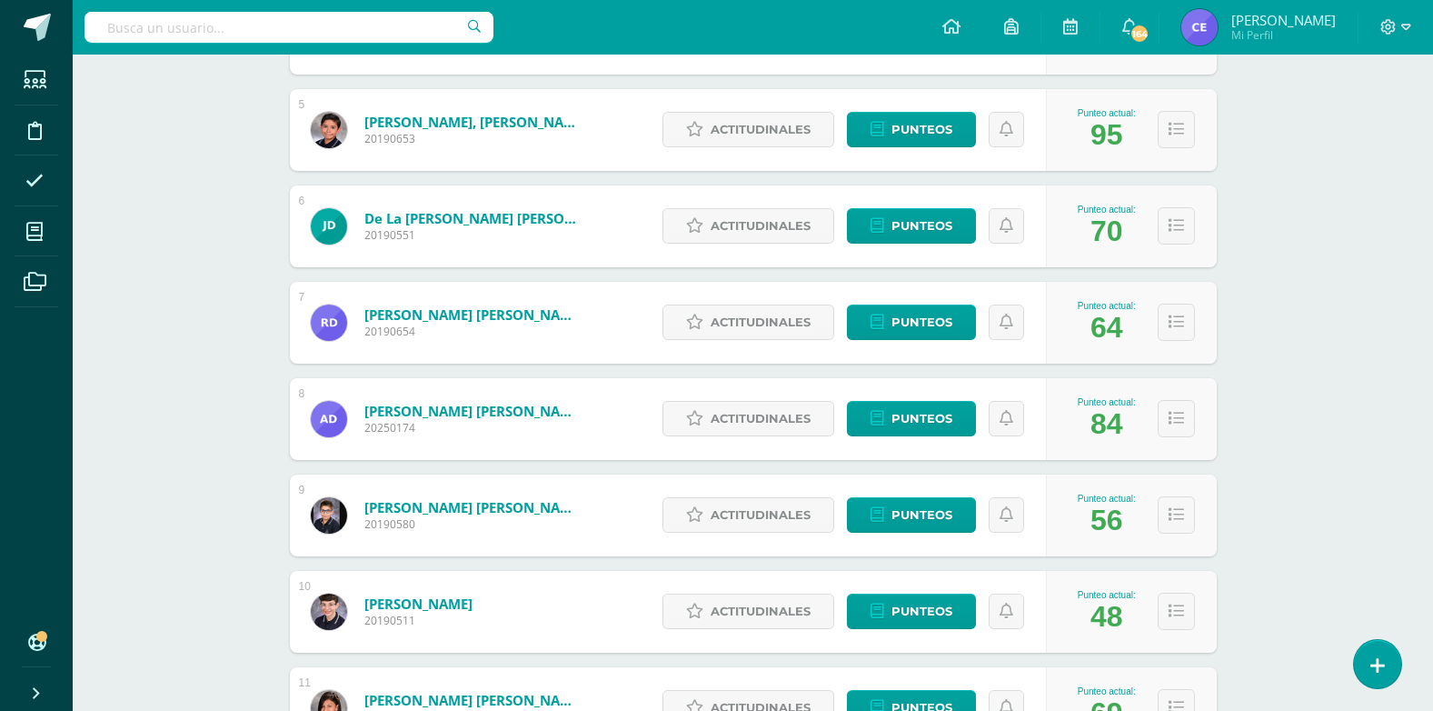
scroll to position [727, 0]
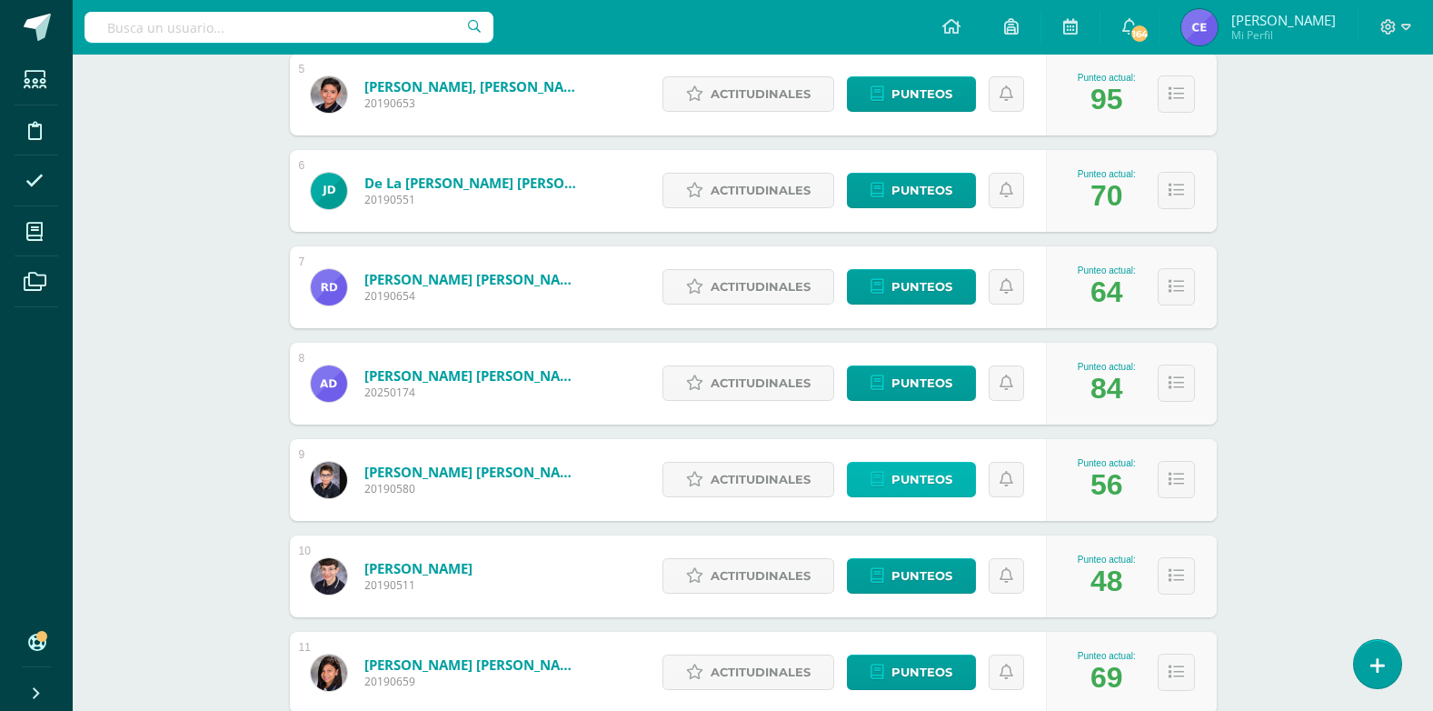
click at [932, 475] on span "Punteos" at bounding box center [921, 480] width 61 height 34
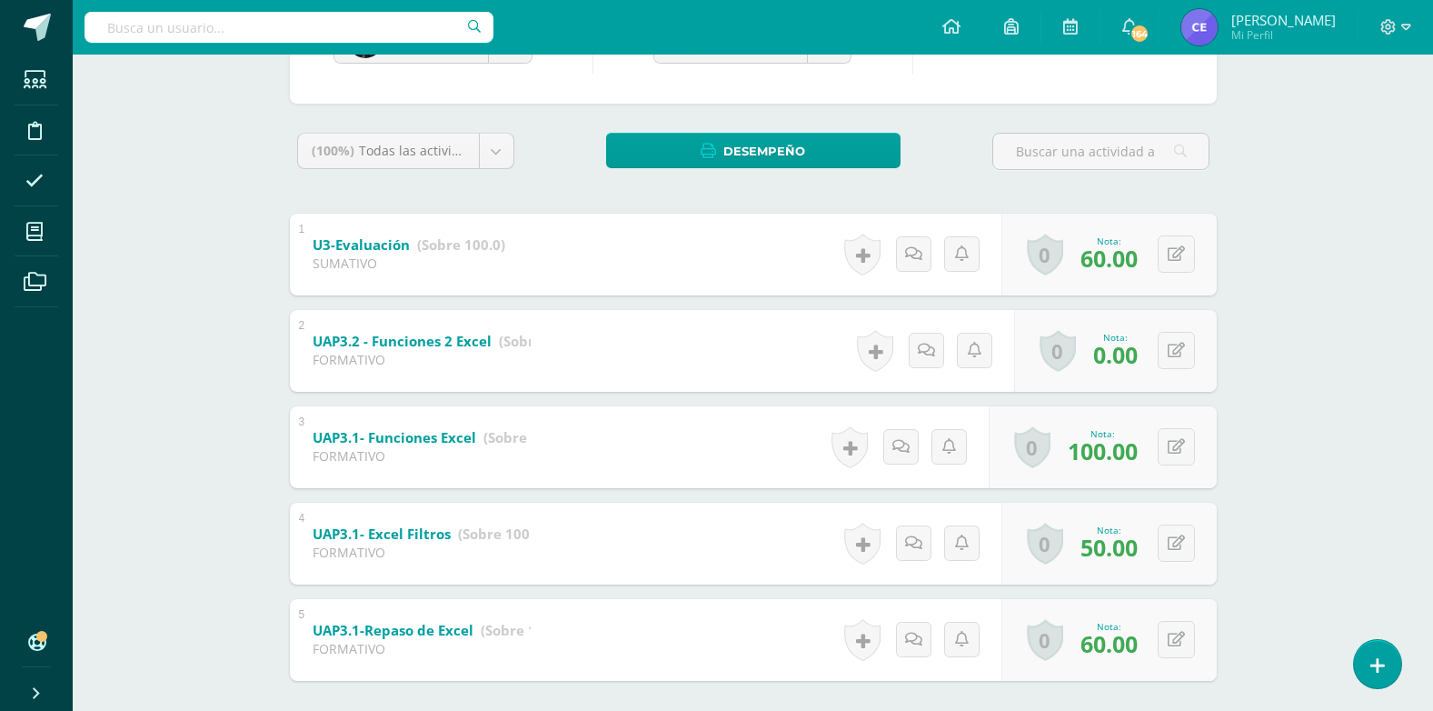
scroll to position [273, 0]
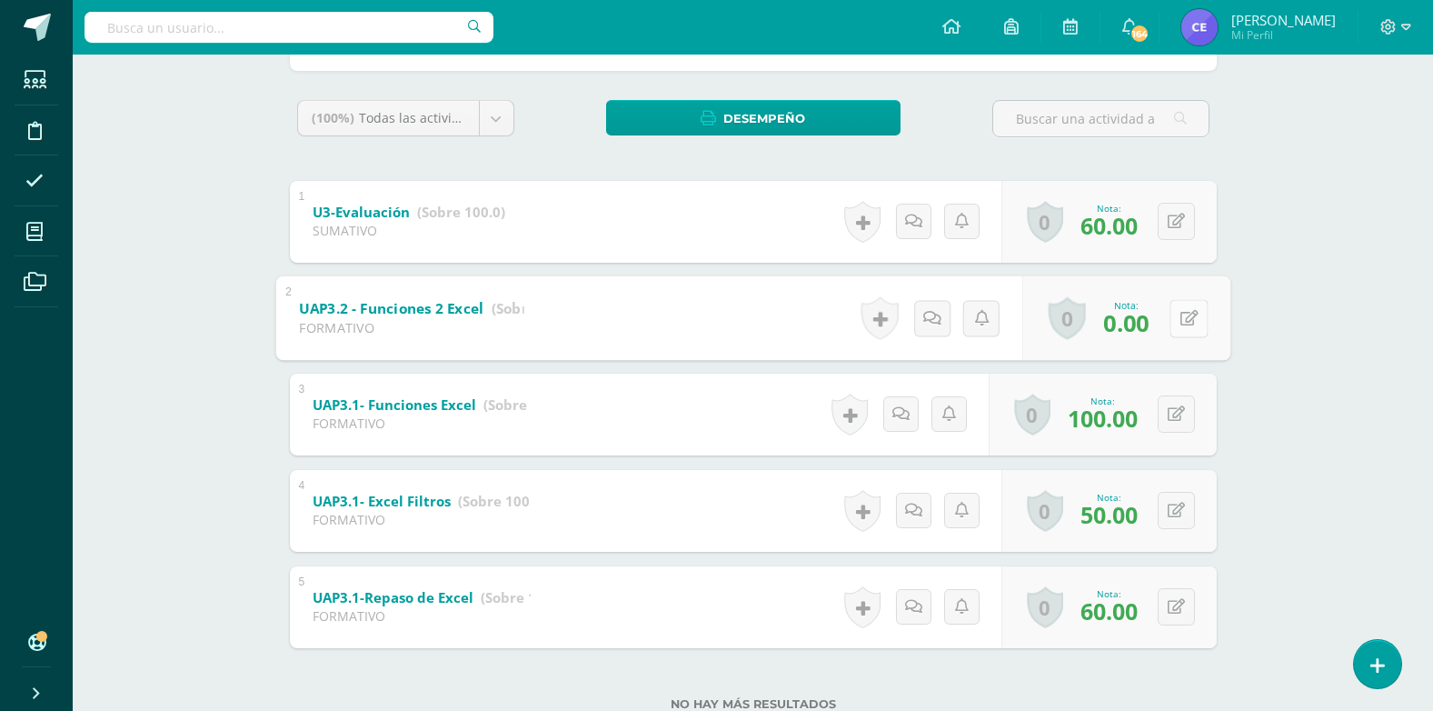
click at [1174, 309] on button at bounding box center [1189, 318] width 38 height 38
type input "80"
click at [1136, 321] on icon at bounding box center [1140, 323] width 16 height 15
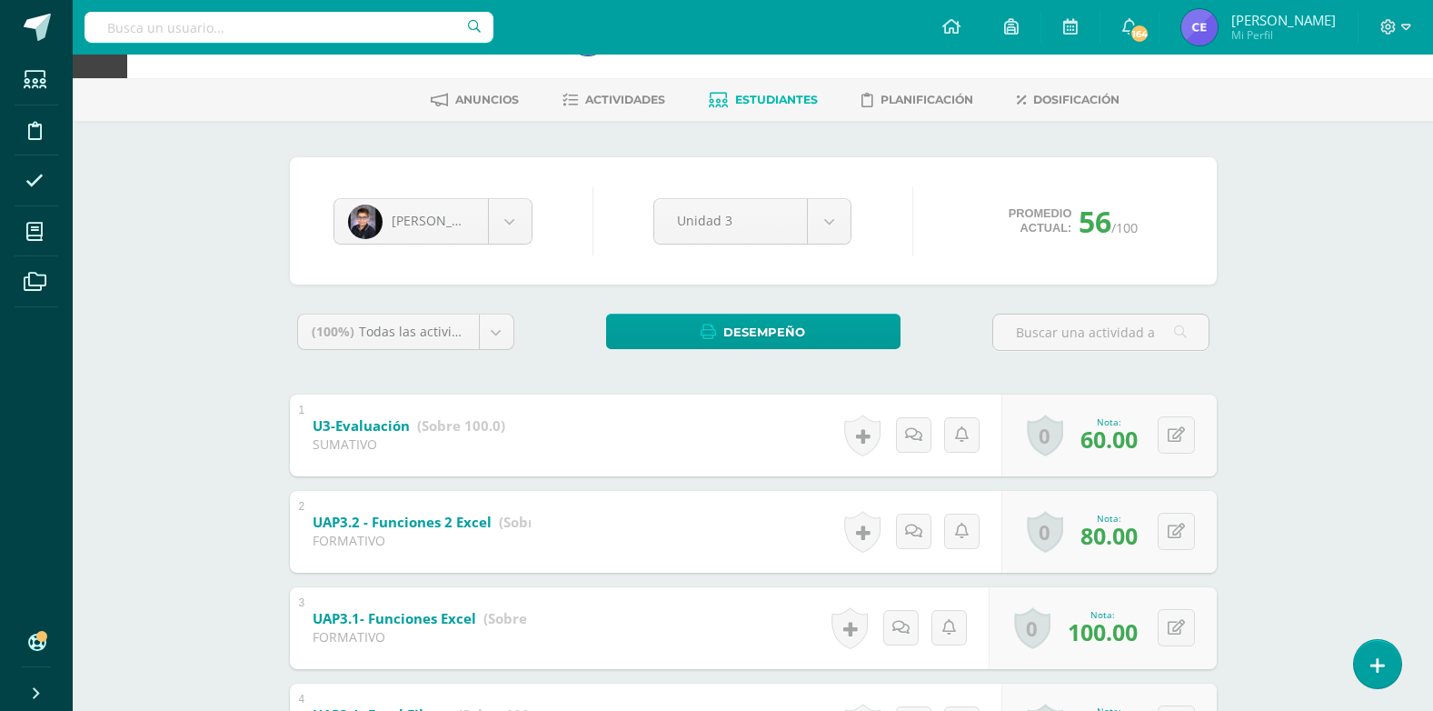
scroll to position [0, 0]
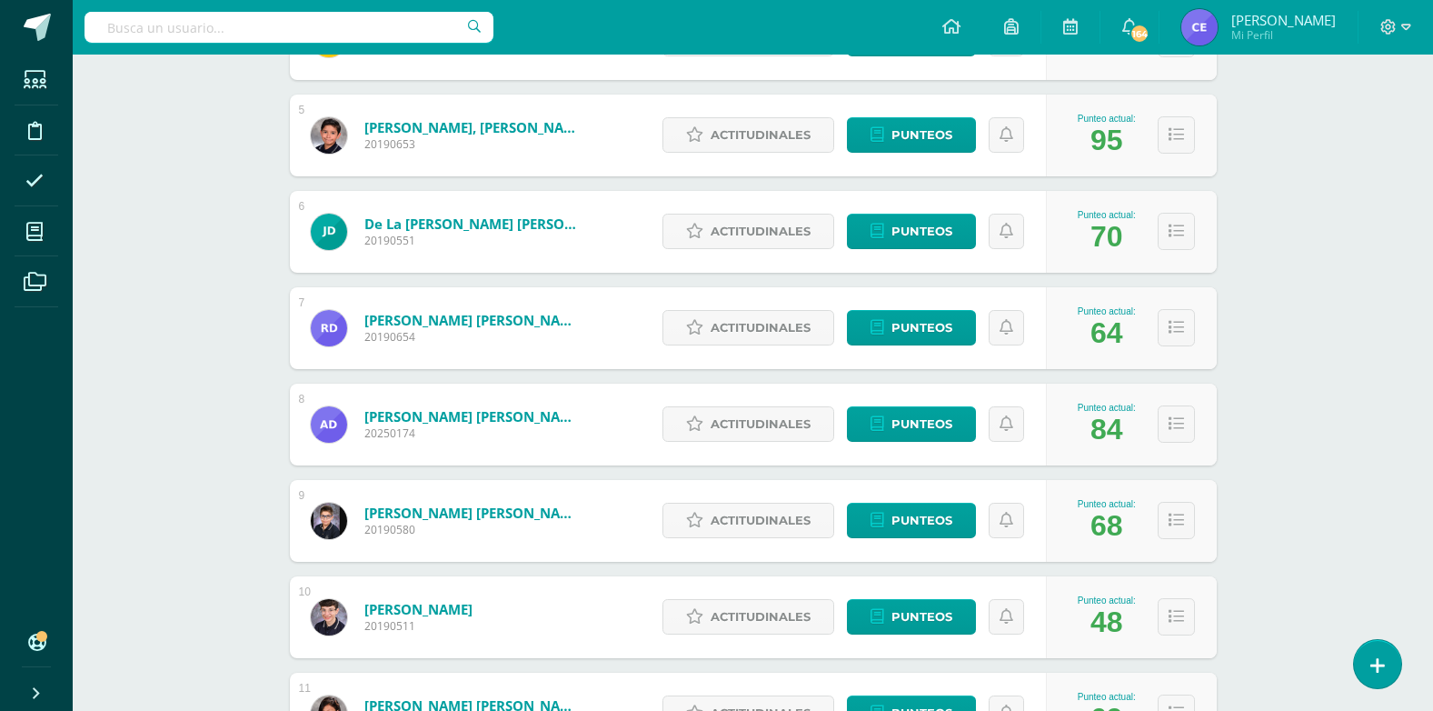
scroll to position [719, 0]
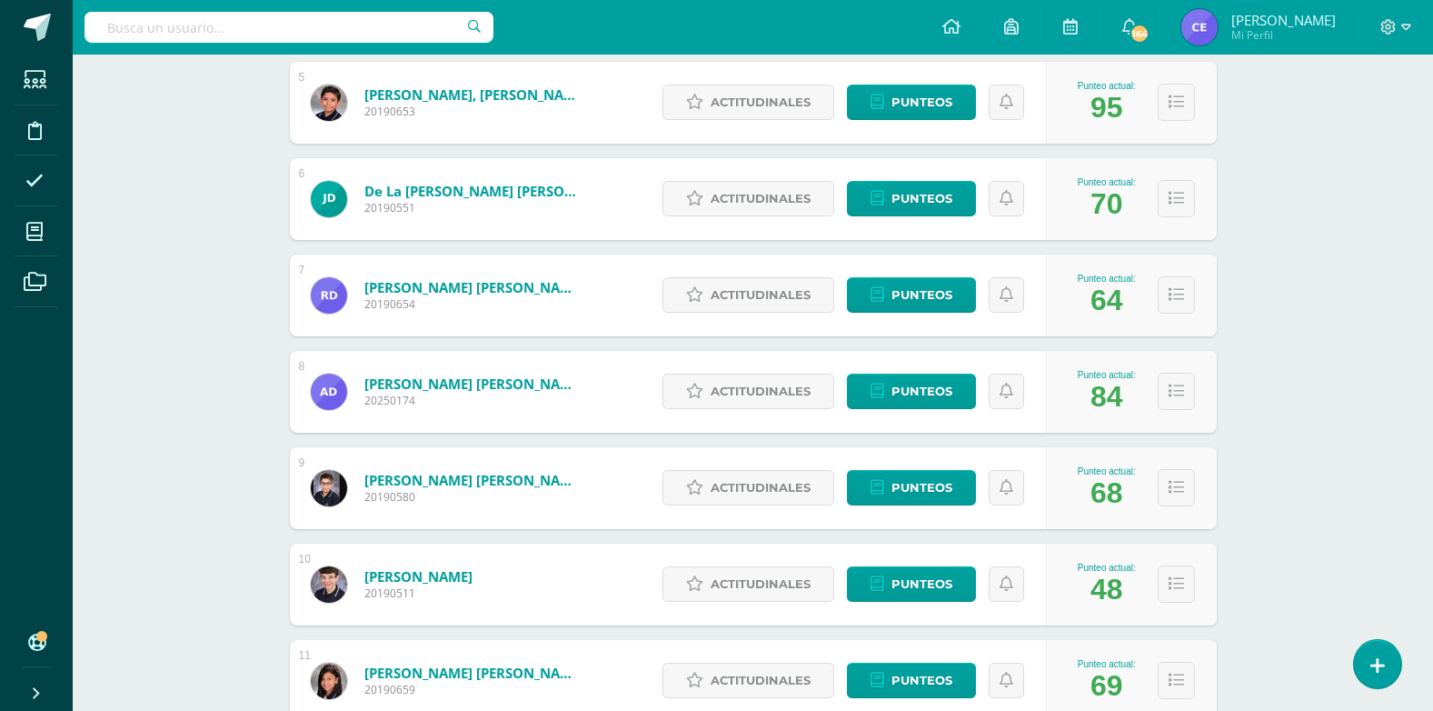
click at [922, 406] on div "Actitudinales Punteos" at bounding box center [849, 392] width 393 height 82
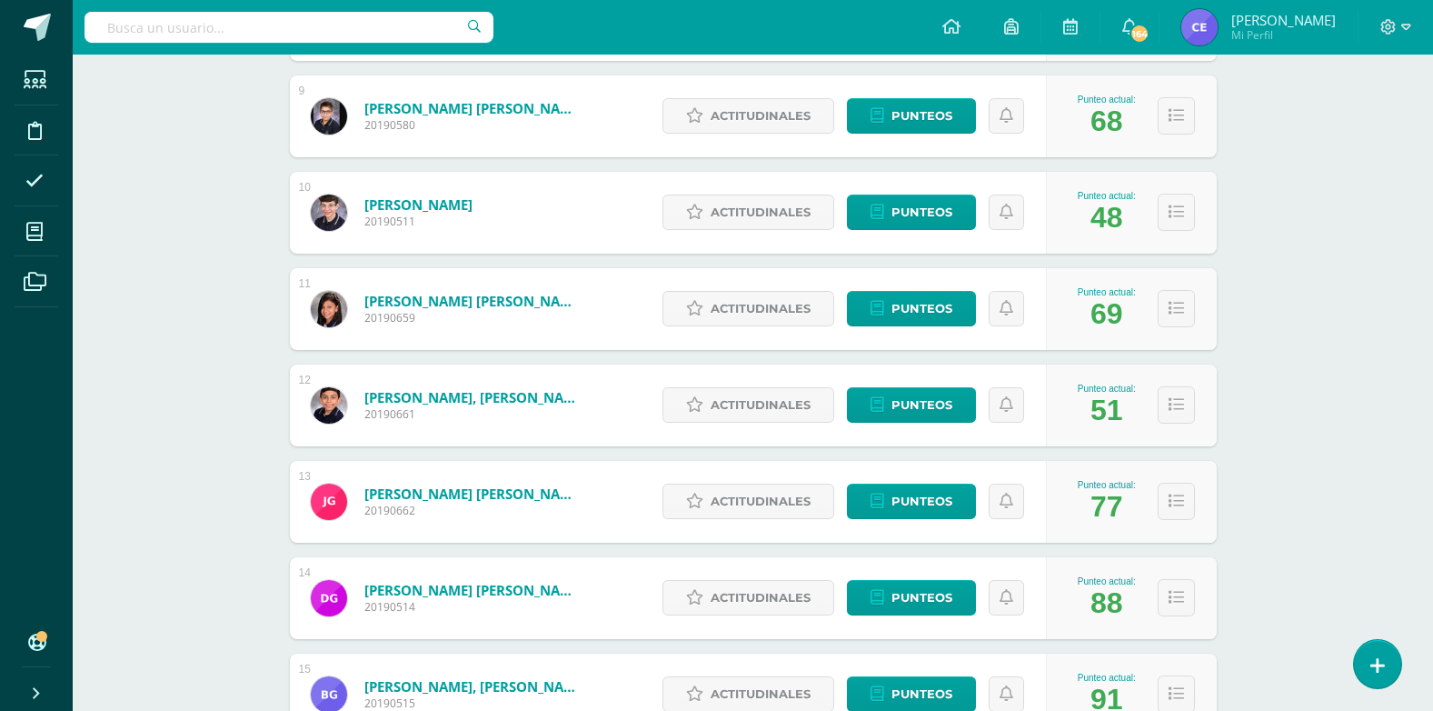
scroll to position [1181, 0]
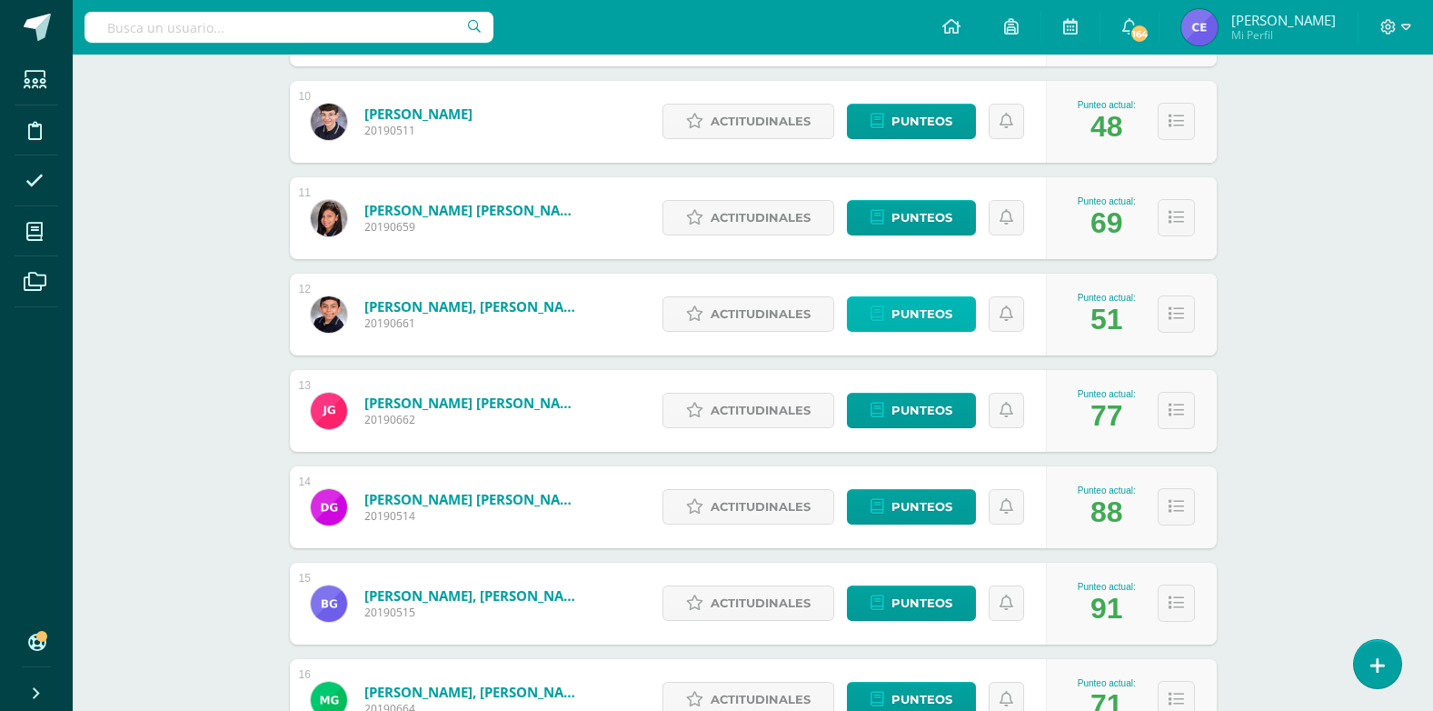
click at [925, 307] on span "Punteos" at bounding box center [921, 314] width 61 height 34
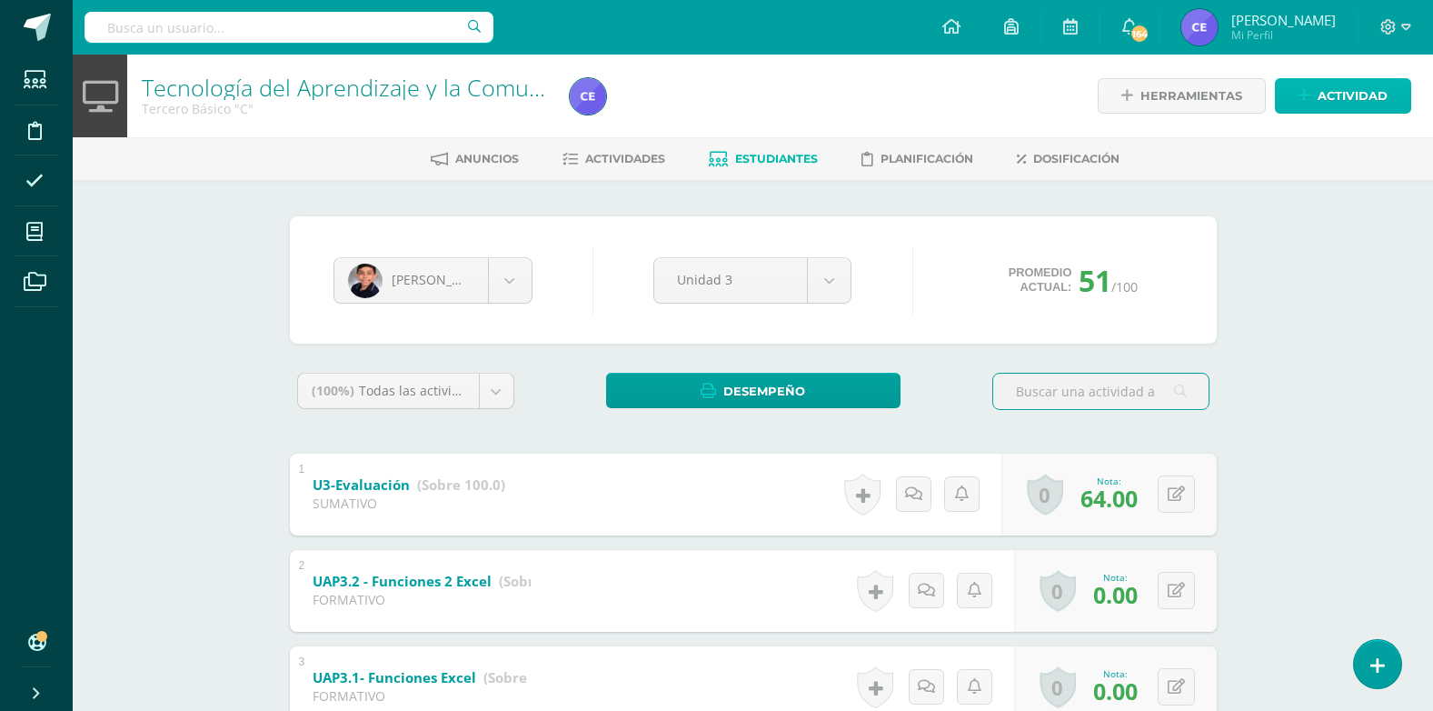
click at [1291, 104] on link "Actividad" at bounding box center [1343, 95] width 136 height 35
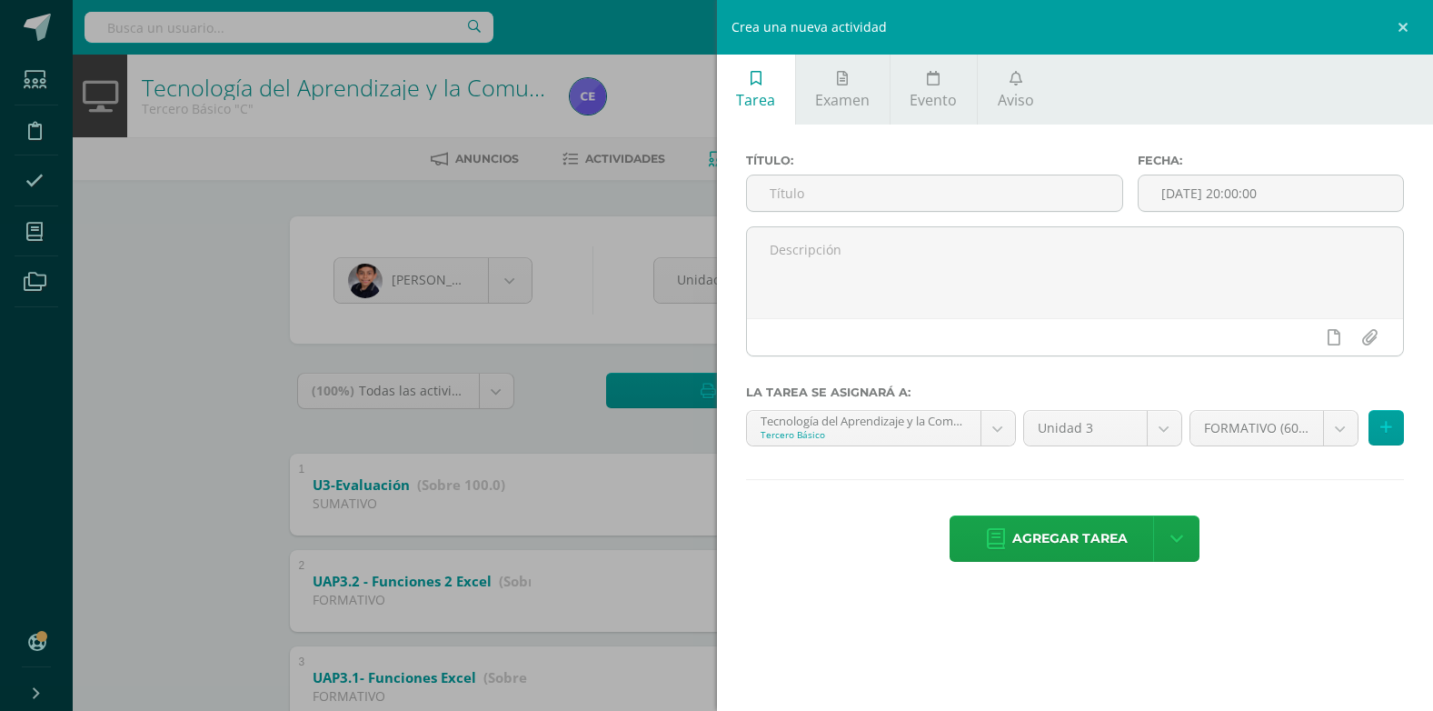
click at [157, 342] on div "Crea una nueva actividad Tarea Examen Evento Aviso Título: Fecha: 2025-08-11 20…" at bounding box center [716, 355] width 1433 height 711
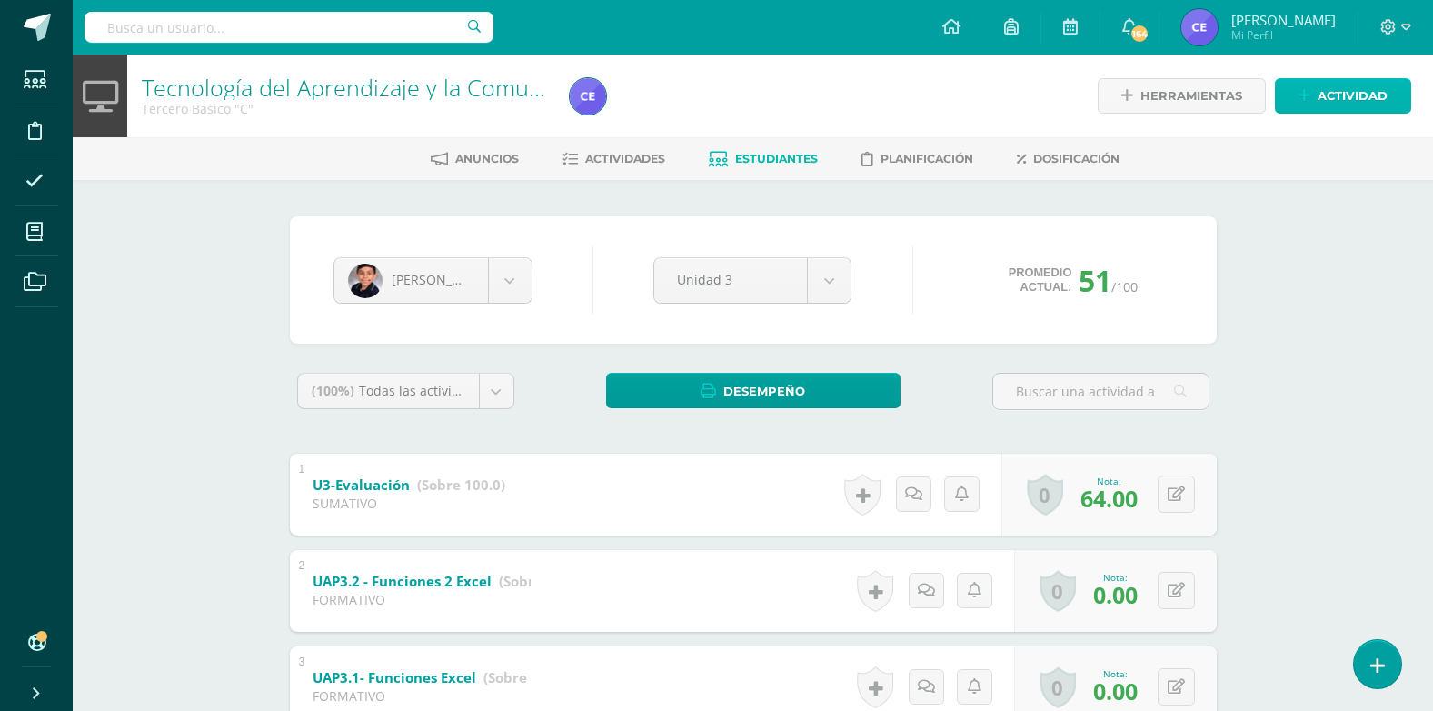
click at [1295, 100] on link "Actividad" at bounding box center [1343, 95] width 136 height 35
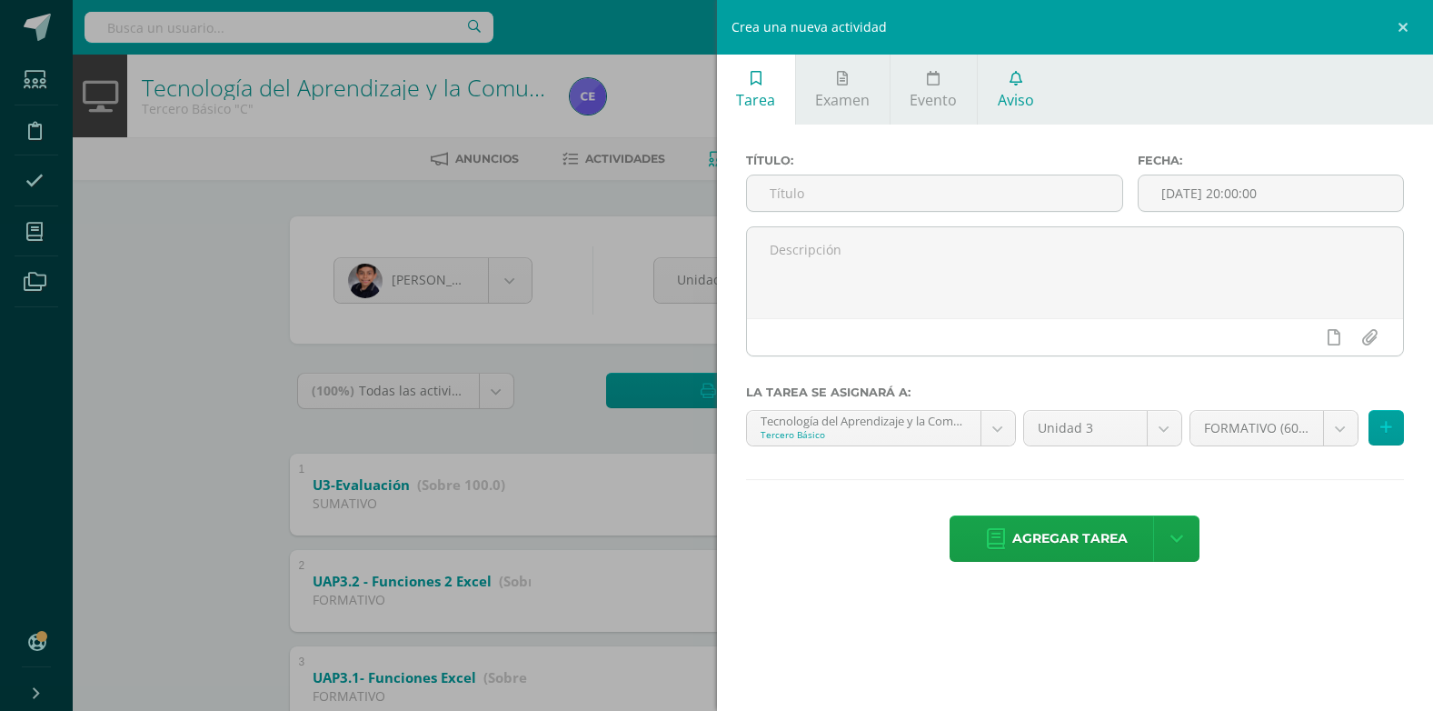
click at [1021, 79] on link "Aviso" at bounding box center [1015, 90] width 75 height 70
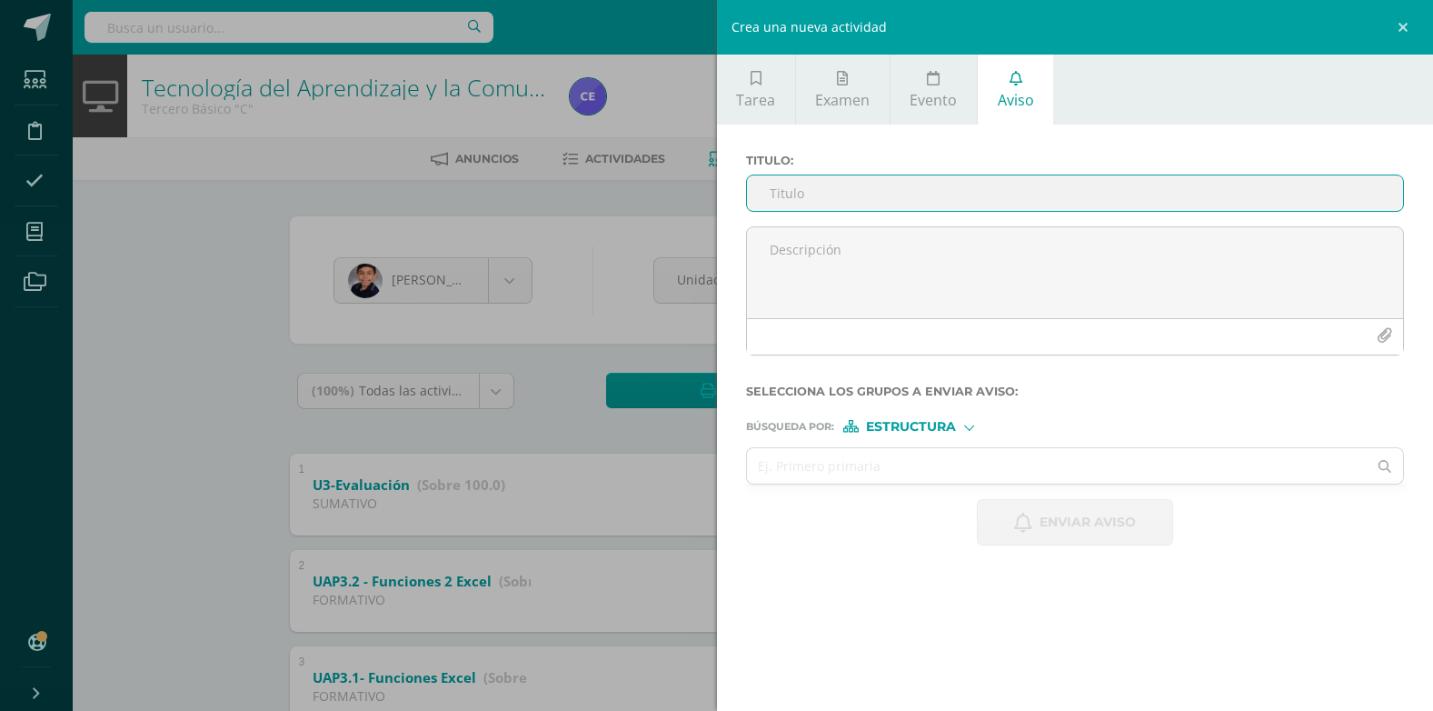
click at [790, 186] on input "Titulo :" at bounding box center [1075, 192] width 657 height 35
type input "Tecnología"
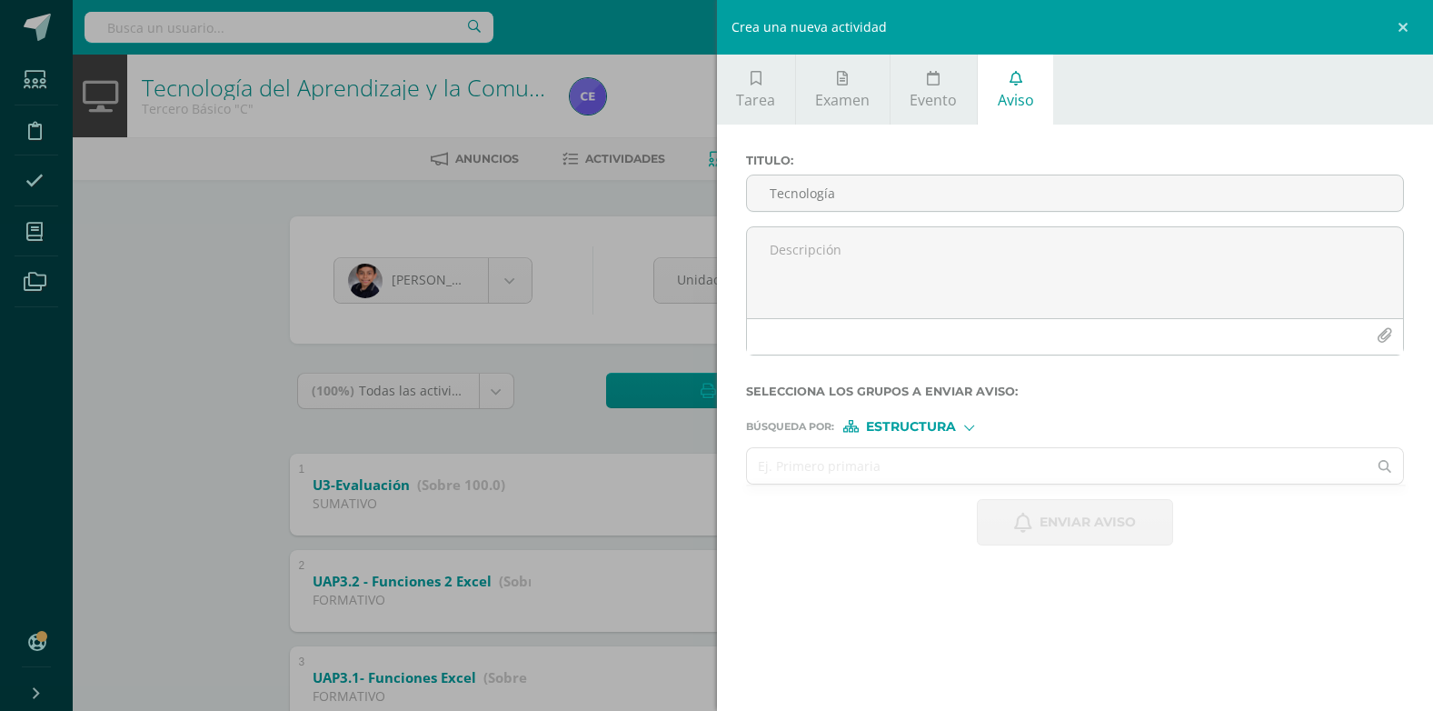
click at [836, 473] on input "text" at bounding box center [1057, 465] width 621 height 35
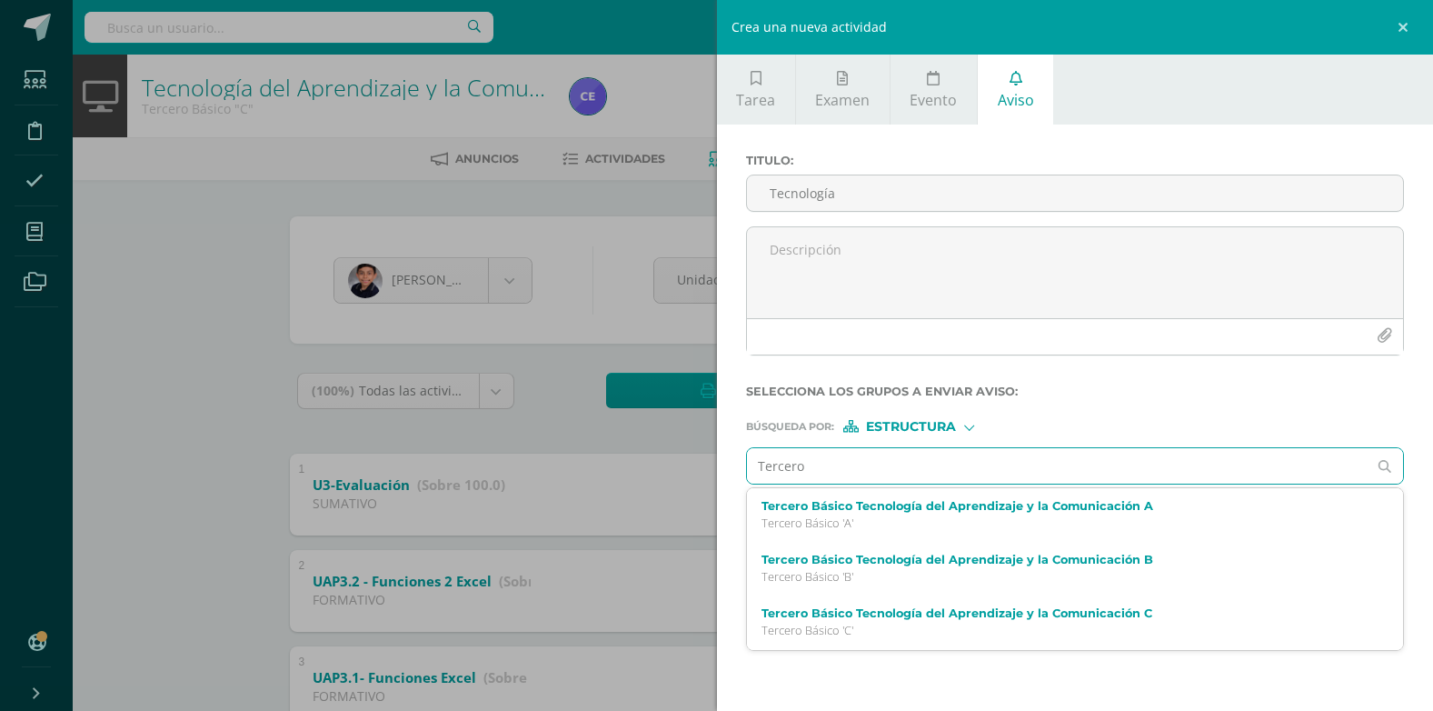
type input "Tercero C"
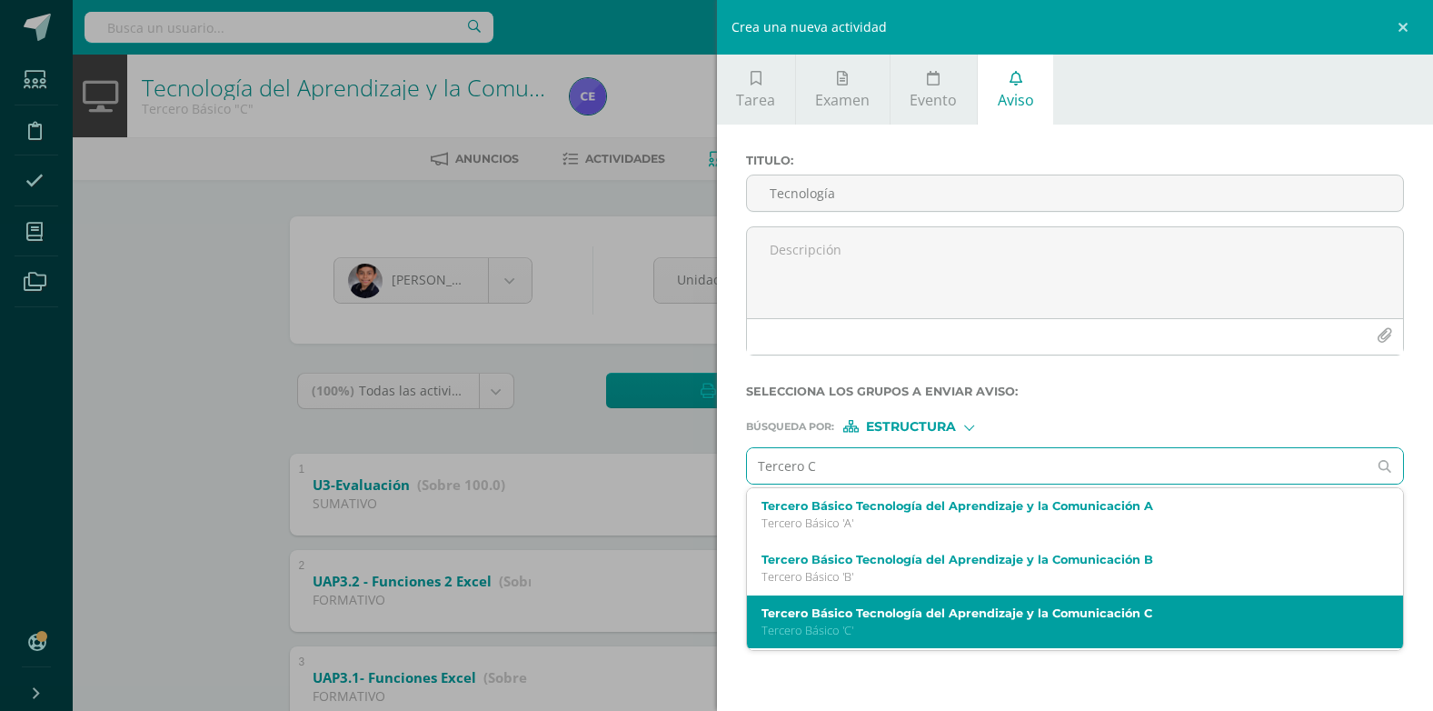
click at [899, 614] on label "Tercero Básico Tecnología del Aprendizaje y la Comunicación C" at bounding box center [1061, 613] width 600 height 14
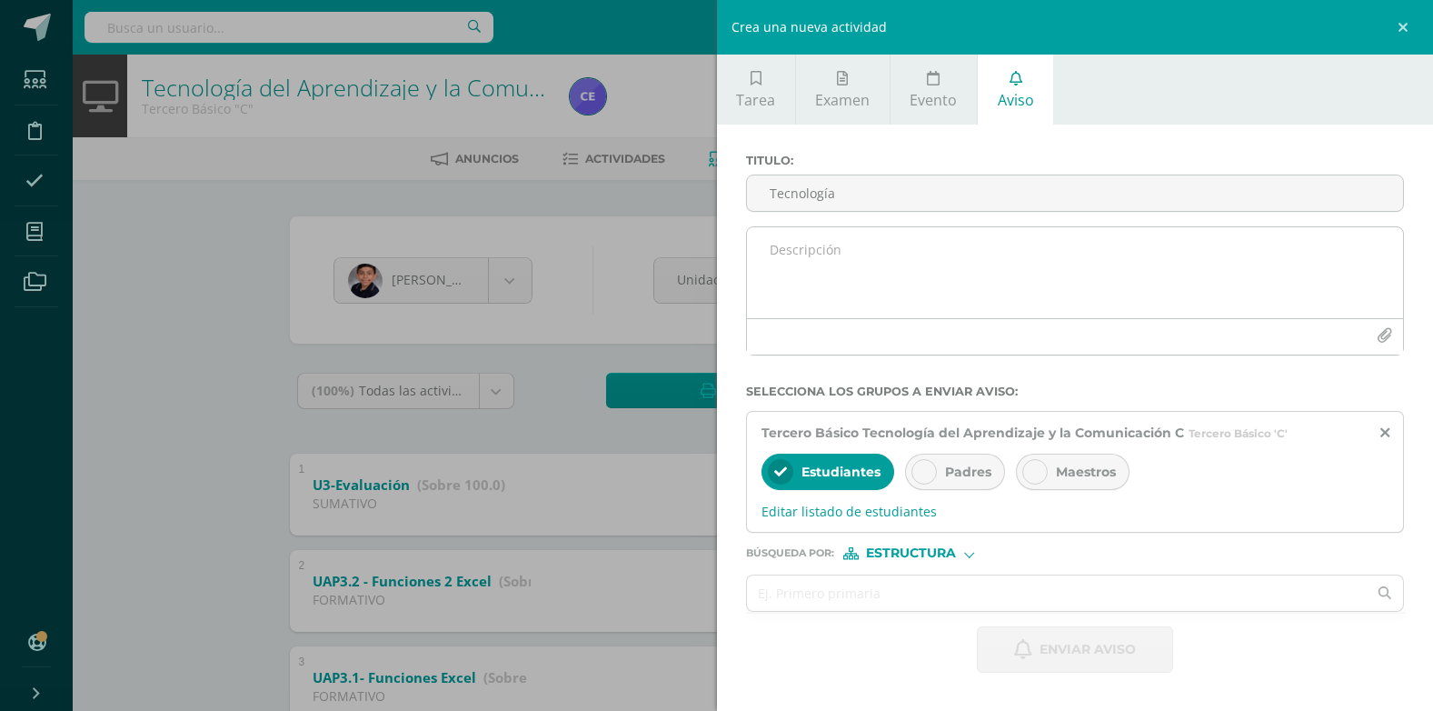
click at [834, 252] on textarea at bounding box center [1075, 272] width 657 height 91
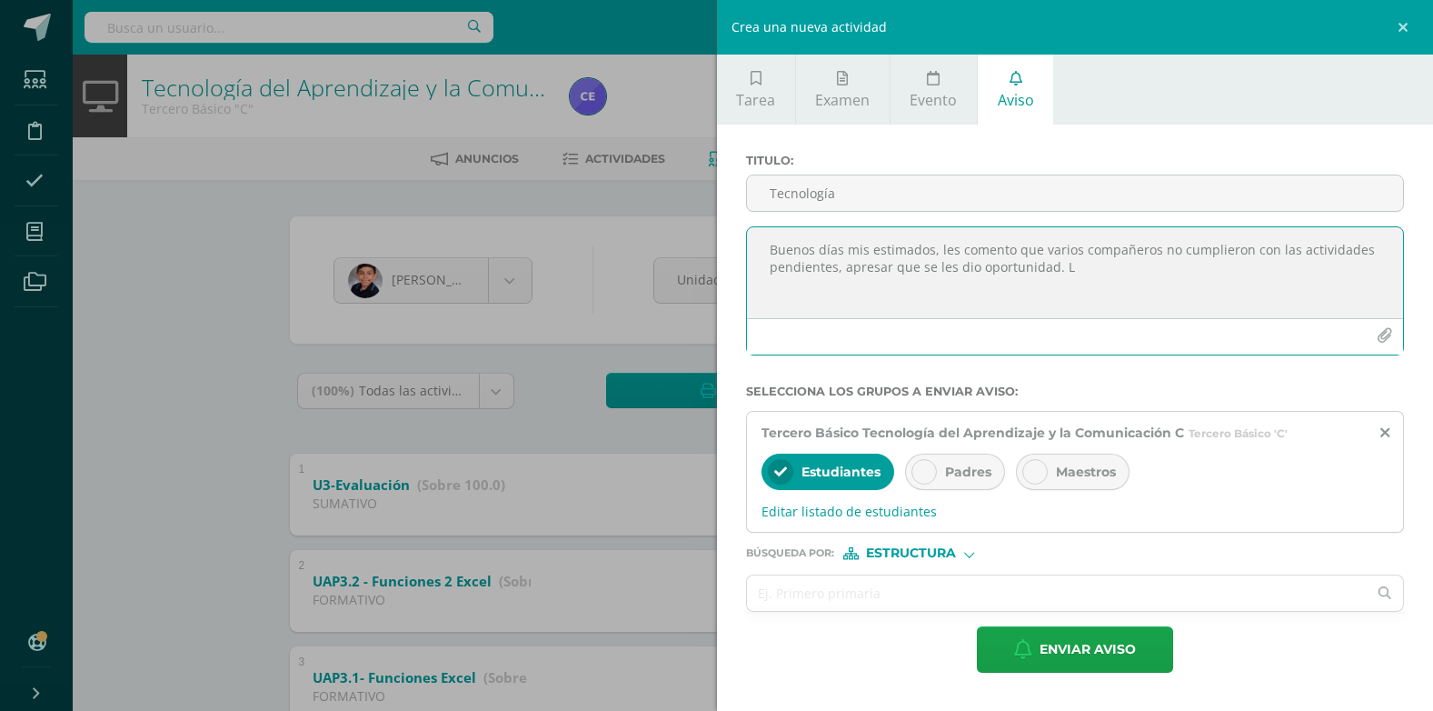
click at [864, 272] on textarea "Buenos días mis estimados, les comento que varios compañeros no cumplieron con …" at bounding box center [1075, 272] width 657 height 91
click at [927, 283] on textarea "Buenos días mis estimados, les comento que varios compañeros no cumplieron con …" at bounding box center [1075, 272] width 657 height 91
click at [1062, 267] on textarea "Buenos días mis estimados, les comento que varios compañeros no cumplieron con …" at bounding box center [1075, 272] width 657 height 91
click at [1170, 266] on textarea "Buenos días mis estimados, les comento que varios compañeros no cumplieron con …" at bounding box center [1075, 272] width 657 height 91
click at [1385, 268] on textarea "Buenos días mis estimados, les comento que varios compañeros no cumplieron con …" at bounding box center [1075, 272] width 657 height 91
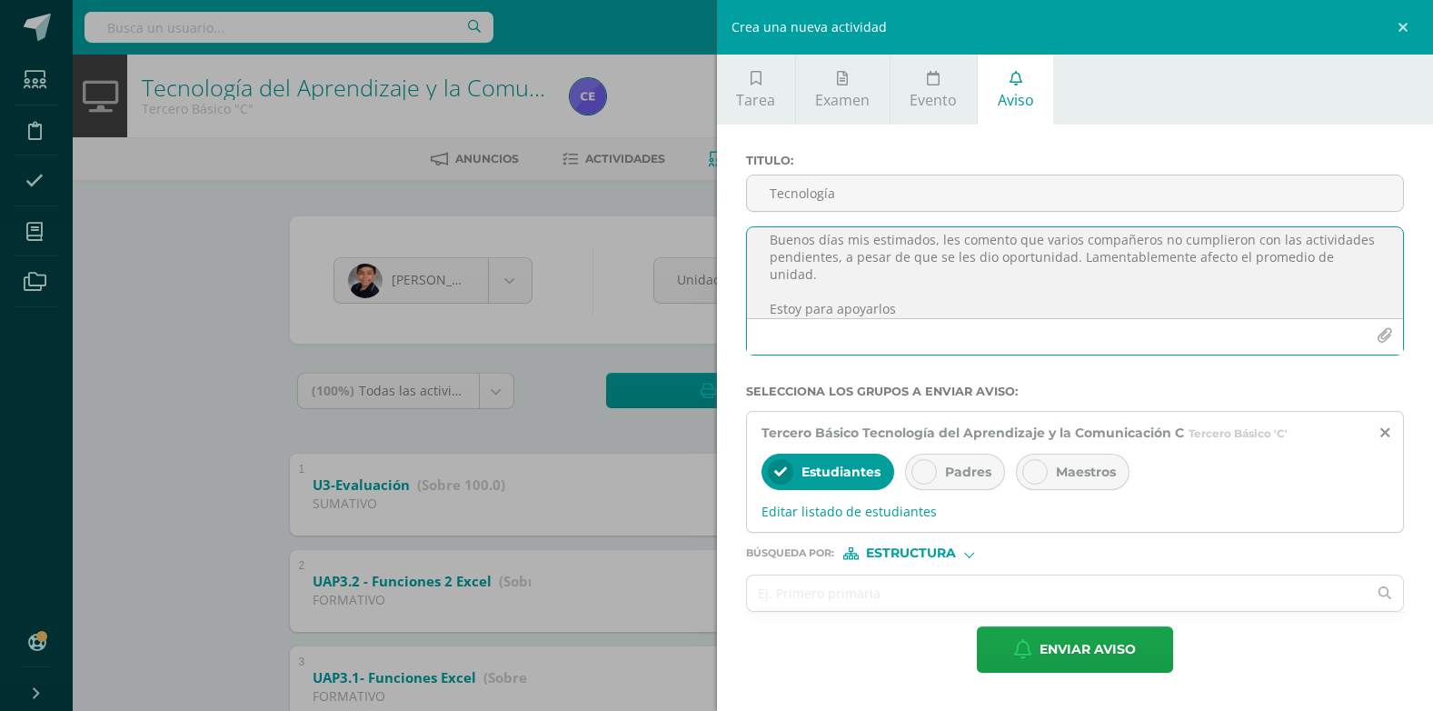
scroll to position [27, 0]
type textarea "Buenos días mis estimados, les comento que varios compañeros no cumplieron con …"
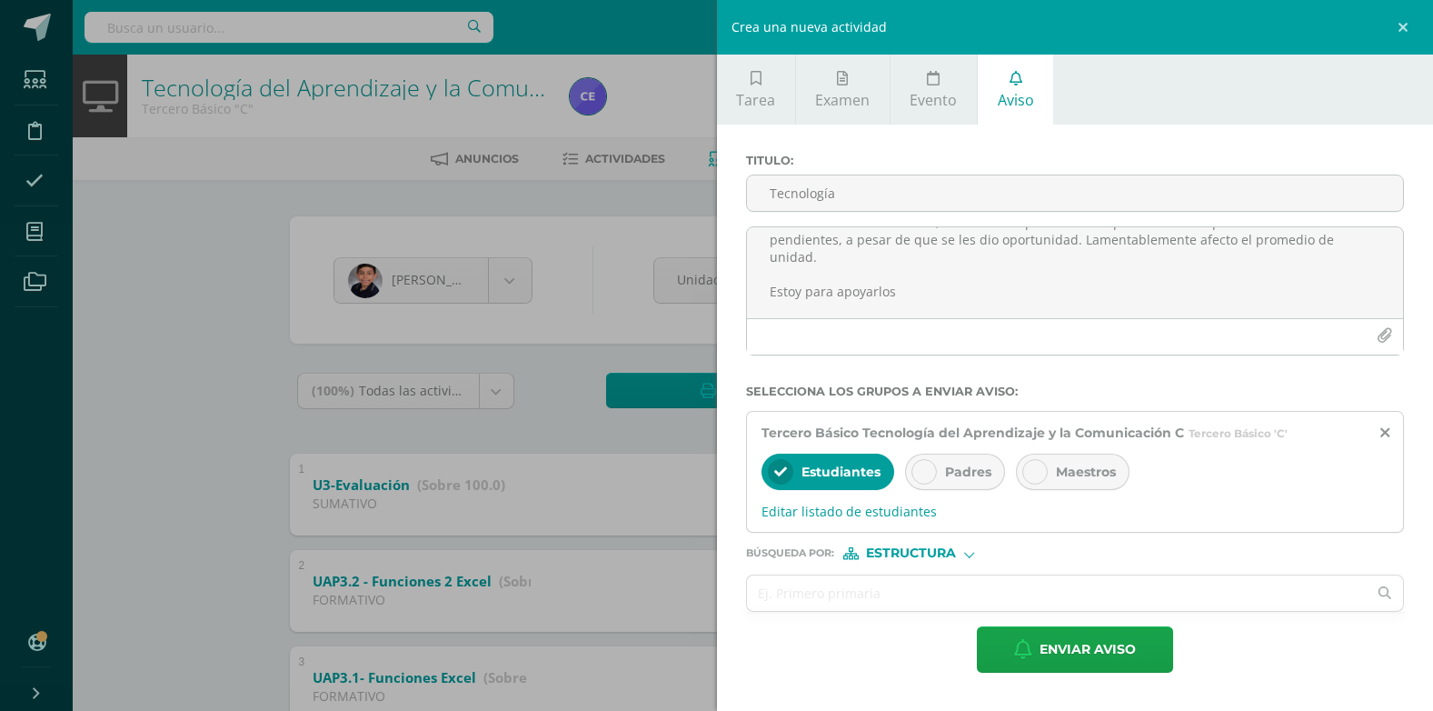
click at [914, 467] on div at bounding box center [923, 471] width 25 height 25
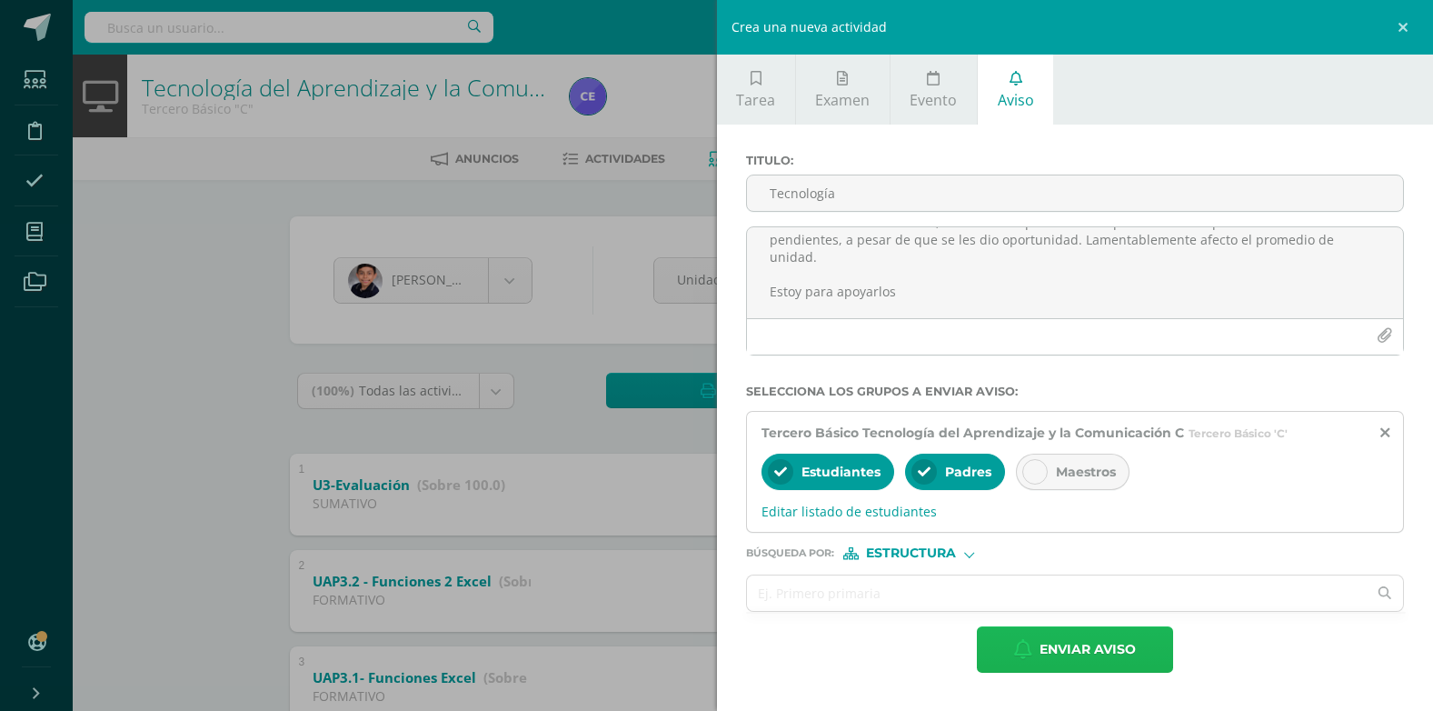
click at [1087, 657] on span "Enviar aviso" at bounding box center [1088, 649] width 96 height 45
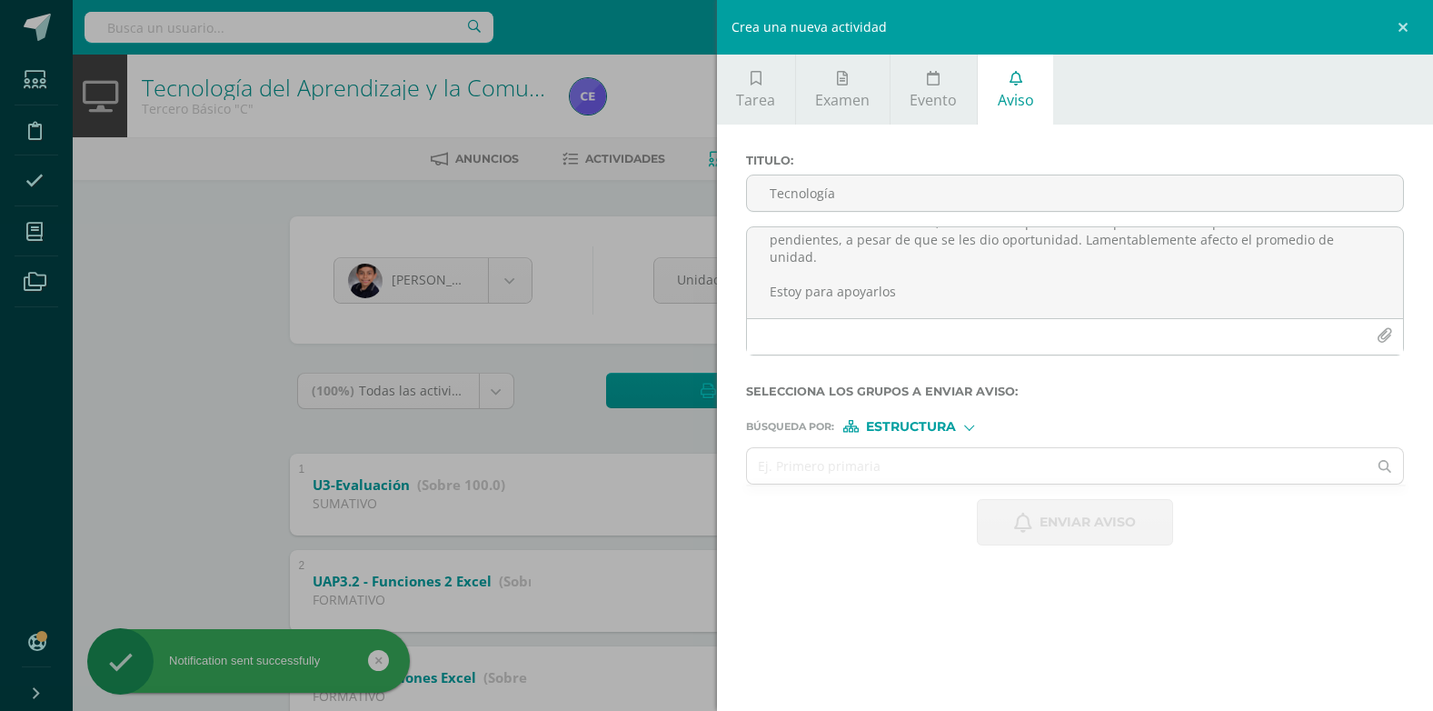
scroll to position [0, 0]
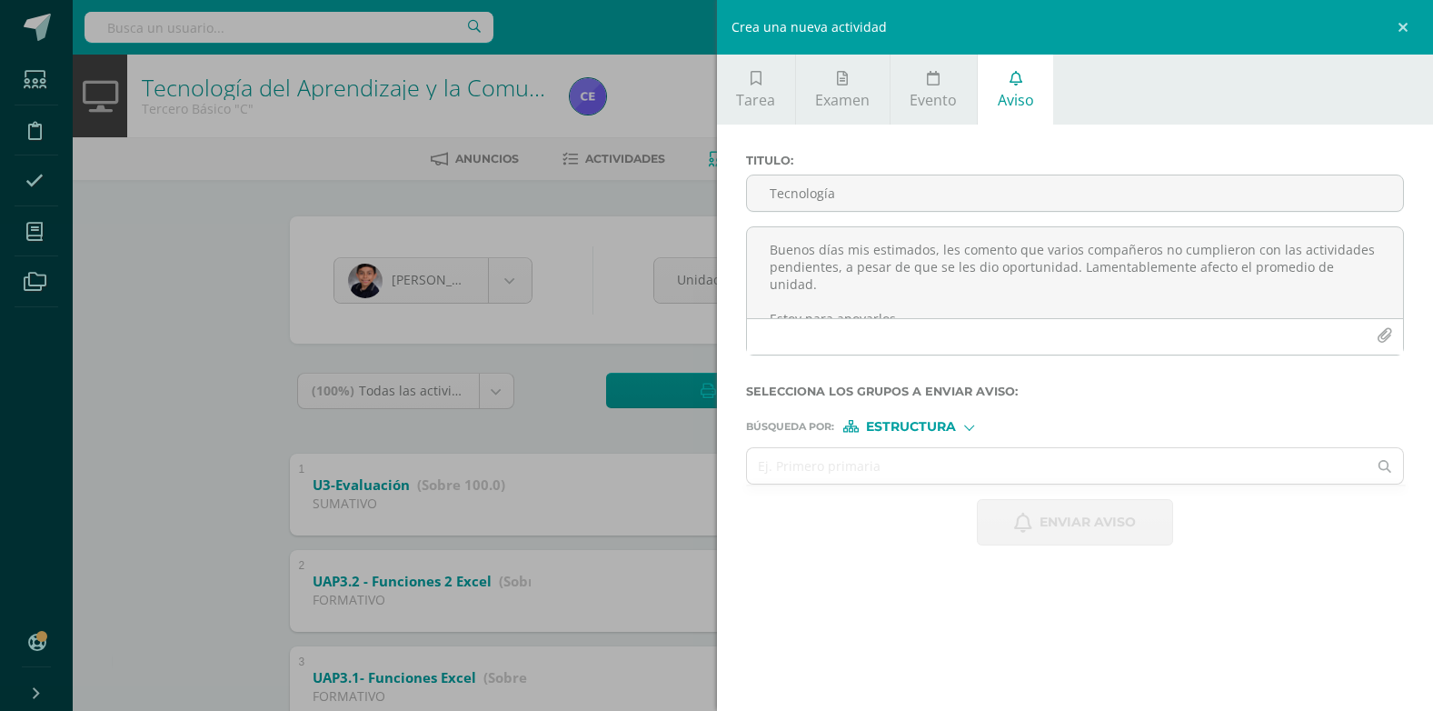
click at [176, 356] on div "Crea una nueva actividad Tarea Examen Evento Aviso Título: Fecha: 2025-08-11 20…" at bounding box center [716, 355] width 1433 height 711
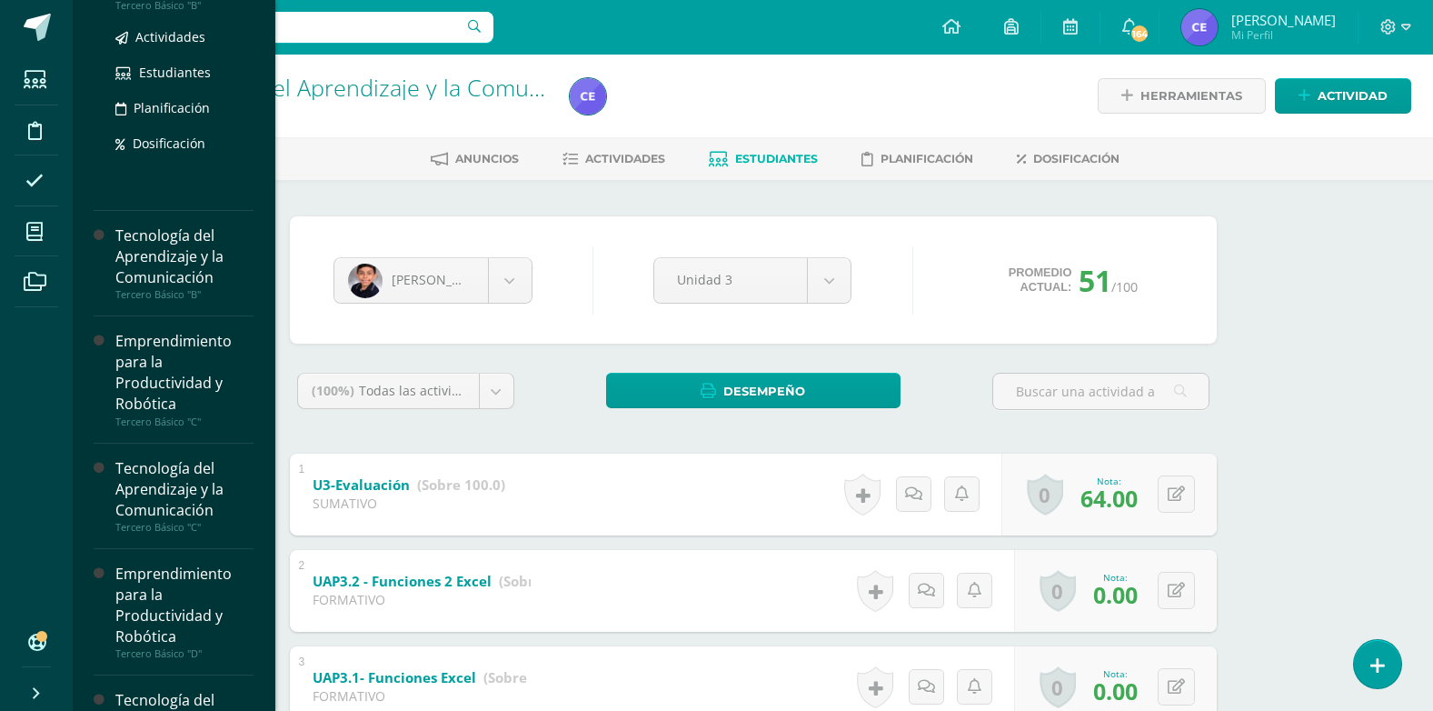
scroll to position [363, 0]
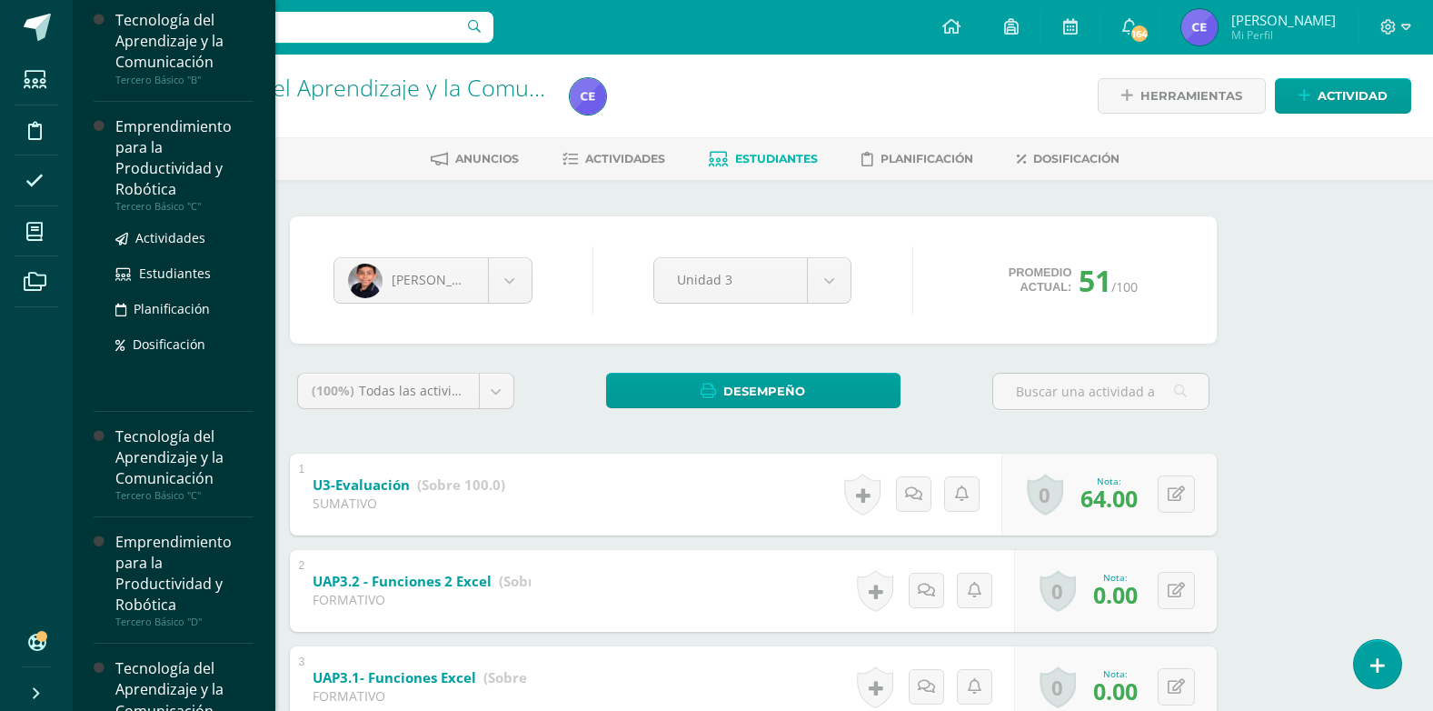
click at [162, 184] on div "Emprendimiento para la Productividad y Robótica" at bounding box center [184, 158] width 138 height 84
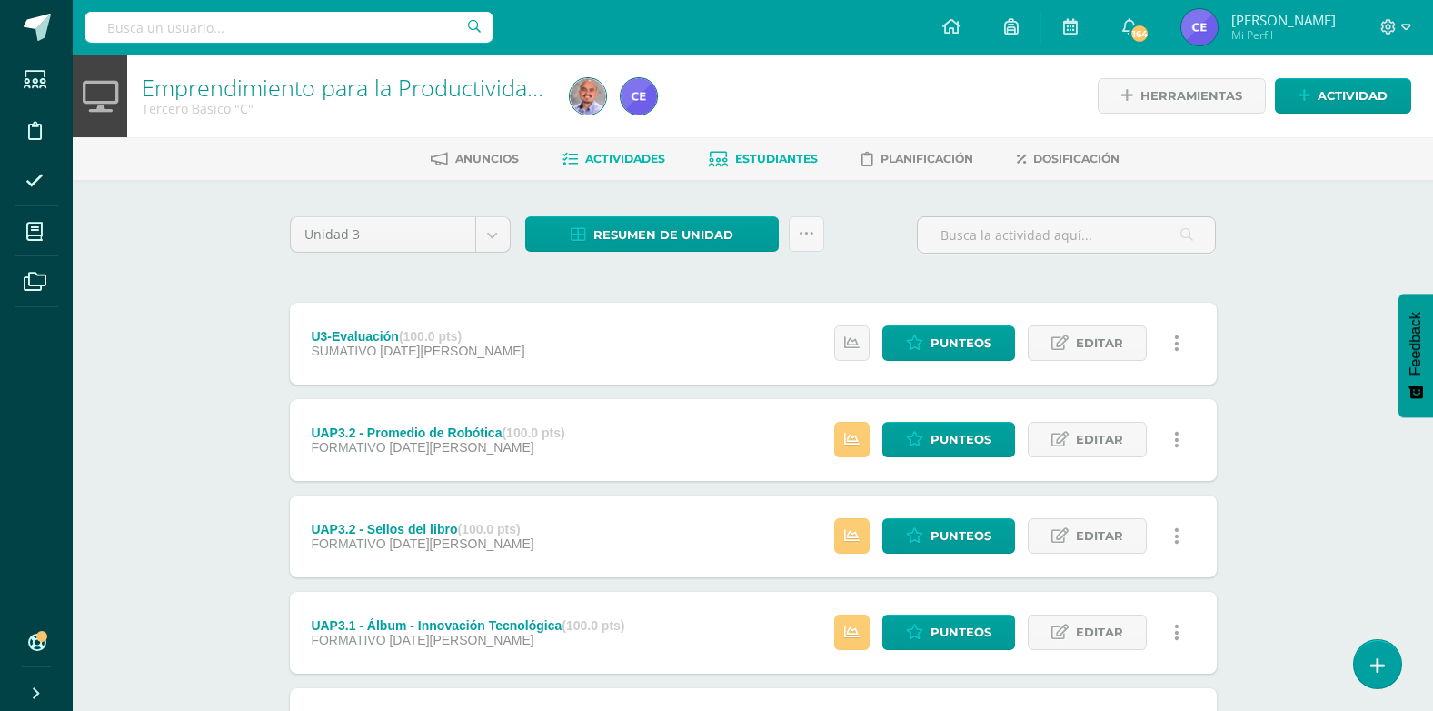
click at [752, 164] on span "Estudiantes" at bounding box center [776, 159] width 83 height 14
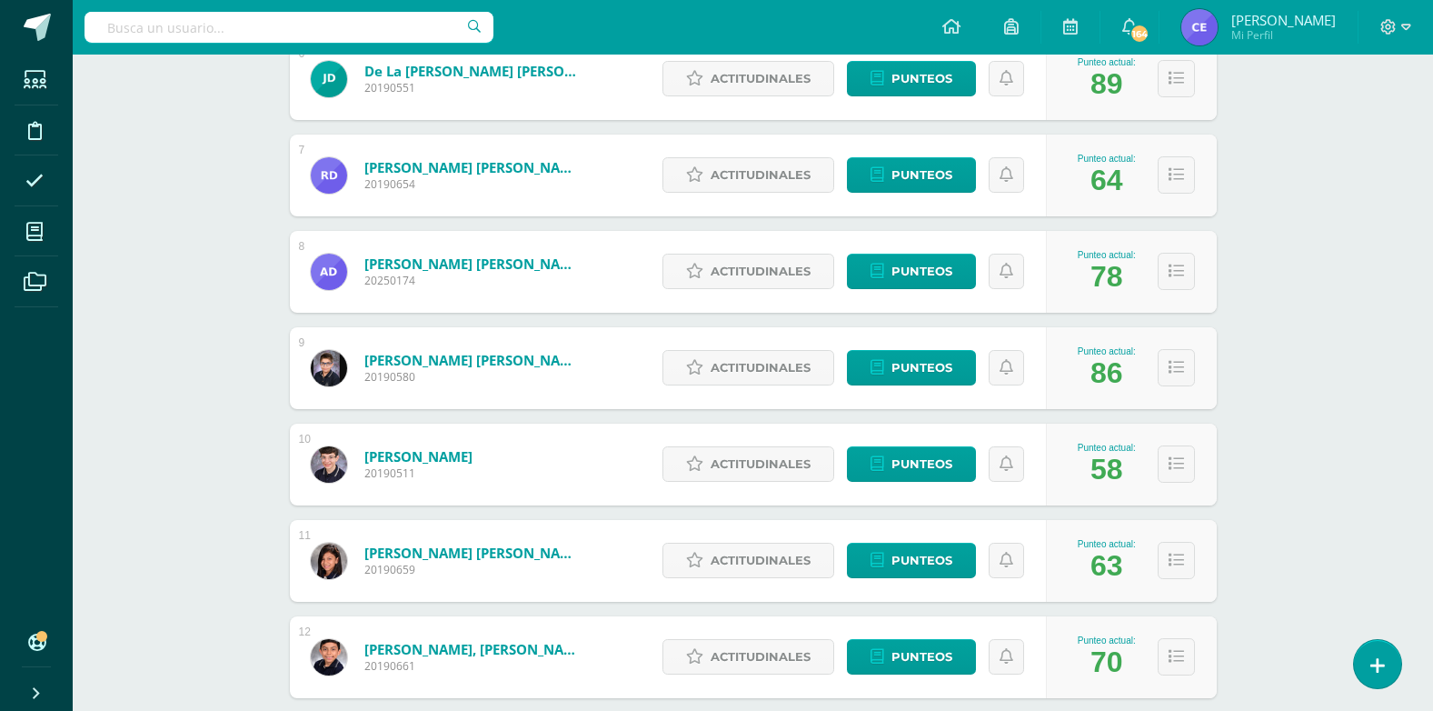
scroll to position [930, 0]
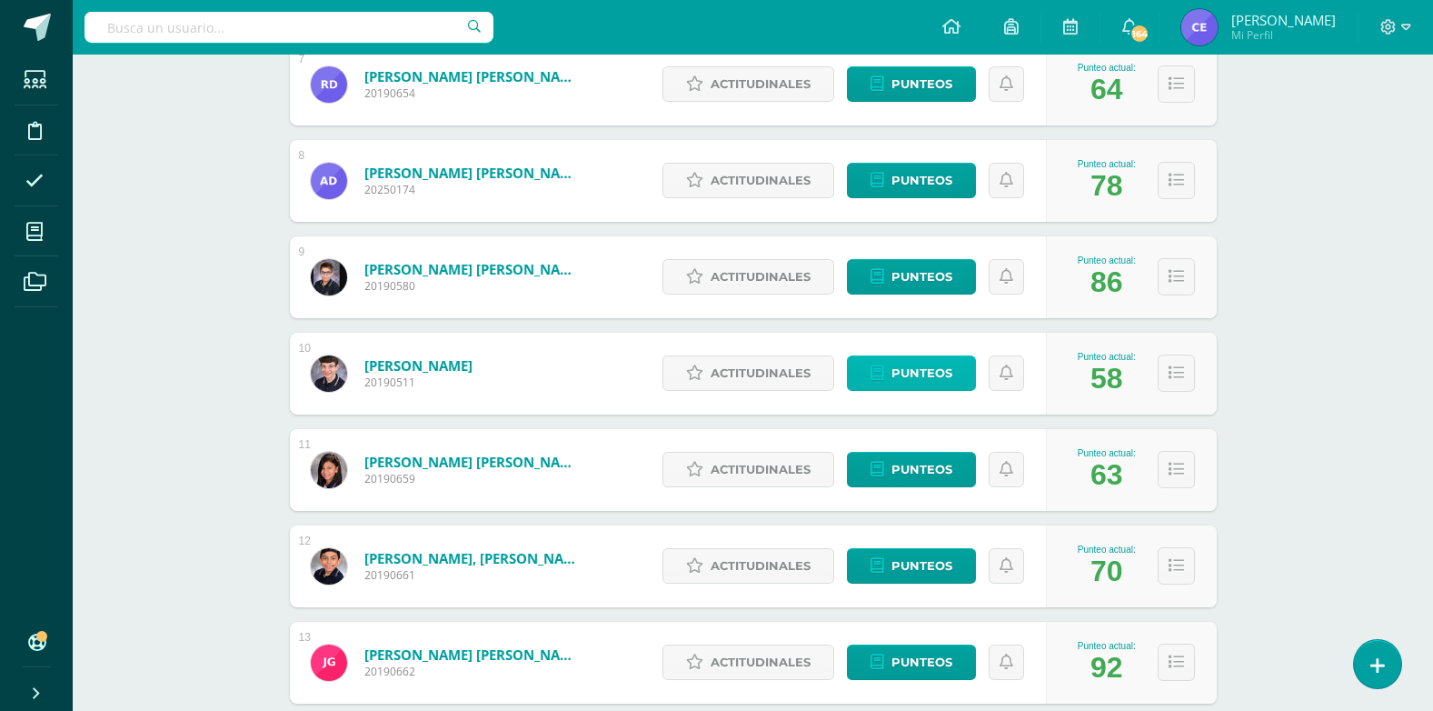
click at [911, 369] on span "Punteos" at bounding box center [921, 373] width 61 height 34
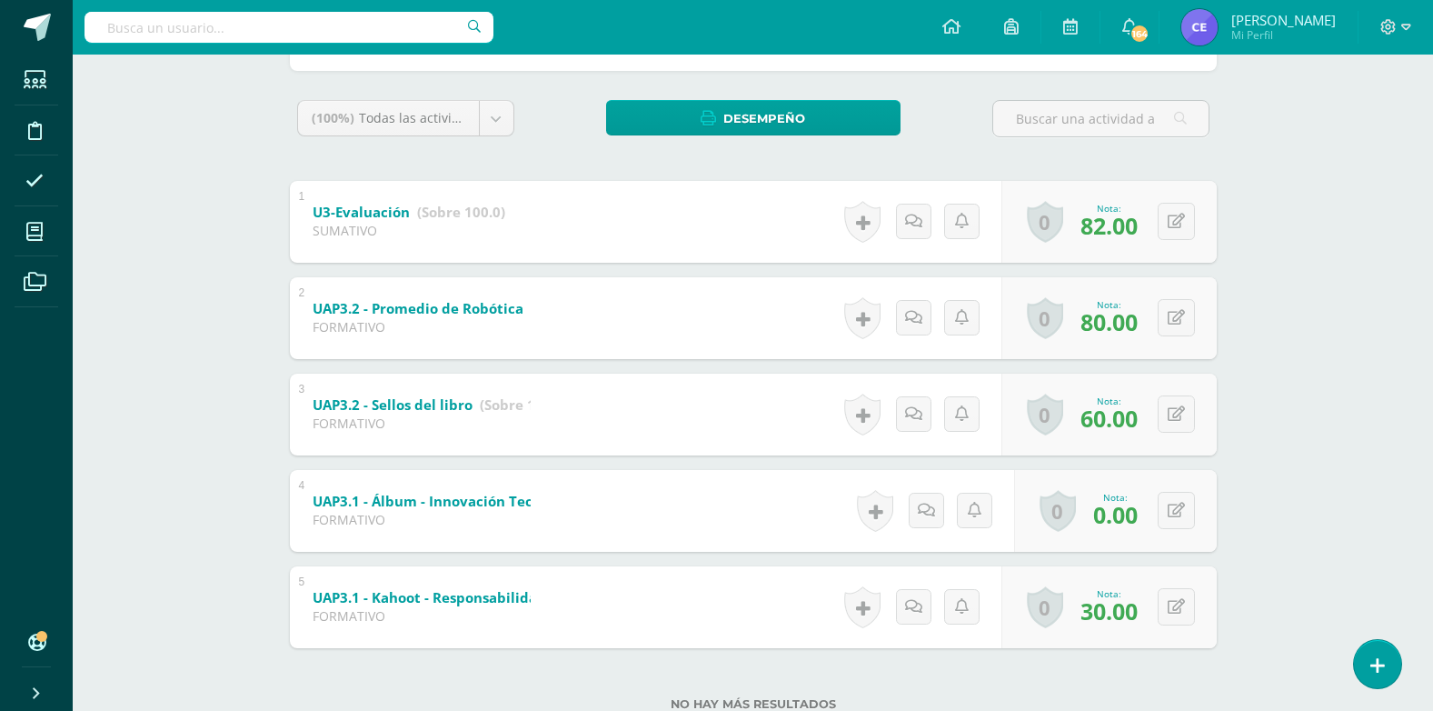
scroll to position [331, 0]
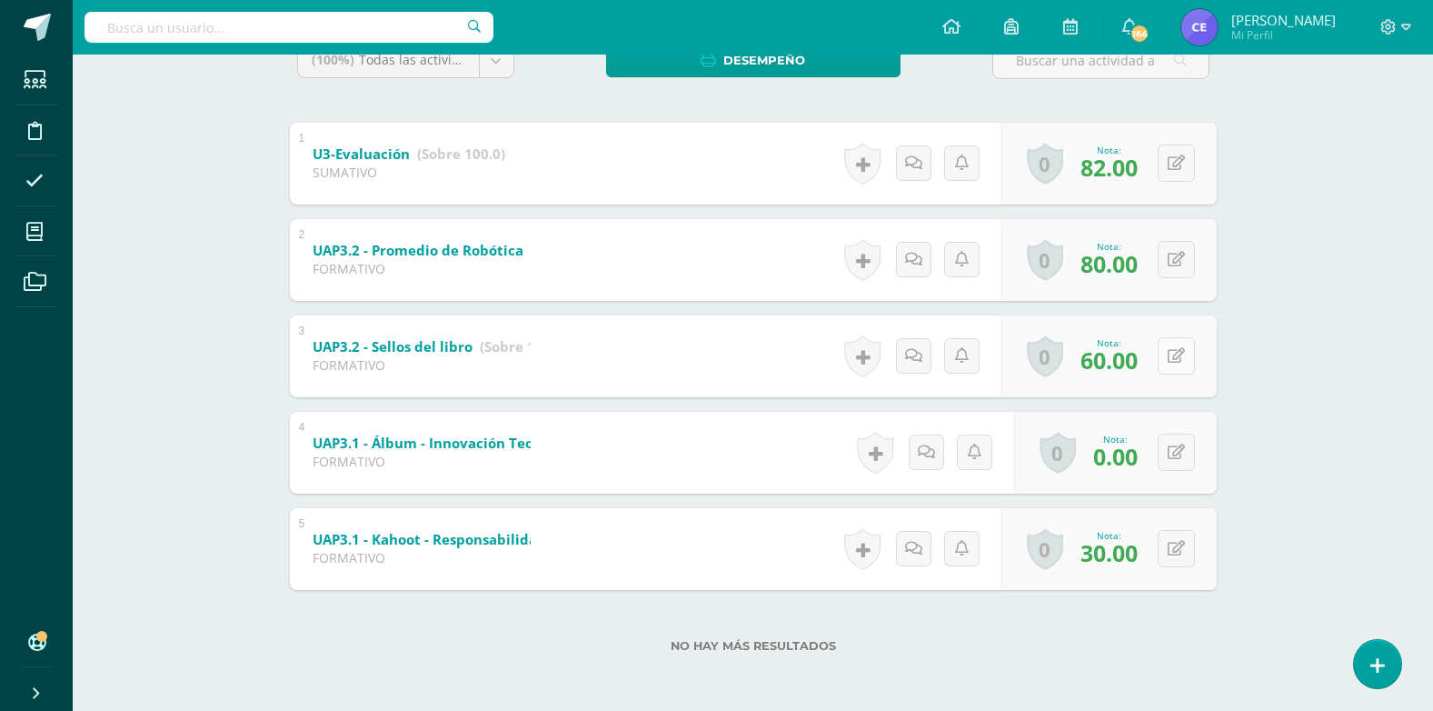
click at [1180, 359] on icon at bounding box center [1176, 355] width 17 height 15
type input "80"
click at [1150, 363] on link at bounding box center [1140, 361] width 36 height 36
click at [1183, 259] on icon at bounding box center [1176, 259] width 17 height 15
type input "60"
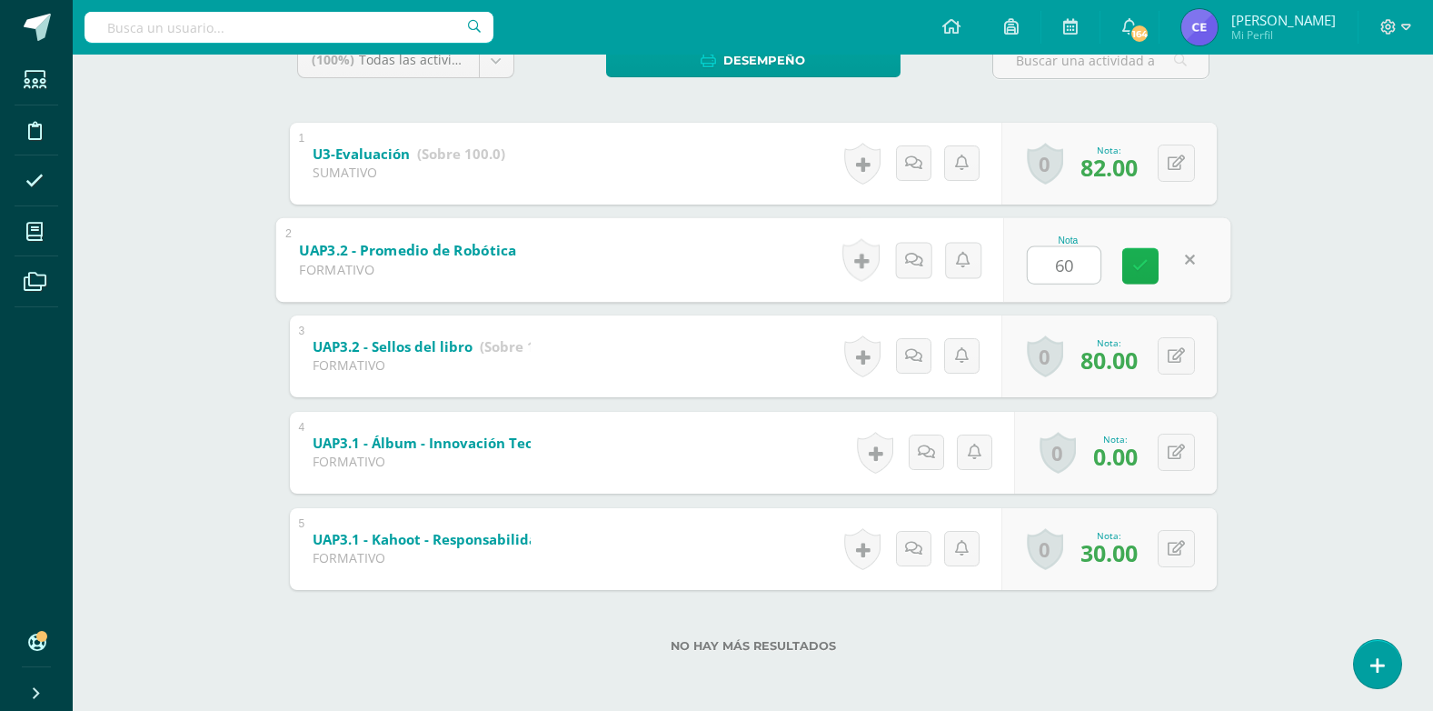
click at [1150, 261] on link at bounding box center [1140, 265] width 36 height 36
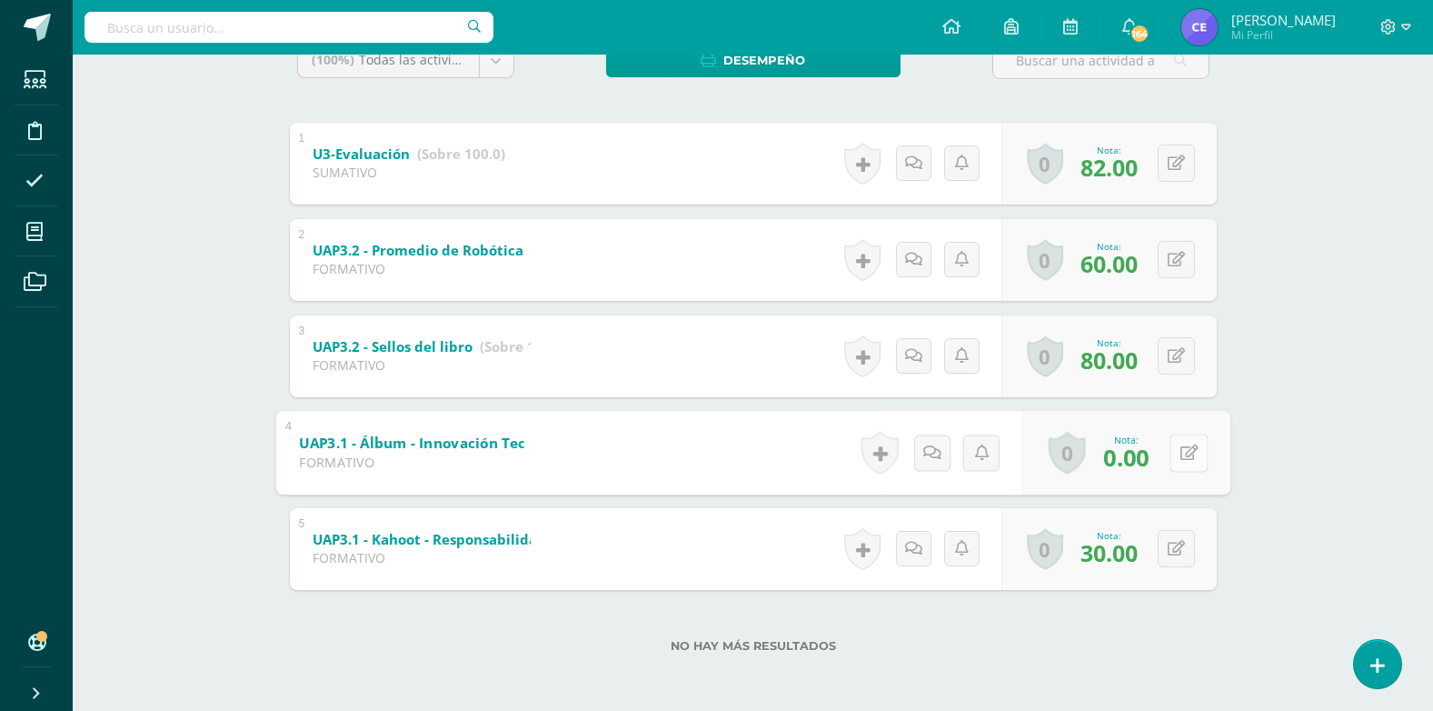
click at [1175, 447] on button at bounding box center [1189, 452] width 38 height 38
type input "75"
click at [1148, 461] on link at bounding box center [1140, 458] width 36 height 36
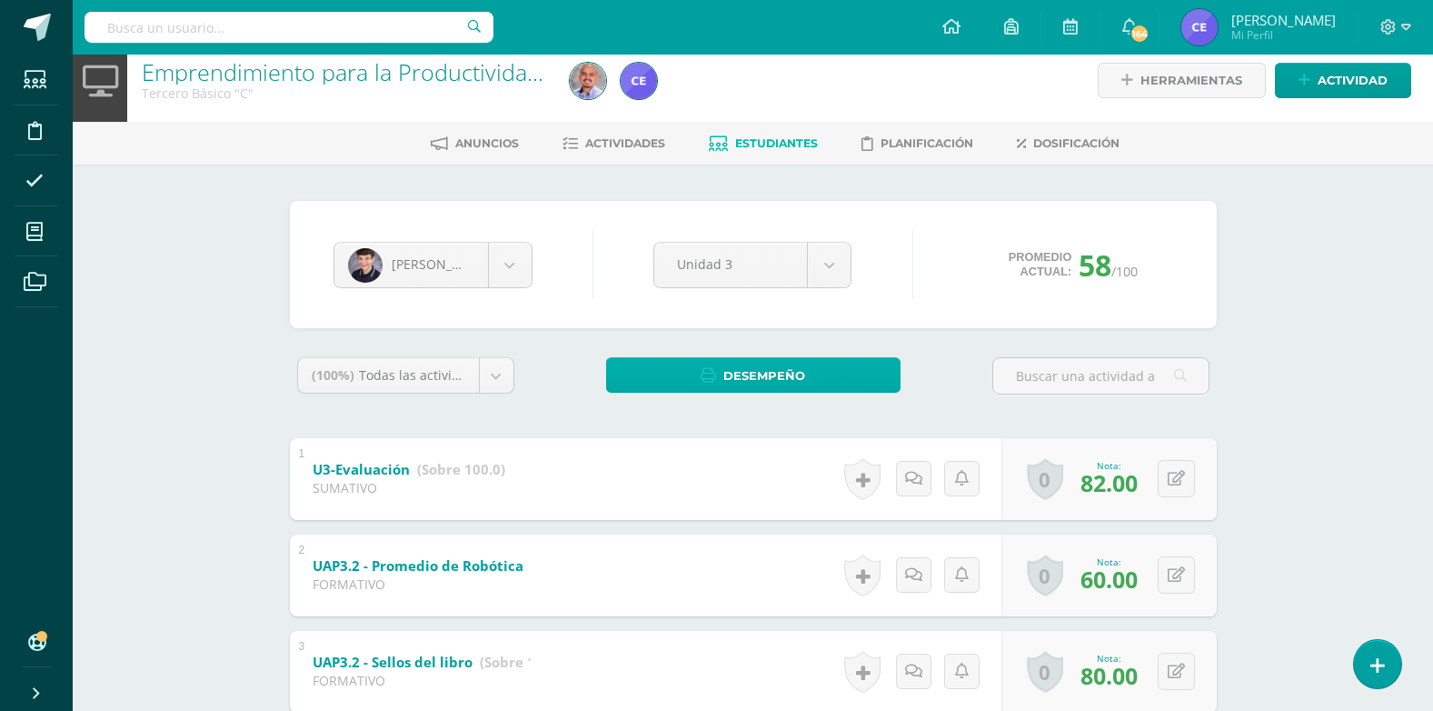
scroll to position [0, 0]
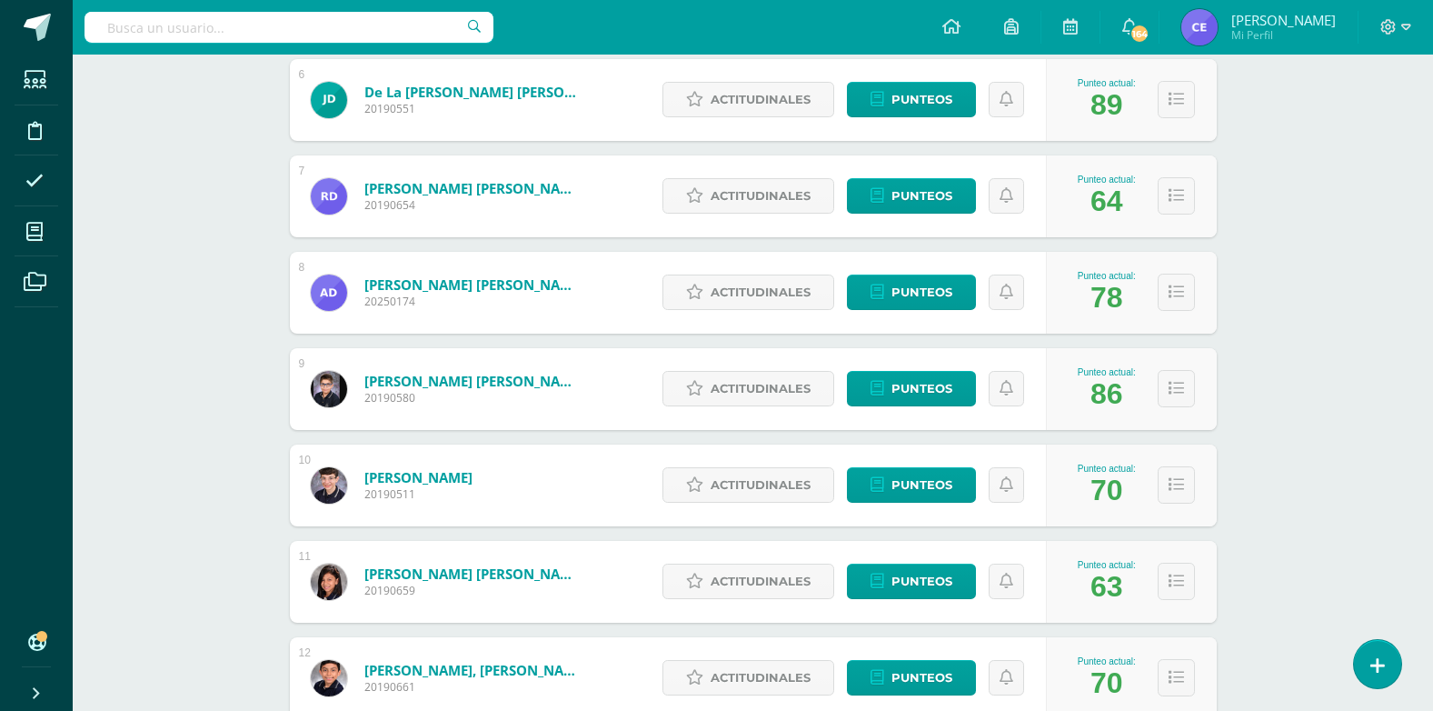
scroll to position [727, 0]
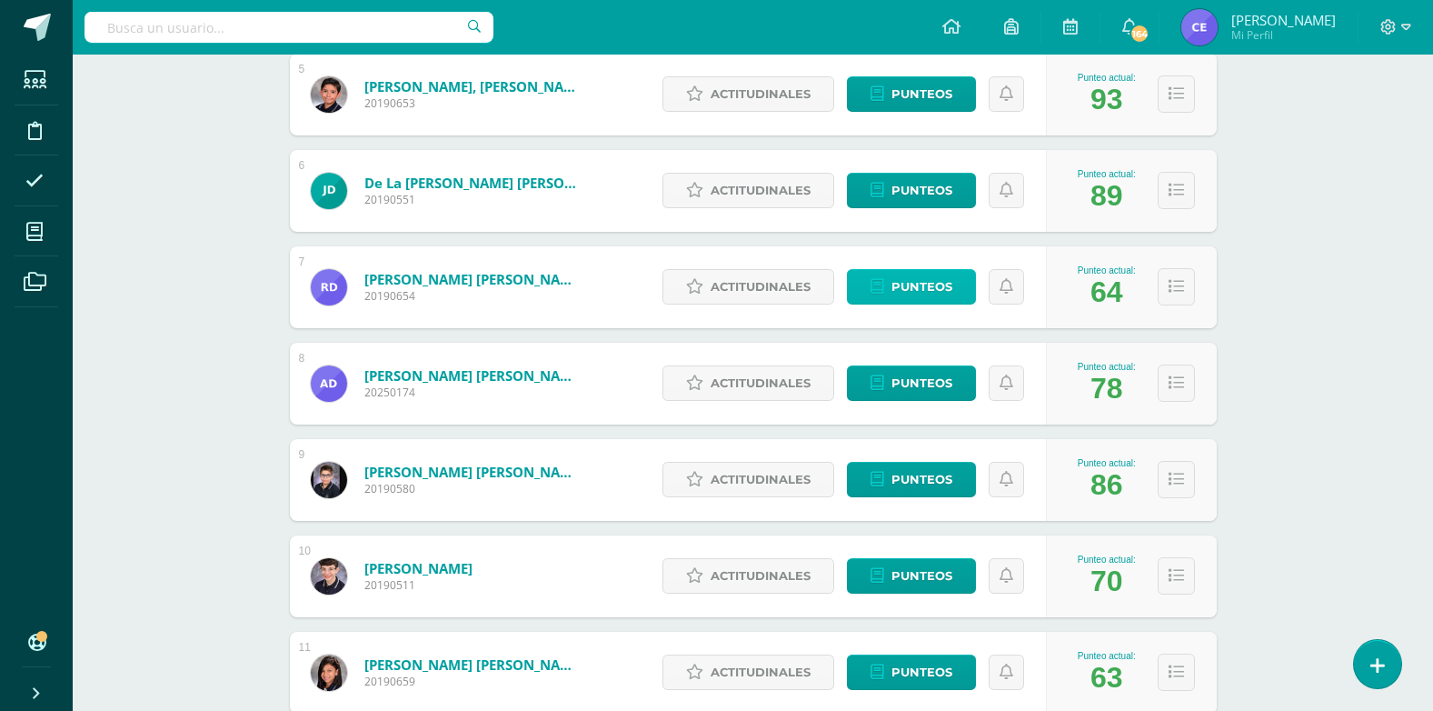
click at [924, 276] on span "Punteos" at bounding box center [921, 287] width 61 height 34
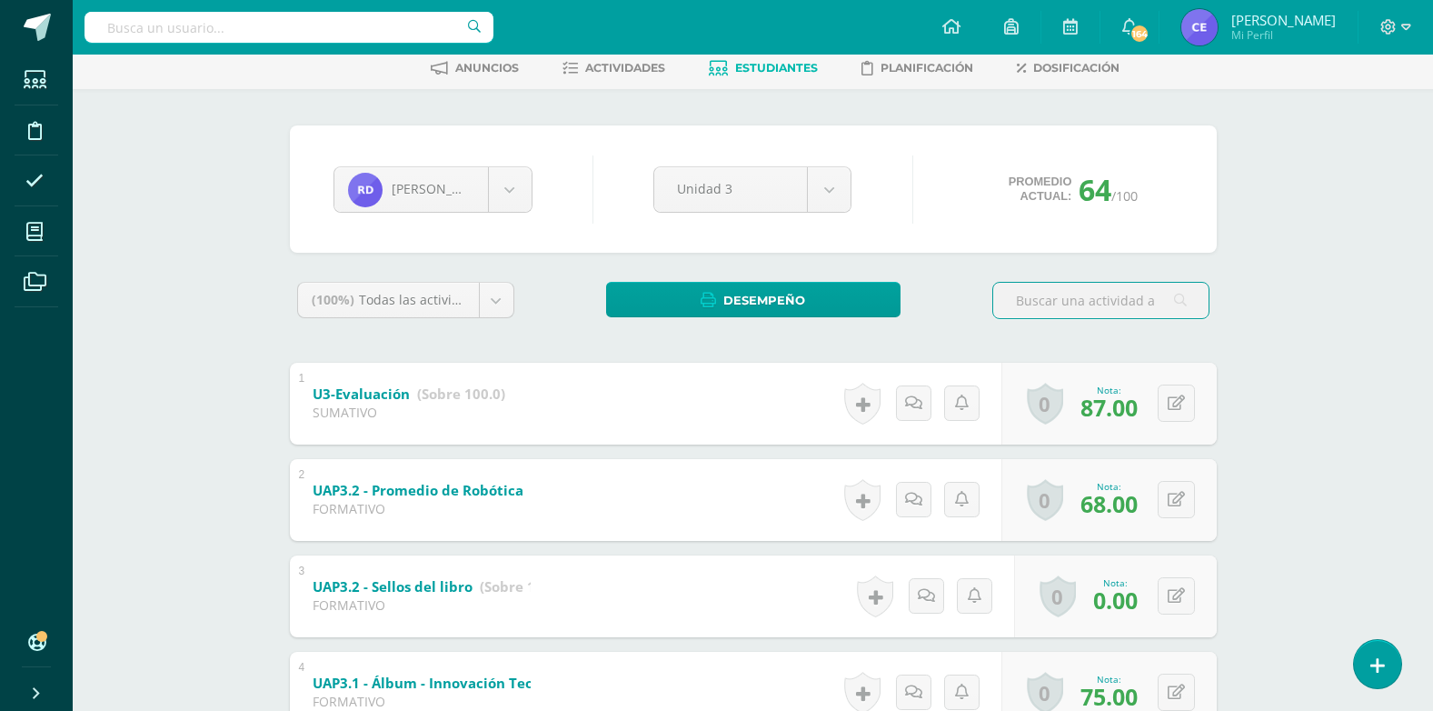
scroll to position [182, 0]
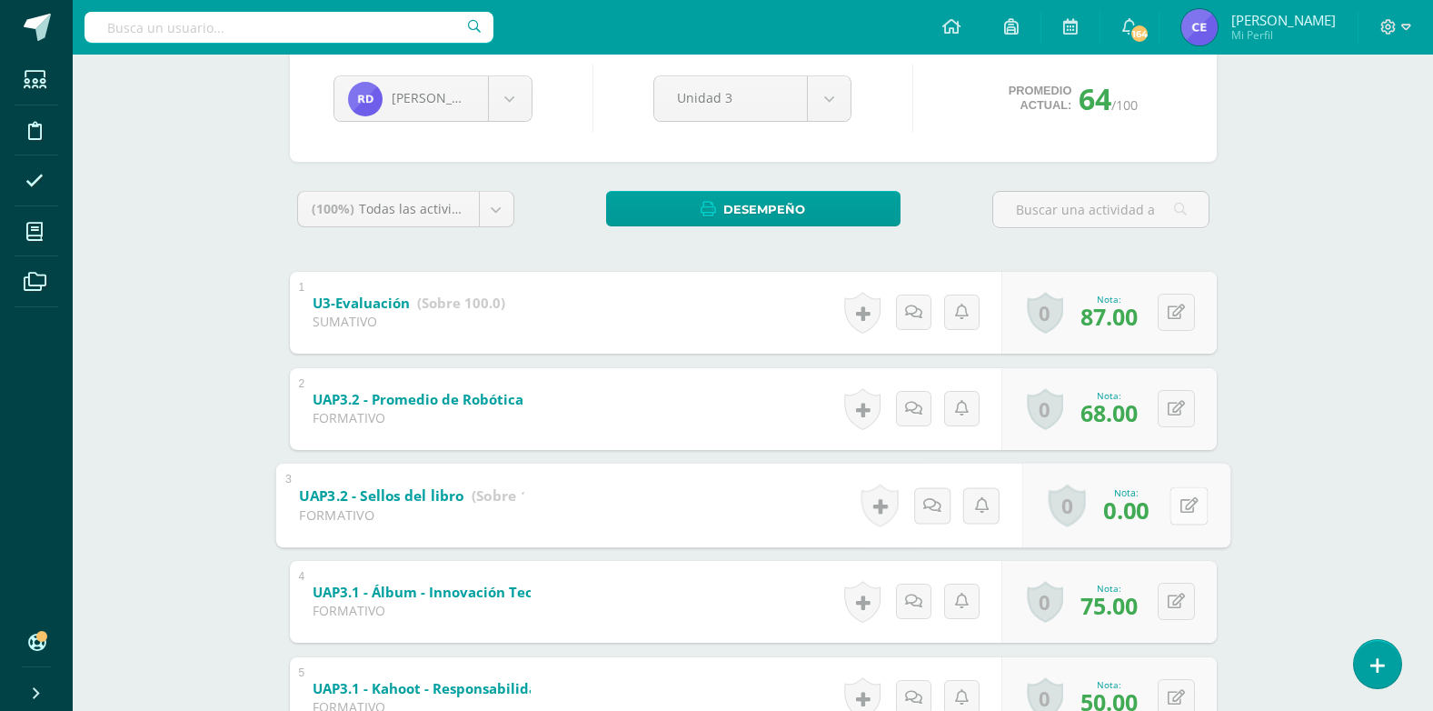
click at [1179, 505] on icon at bounding box center [1188, 504] width 18 height 15
type input "50"
click at [1137, 518] on icon at bounding box center [1140, 510] width 16 height 15
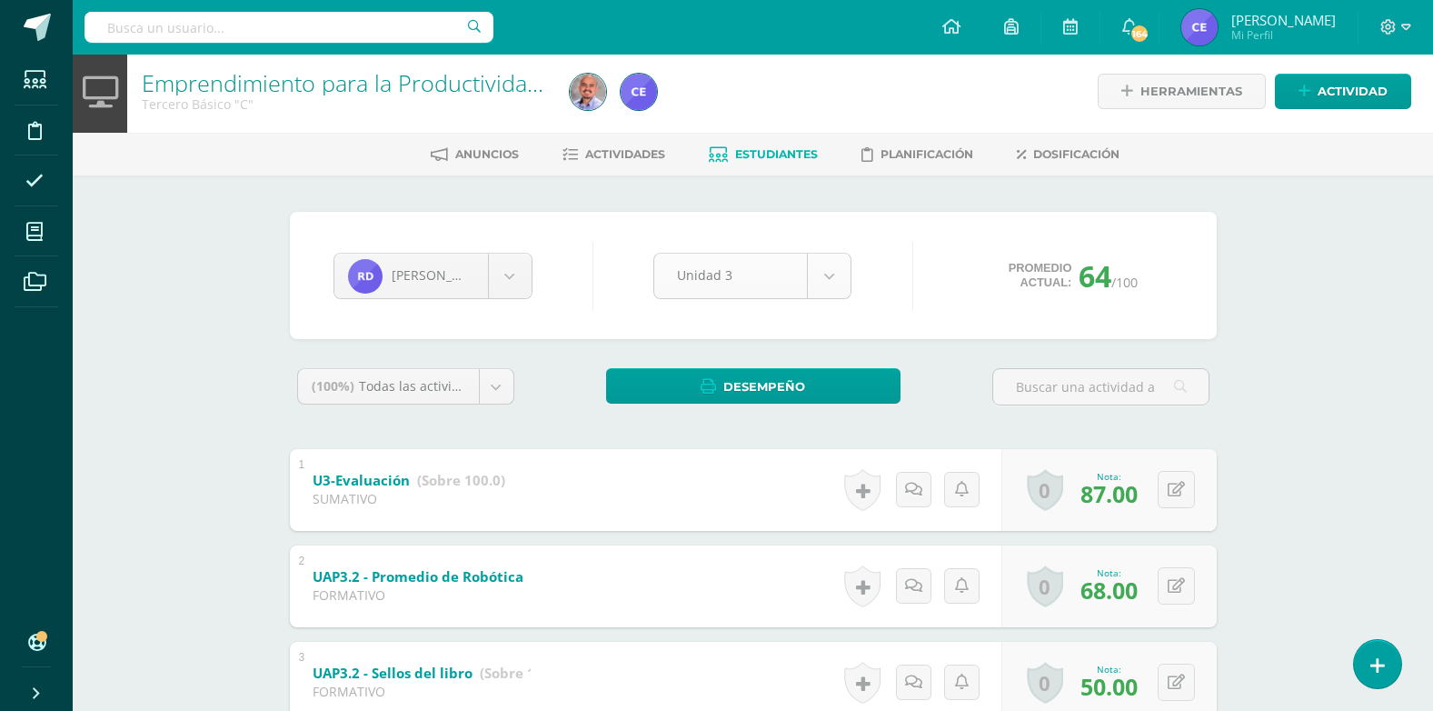
scroll to position [0, 0]
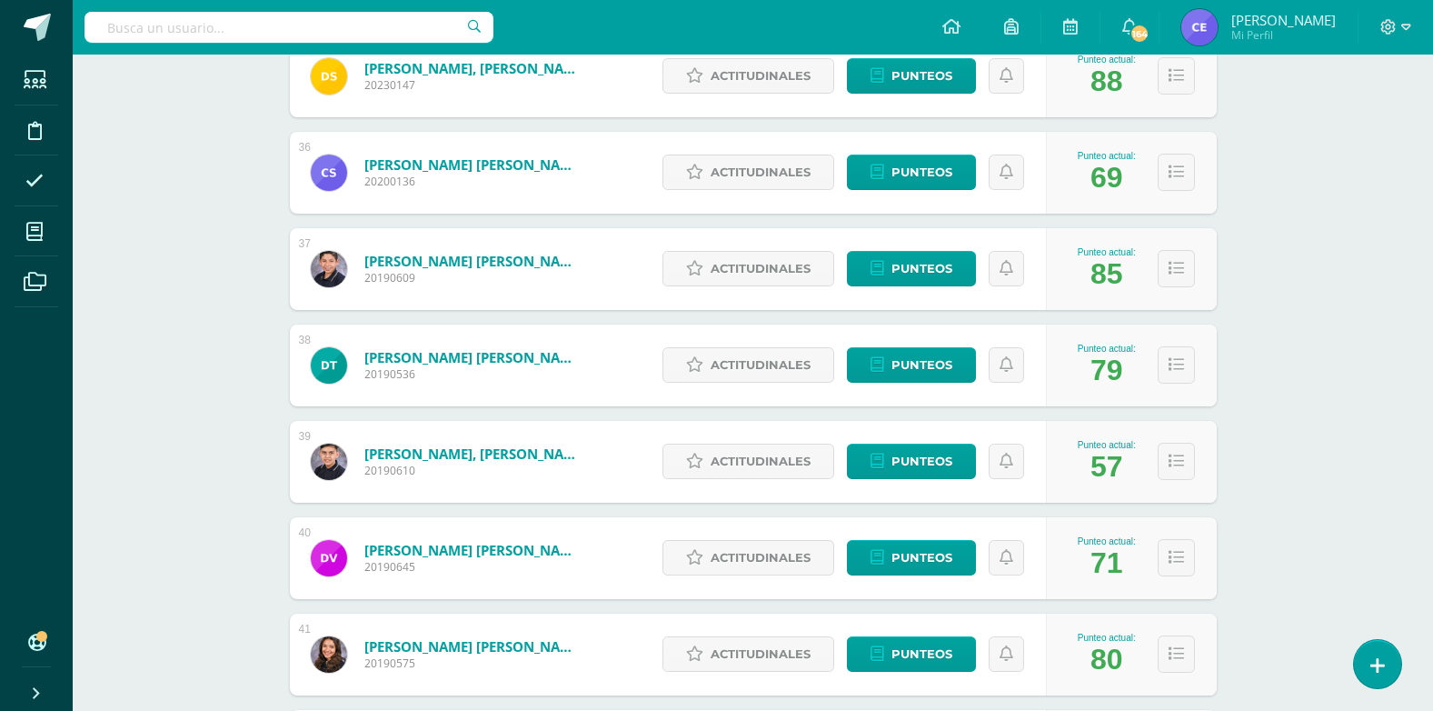
scroll to position [3726, 0]
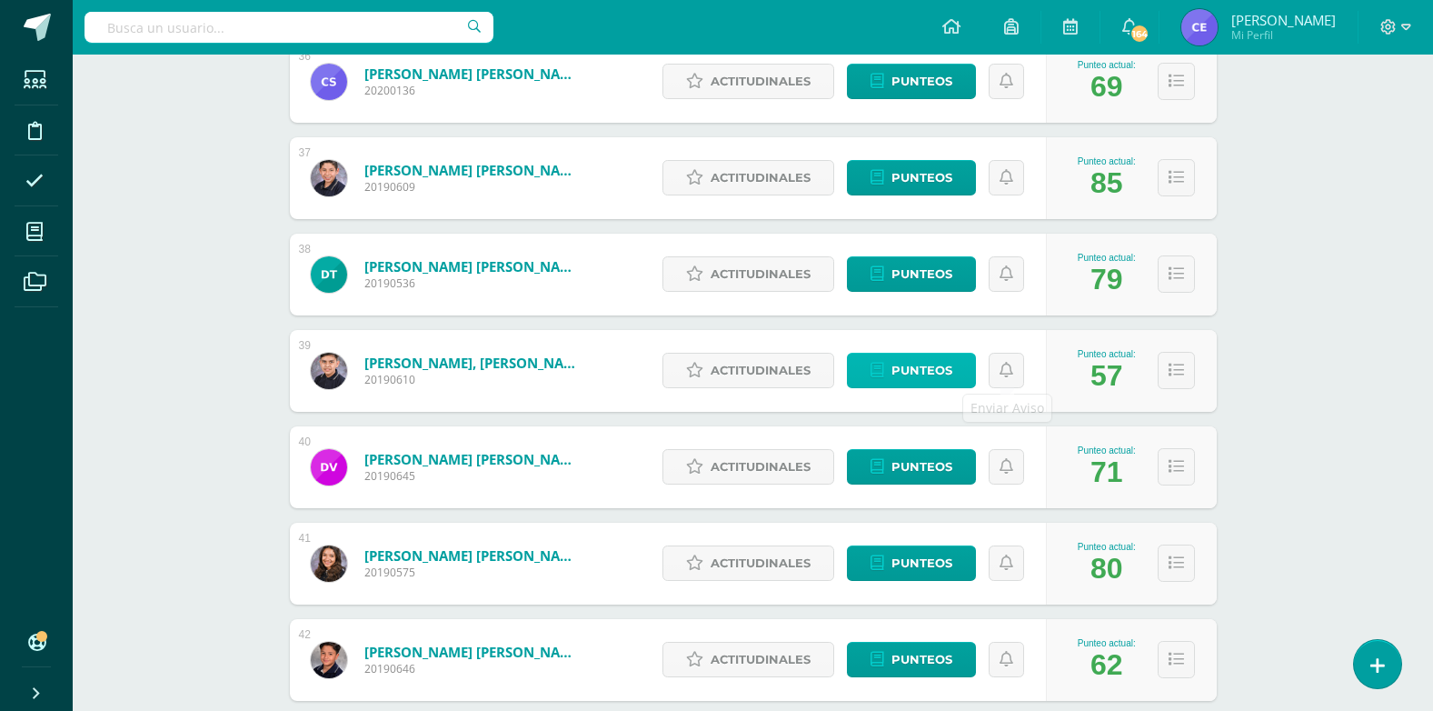
click at [961, 383] on link "Punteos" at bounding box center [911, 370] width 129 height 35
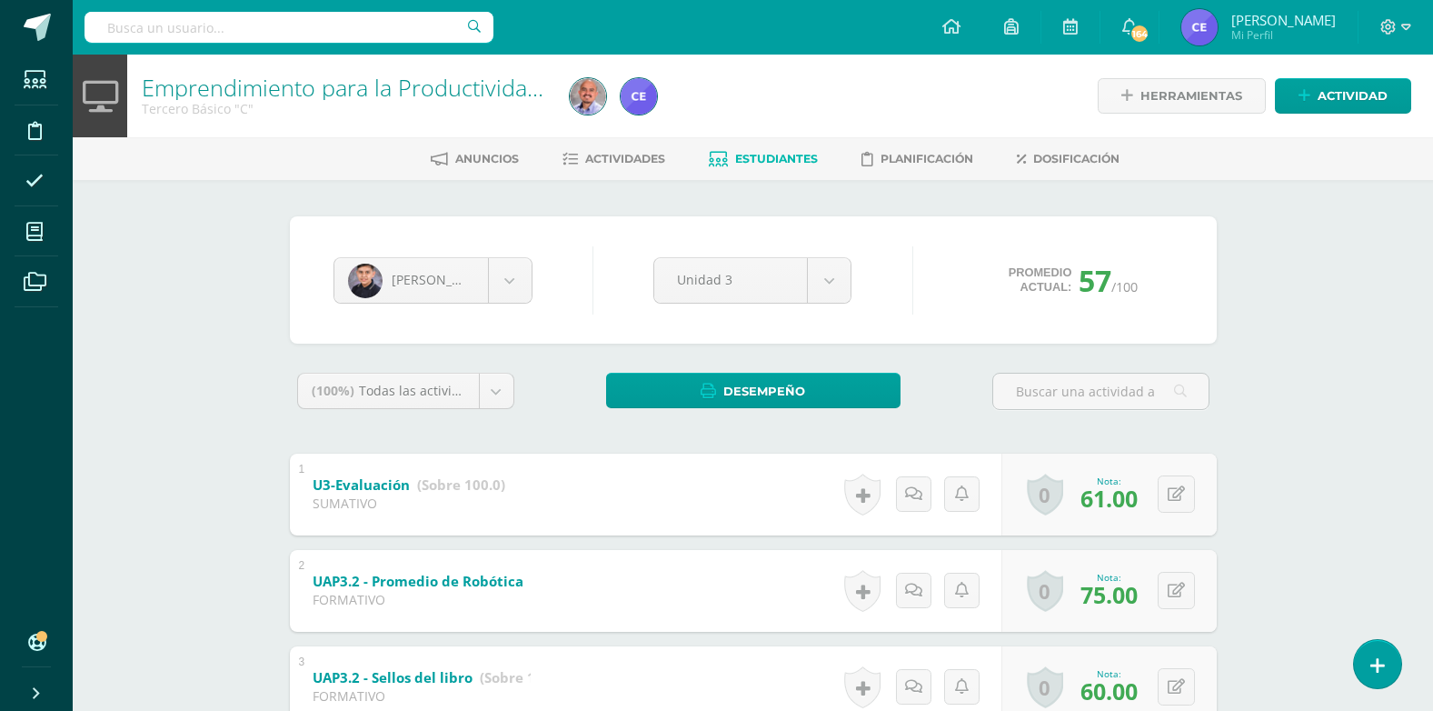
scroll to position [273, 0]
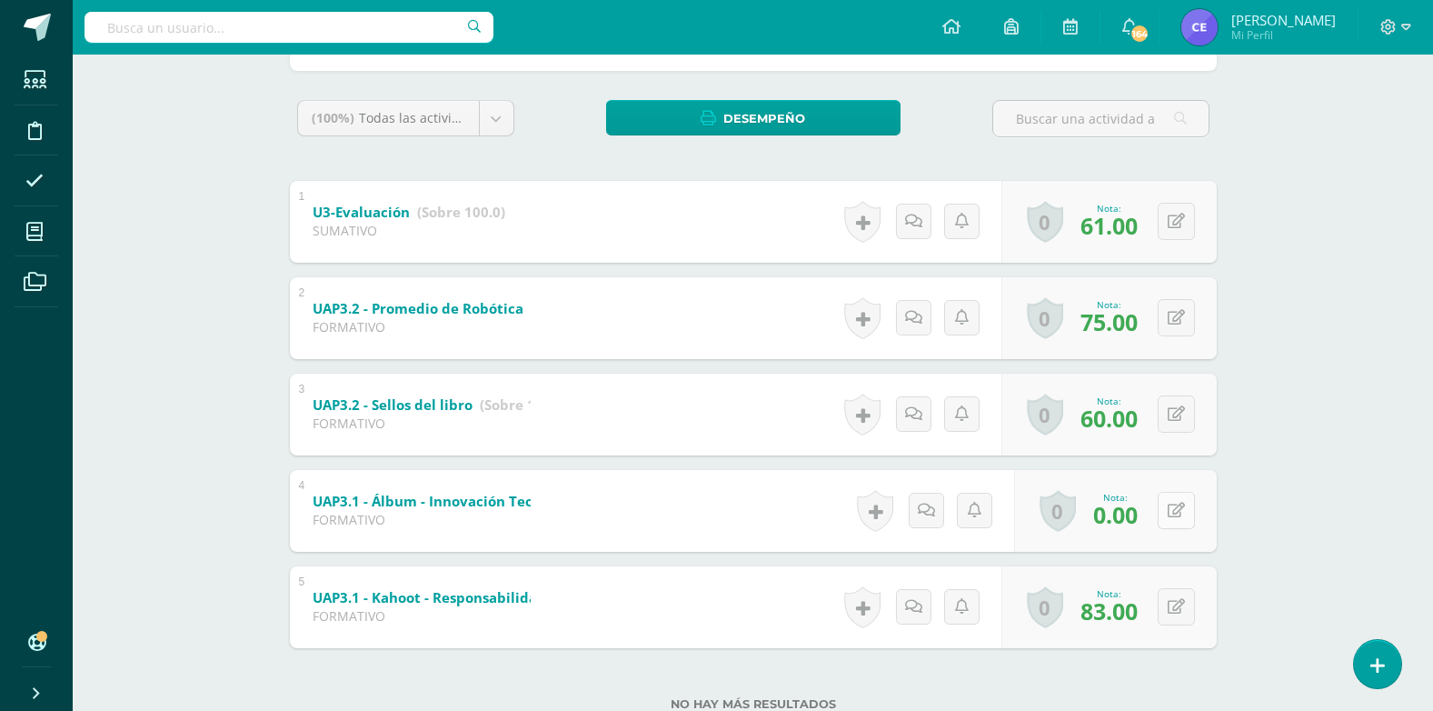
click at [1184, 515] on button at bounding box center [1176, 510] width 37 height 37
type input "30"
click at [1145, 509] on icon at bounding box center [1140, 516] width 16 height 15
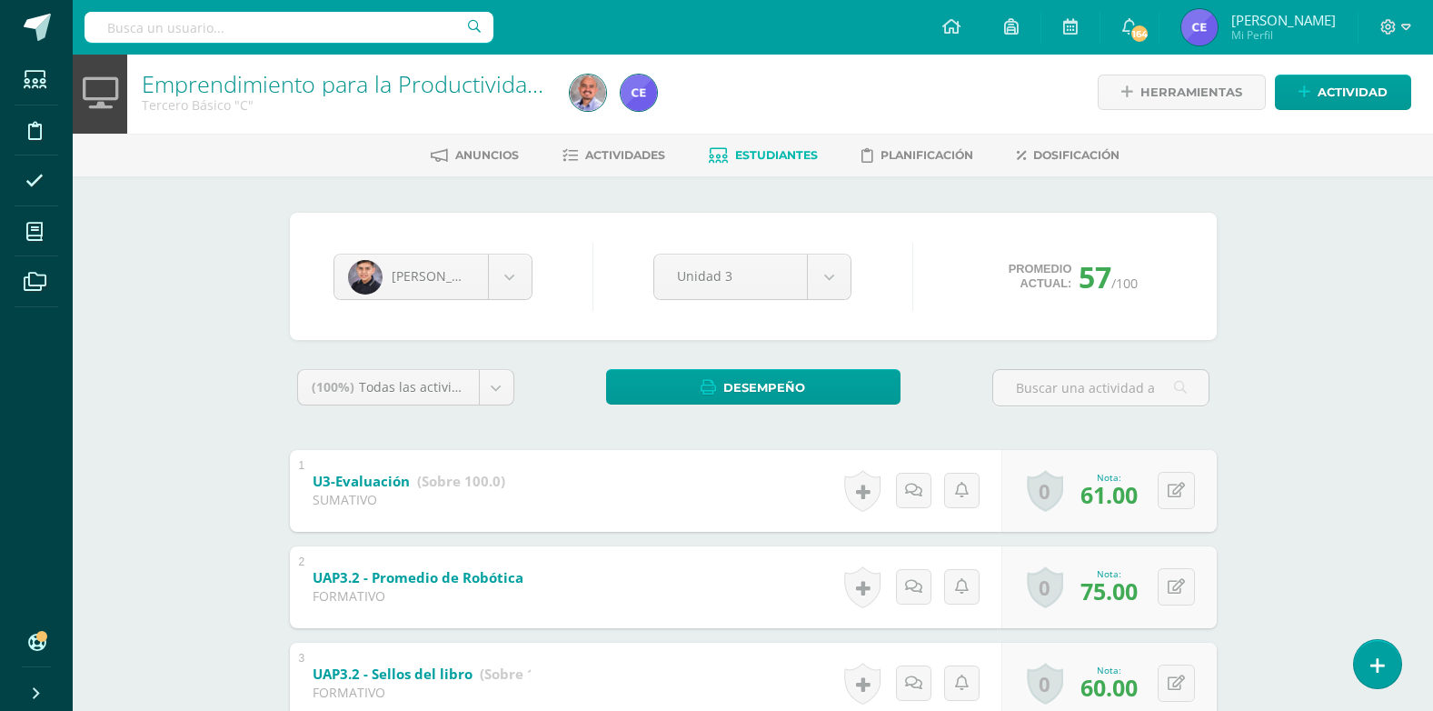
scroll to position [0, 0]
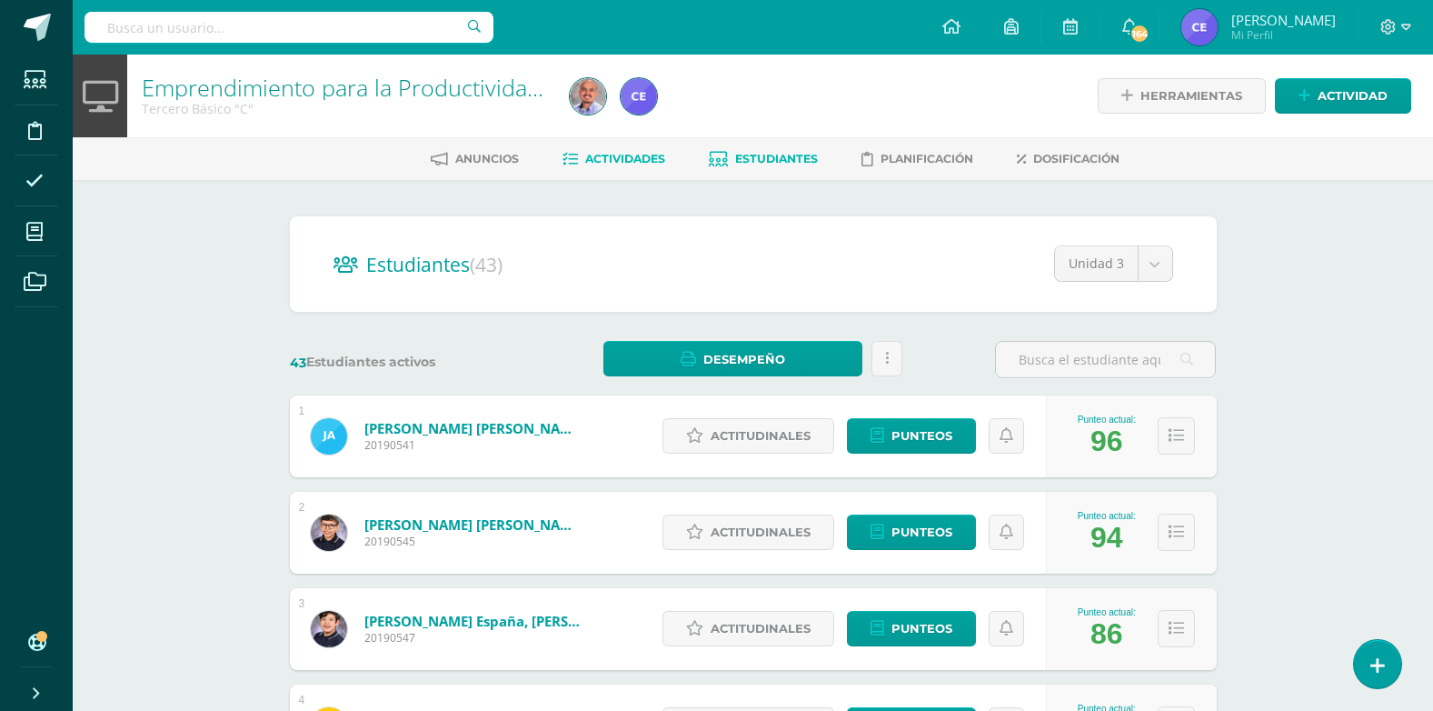
click at [611, 149] on link "Actividades" at bounding box center [613, 158] width 103 height 29
click at [611, 160] on span "Actividades" at bounding box center [625, 159] width 80 height 14
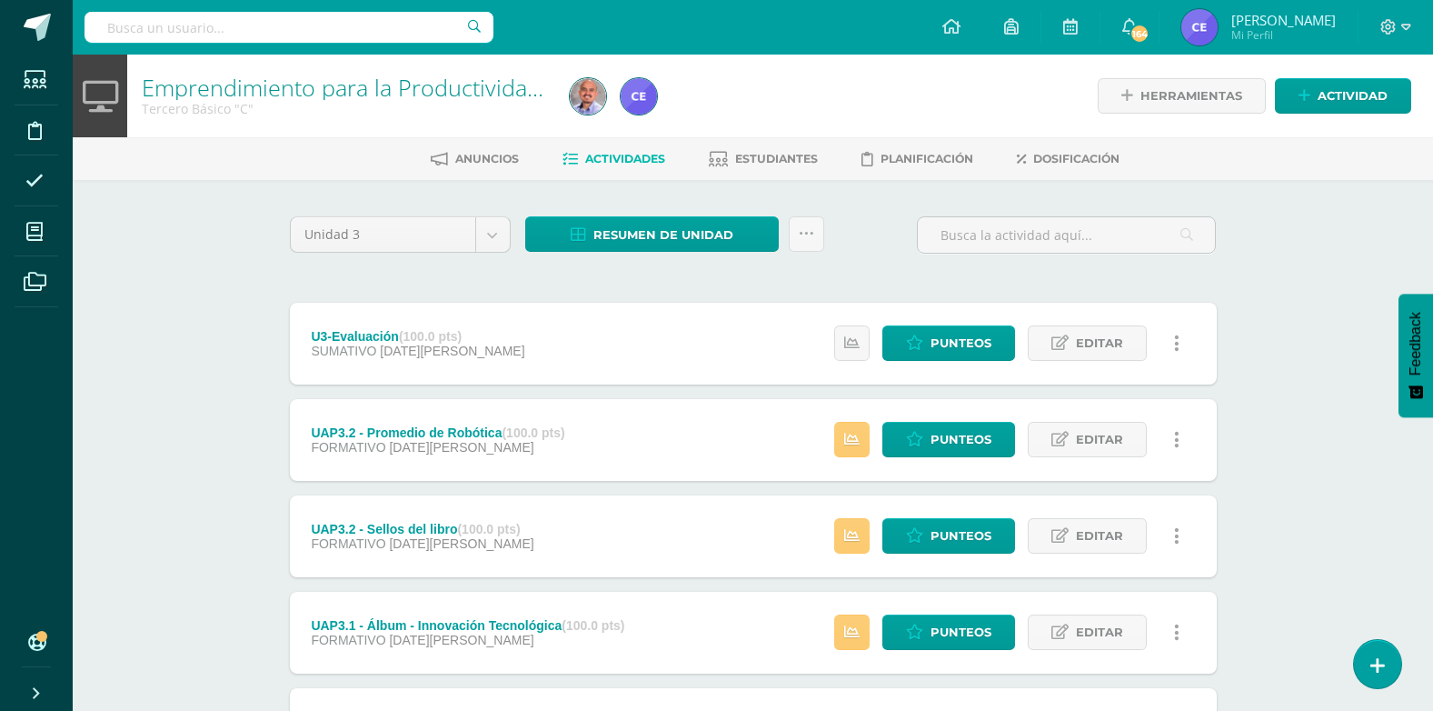
click at [379, 332] on div "U3-Evaluación (100.0 pts)" at bounding box center [418, 336] width 214 height 15
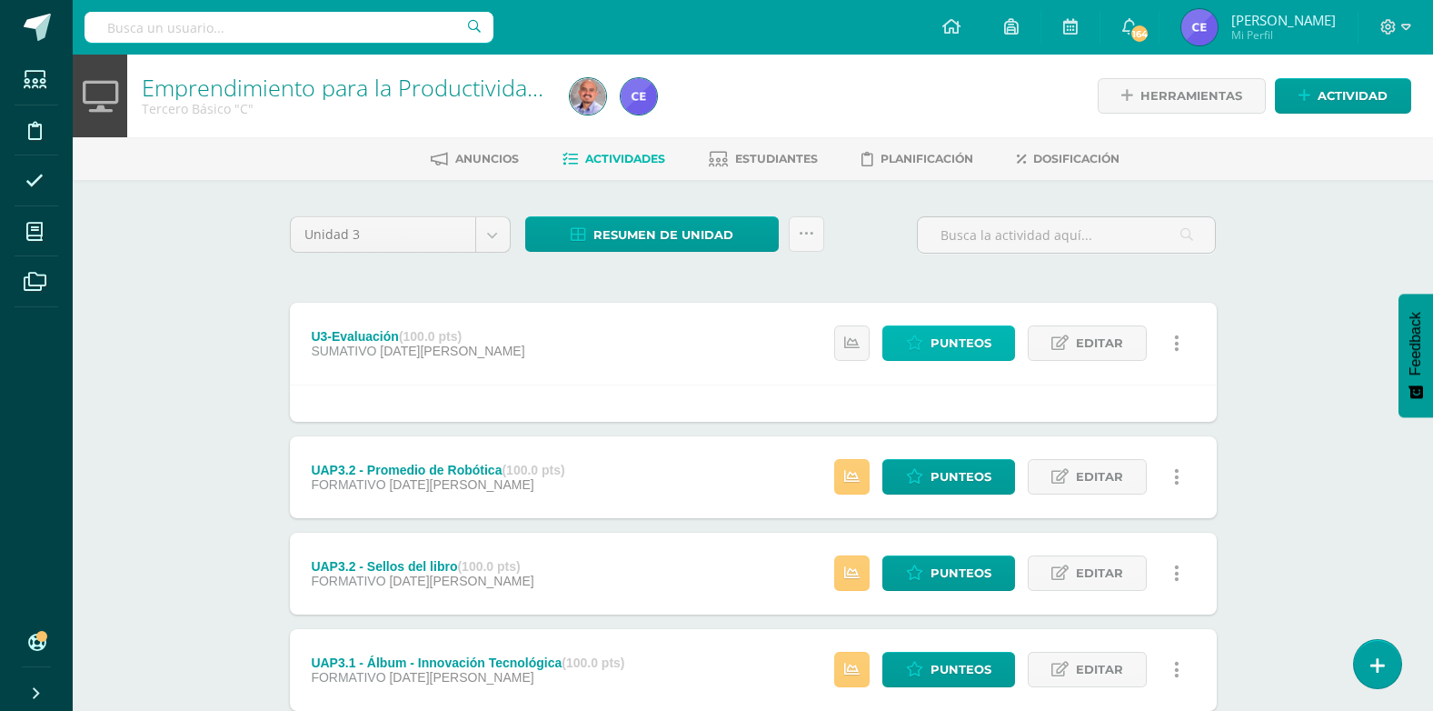
click at [948, 346] on span "Punteos" at bounding box center [961, 343] width 61 height 34
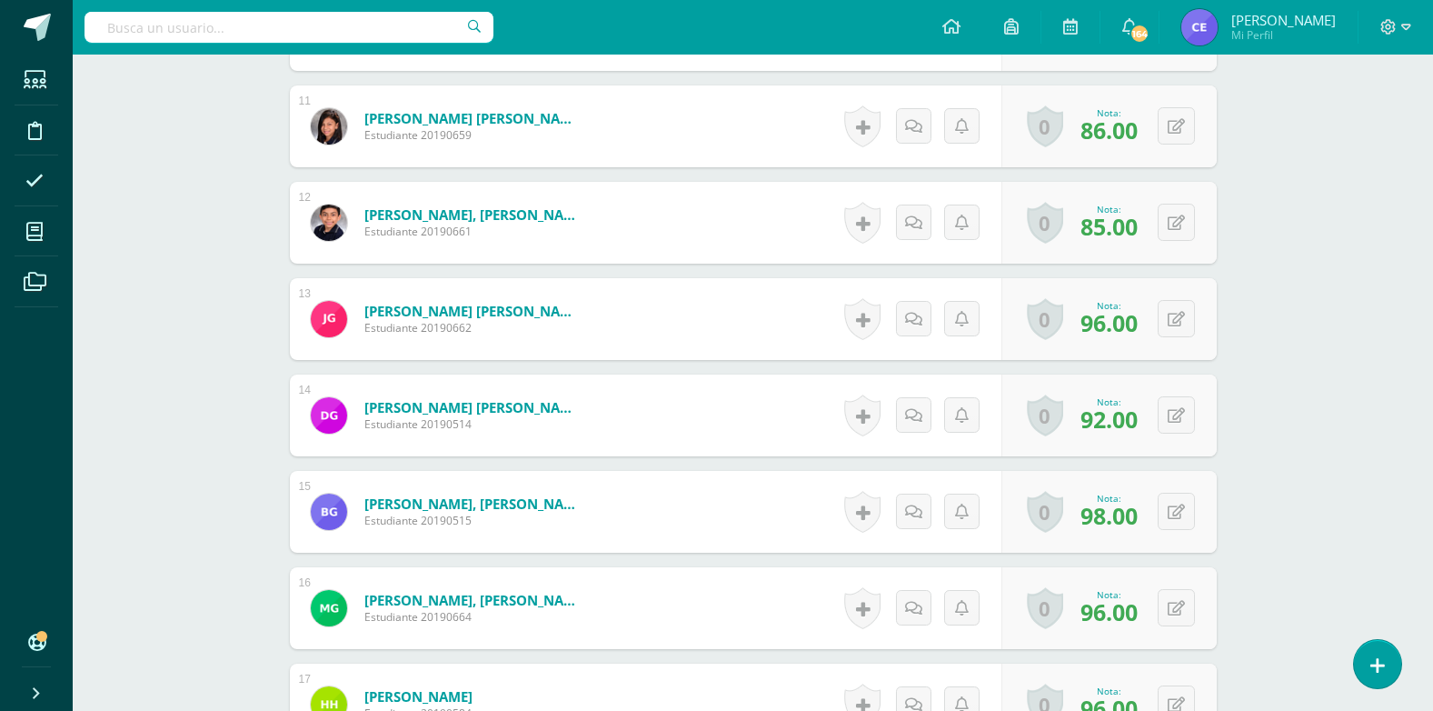
scroll to position [1673, 0]
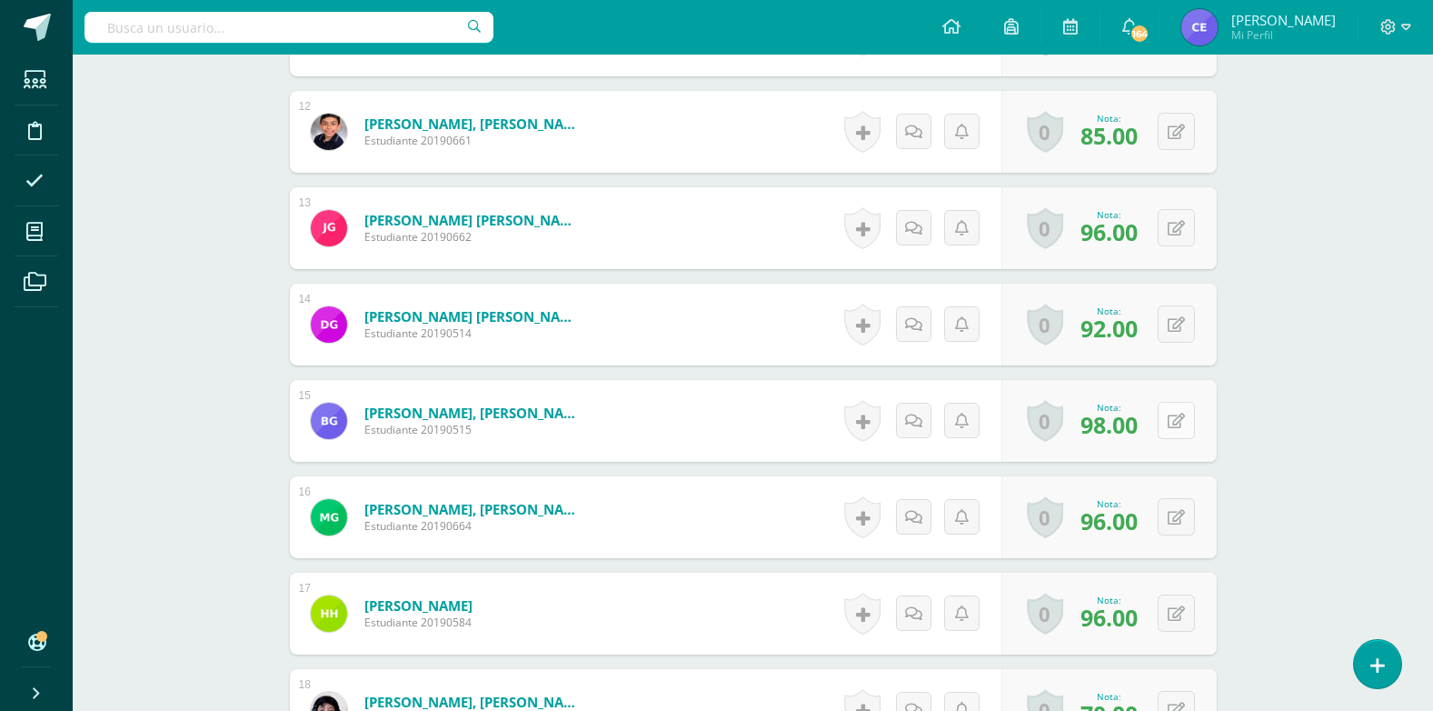
click at [1178, 429] on button at bounding box center [1176, 420] width 37 height 37
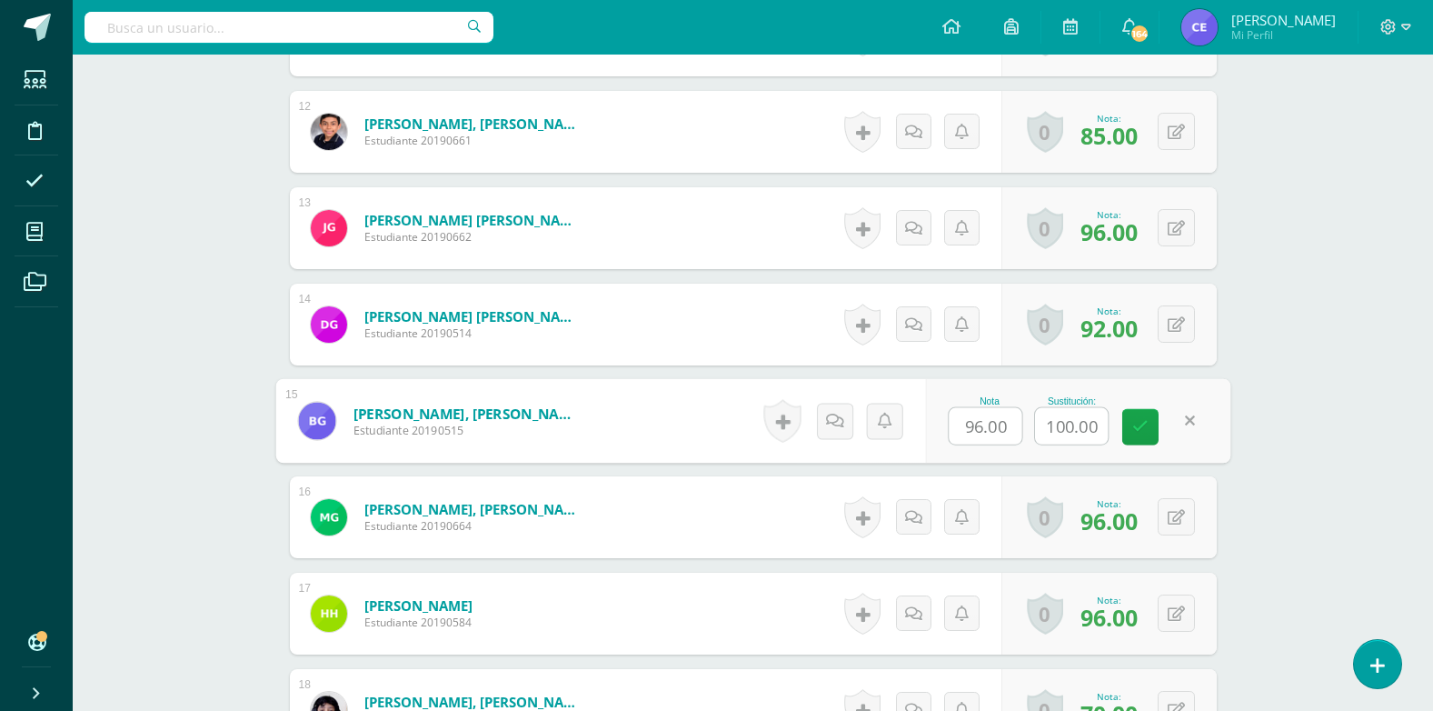
click at [1120, 428] on div "Nota 96.00 Sustitución: 100.00" at bounding box center [1077, 421] width 305 height 85
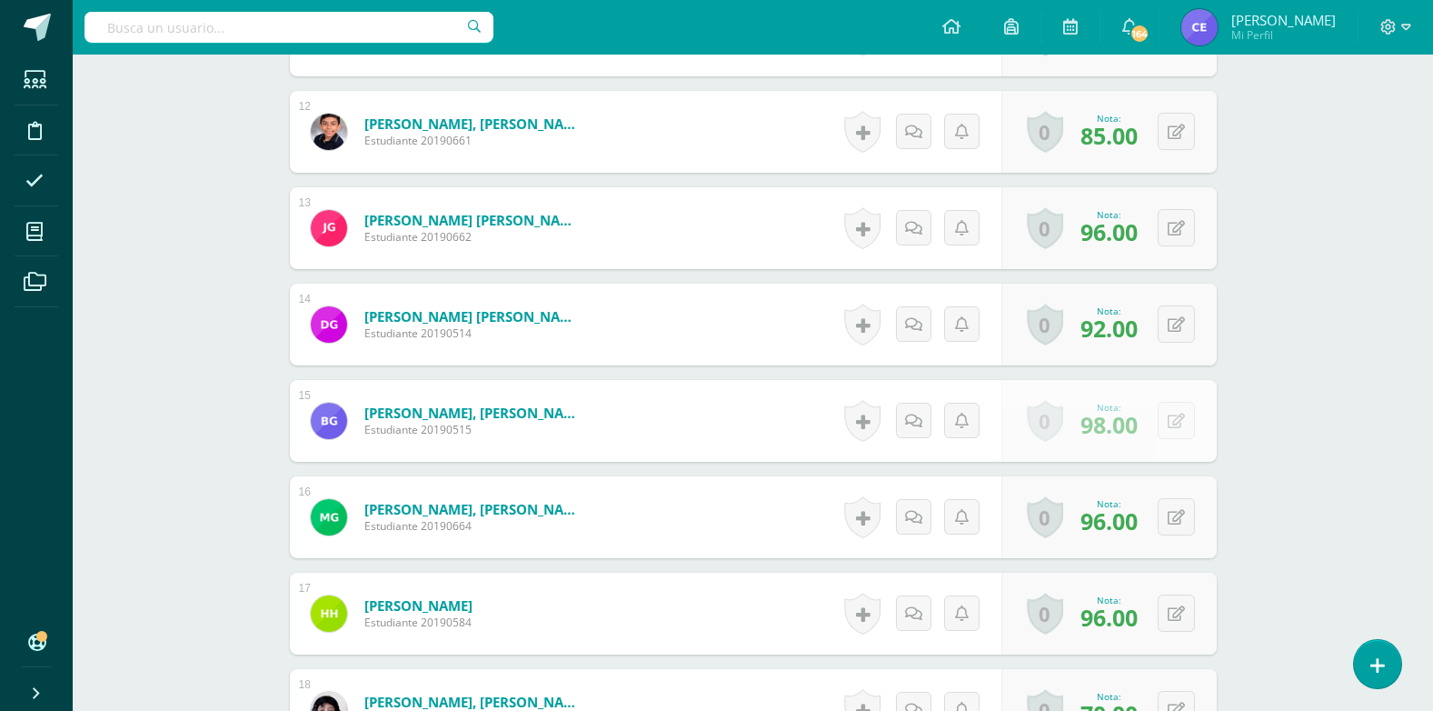
click at [1139, 429] on div "Nota: 98.00" at bounding box center [1109, 420] width 72 height 39
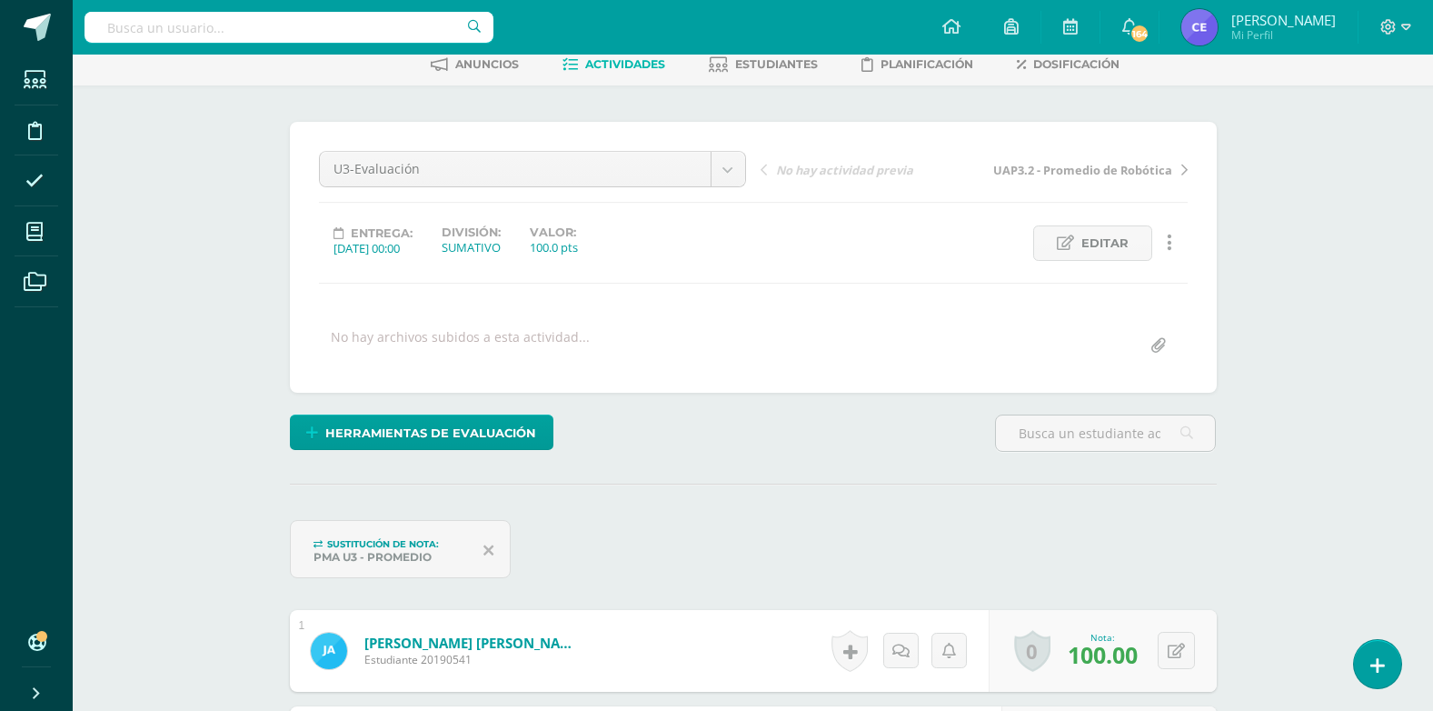
scroll to position [0, 0]
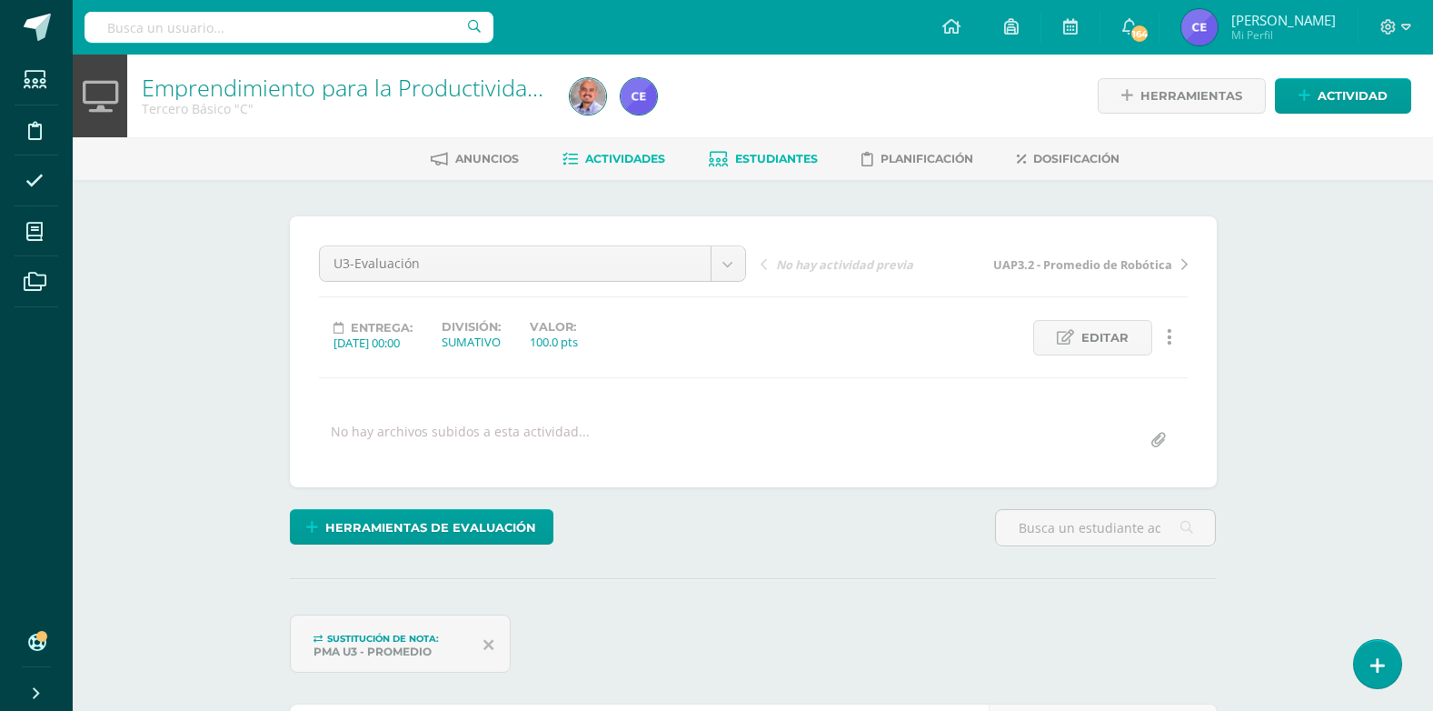
click at [756, 160] on span "Estudiantes" at bounding box center [776, 159] width 83 height 14
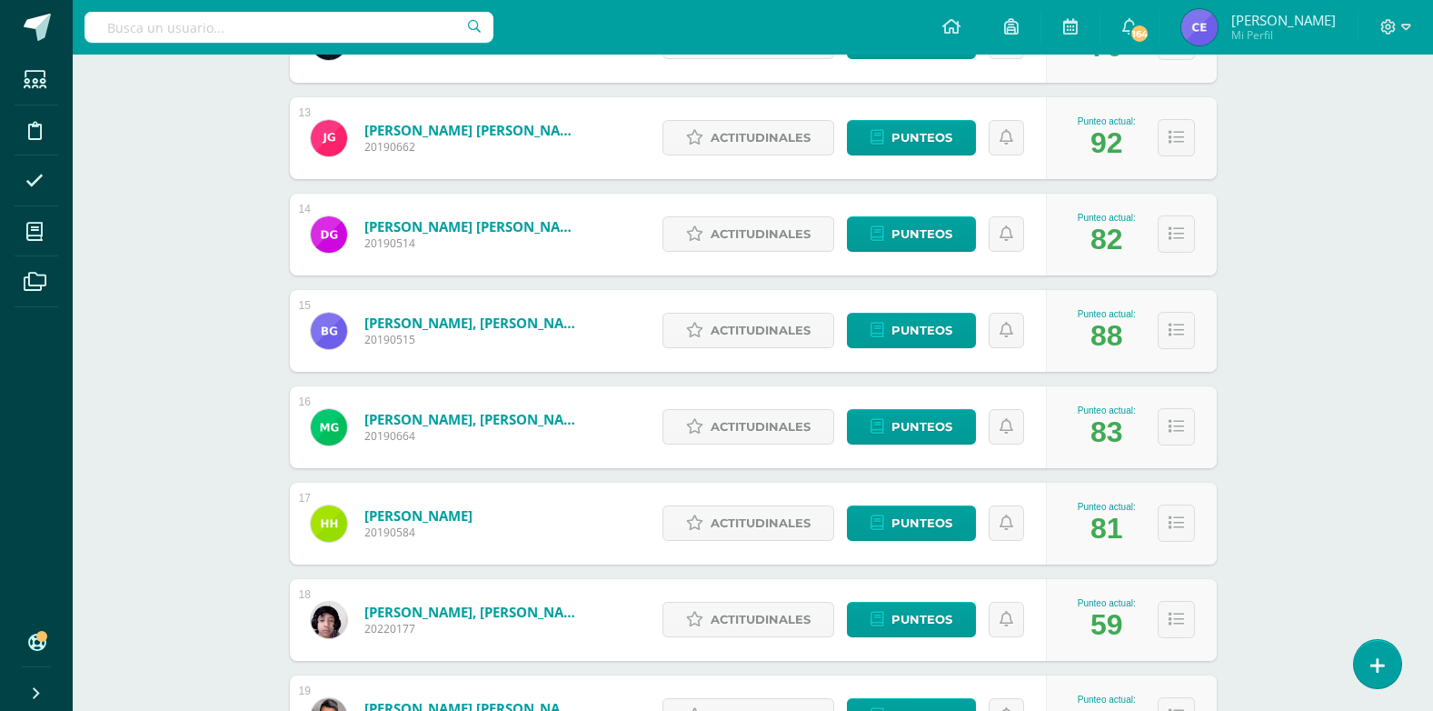
scroll to position [1545, 0]
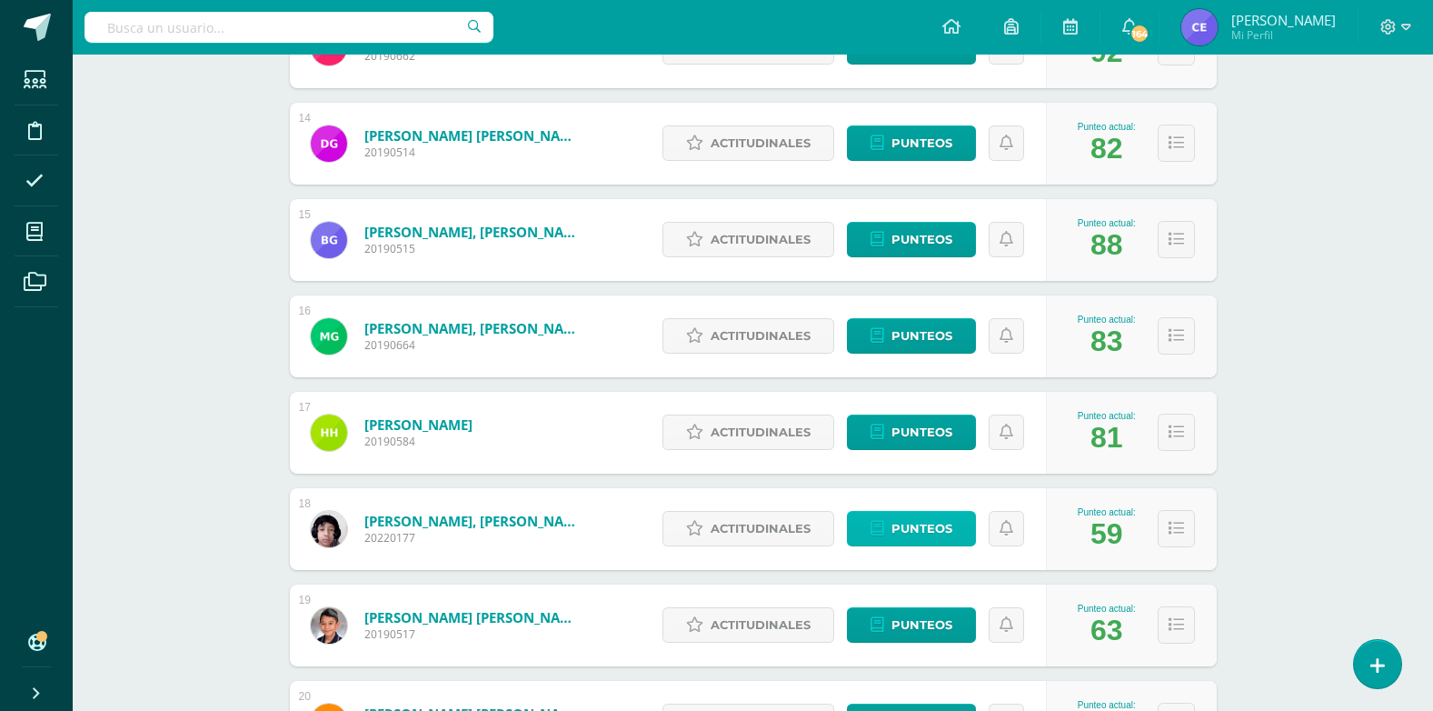
click at [923, 525] on span "Punteos" at bounding box center [921, 529] width 61 height 34
click at [921, 527] on span "Punteos" at bounding box center [921, 529] width 61 height 34
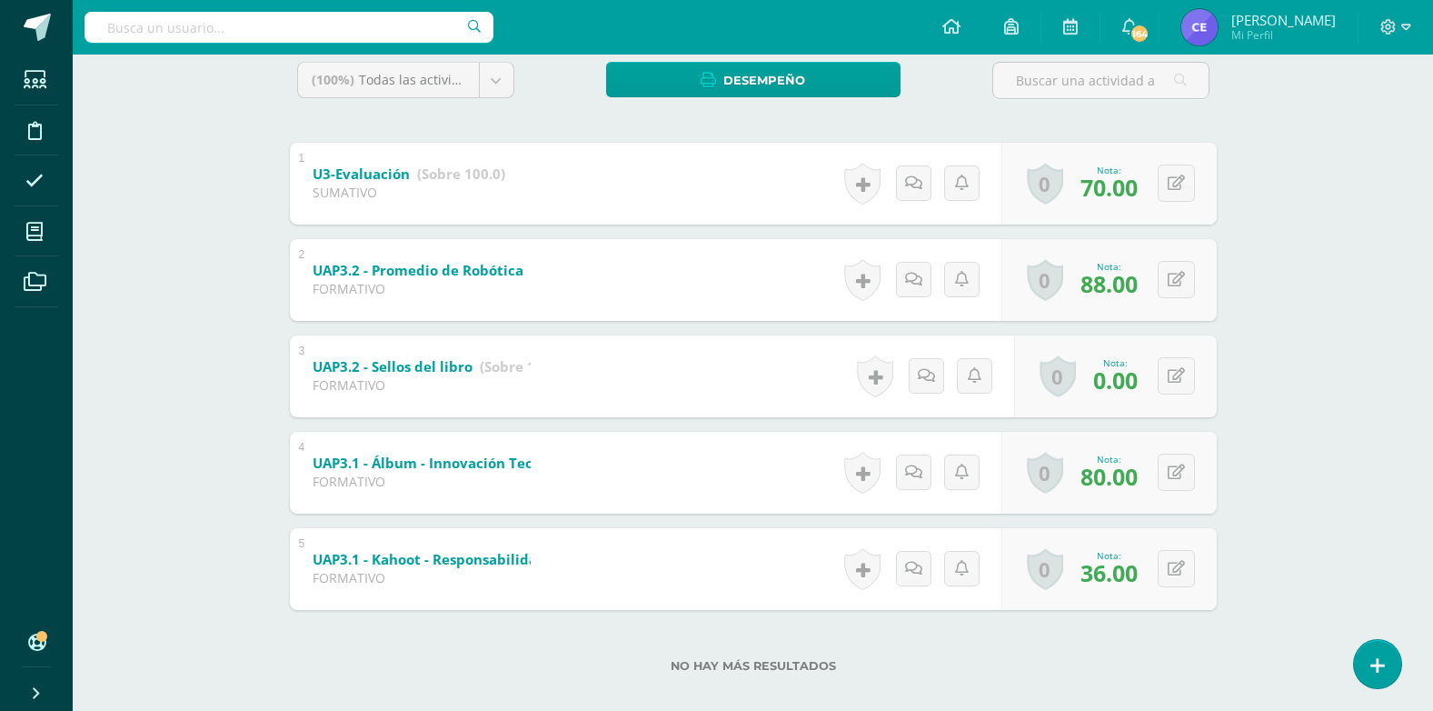
scroll to position [331, 0]
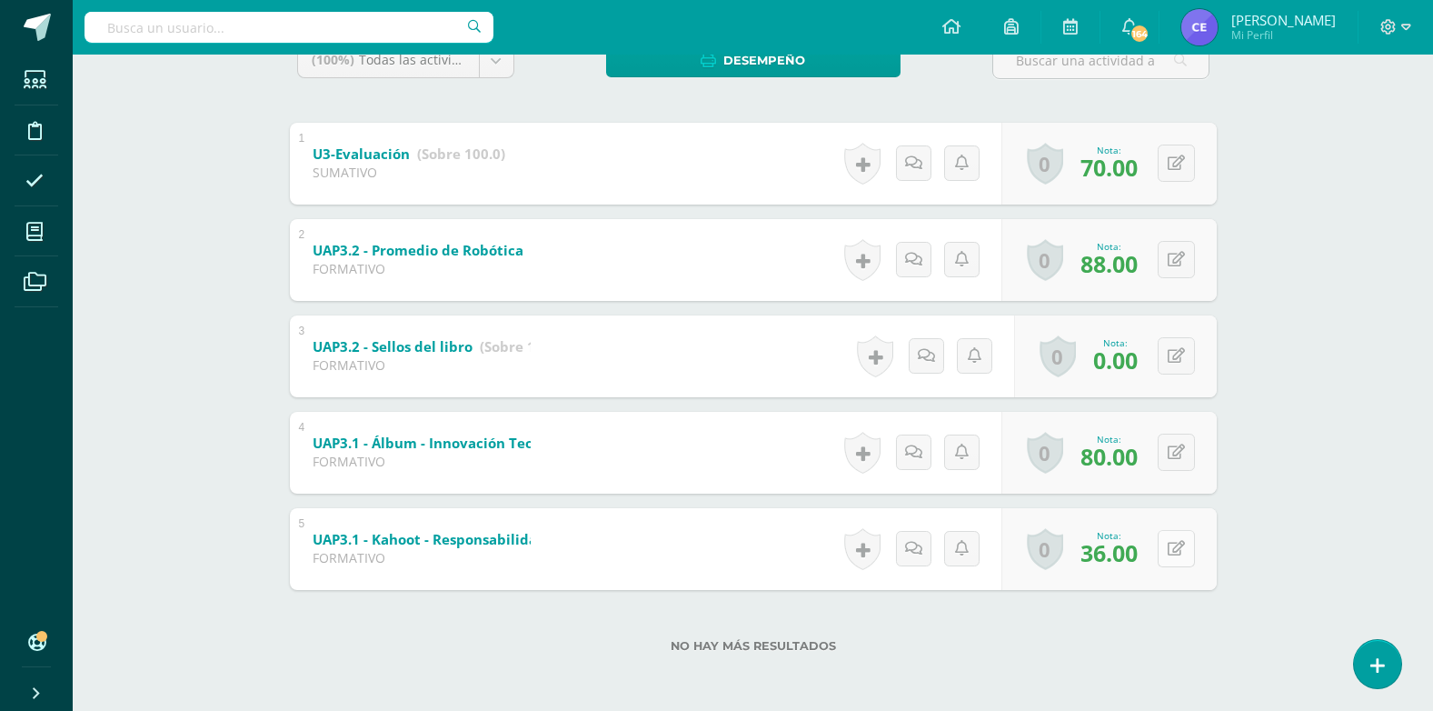
click at [1179, 550] on icon at bounding box center [1176, 548] width 17 height 15
type input "50"
click at [1151, 554] on link at bounding box center [1140, 554] width 36 height 36
click at [1182, 444] on icon at bounding box center [1188, 451] width 18 height 15
type input "85"
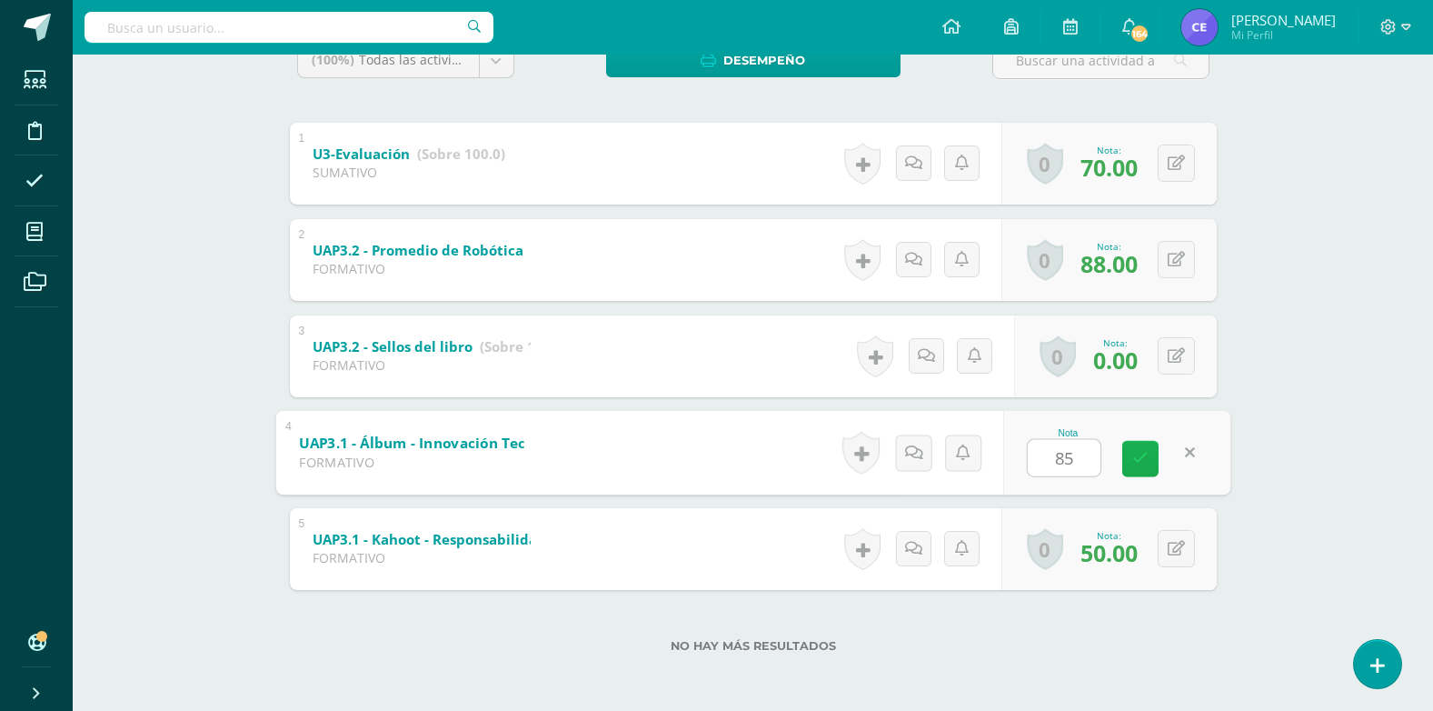
click at [1137, 454] on icon at bounding box center [1140, 458] width 16 height 15
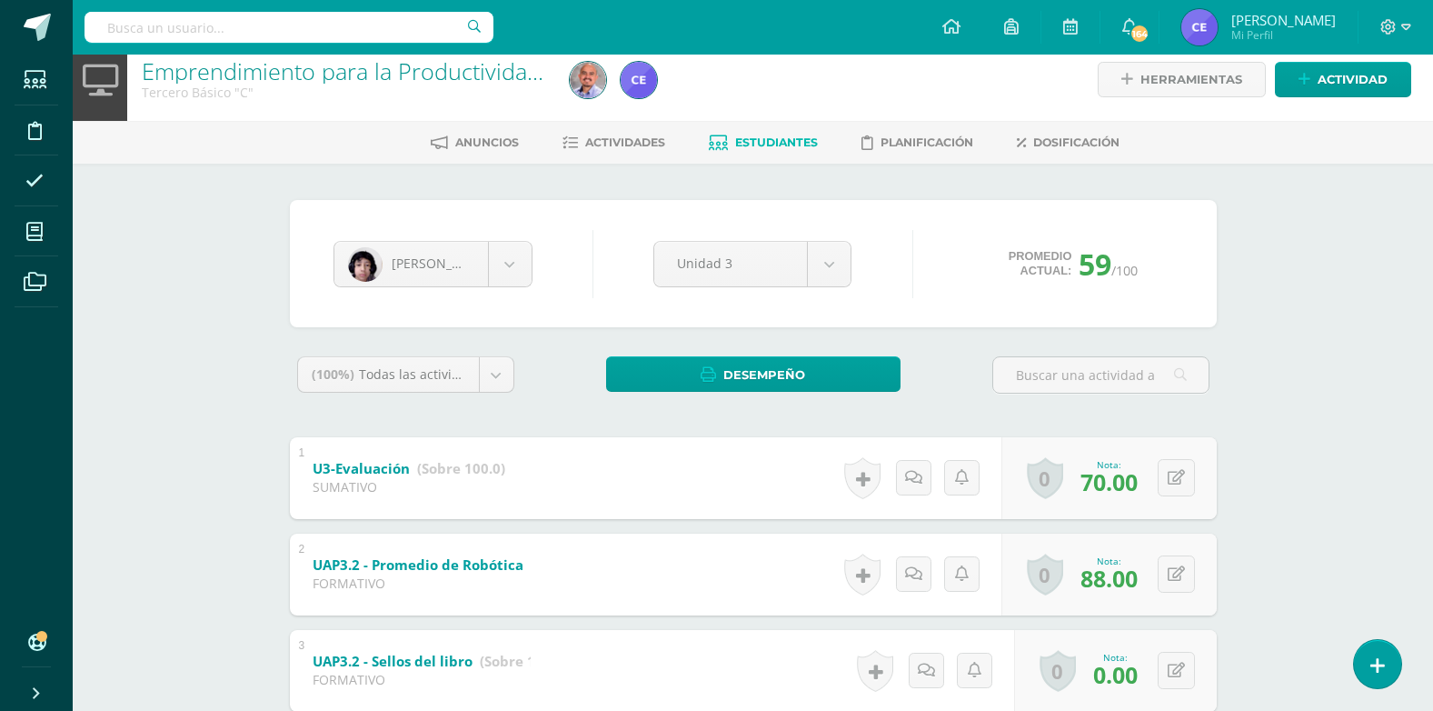
scroll to position [0, 0]
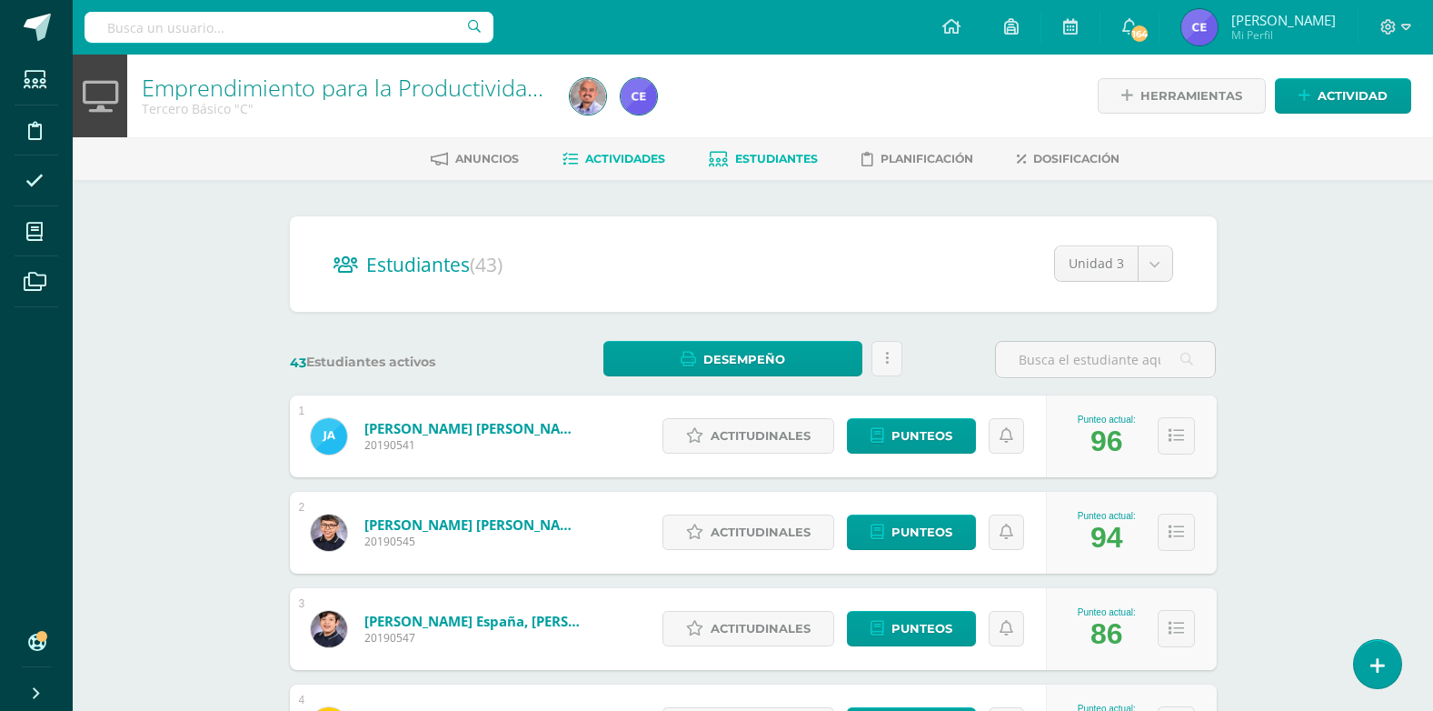
click at [592, 155] on span "Actividades" at bounding box center [625, 159] width 80 height 14
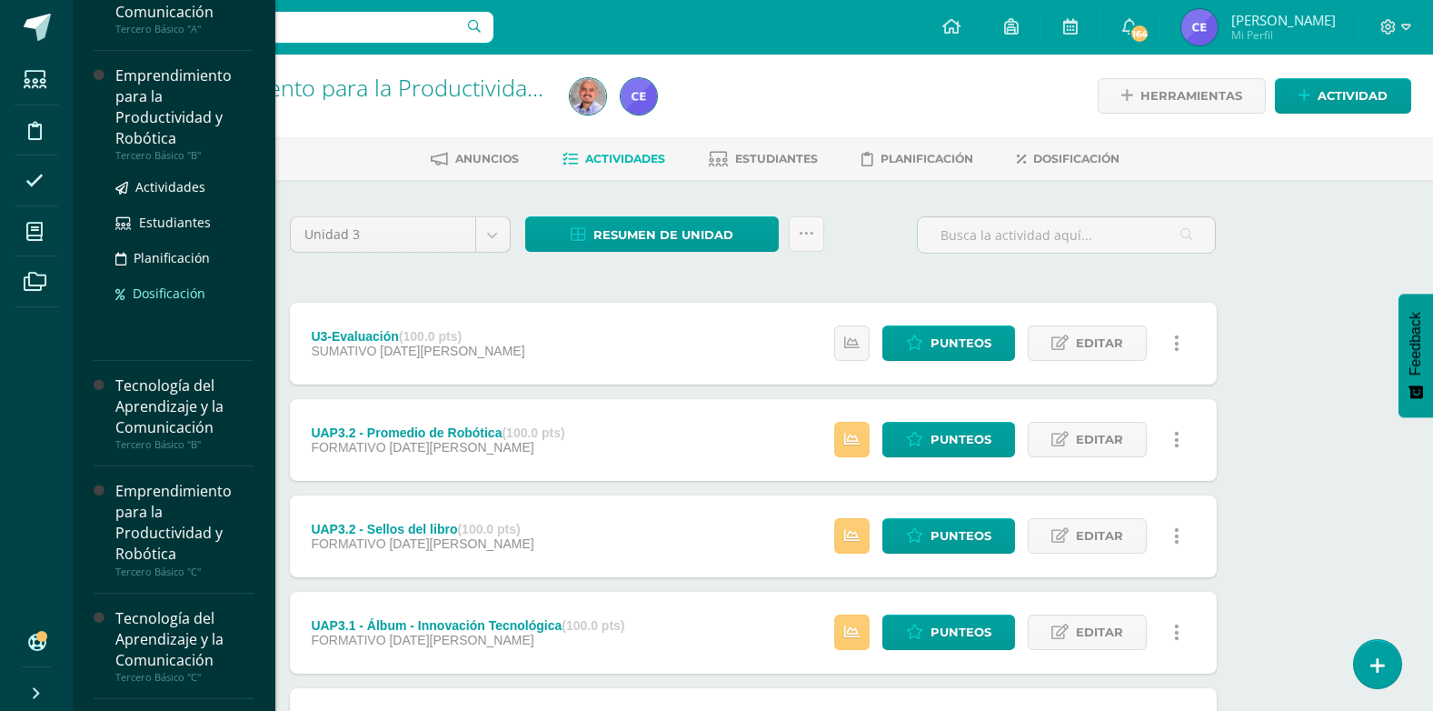
scroll to position [273, 0]
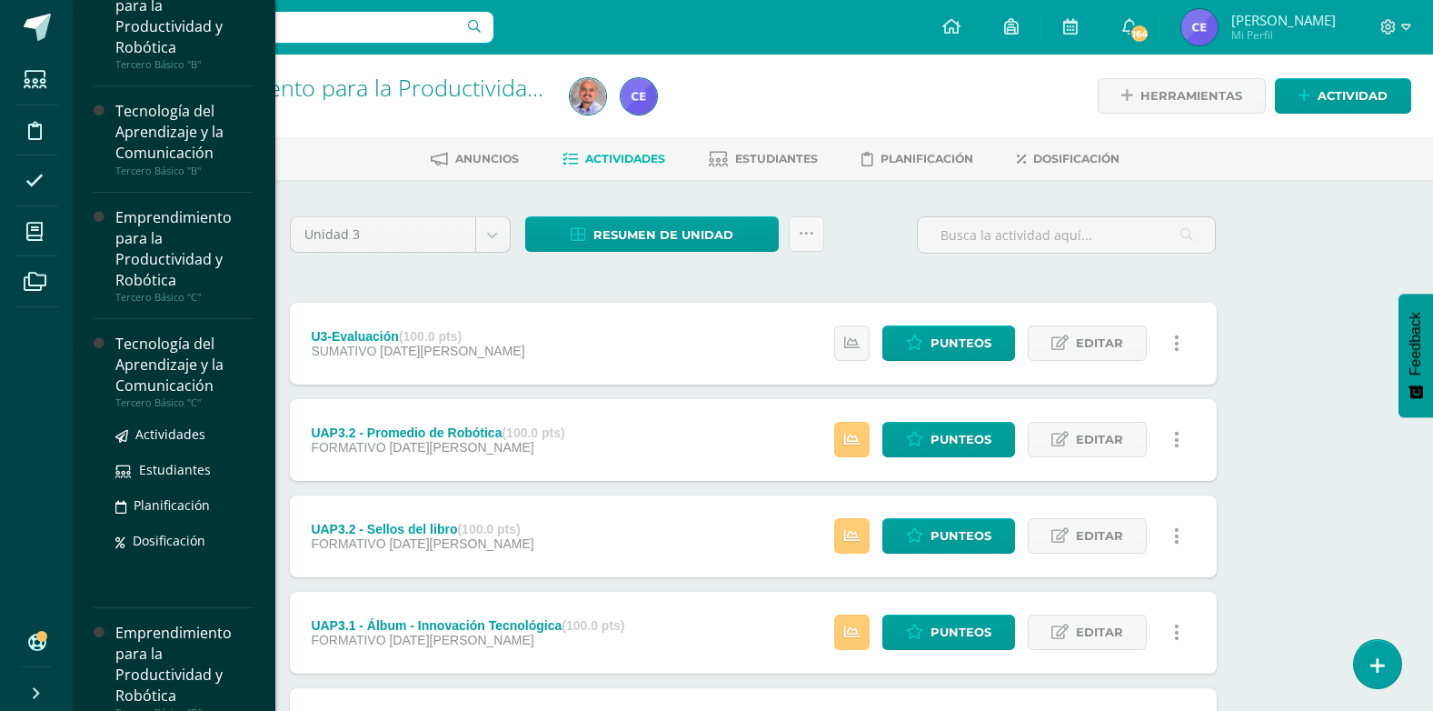
click at [158, 361] on div "Tecnología del Aprendizaje y la Comunicación" at bounding box center [184, 364] width 138 height 63
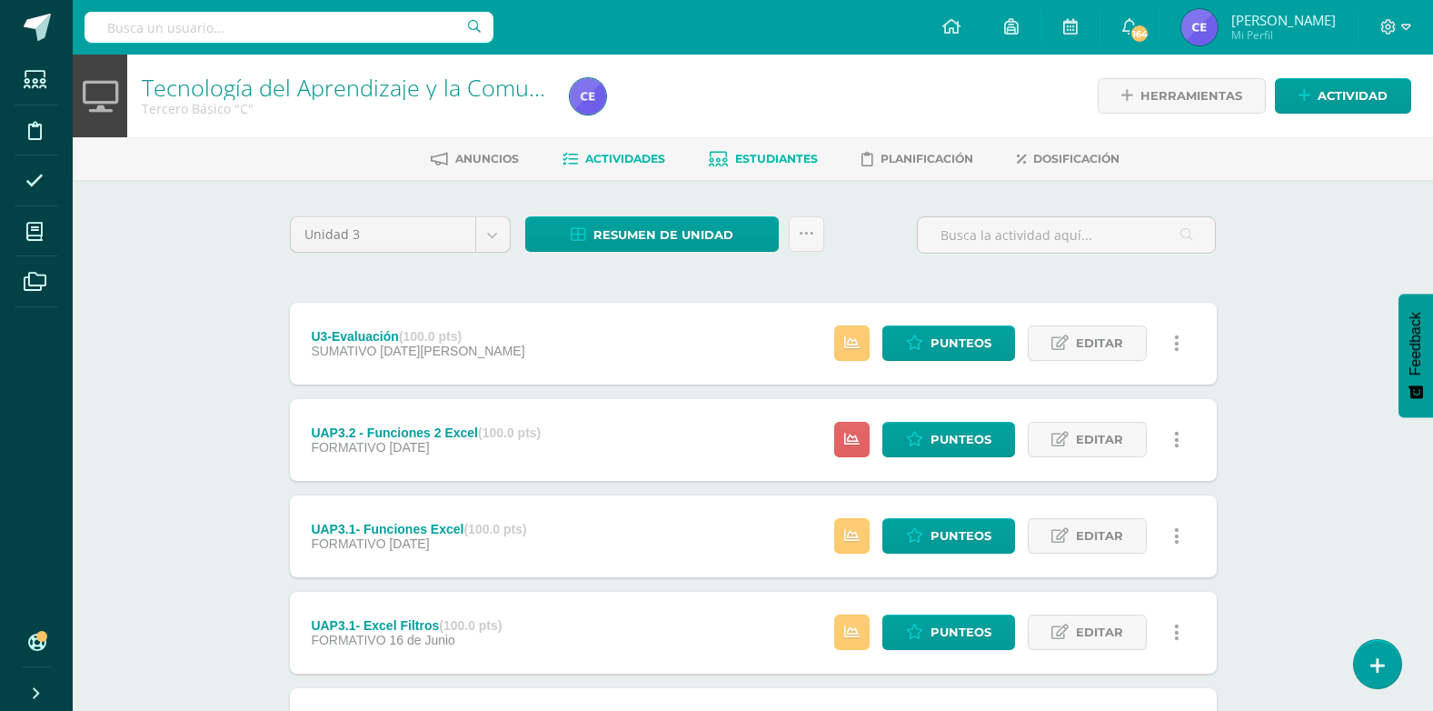
click at [735, 153] on span "Estudiantes" at bounding box center [776, 159] width 83 height 14
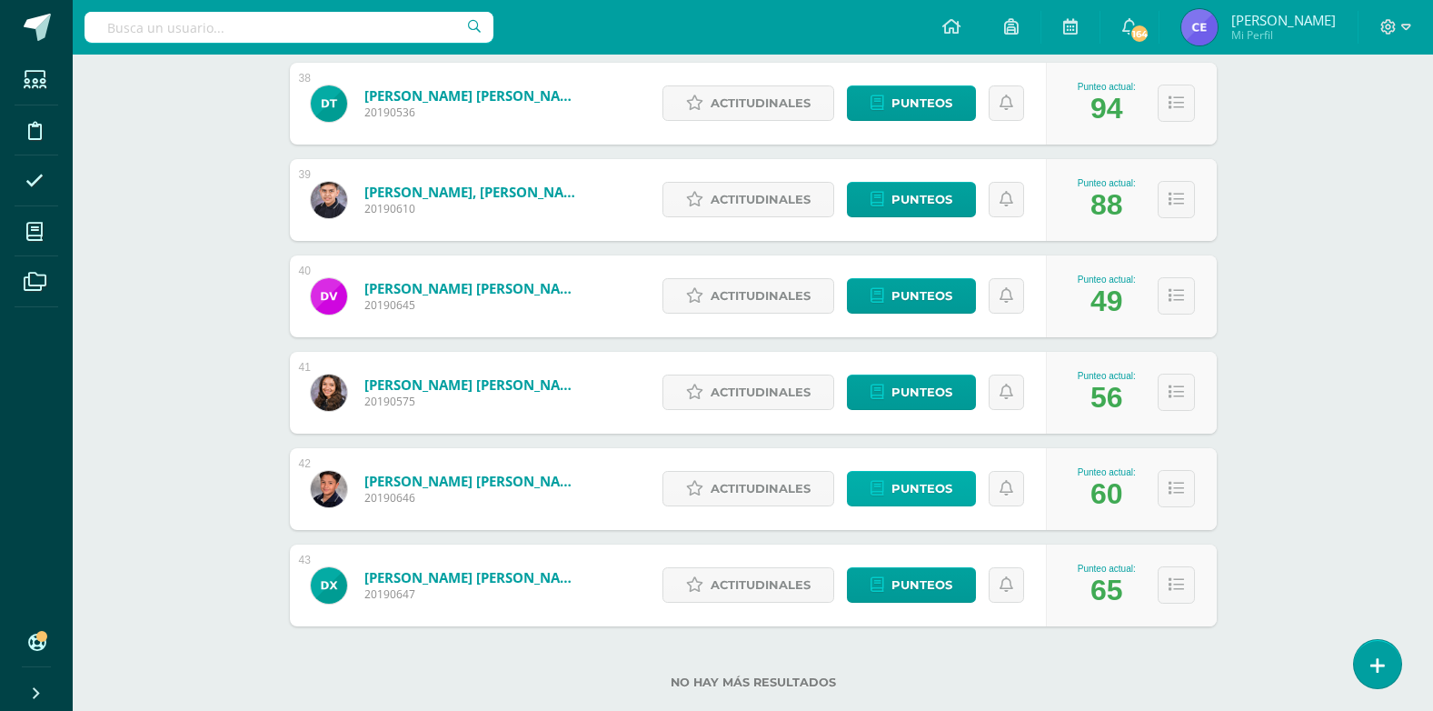
scroll to position [3928, 0]
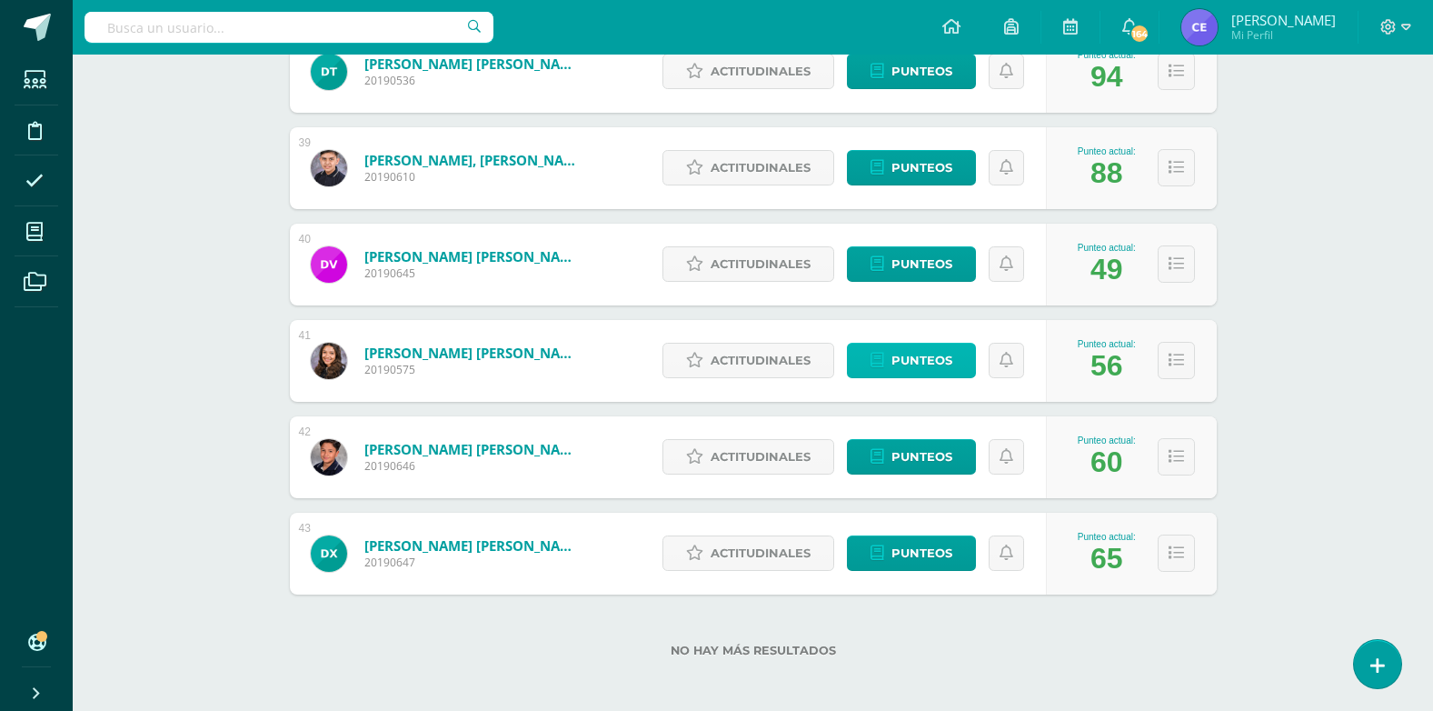
click at [907, 358] on span "Punteos" at bounding box center [921, 360] width 61 height 34
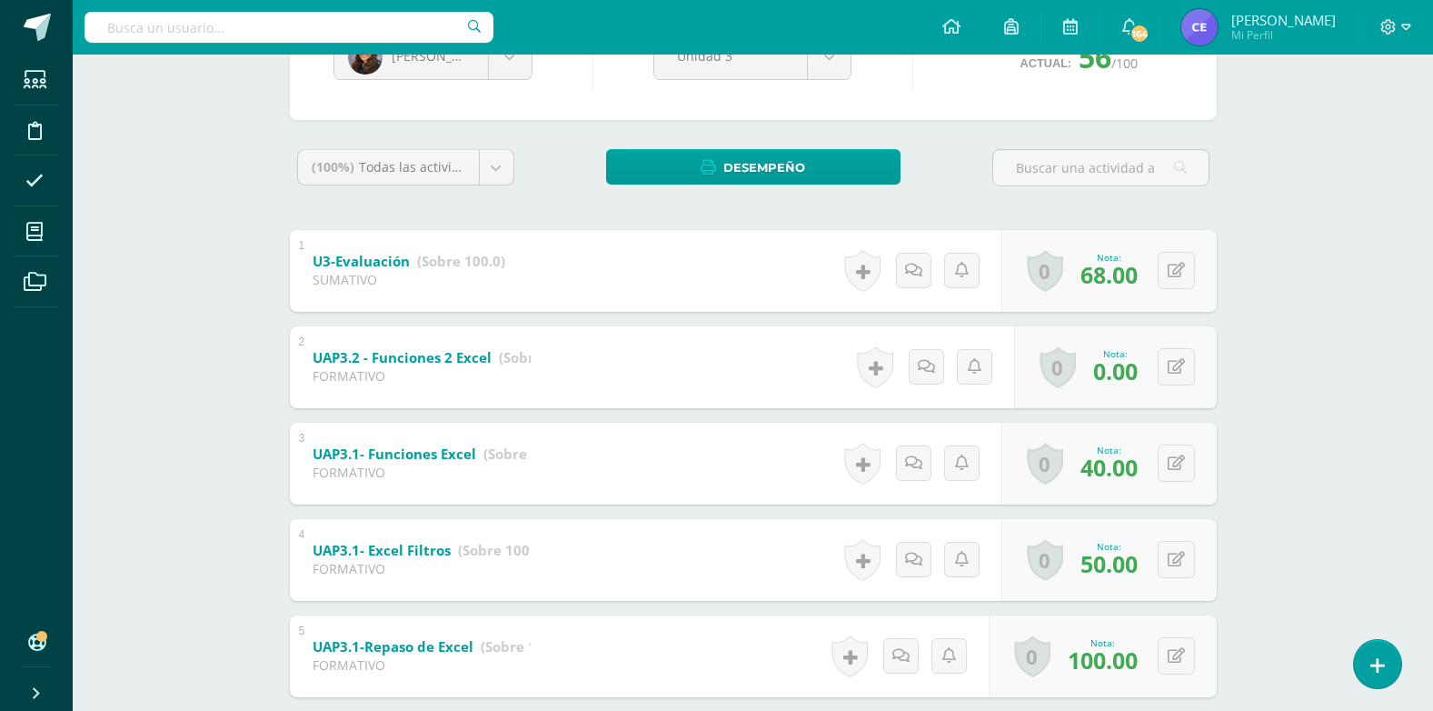
scroll to position [273, 0]
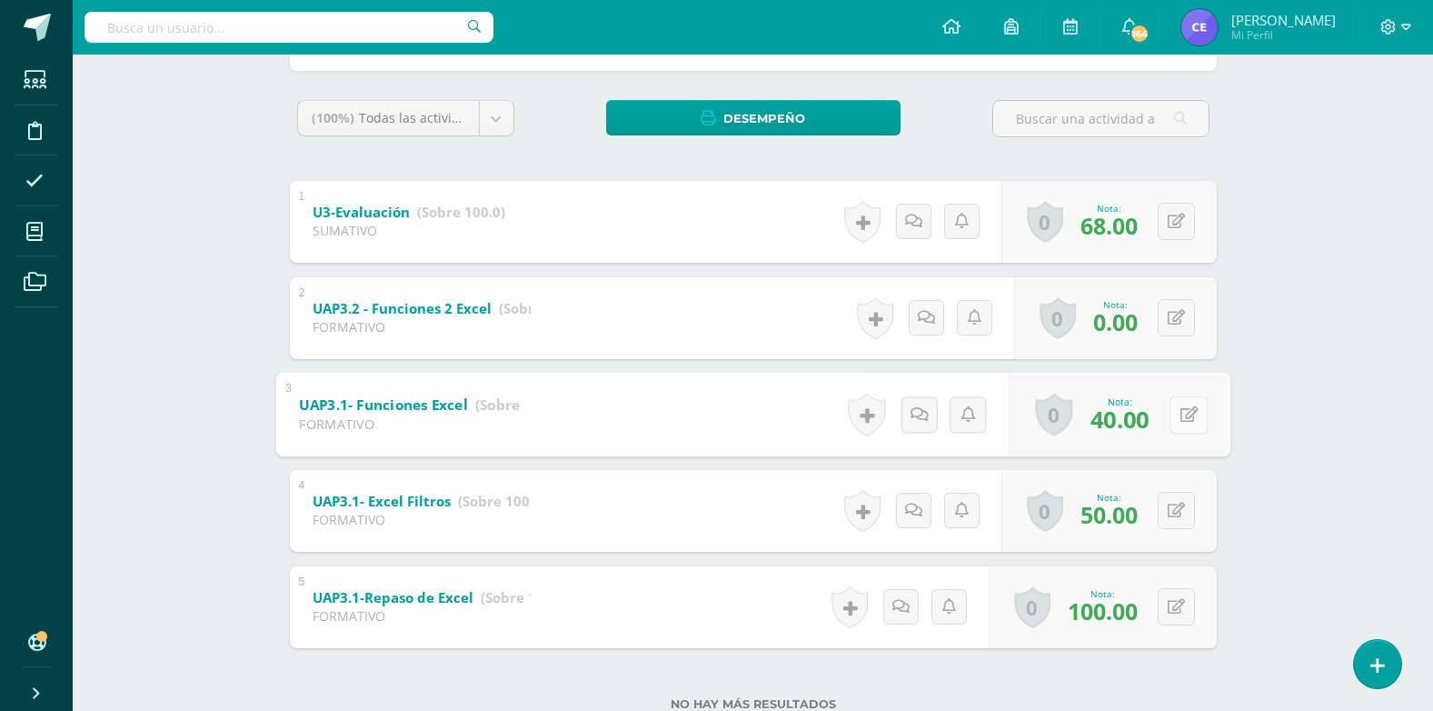
click at [1179, 415] on icon at bounding box center [1188, 413] width 18 height 15
type input "60"
click at [1144, 428] on icon at bounding box center [1140, 420] width 16 height 15
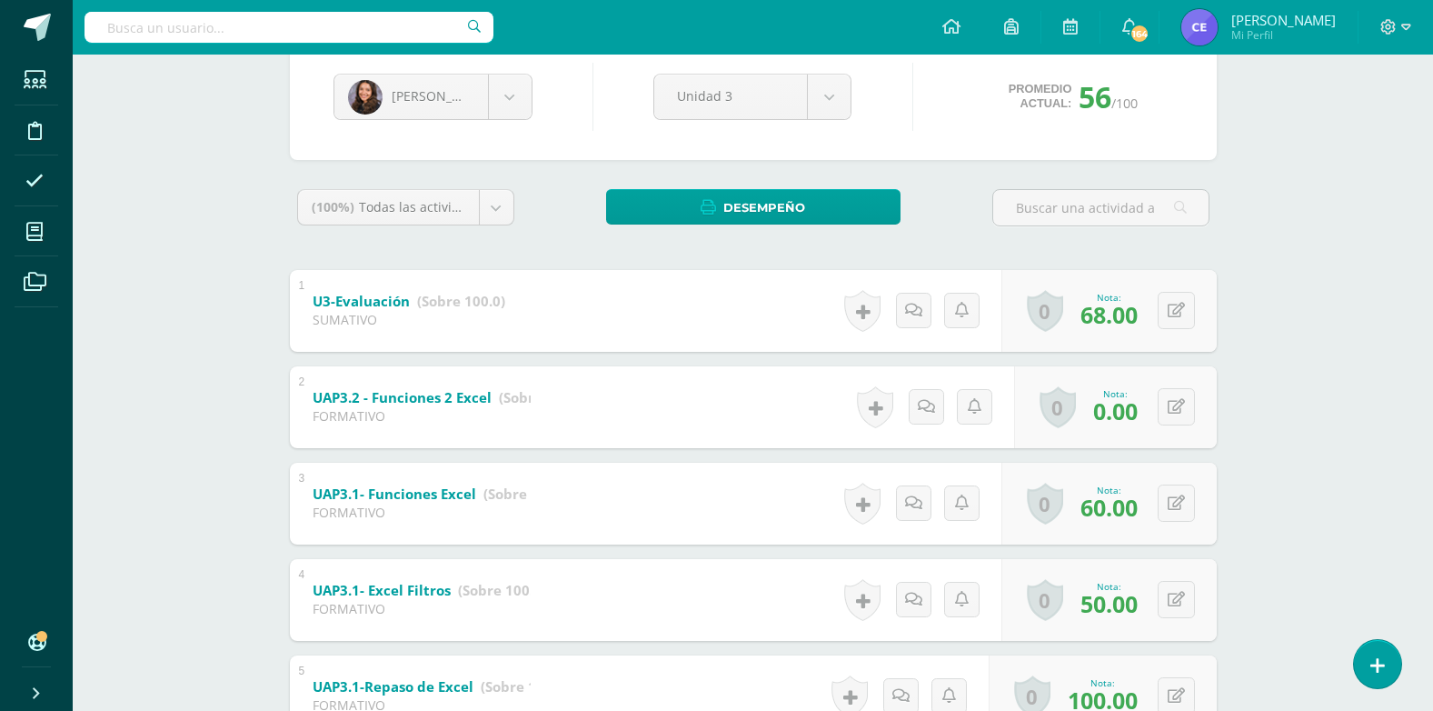
scroll to position [0, 0]
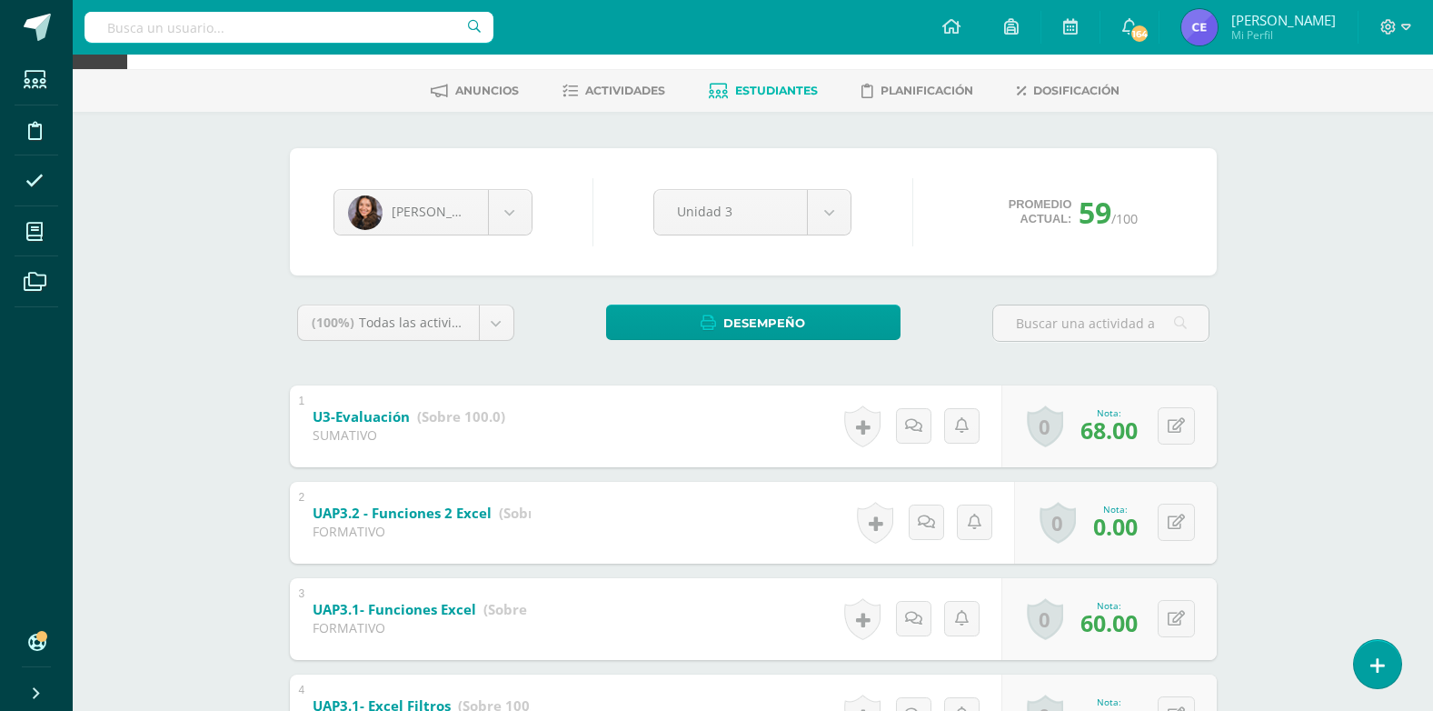
scroll to position [331, 0]
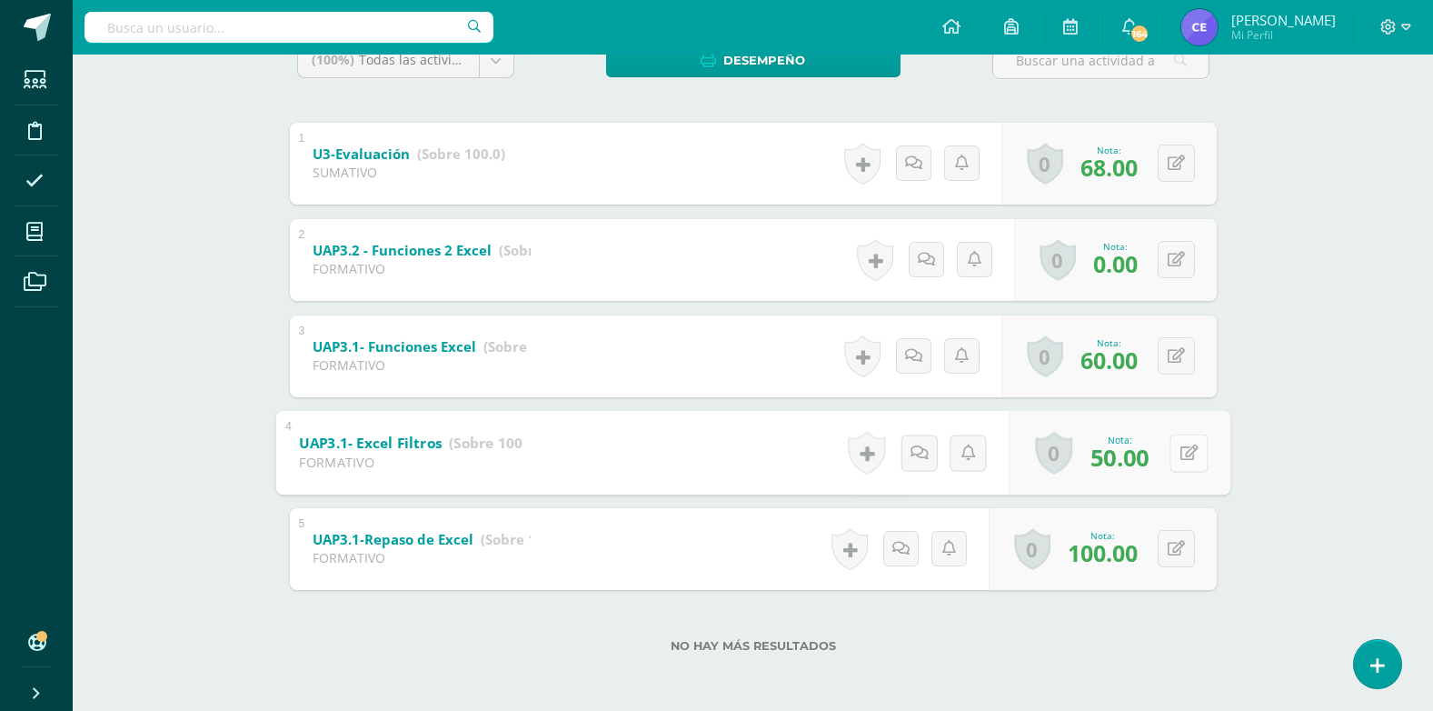
click at [1184, 453] on button at bounding box center [1189, 452] width 38 height 38
type input "55"
click at [1130, 458] on link at bounding box center [1140, 458] width 36 height 36
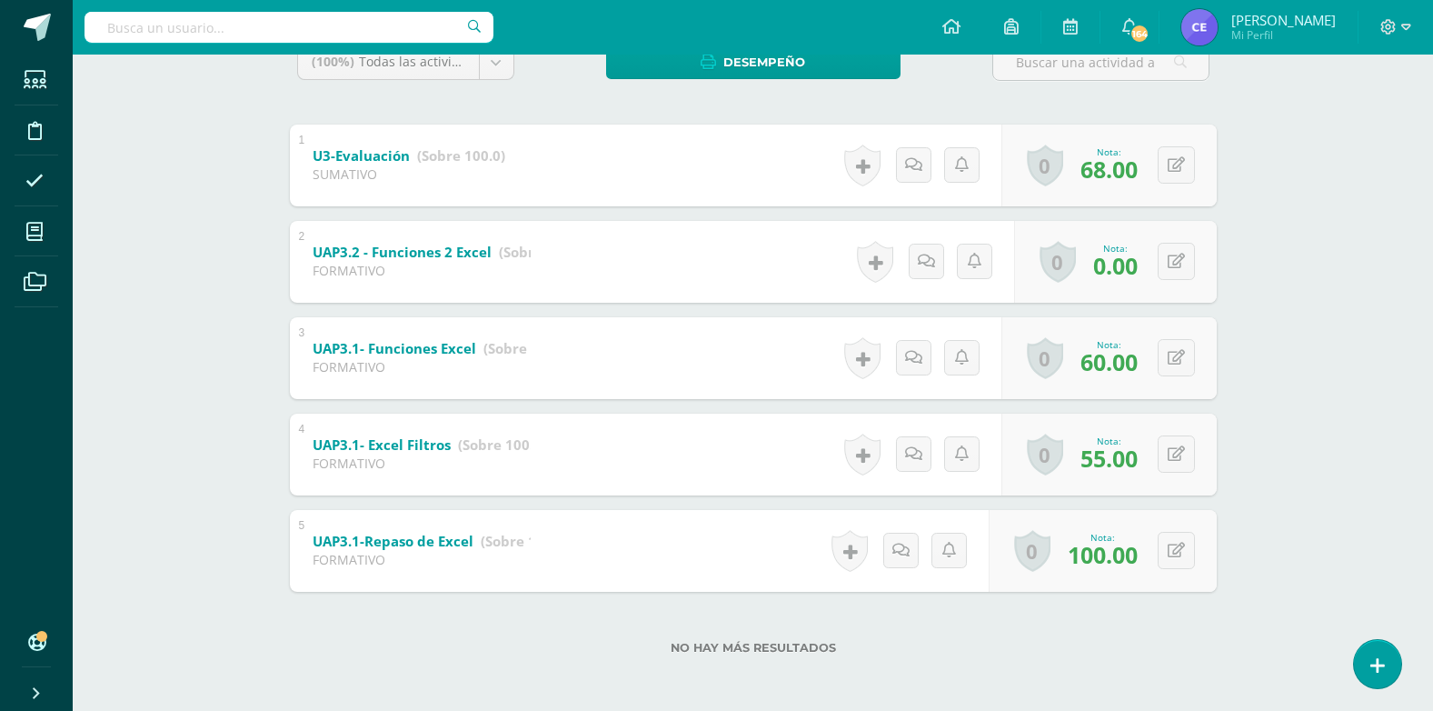
scroll to position [331, 0]
click at [1169, 455] on button at bounding box center [1176, 451] width 37 height 37
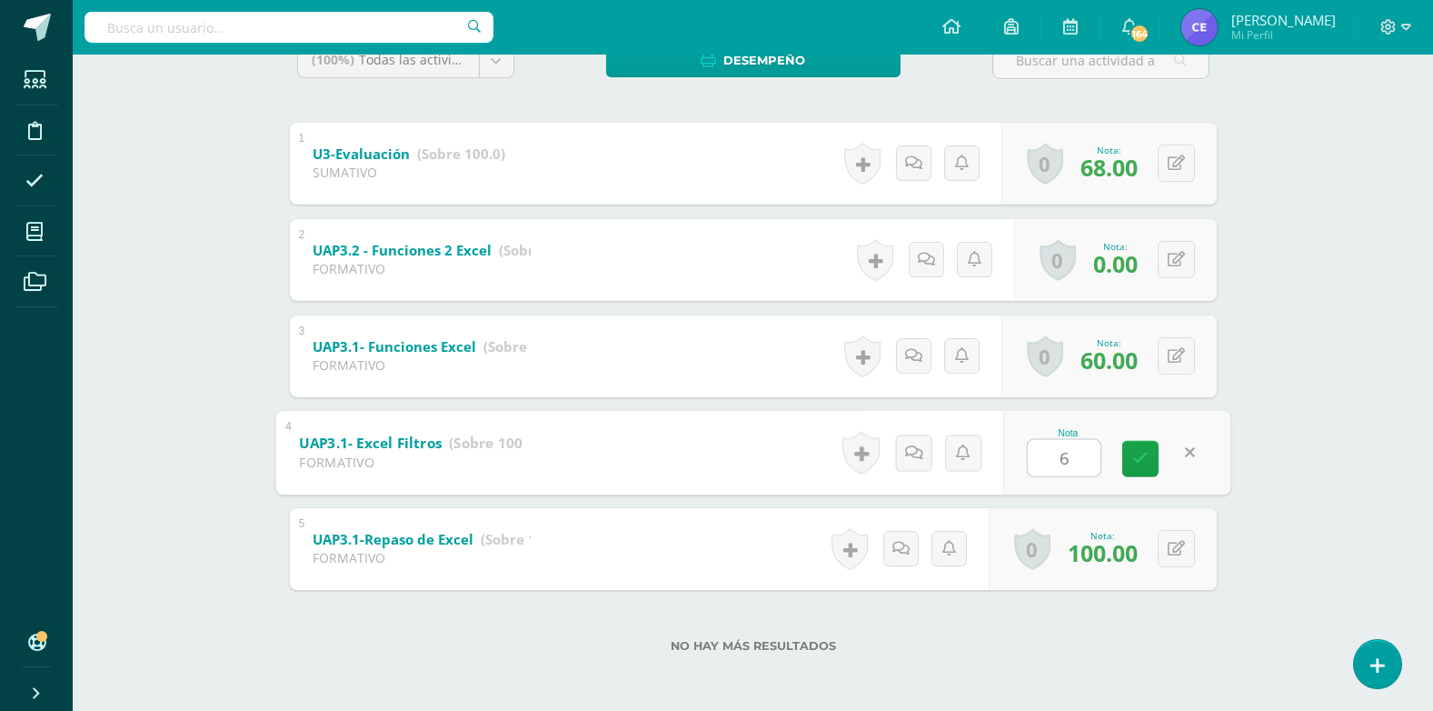
type input "60"
click at [1148, 460] on link at bounding box center [1140, 458] width 36 height 36
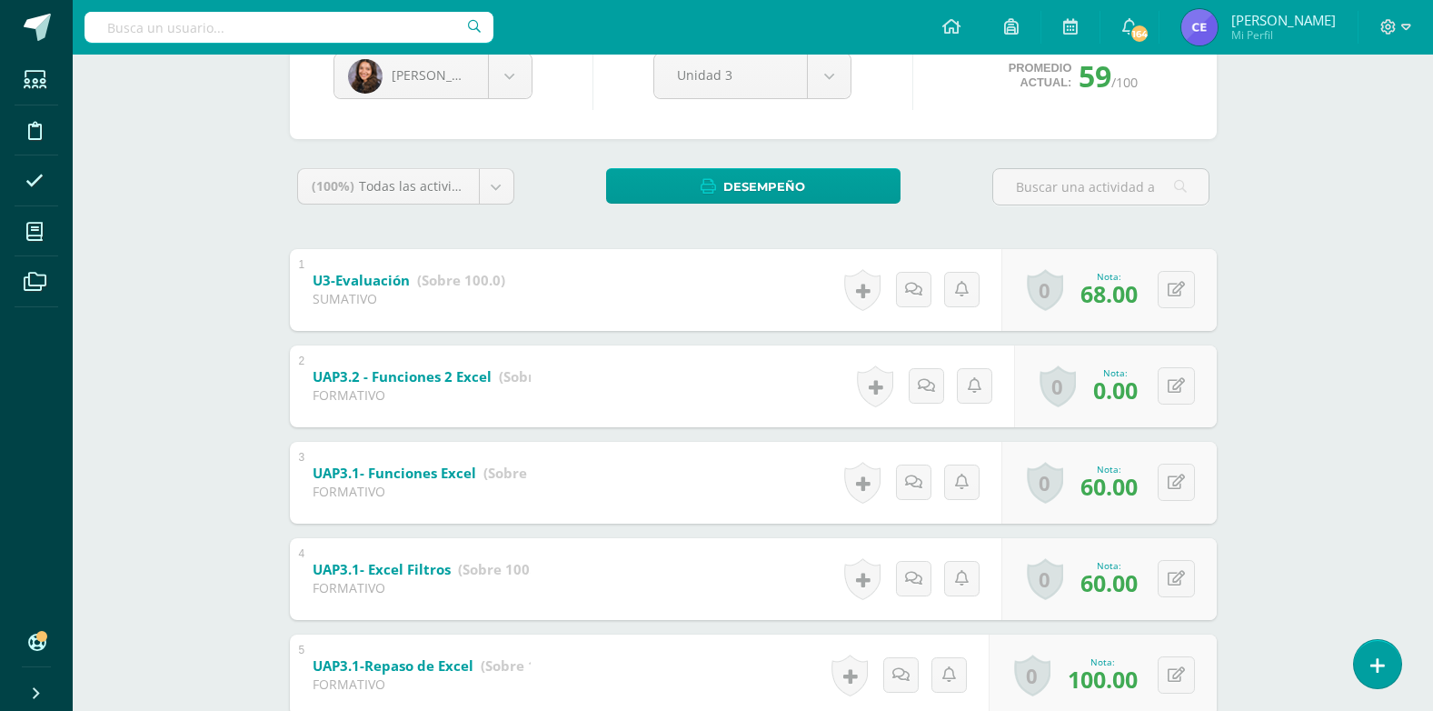
scroll to position [0, 0]
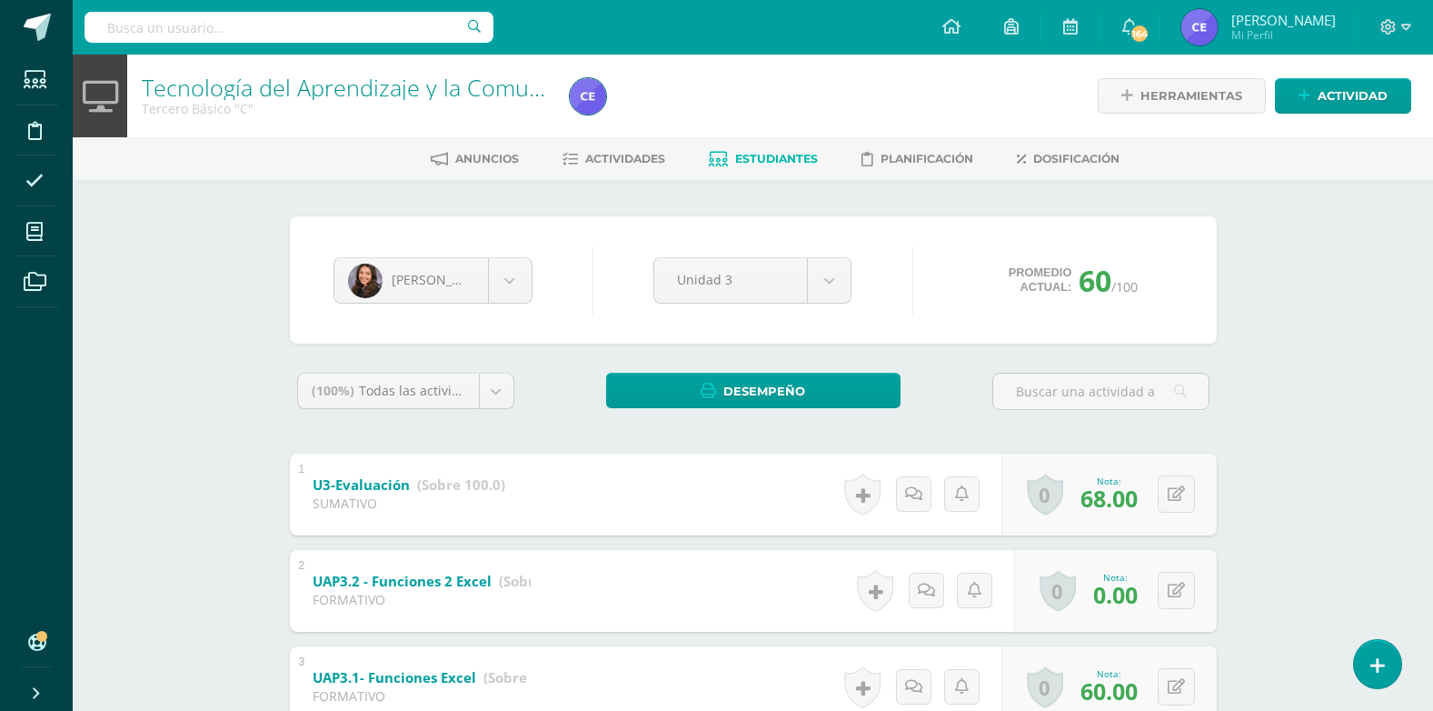
click at [792, 156] on span "Estudiantes" at bounding box center [776, 159] width 83 height 14
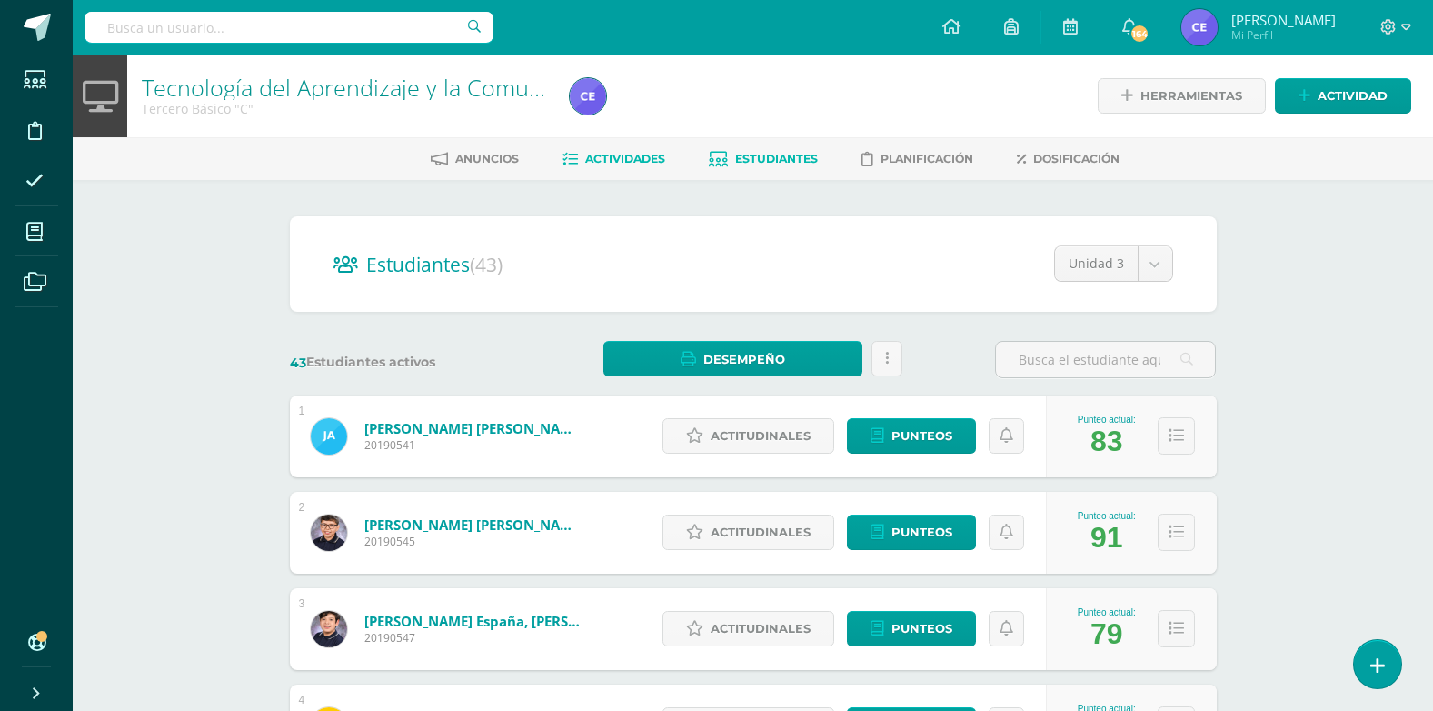
click at [624, 152] on span "Actividades" at bounding box center [625, 159] width 80 height 14
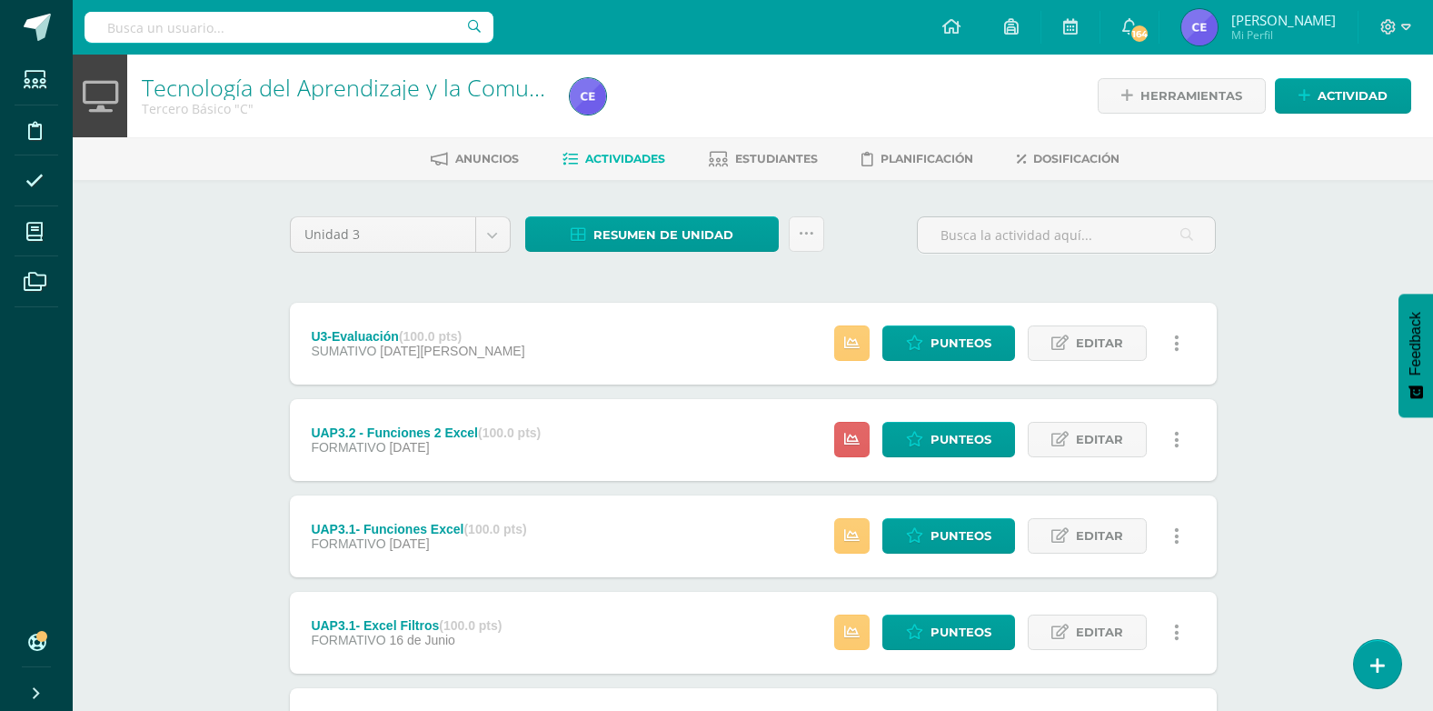
click at [364, 333] on div "U3-Evaluación (100.0 pts)" at bounding box center [418, 336] width 214 height 15
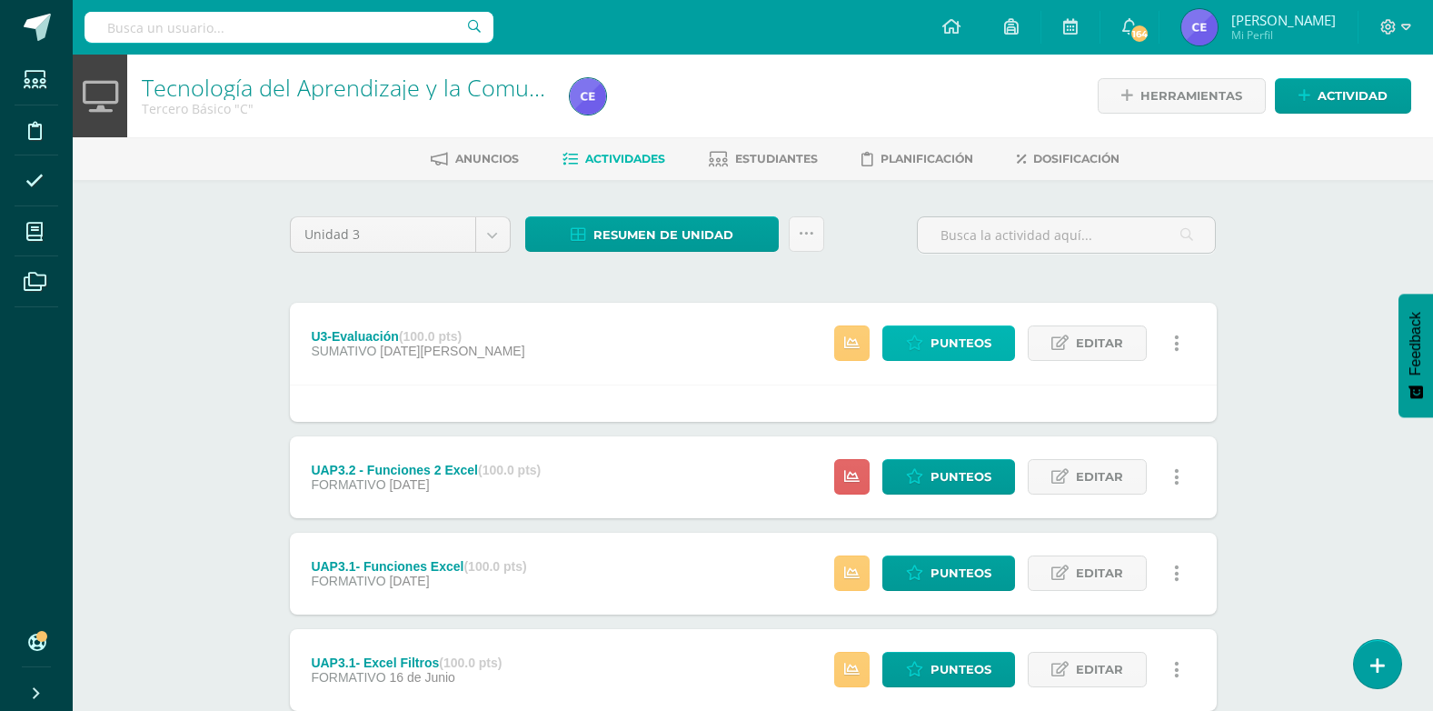
click at [951, 350] on span "Punteos" at bounding box center [961, 343] width 61 height 34
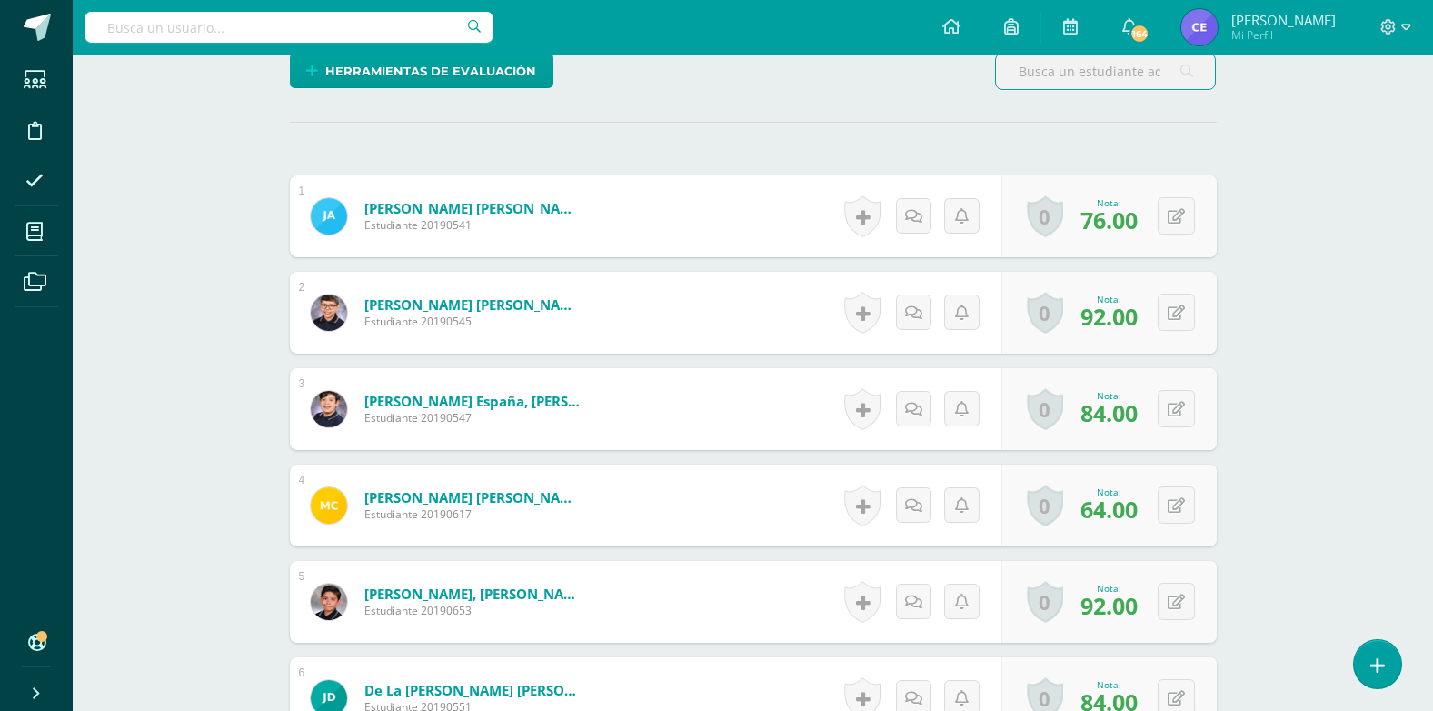
scroll to position [547, 0]
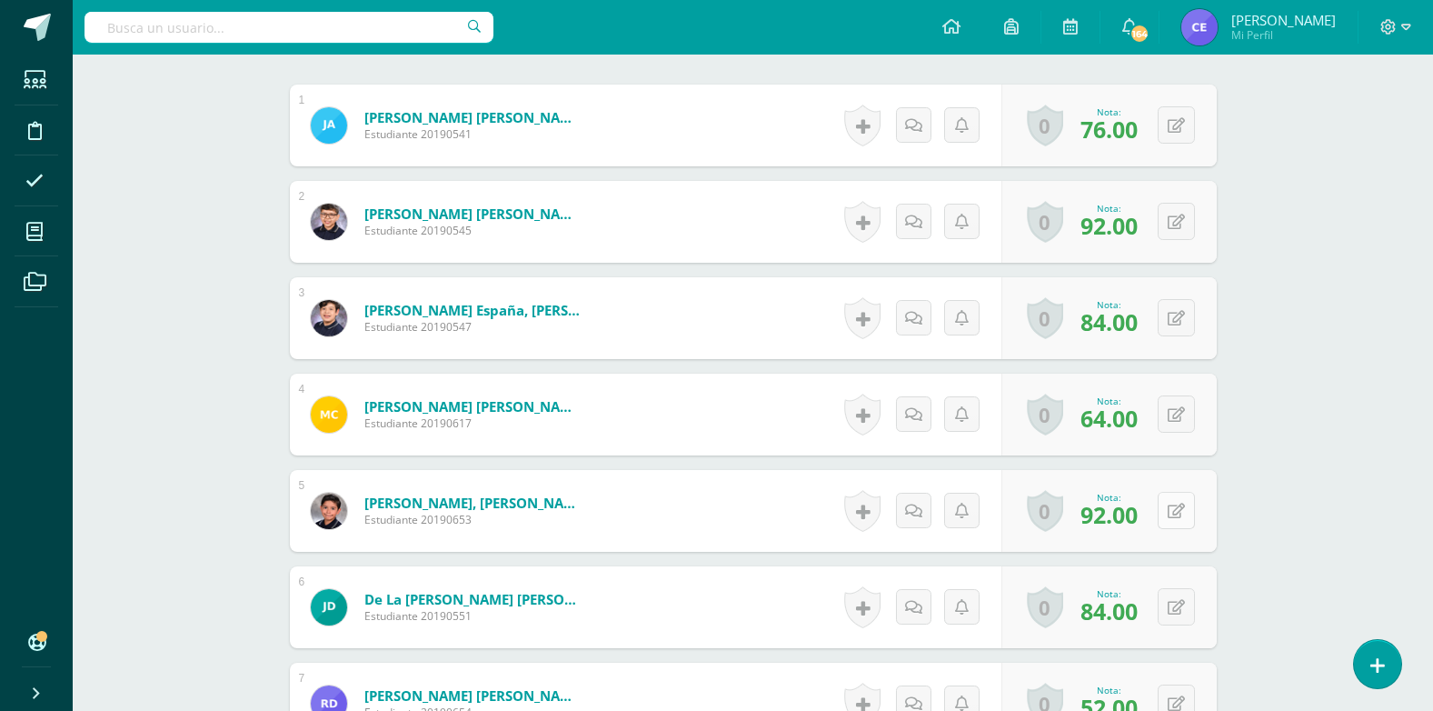
click at [1171, 506] on button at bounding box center [1176, 510] width 37 height 37
click at [1142, 520] on icon at bounding box center [1140, 515] width 16 height 15
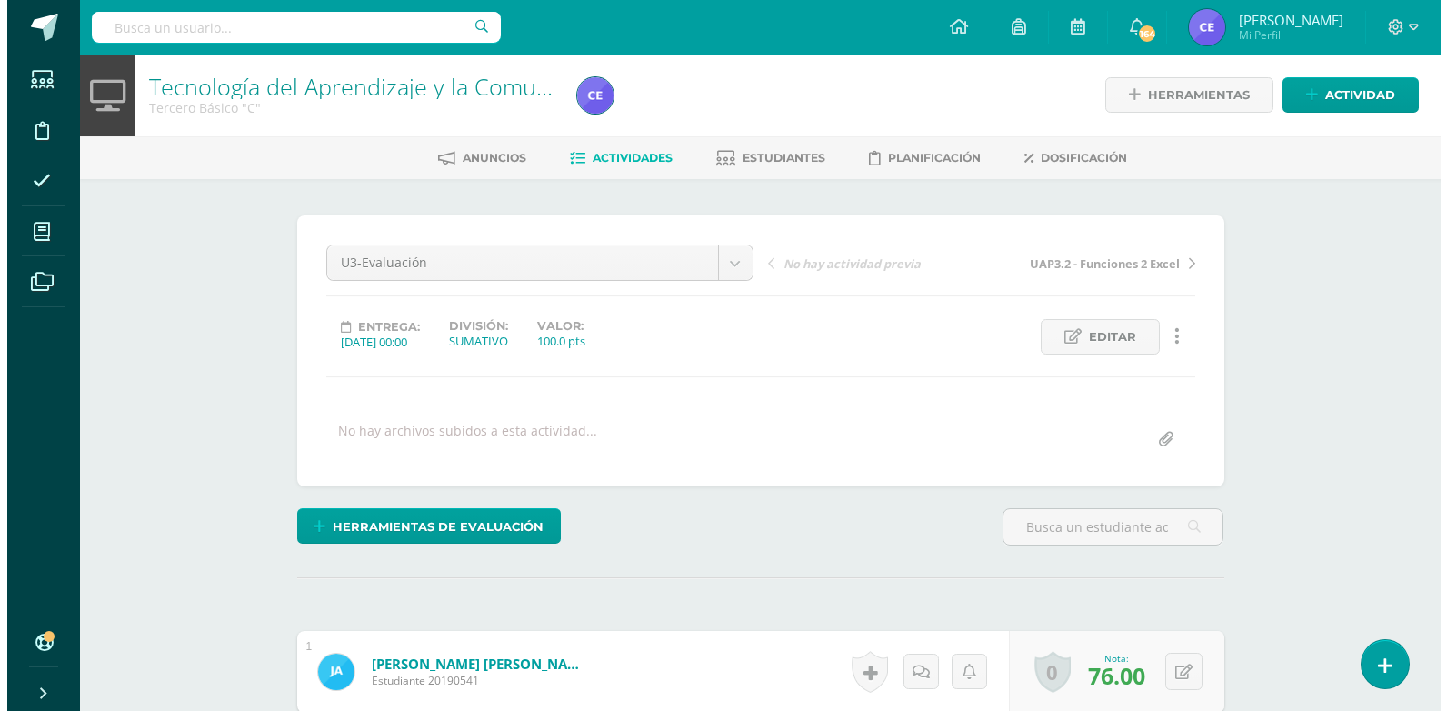
scroll to position [2, 0]
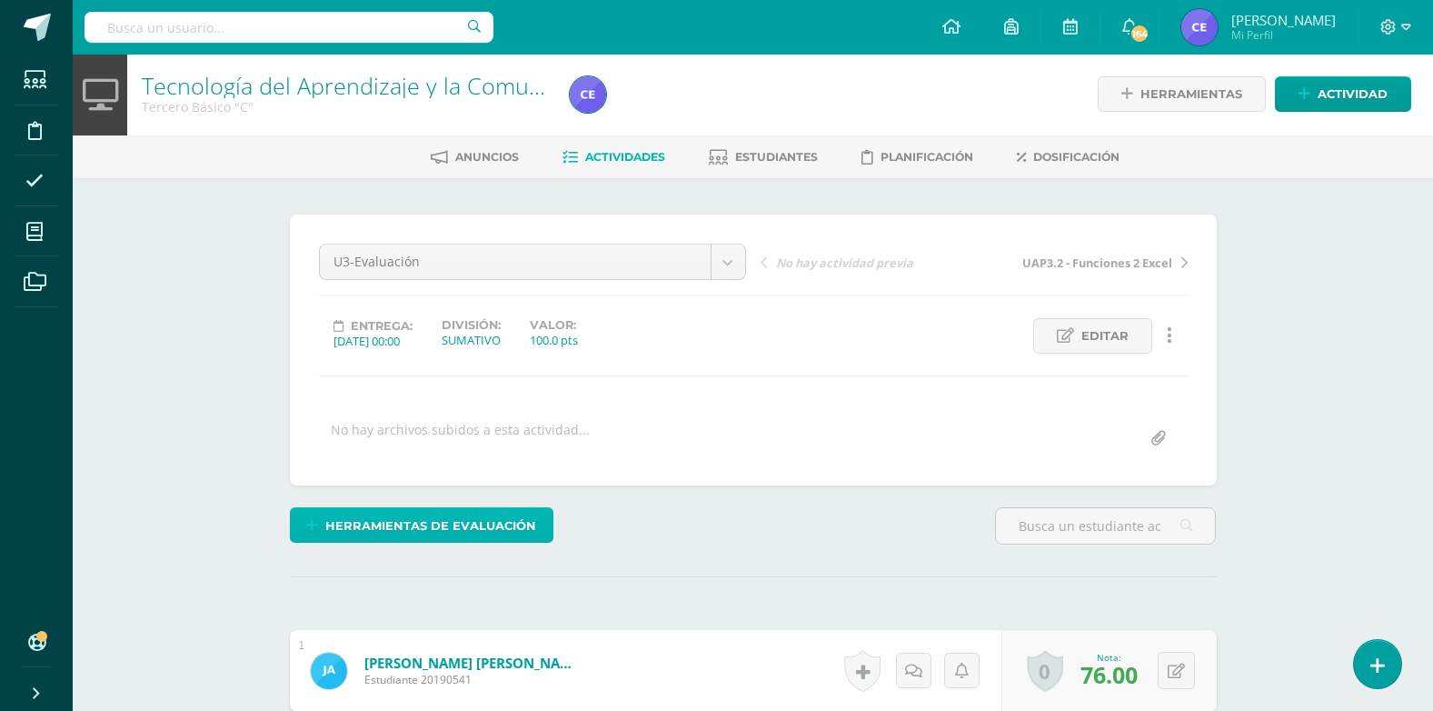
click at [331, 533] on span "Herramientas de evaluación" at bounding box center [430, 526] width 211 height 34
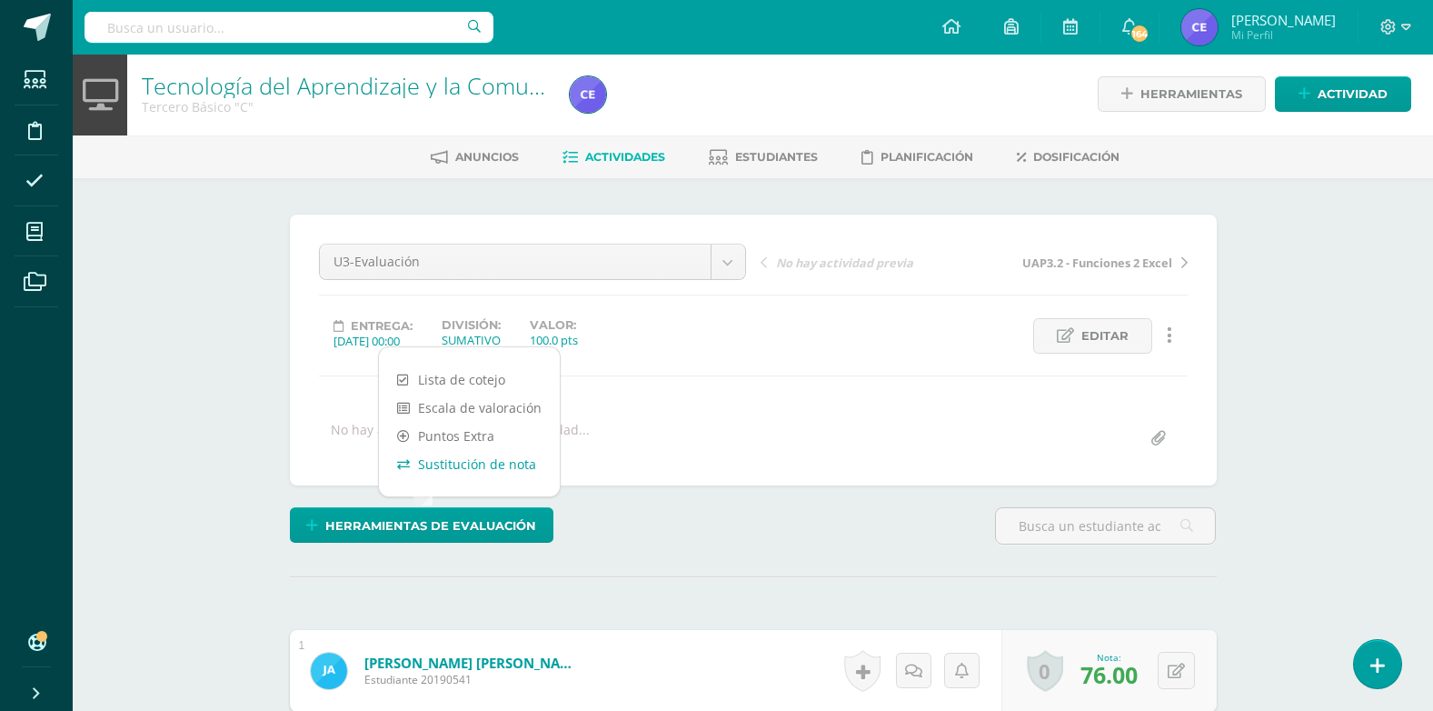
click at [477, 463] on link "Sustitución de nota" at bounding box center [469, 464] width 181 height 28
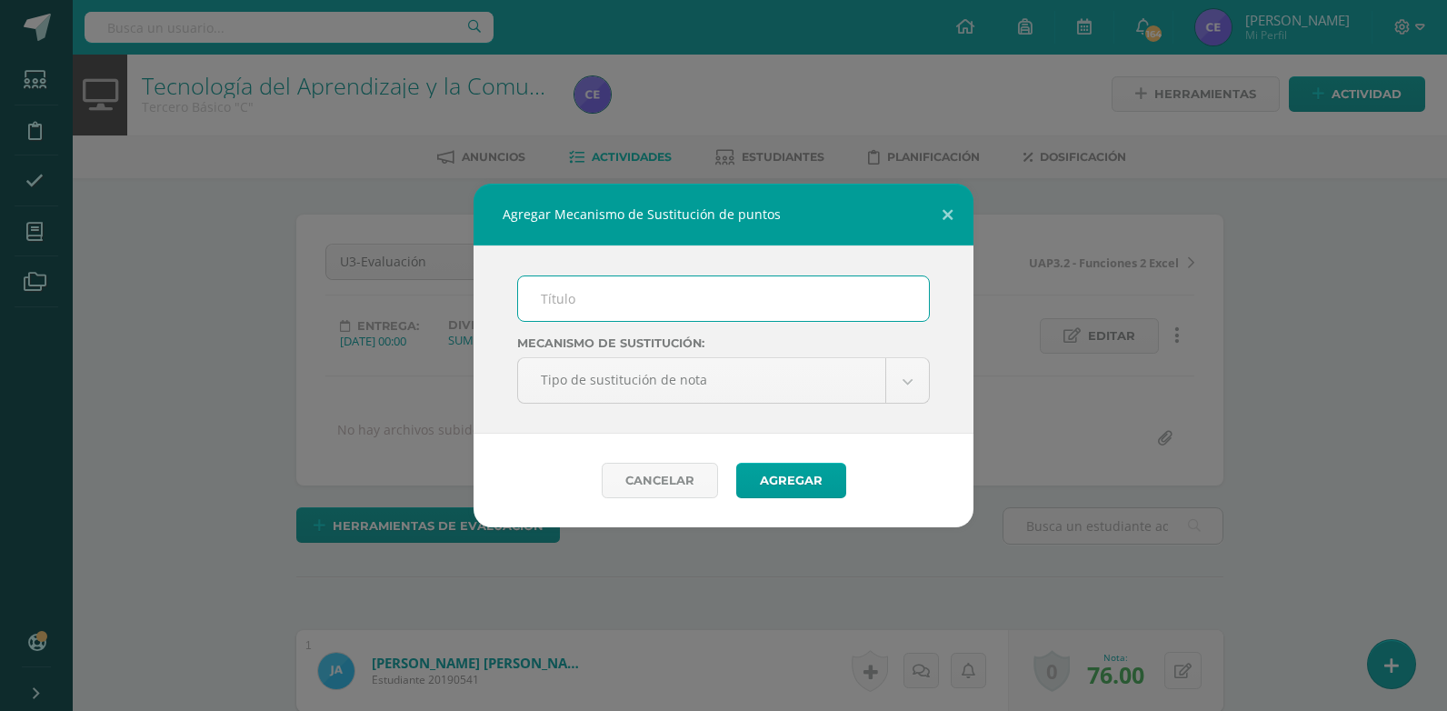
click at [578, 298] on input "text" at bounding box center [723, 298] width 411 height 45
click at [595, 294] on input "text" at bounding box center [723, 298] width 411 height 45
type input "PMA U3"
click at [548, 443] on div "Cancelar Agregar" at bounding box center [723, 480] width 500 height 94
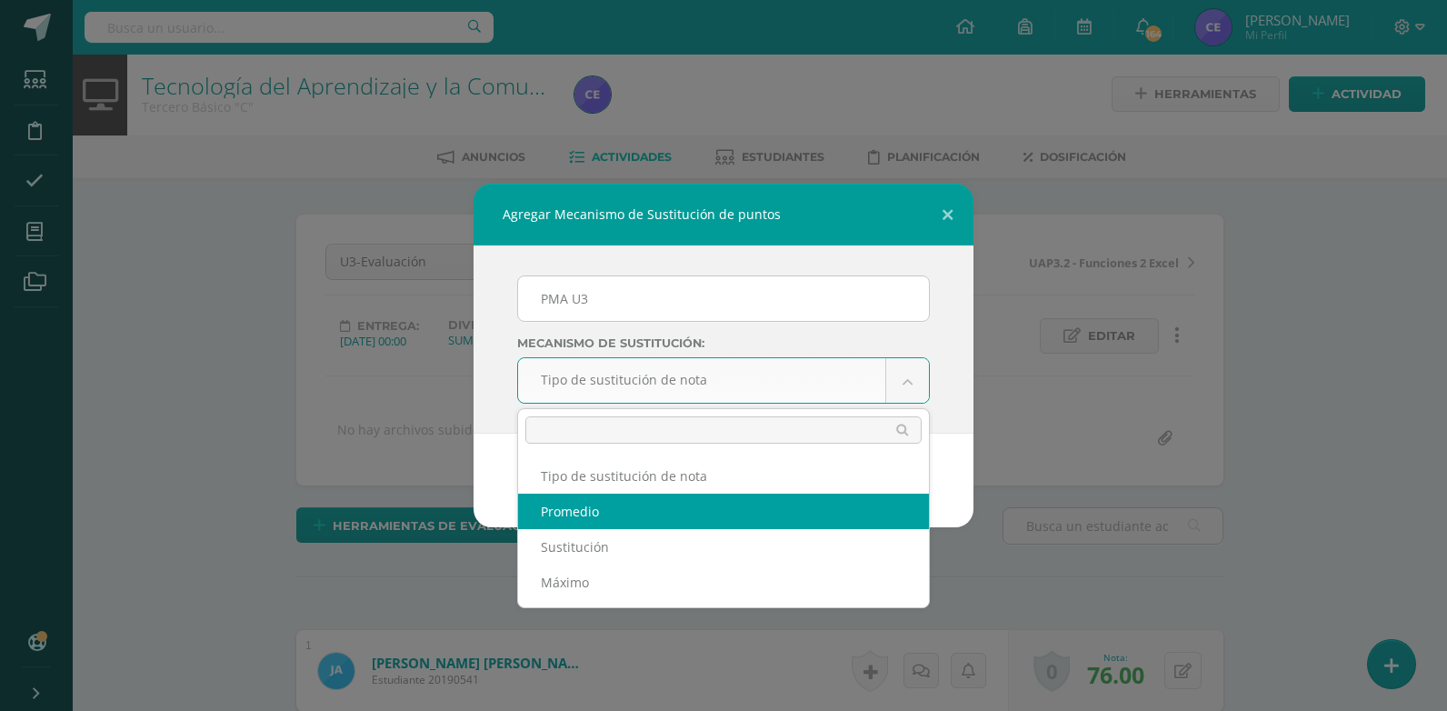
select select "average"
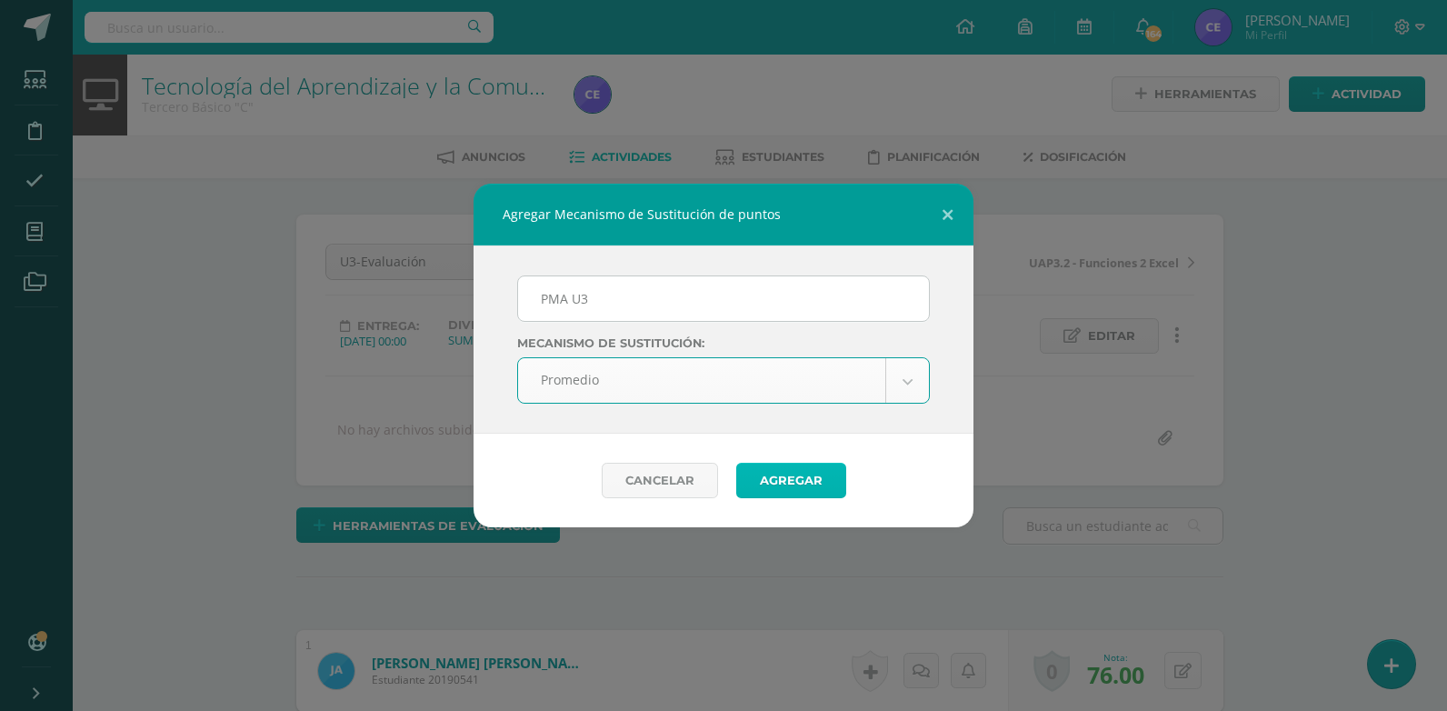
click at [791, 477] on button "Agregar" at bounding box center [791, 480] width 110 height 35
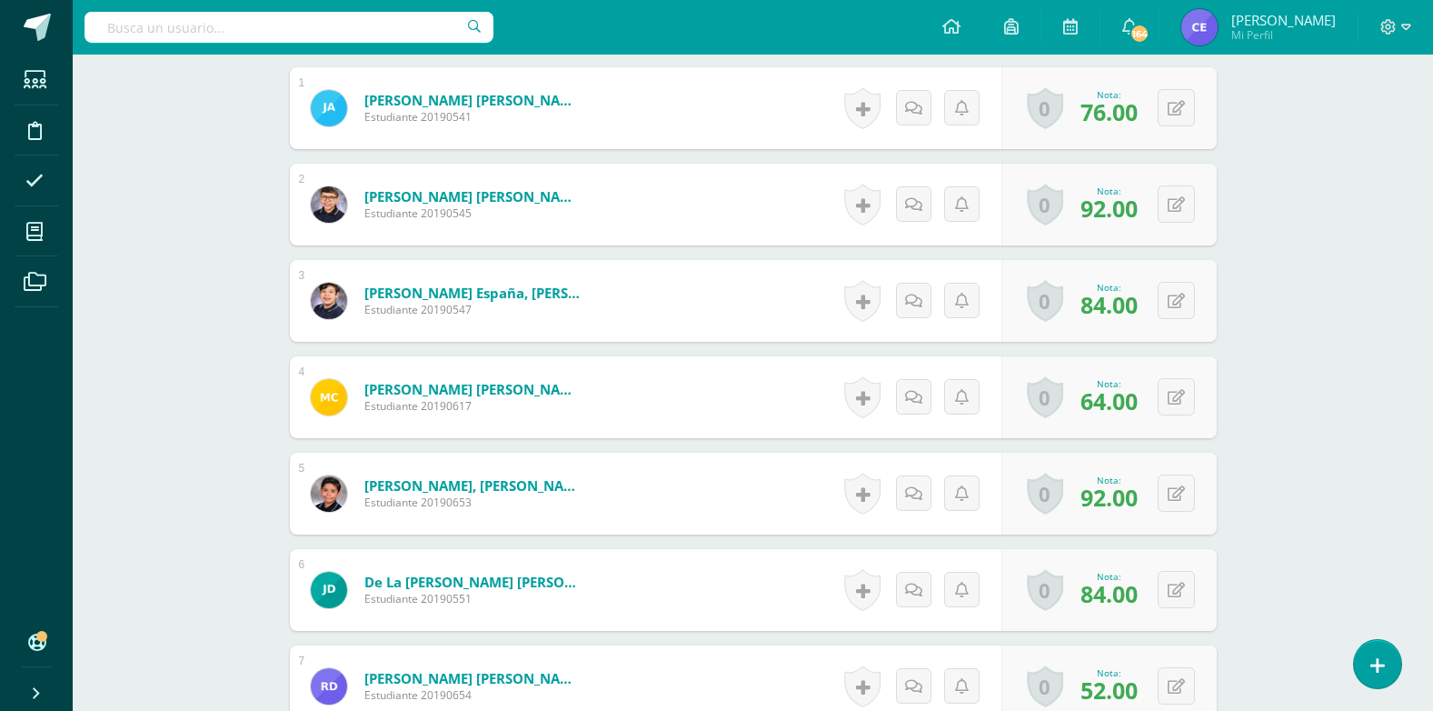
scroll to position [728, 0]
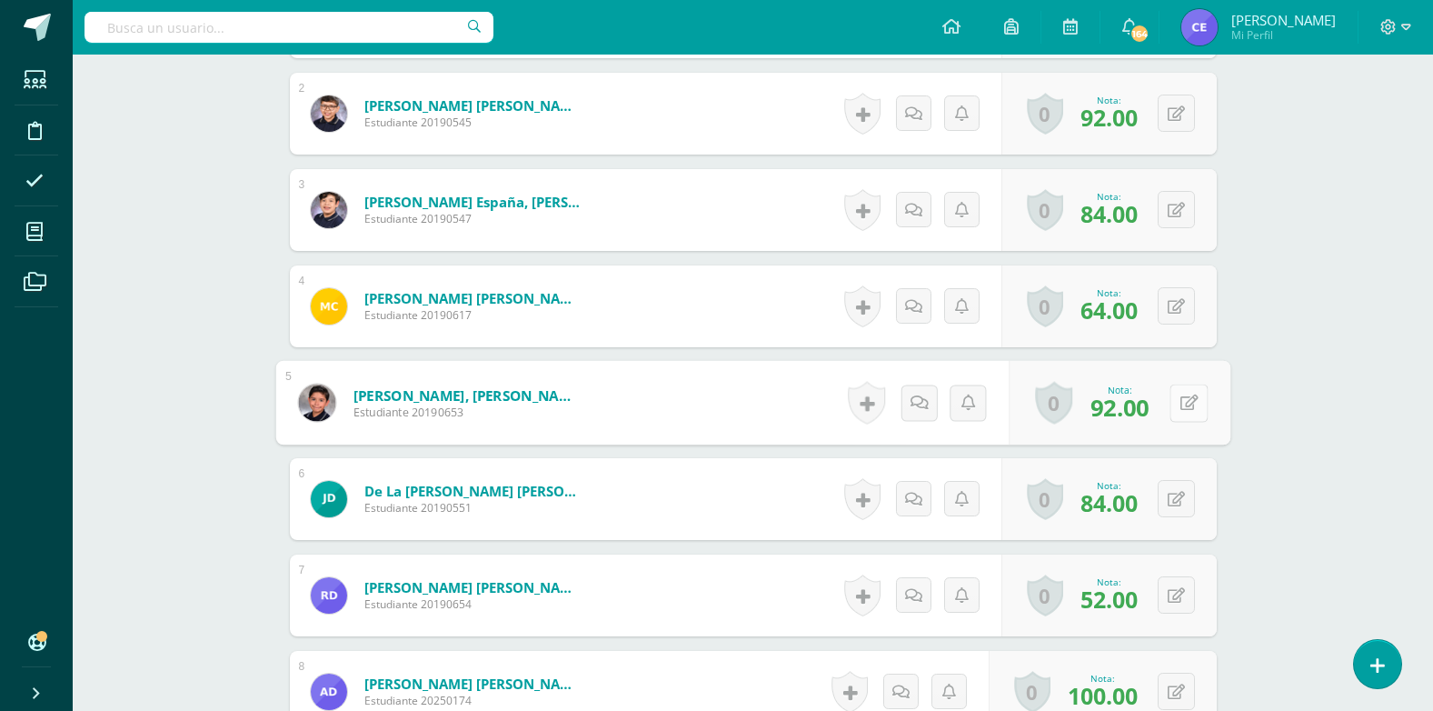
click at [1179, 397] on icon at bounding box center [1188, 401] width 18 height 15
type input "100"
click at [1150, 413] on link at bounding box center [1140, 409] width 36 height 36
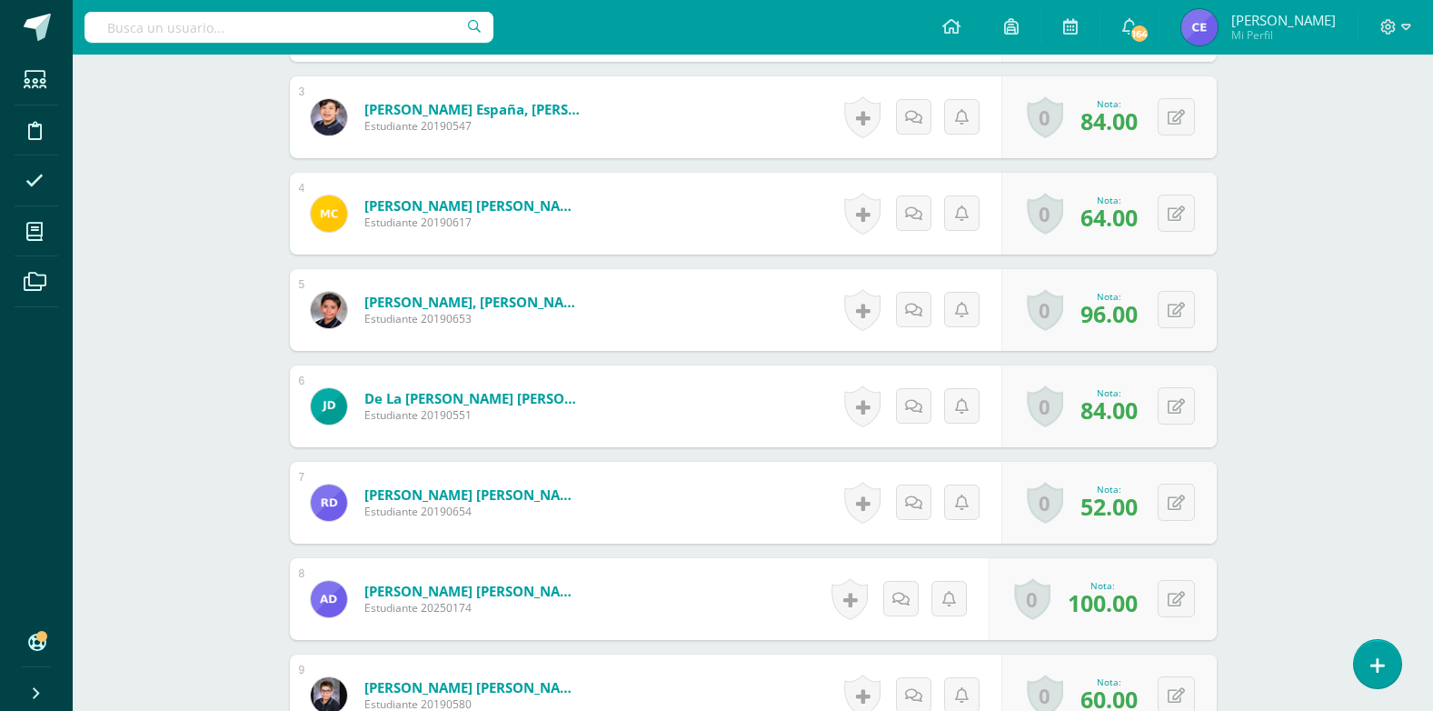
scroll to position [821, 0]
click at [1179, 510] on button at bounding box center [1176, 501] width 37 height 37
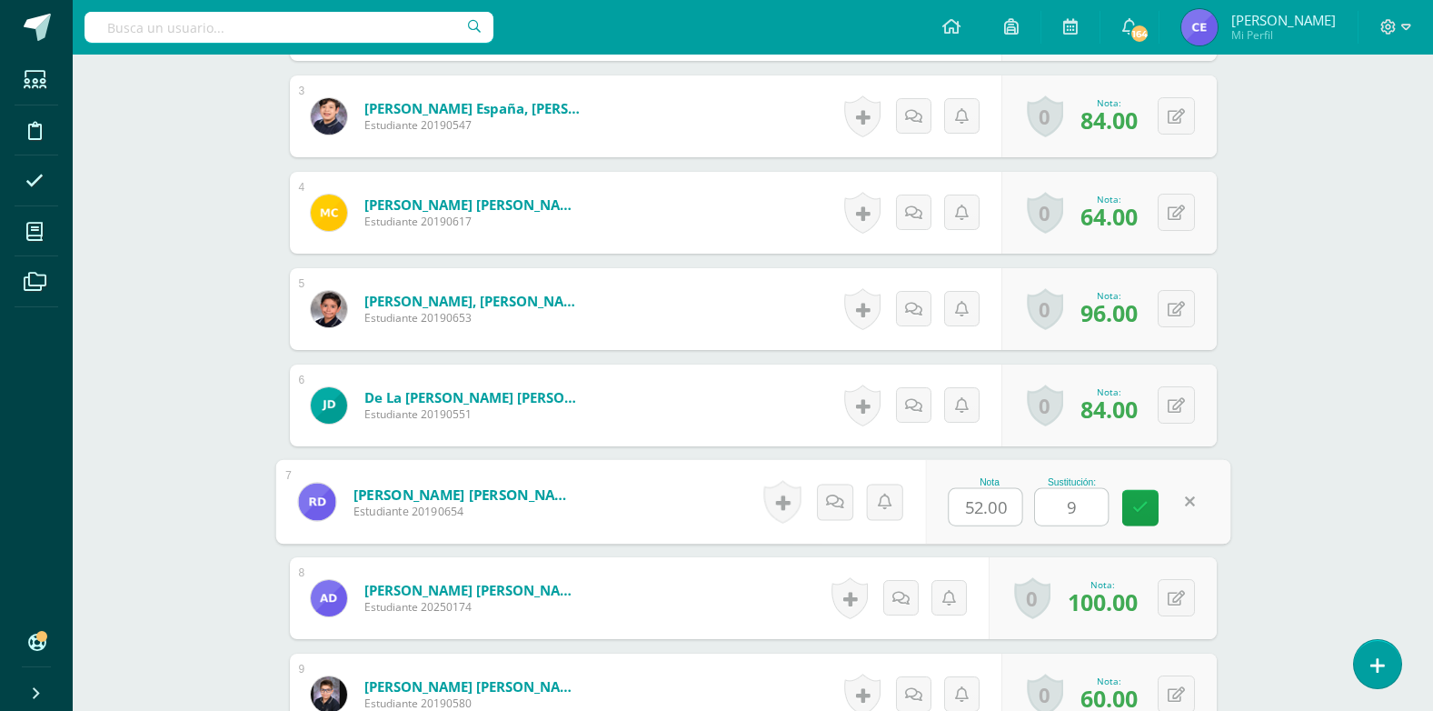
type input "95"
click at [1131, 510] on link at bounding box center [1140, 508] width 36 height 36
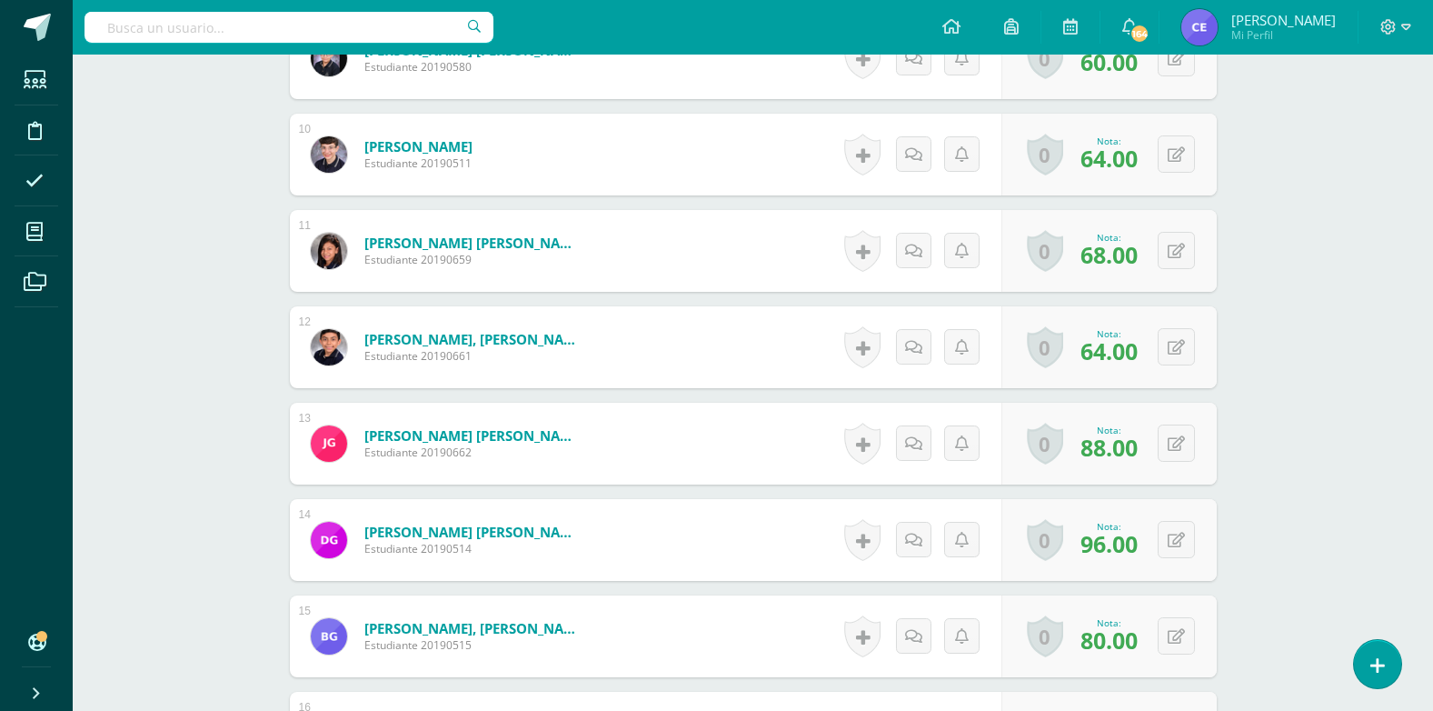
scroll to position [1548, 0]
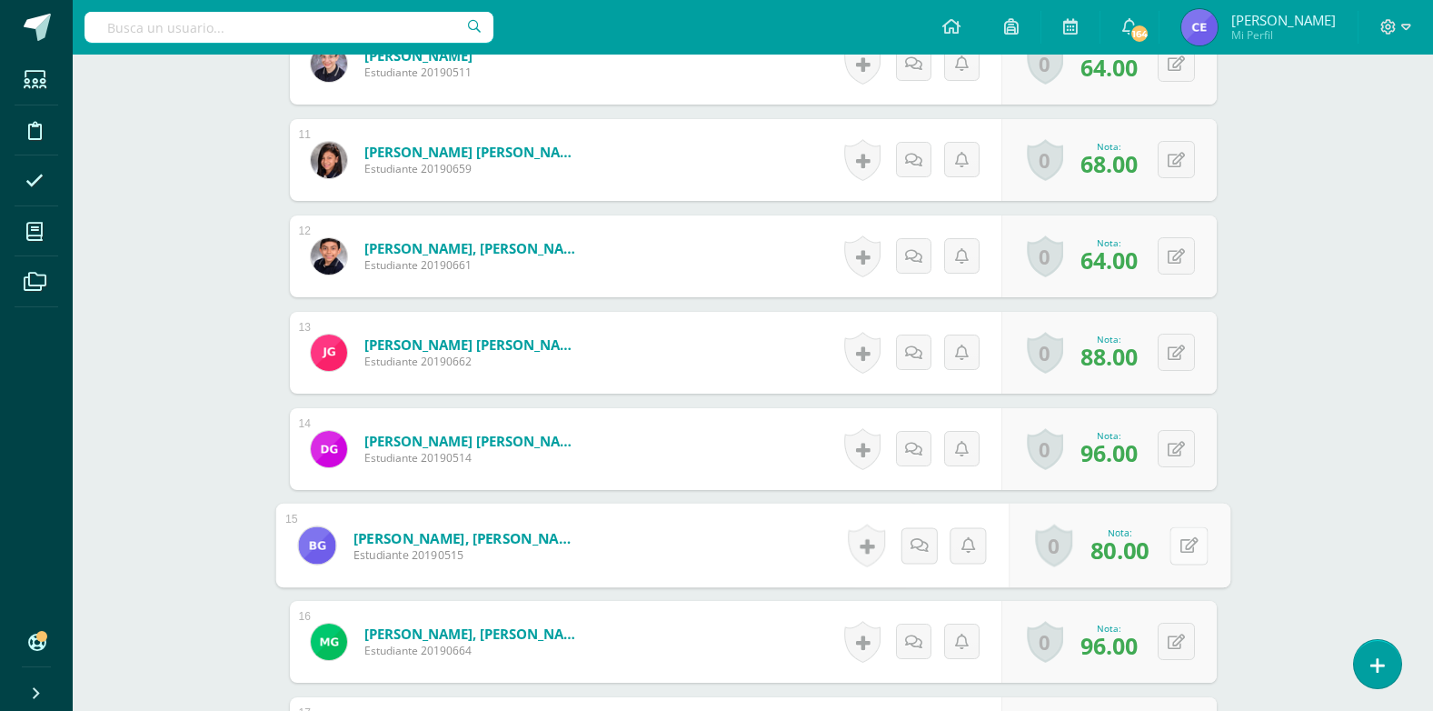
click at [1179, 549] on icon at bounding box center [1188, 544] width 18 height 15
type input "100"
click at [1131, 561] on link at bounding box center [1140, 551] width 36 height 36
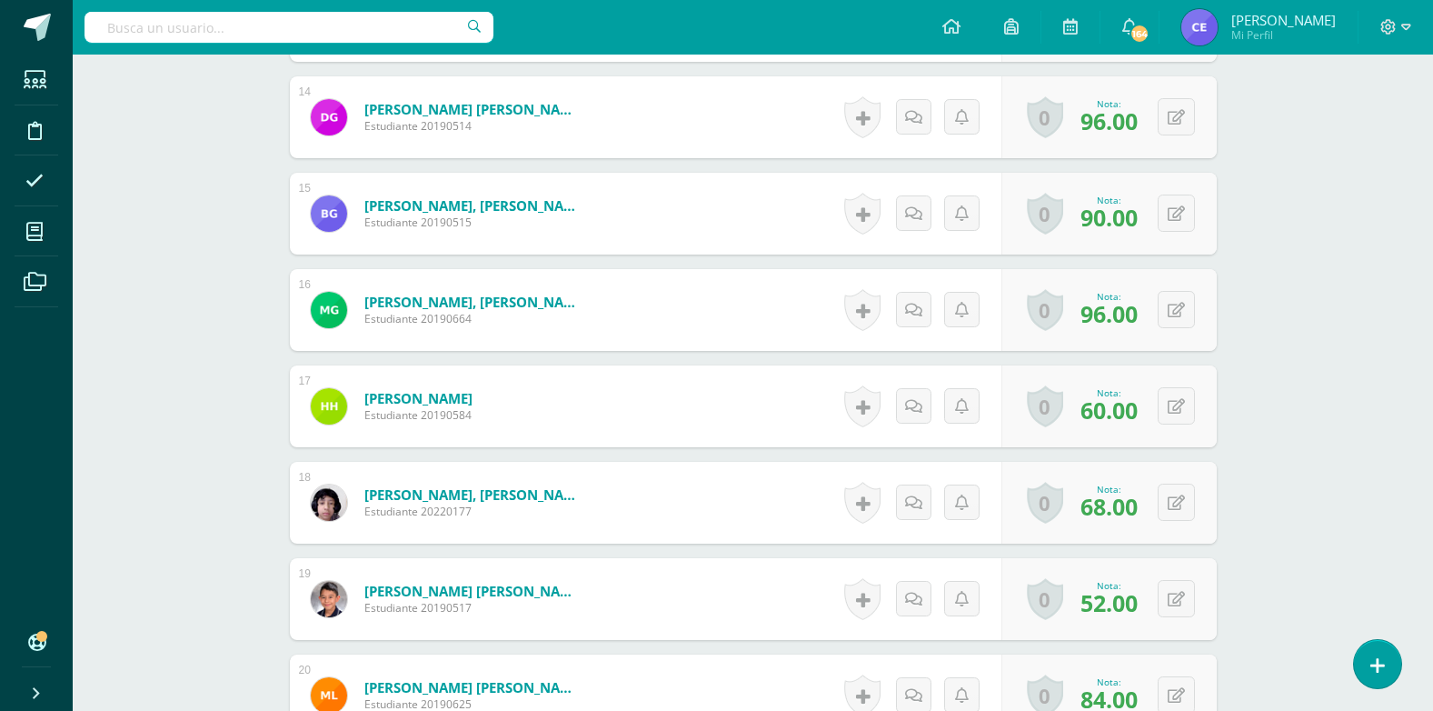
scroll to position [1912, 0]
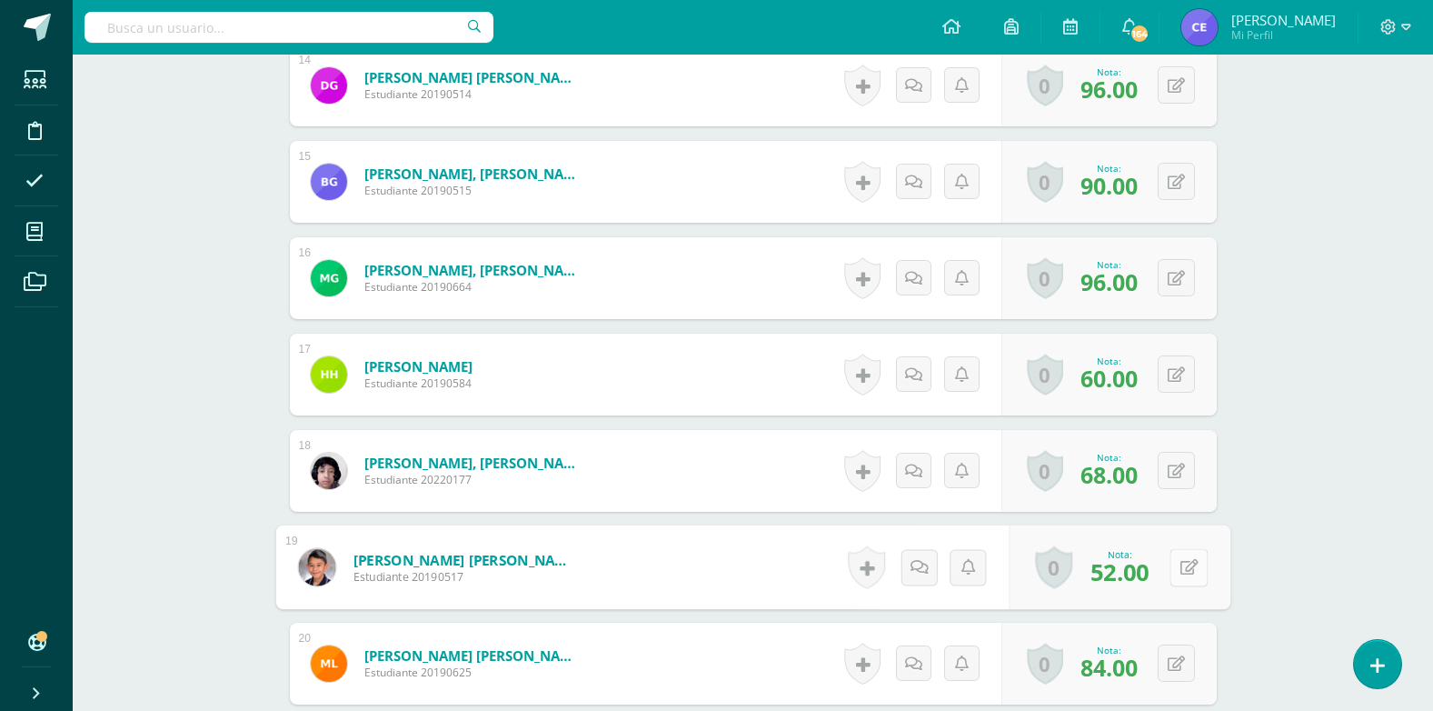
click at [1182, 570] on icon at bounding box center [1188, 566] width 18 height 15
type input "55"
click at [1146, 571] on icon at bounding box center [1140, 572] width 16 height 15
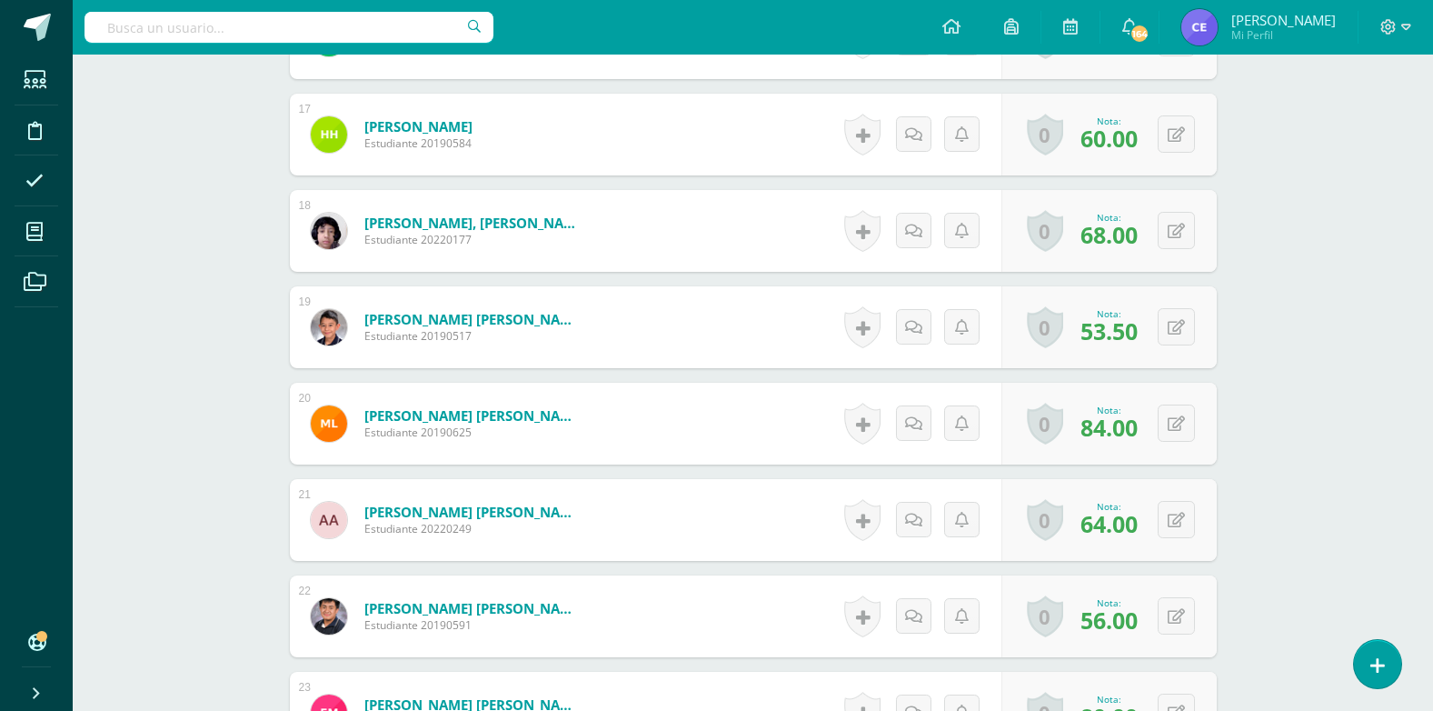
scroll to position [2185, 0]
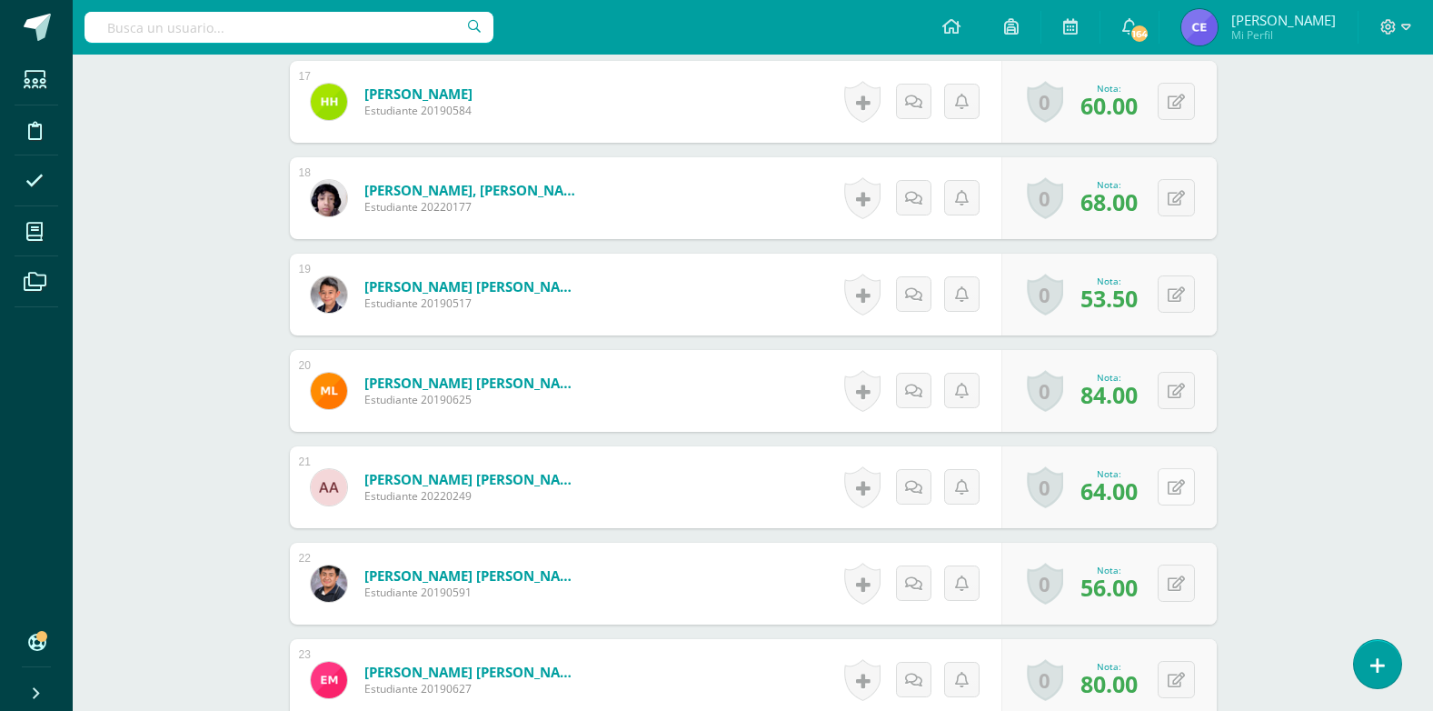
click at [1178, 489] on icon at bounding box center [1176, 487] width 17 height 15
type input "90"
click at [1148, 492] on link at bounding box center [1140, 493] width 36 height 36
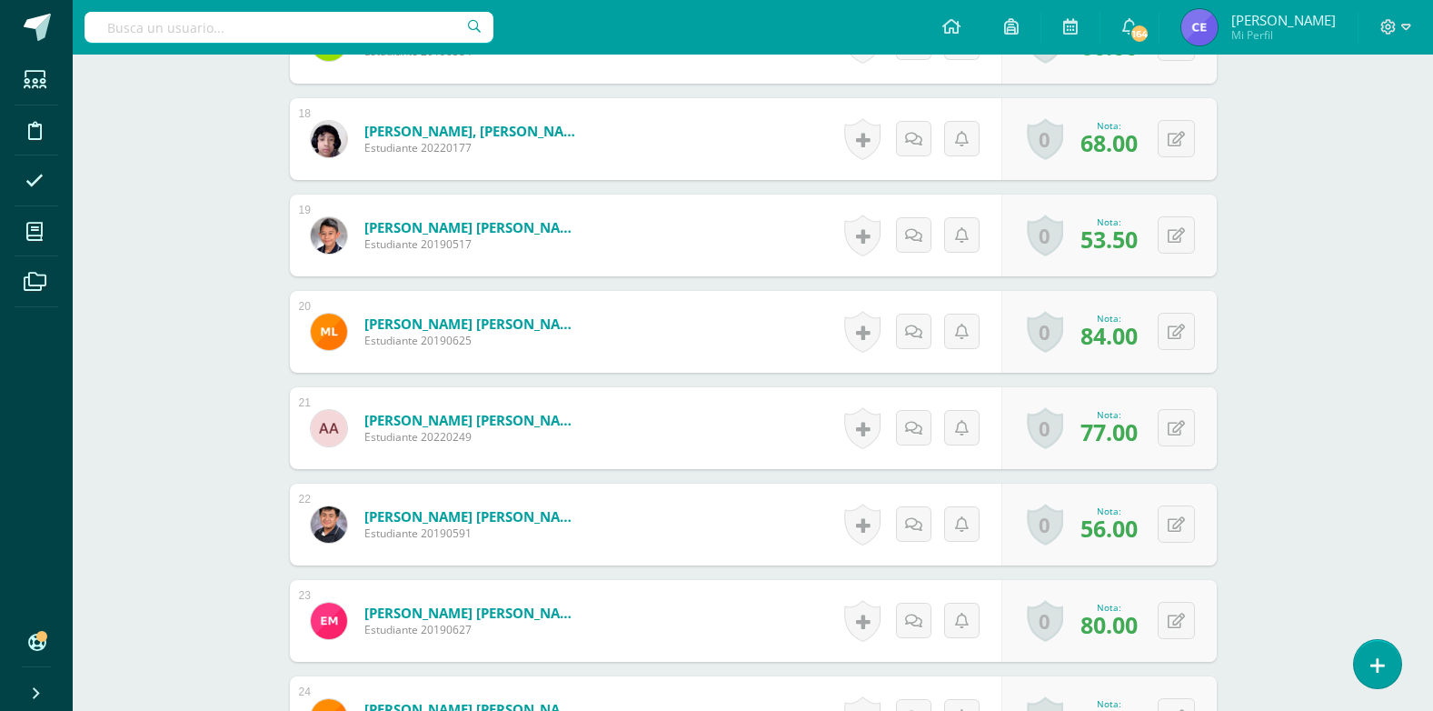
scroll to position [2275, 0]
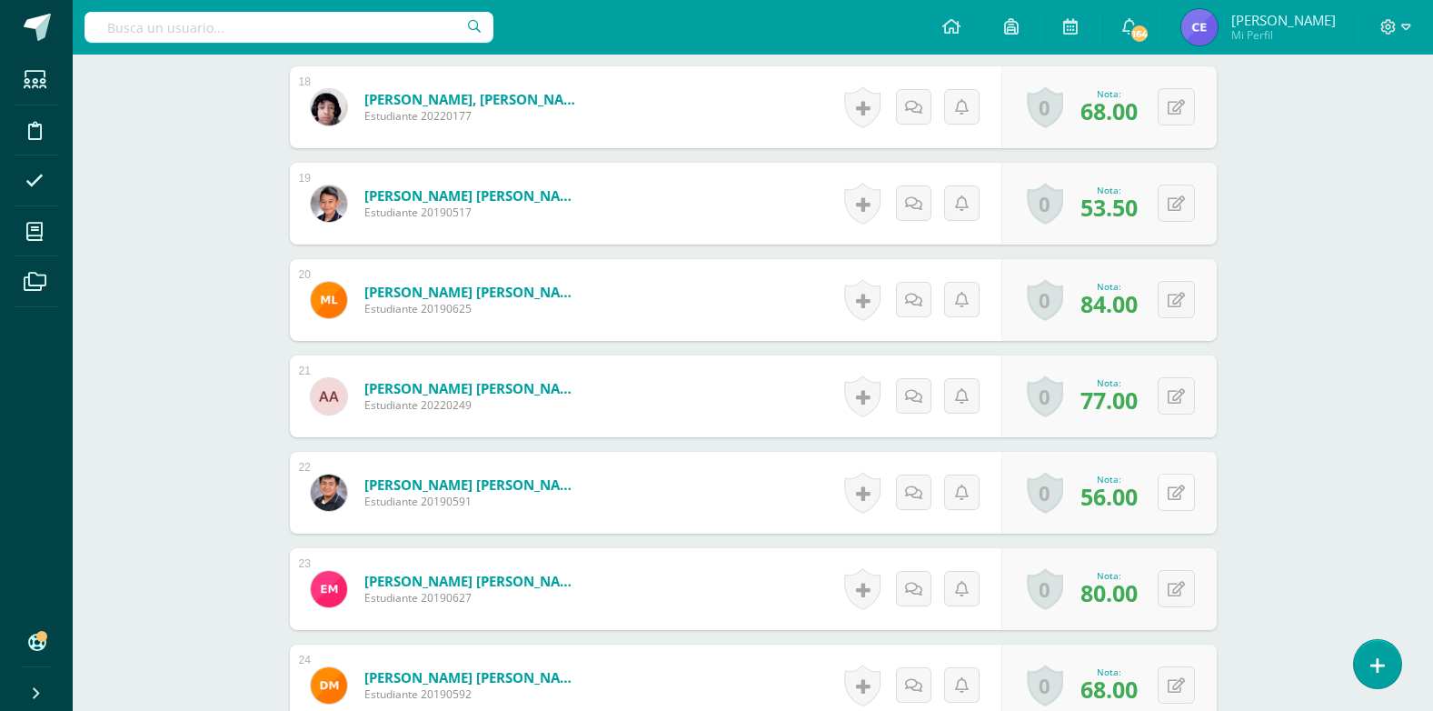
click at [1183, 491] on icon at bounding box center [1176, 492] width 17 height 15
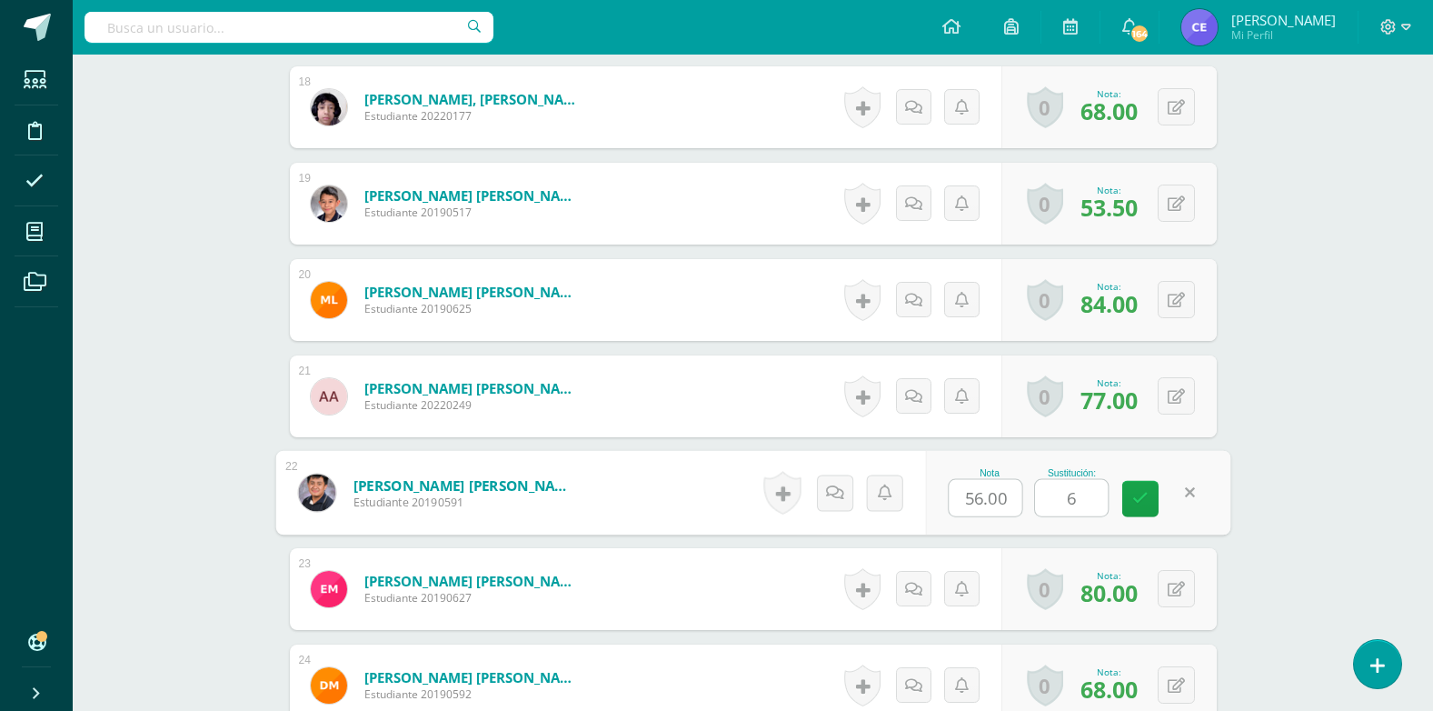
type input "65"
click at [1147, 504] on icon at bounding box center [1140, 498] width 16 height 15
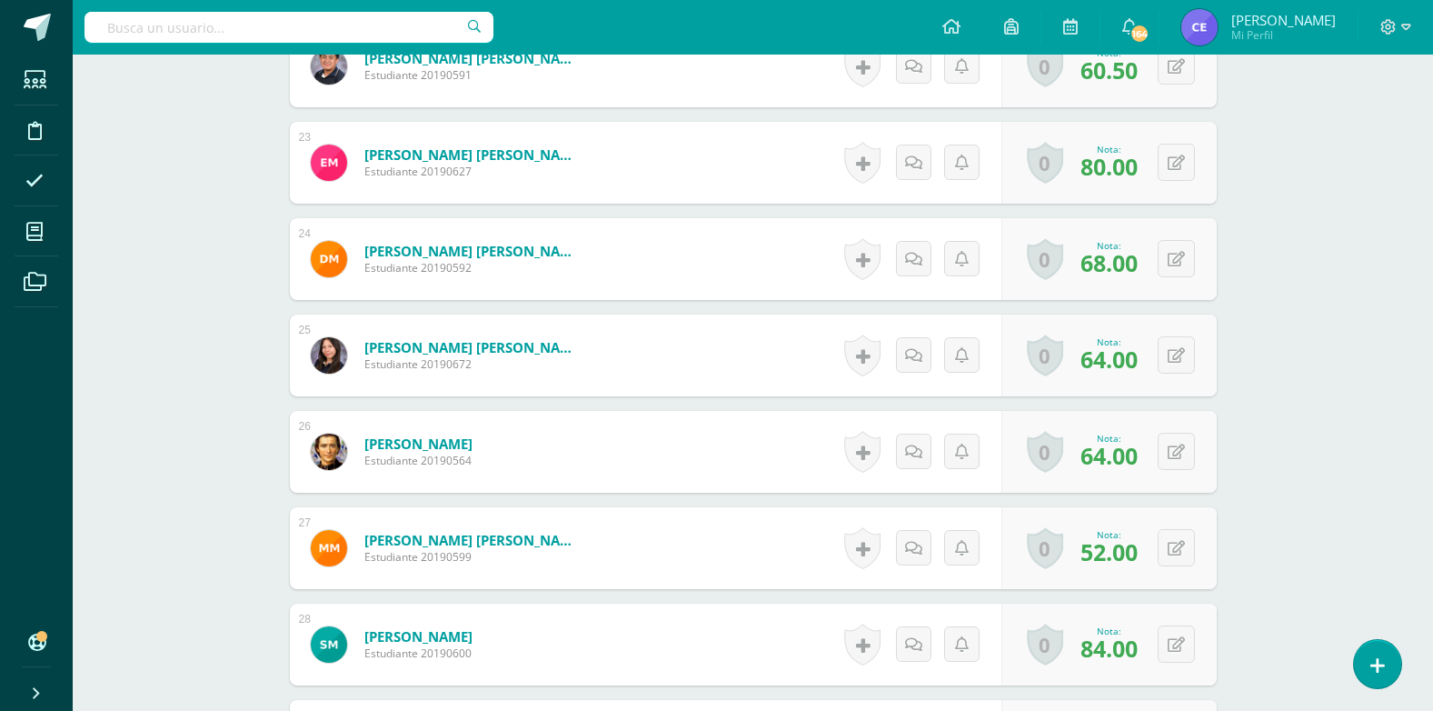
scroll to position [2821, 0]
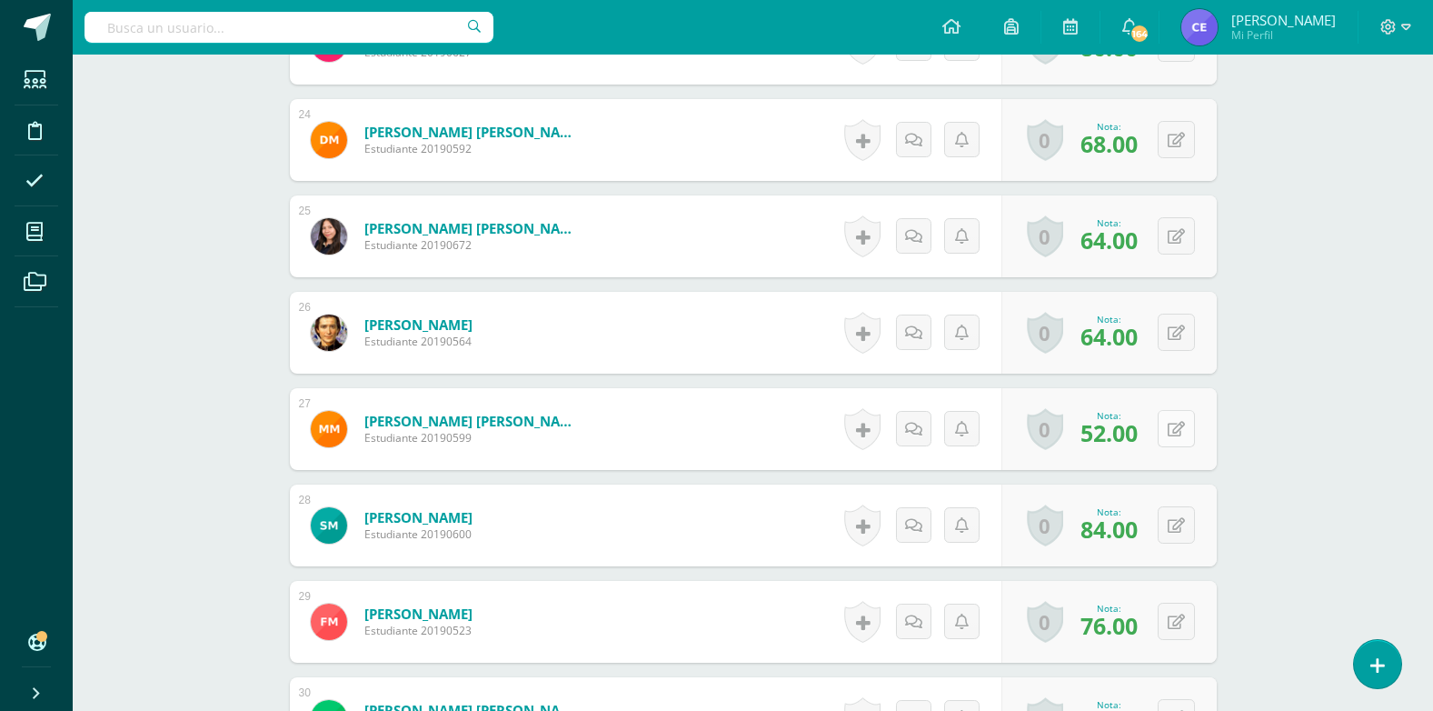
click at [1184, 432] on button at bounding box center [1176, 428] width 37 height 37
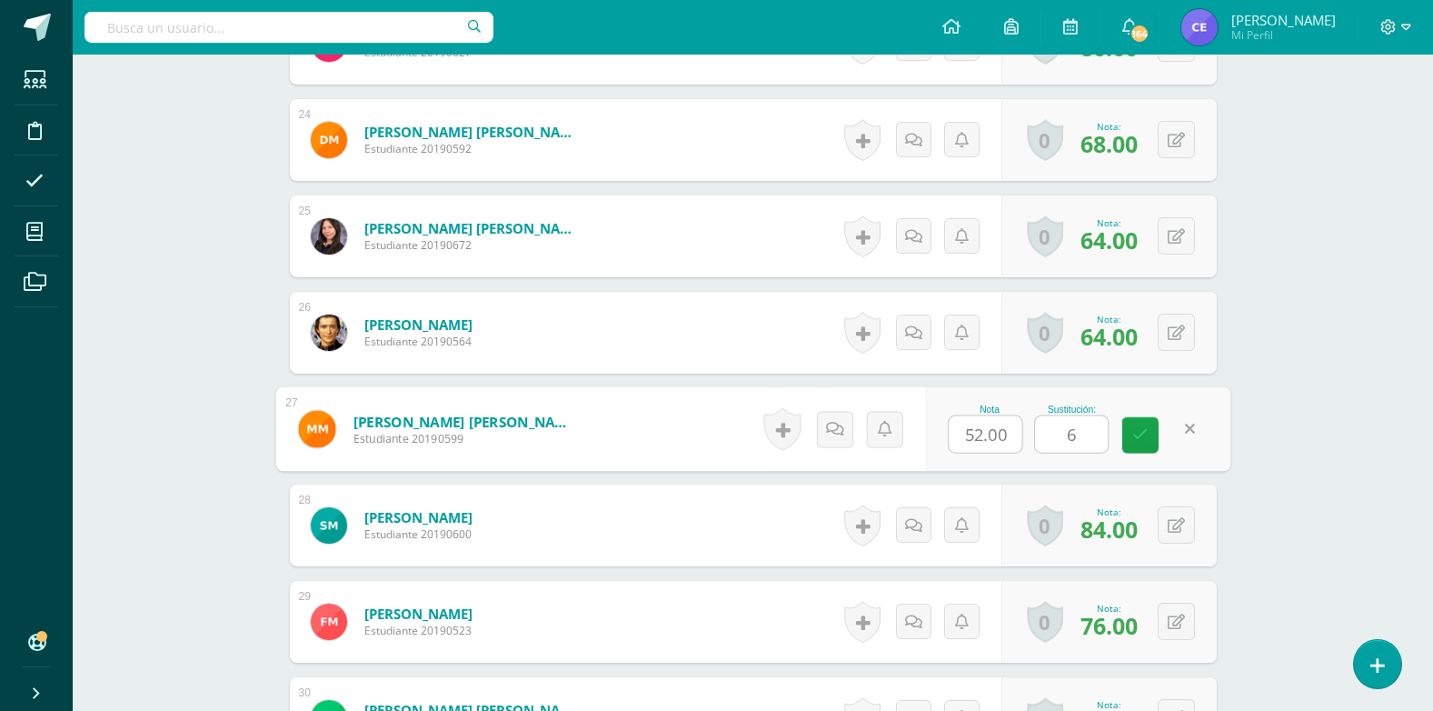
type input "65"
click at [1142, 433] on icon at bounding box center [1140, 434] width 16 height 15
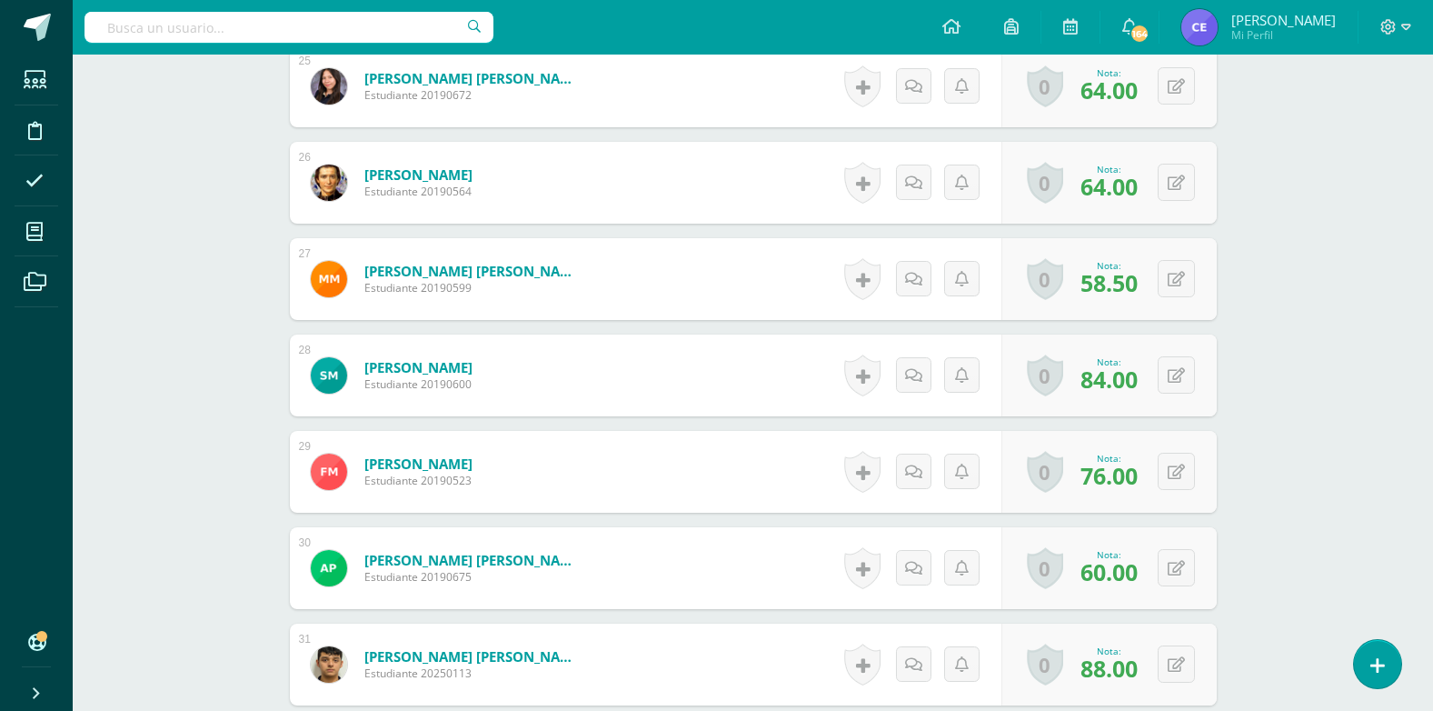
scroll to position [3002, 0]
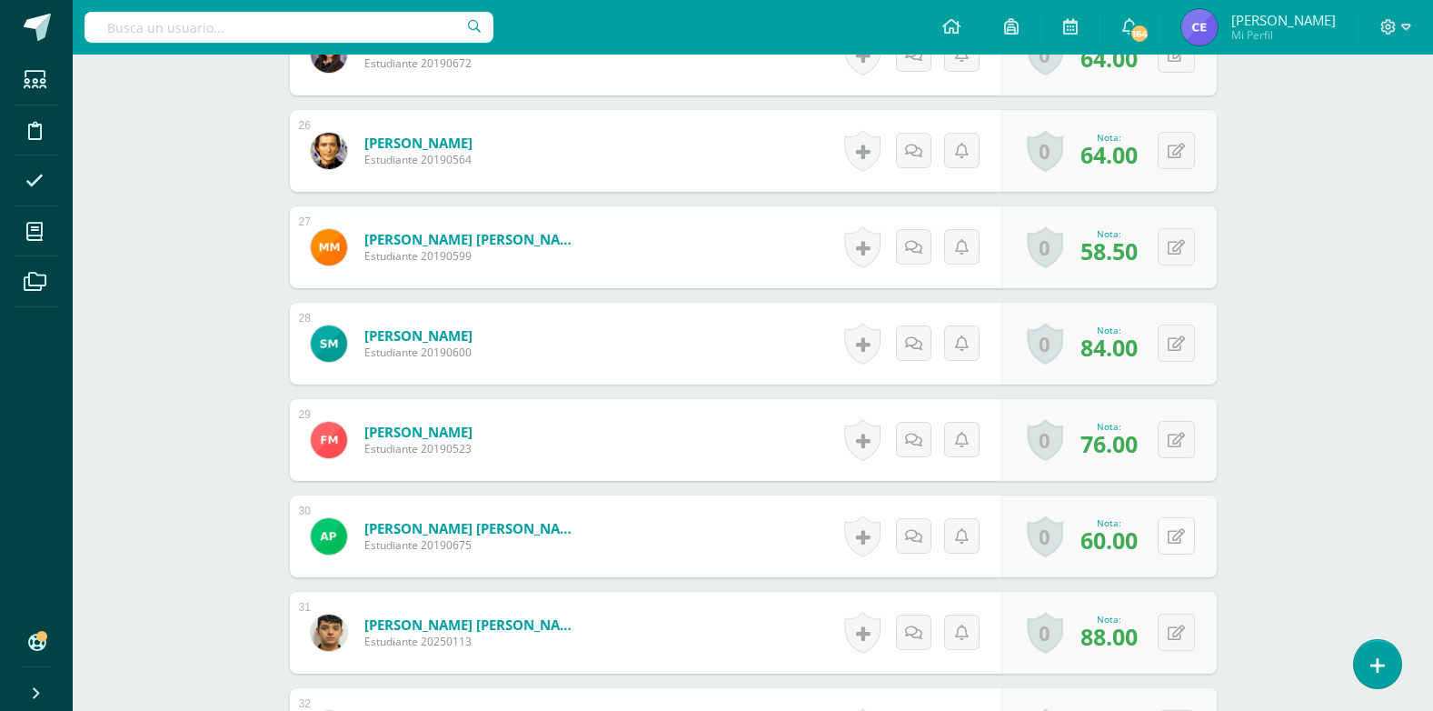
click at [1182, 540] on icon at bounding box center [1176, 536] width 17 height 15
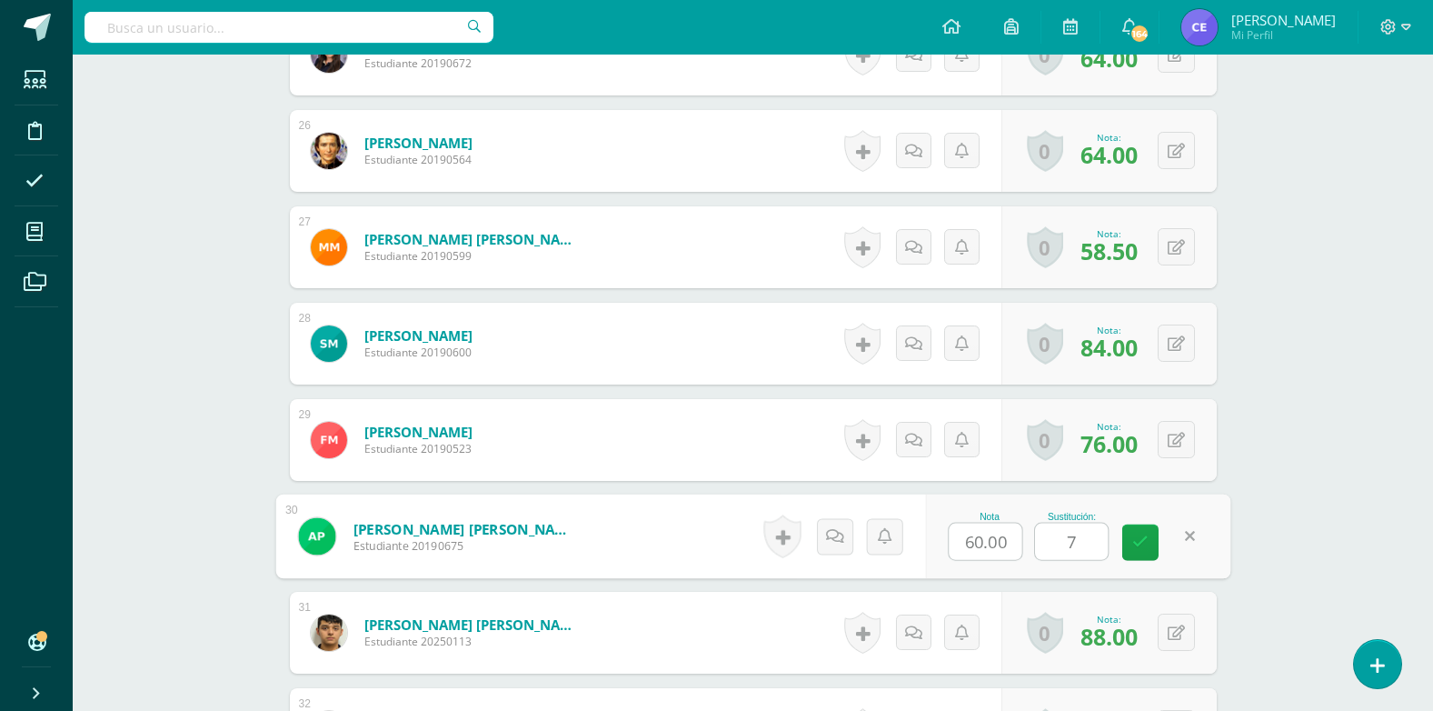
type input "75"
click at [1130, 540] on link at bounding box center [1140, 542] width 36 height 36
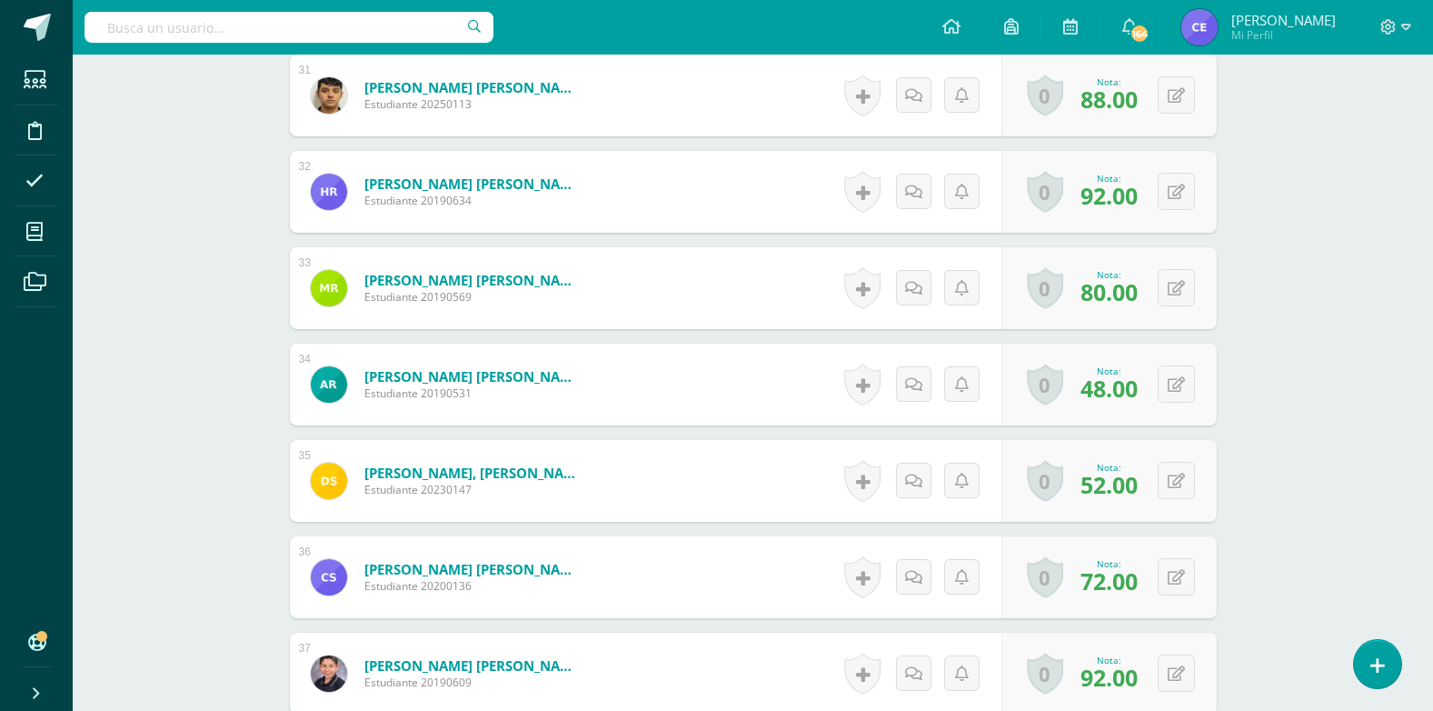
scroll to position [3548, 0]
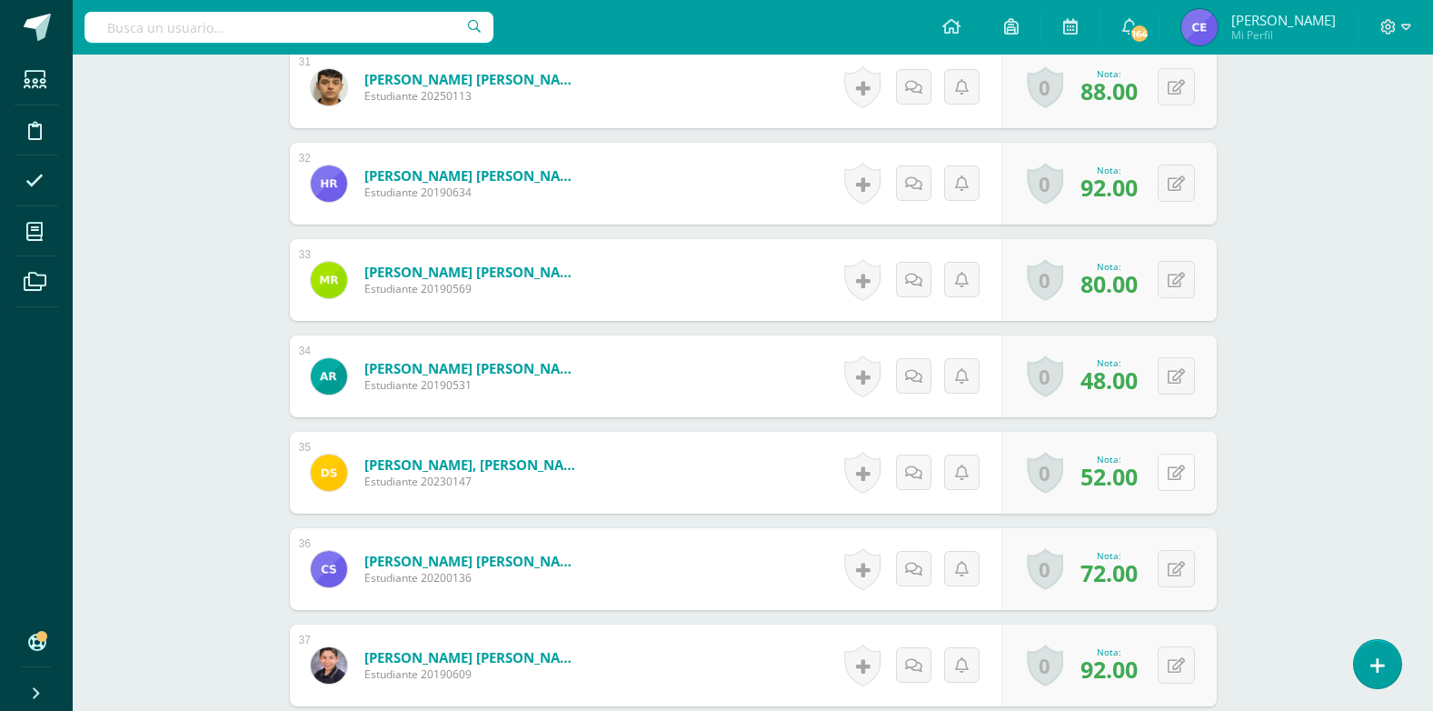
click at [1171, 467] on button at bounding box center [1176, 471] width 37 height 37
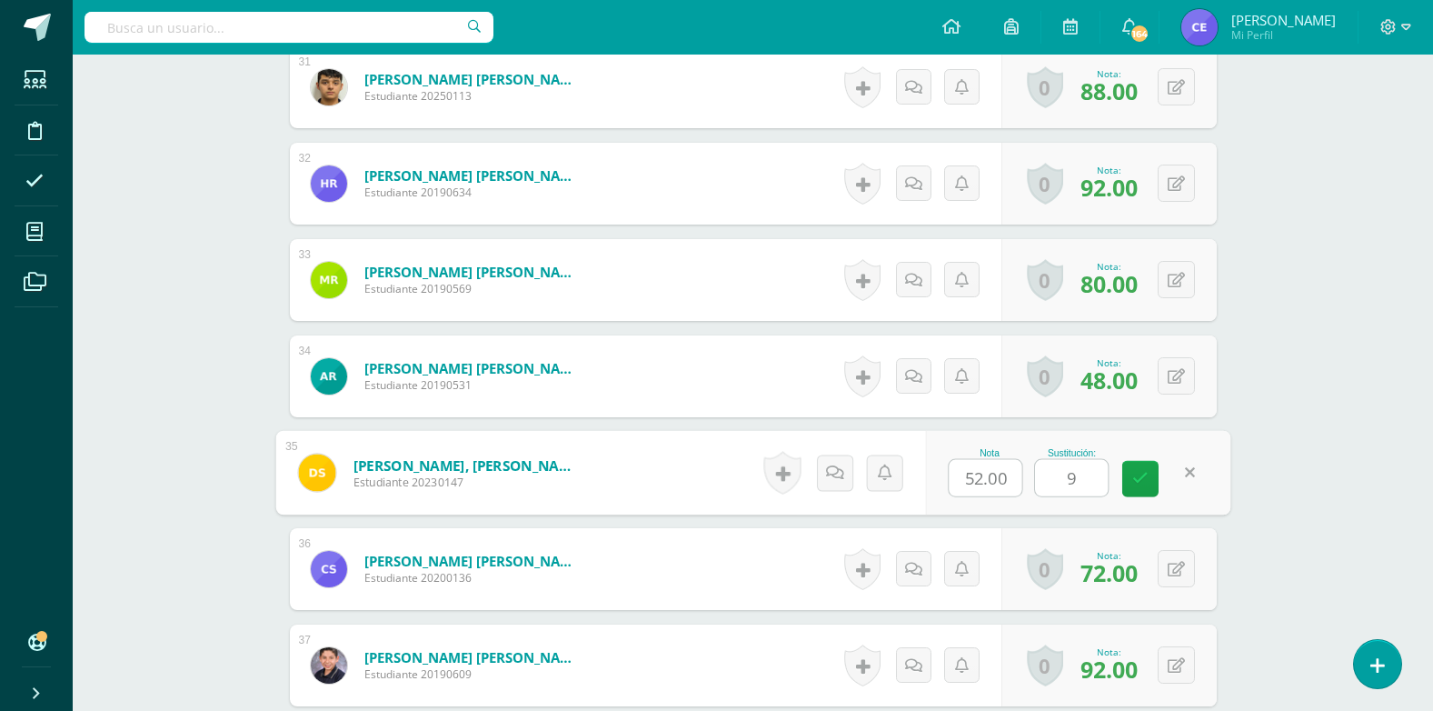
type input "95"
click at [1147, 481] on icon at bounding box center [1140, 478] width 16 height 15
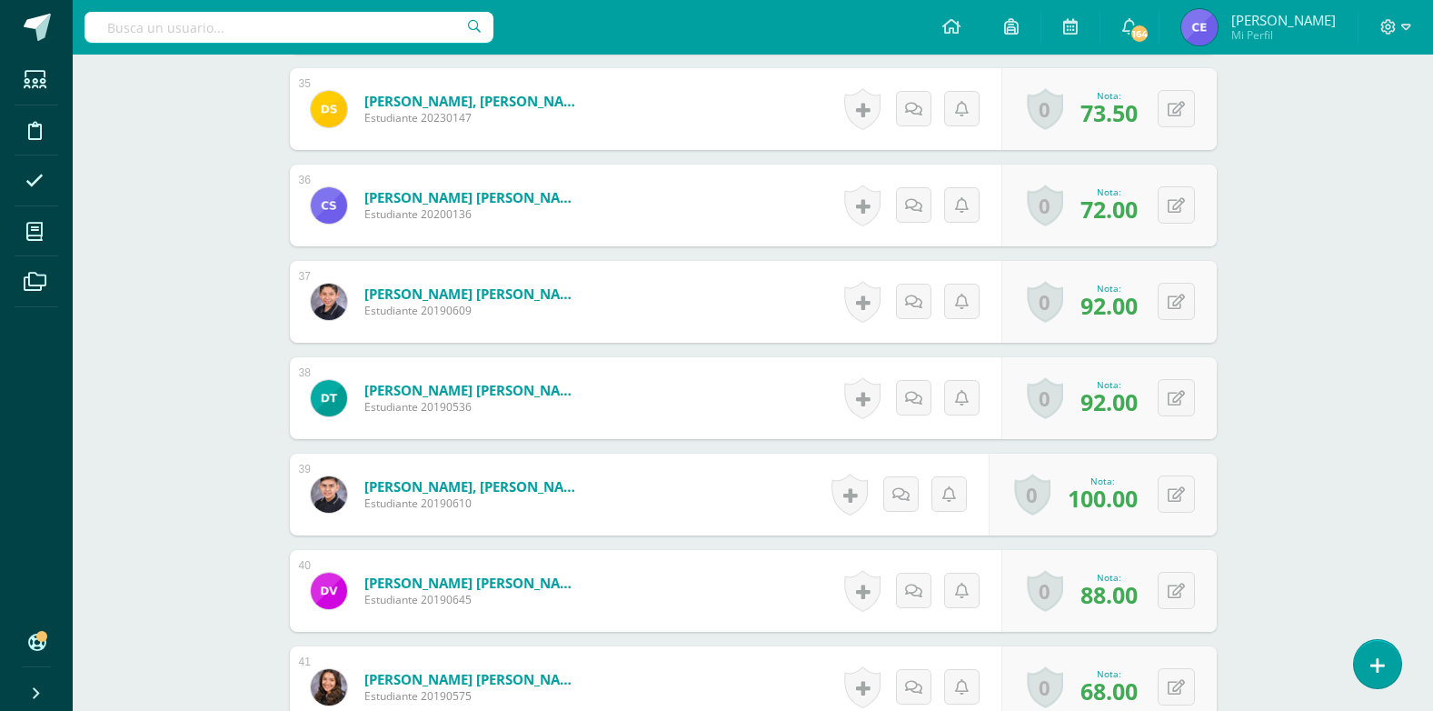
scroll to position [4002, 0]
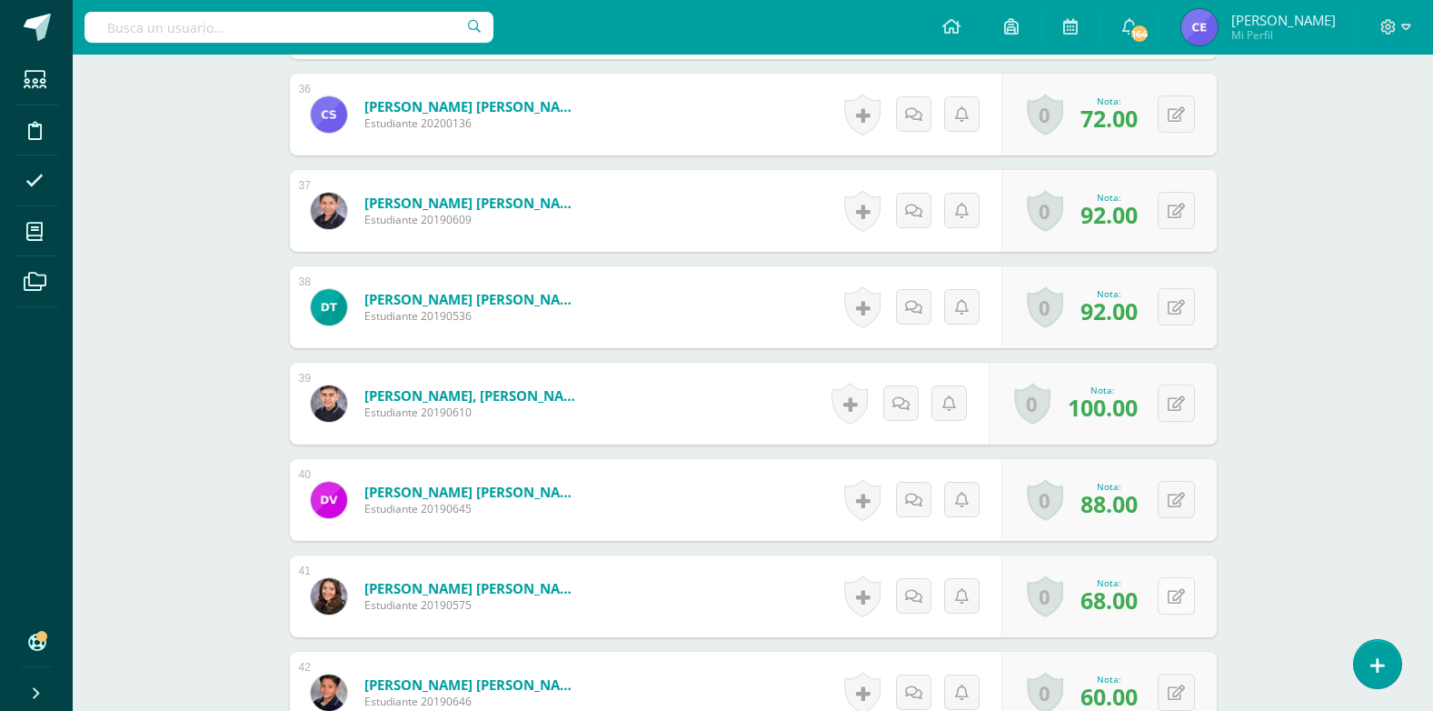
click at [1189, 597] on button at bounding box center [1176, 595] width 37 height 37
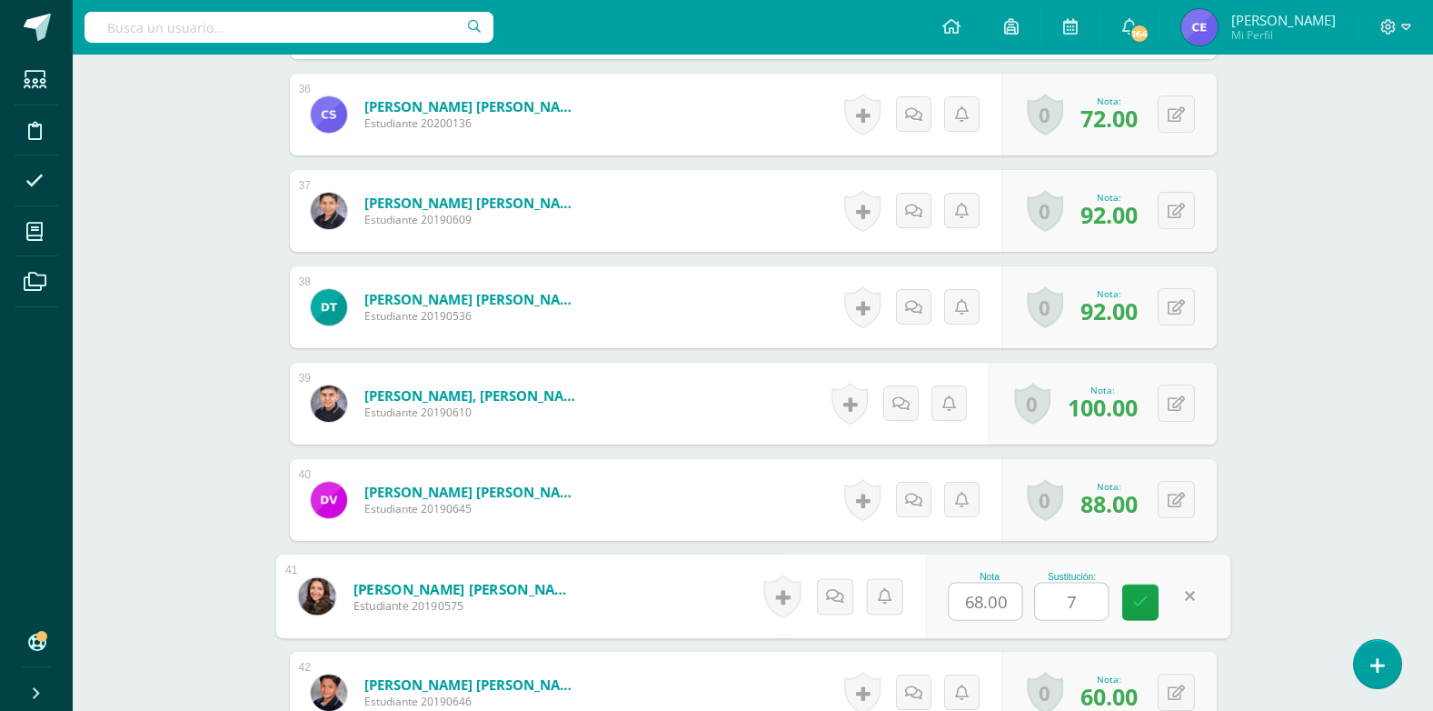
type input "75"
click at [1155, 597] on link at bounding box center [1140, 602] width 36 height 36
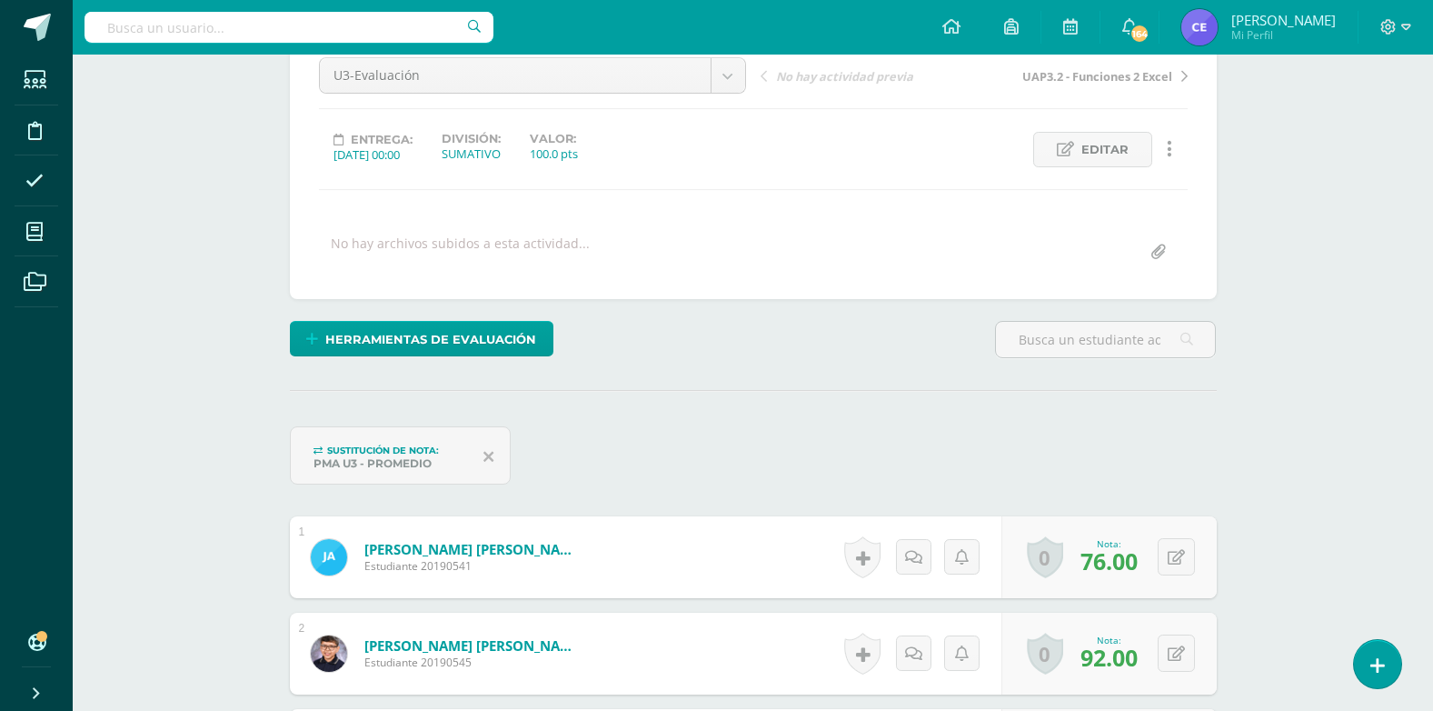
scroll to position [0, 0]
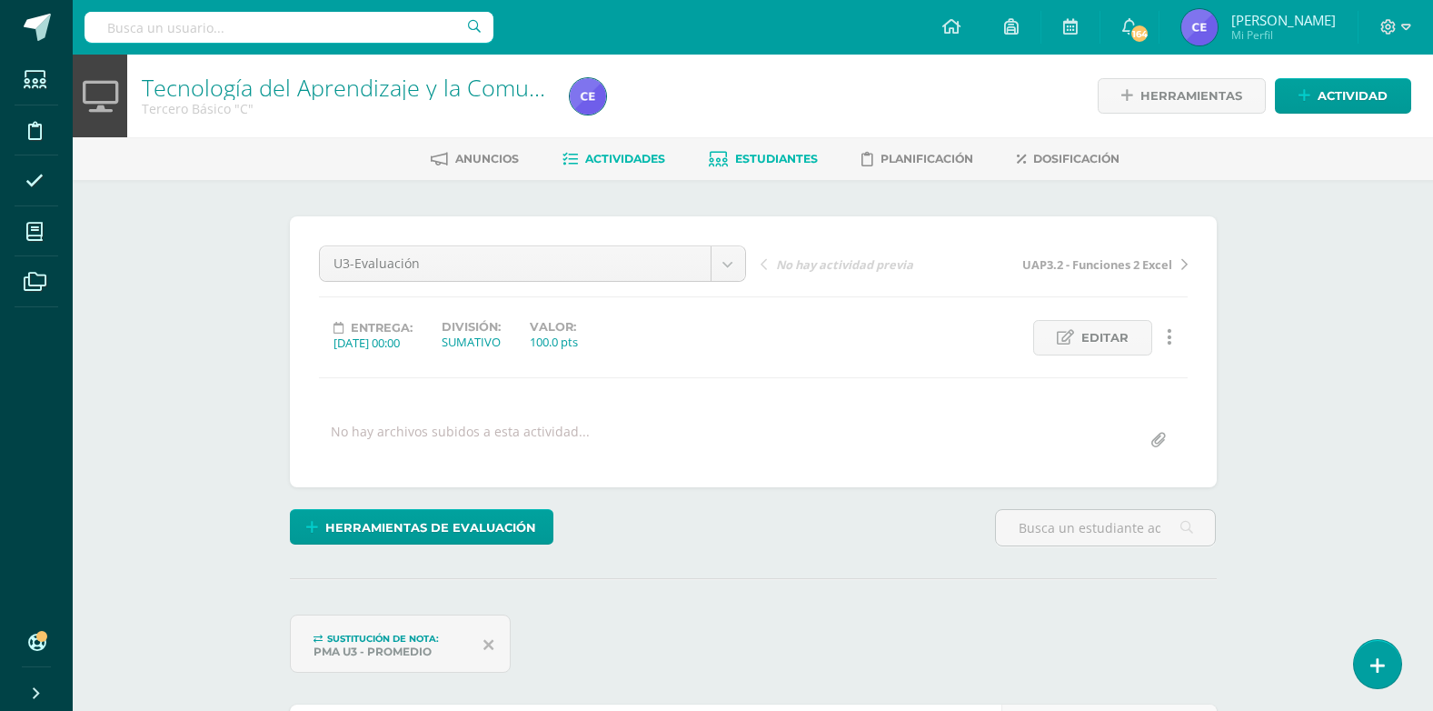
click at [742, 158] on span "Estudiantes" at bounding box center [776, 159] width 83 height 14
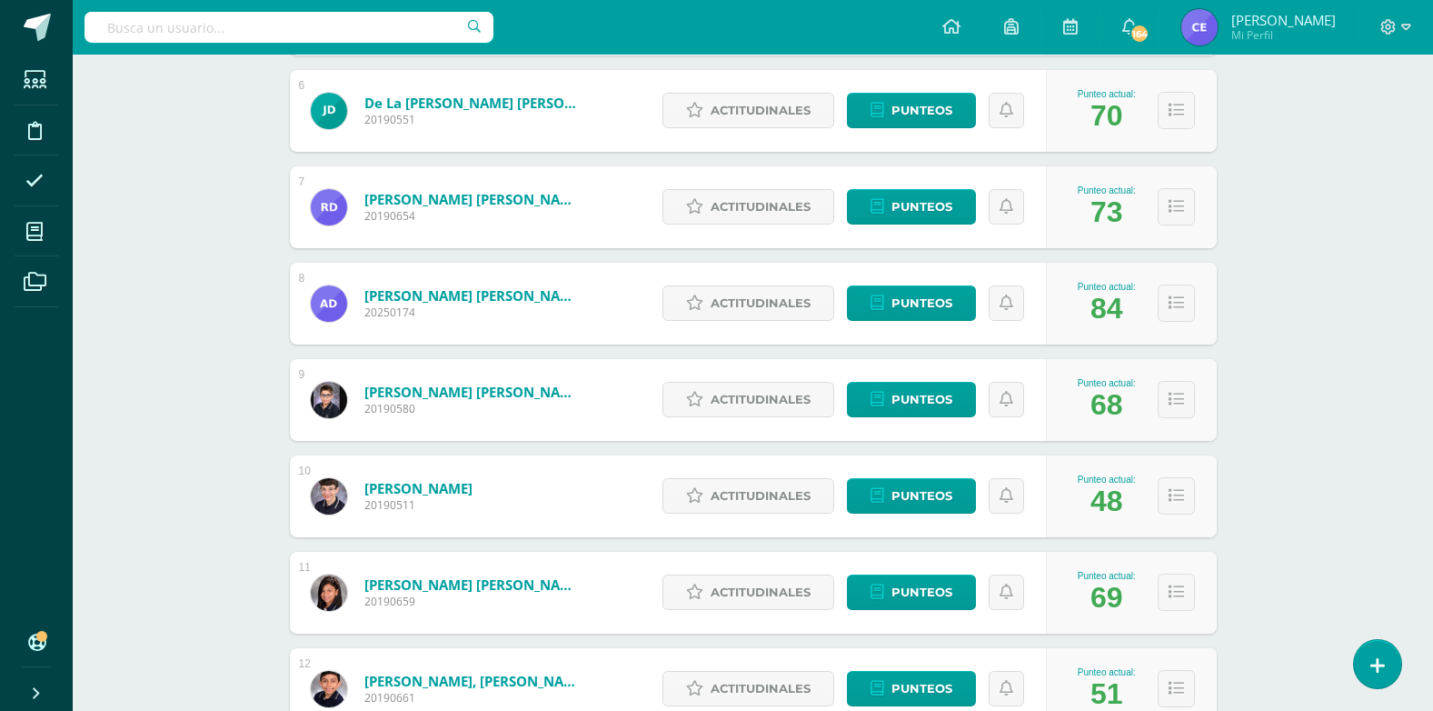
scroll to position [839, 0]
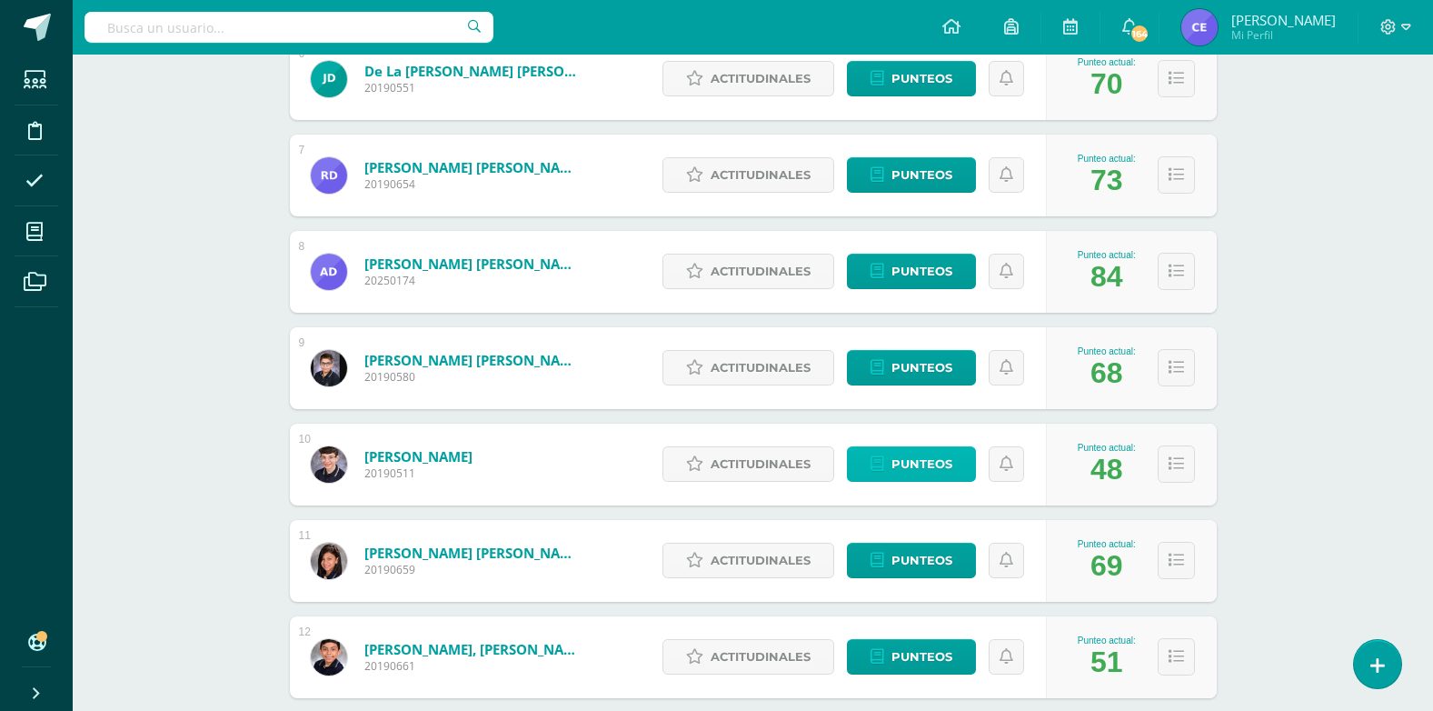
click at [927, 473] on span "Punteos" at bounding box center [921, 464] width 61 height 34
